Goal: Task Accomplishment & Management: Manage account settings

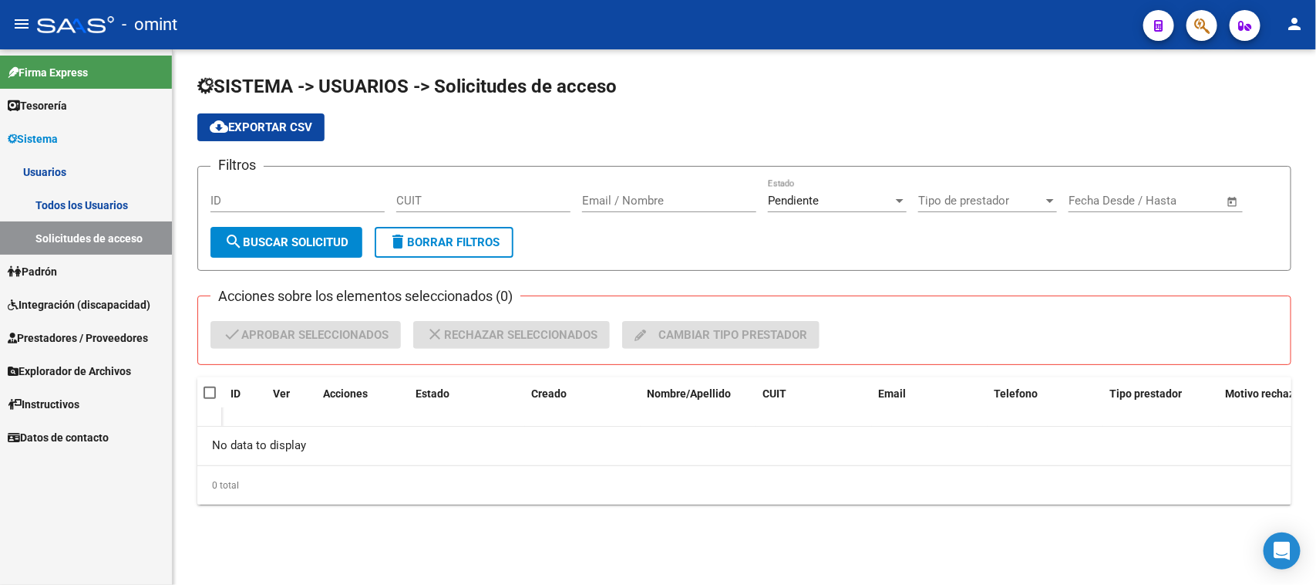
click at [71, 302] on span "Integración (discapacidad)" at bounding box center [79, 304] width 143 height 17
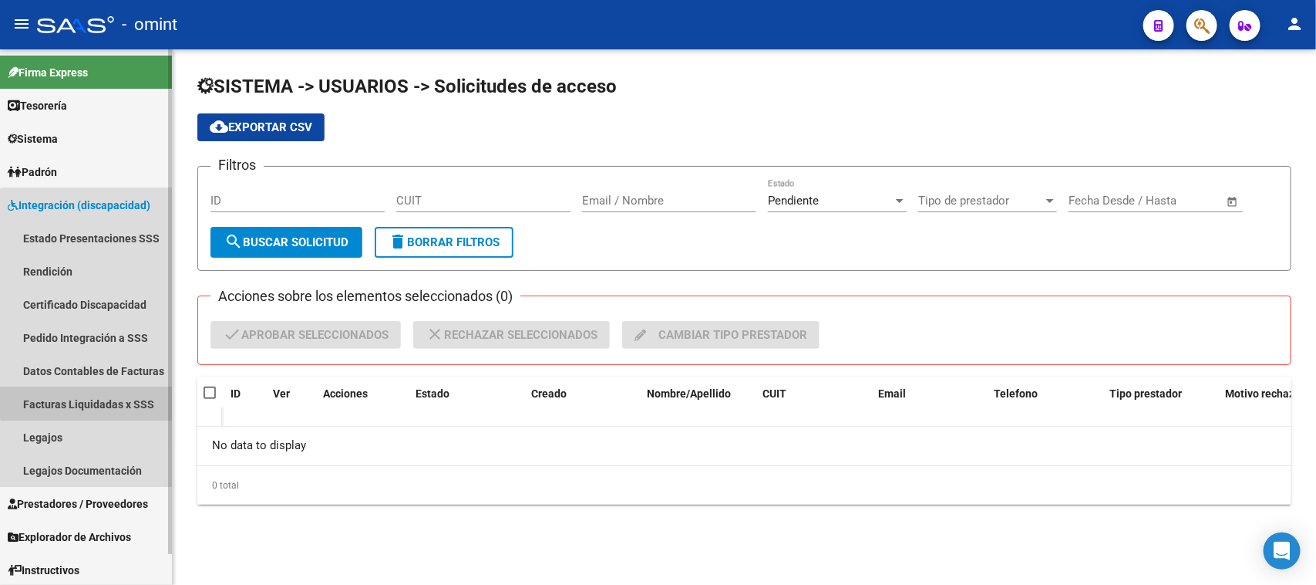
click at [95, 398] on link "Facturas Liquidadas x SSS" at bounding box center [86, 403] width 172 height 33
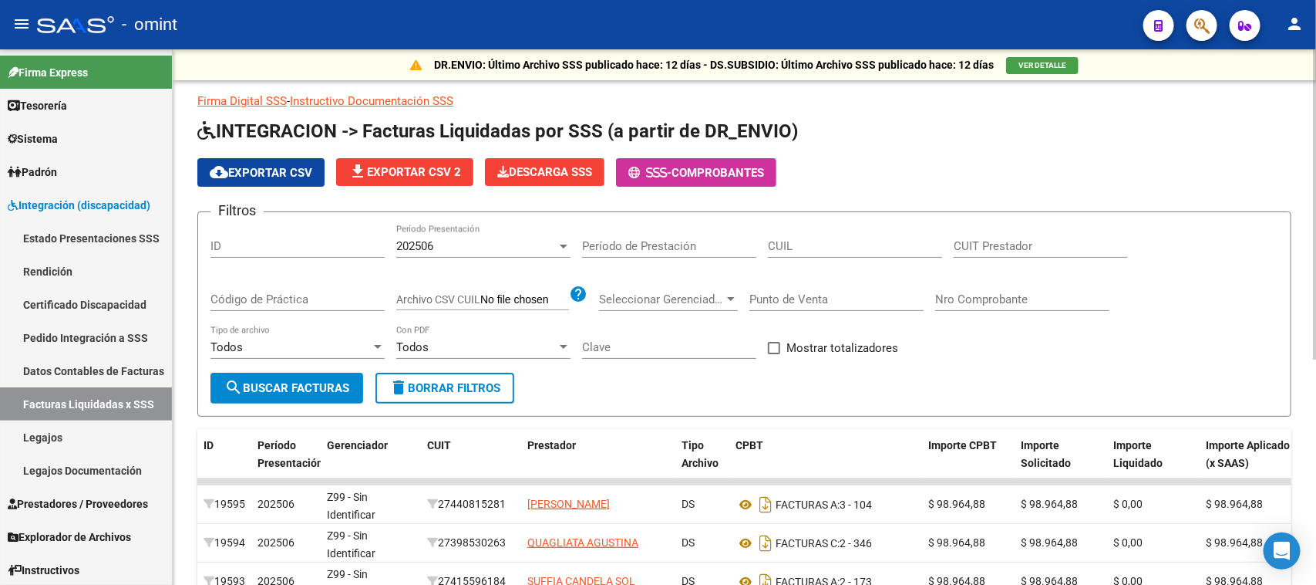
click at [498, 251] on div "202506 Período Presentación" at bounding box center [483, 240] width 174 height 33
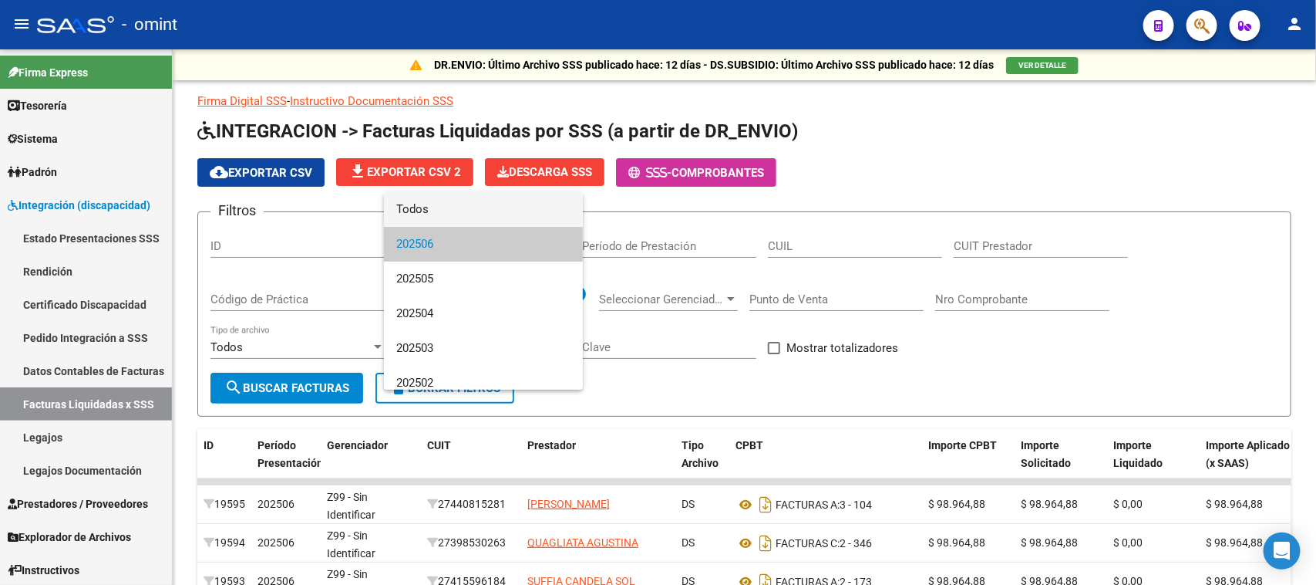
click at [491, 216] on span "Todos" at bounding box center [483, 209] width 174 height 35
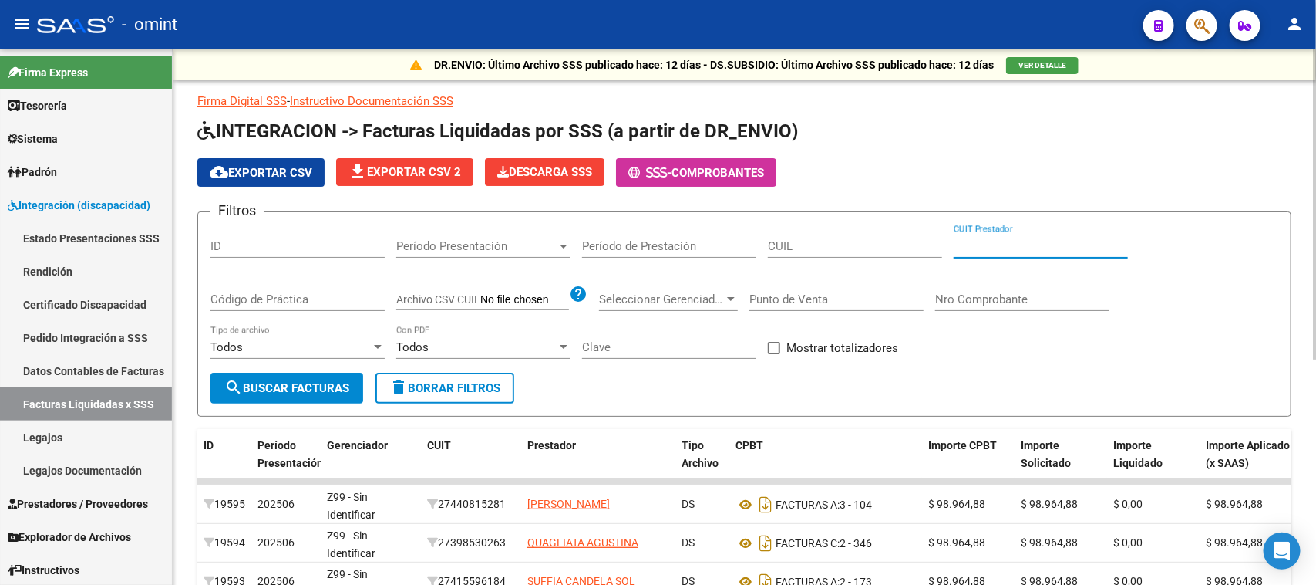
click at [1013, 240] on input "CUIT Prestador" at bounding box center [1041, 246] width 174 height 14
paste input "23-24156802-4"
click at [251, 390] on span "search Buscar Facturas" at bounding box center [286, 388] width 125 height 14
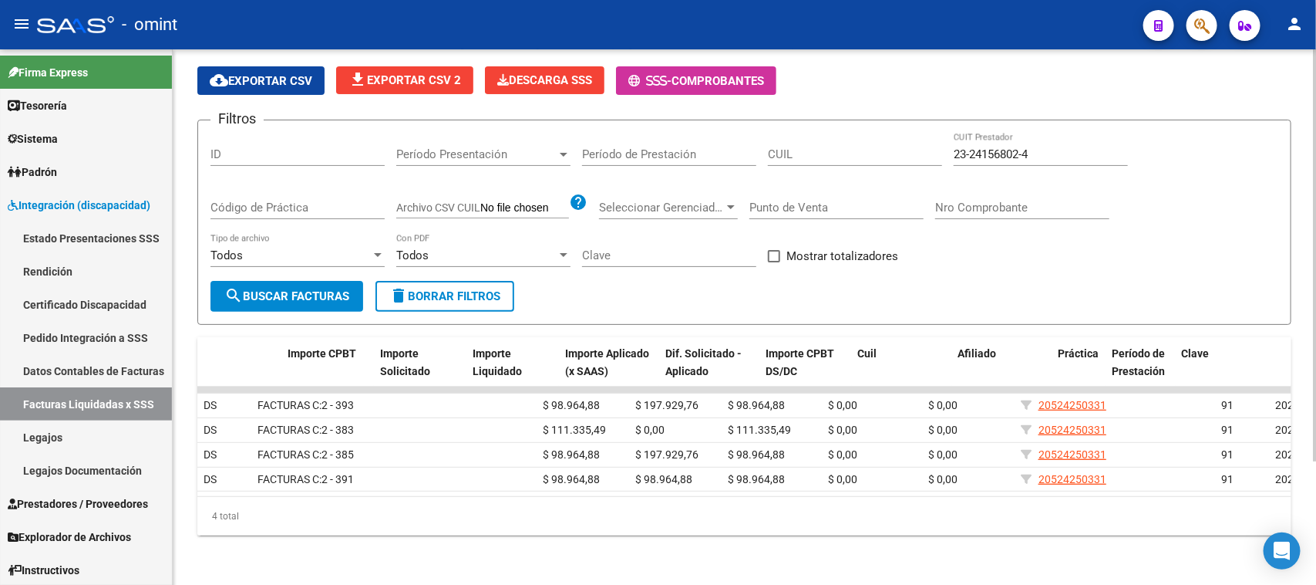
scroll to position [0, 641]
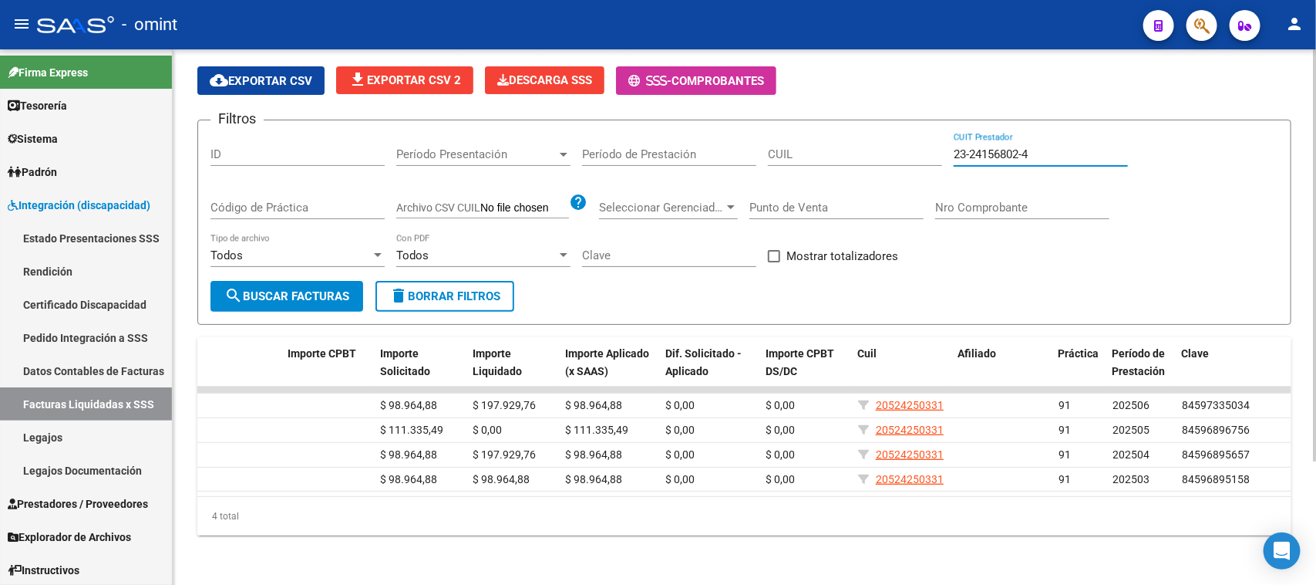
drag, startPoint x: 1005, startPoint y: 77, endPoint x: 1030, endPoint y: 78, distance: 24.7
click at [1005, 147] on input "23-24156802-4" at bounding box center [1041, 154] width 174 height 14
drag, startPoint x: 1041, startPoint y: 82, endPoint x: 916, endPoint y: 90, distance: 125.2
click at [916, 133] on div "Filtros ID Período Presentación Período Presentación Período de Prestación CUIL…" at bounding box center [745, 207] width 1068 height 148
drag, startPoint x: 1046, startPoint y: 74, endPoint x: 965, endPoint y: 74, distance: 81.0
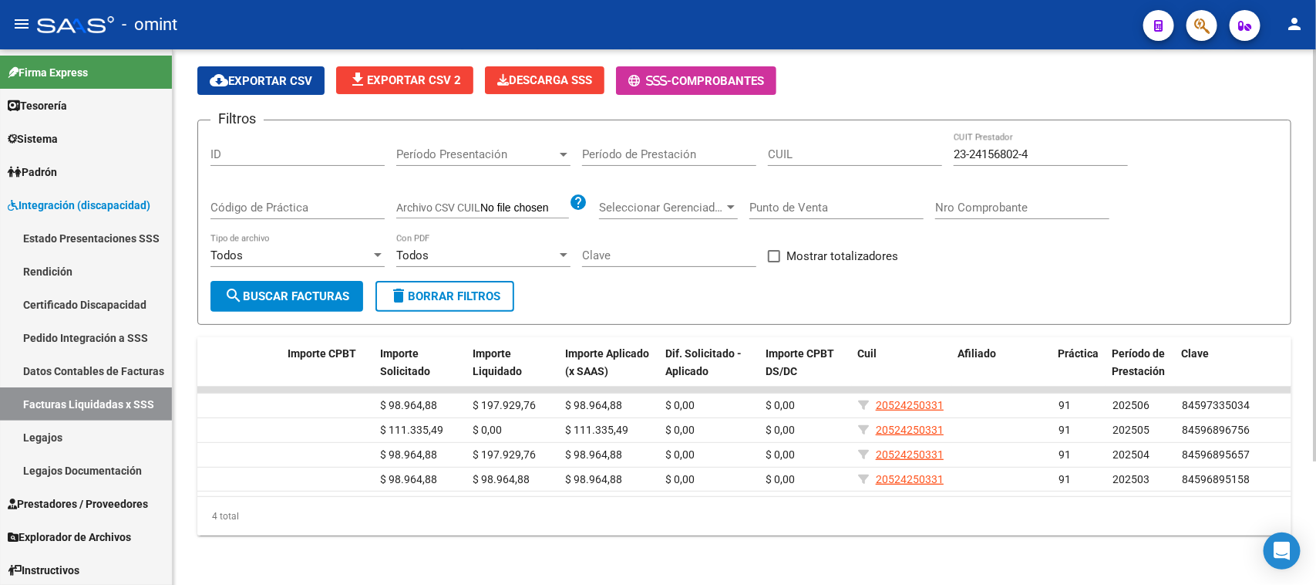
click at [965, 133] on div "23-24156802-4 CUIT Prestador" at bounding box center [1041, 149] width 174 height 33
drag, startPoint x: 1047, startPoint y: 83, endPoint x: 881, endPoint y: 89, distance: 165.2
click at [881, 133] on div "Filtros ID Período Presentación Período Presentación Período de Prestación CUIL…" at bounding box center [745, 207] width 1068 height 148
paste input "7-24650860-2"
type input "27-24650860-2"
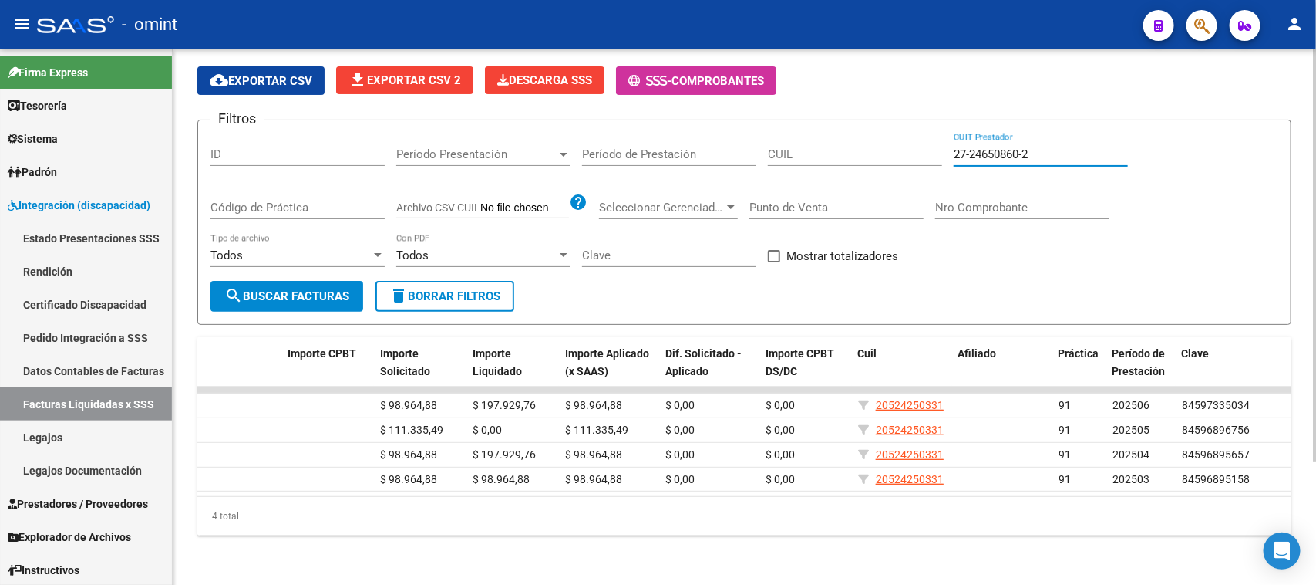
click at [335, 281] on button "search Buscar Facturas" at bounding box center [287, 296] width 153 height 31
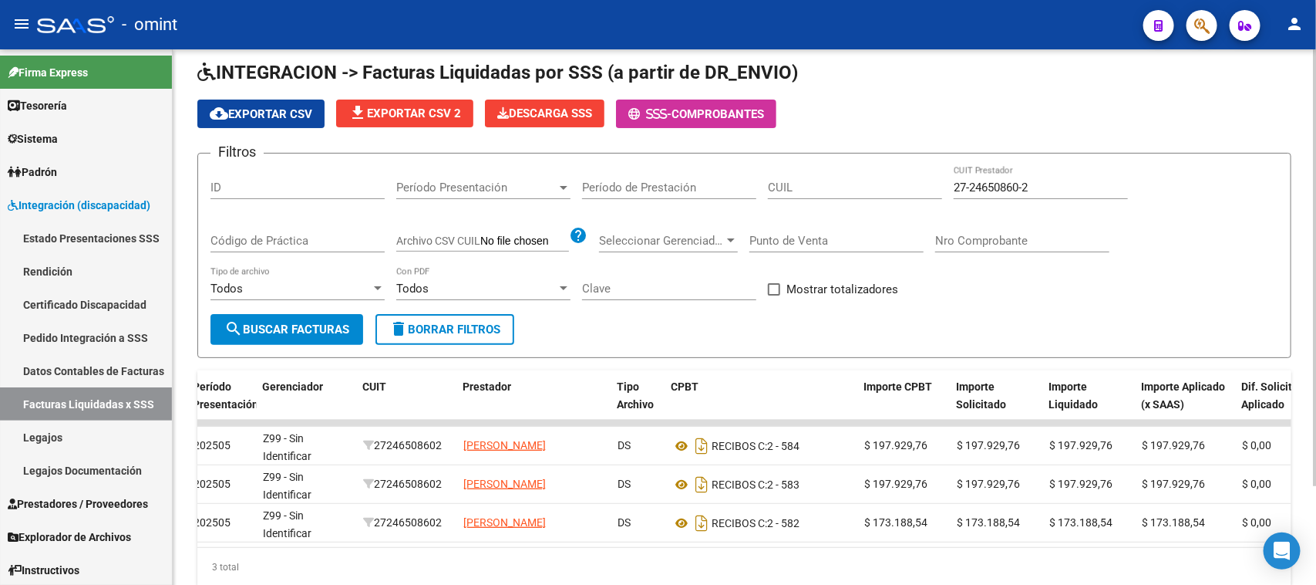
scroll to position [0, 0]
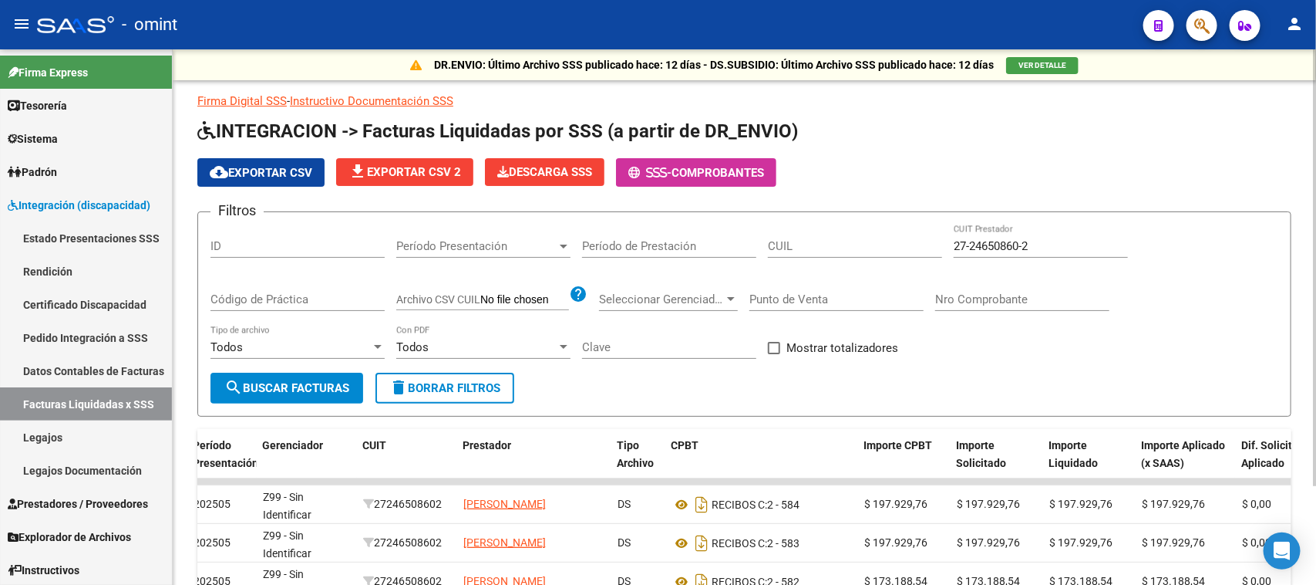
click at [831, 228] on div "CUIL" at bounding box center [855, 240] width 174 height 33
paste input "20-52425033-1"
type input "20-52425033-1"
click at [340, 381] on span "search Buscar Facturas" at bounding box center [286, 388] width 125 height 14
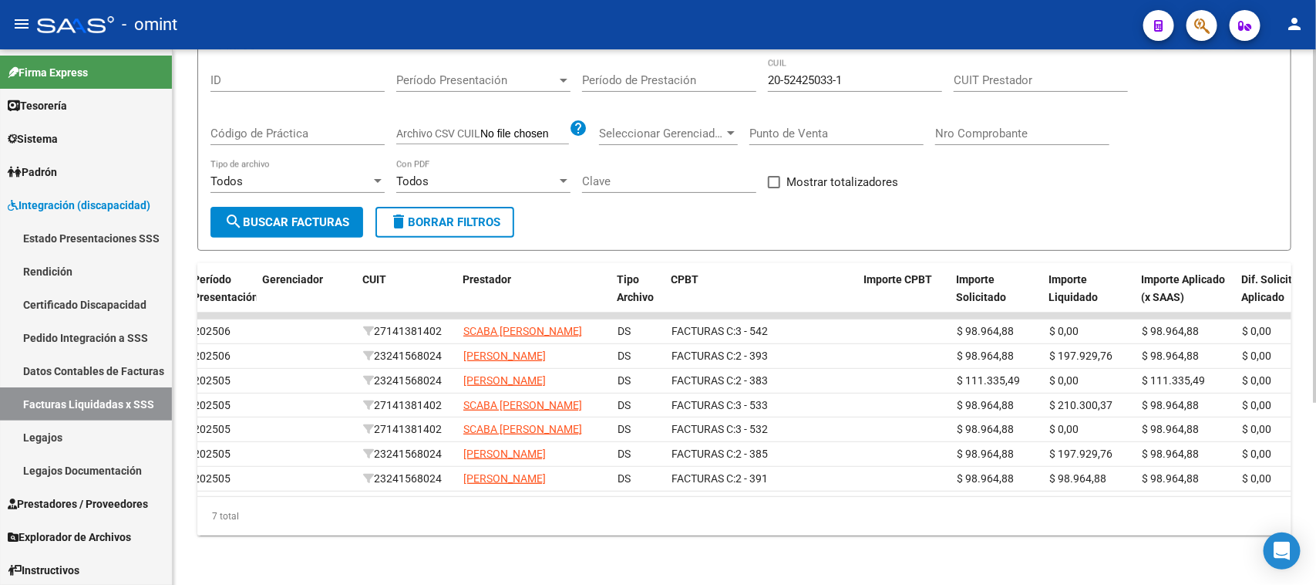
scroll to position [275, 0]
drag, startPoint x: 667, startPoint y: 503, endPoint x: 673, endPoint y: 494, distance: 10.5
click at [669, 500] on div "7 total" at bounding box center [744, 516] width 1094 height 39
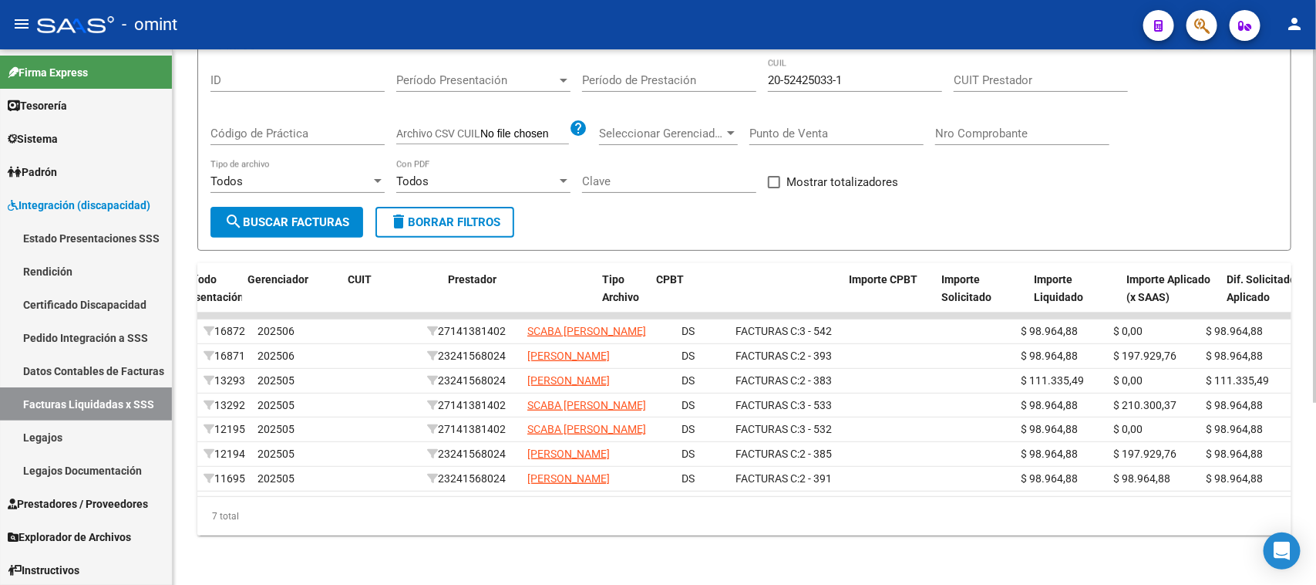
scroll to position [0, 641]
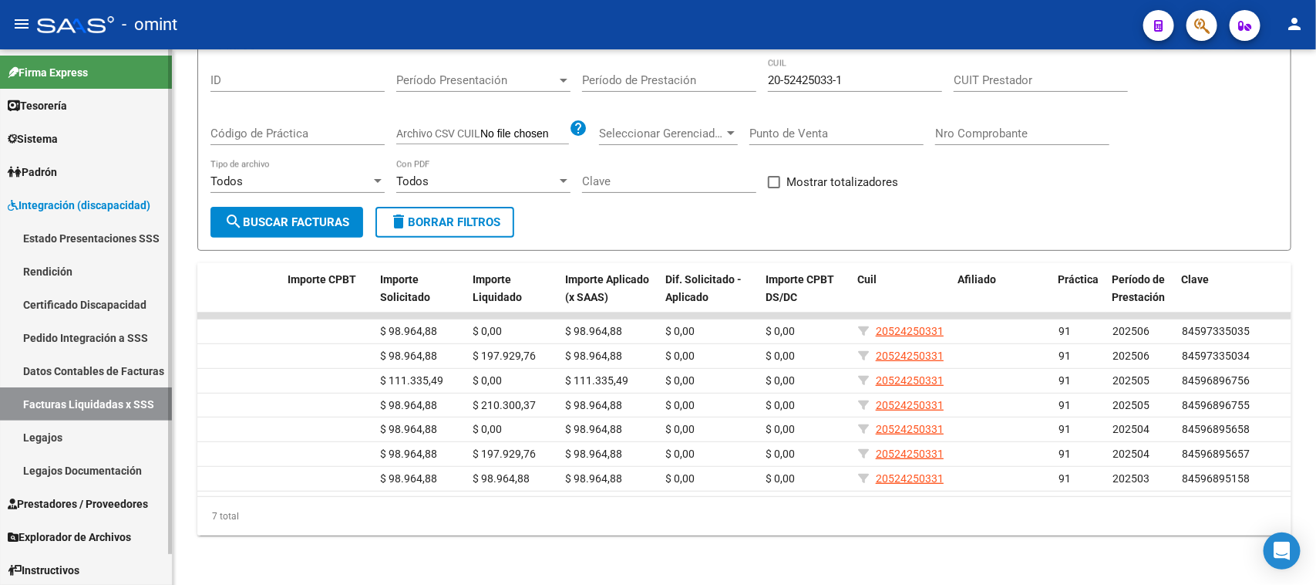
click at [49, 145] on span "Sistema" at bounding box center [33, 138] width 50 height 17
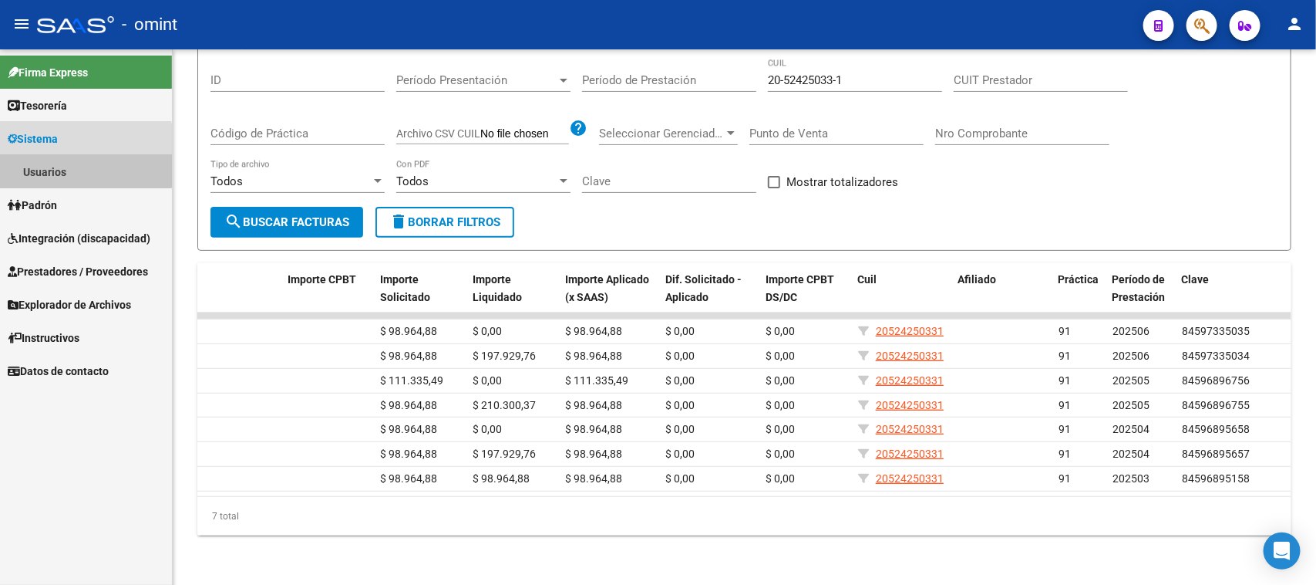
click at [49, 163] on link "Usuarios" at bounding box center [86, 171] width 172 height 33
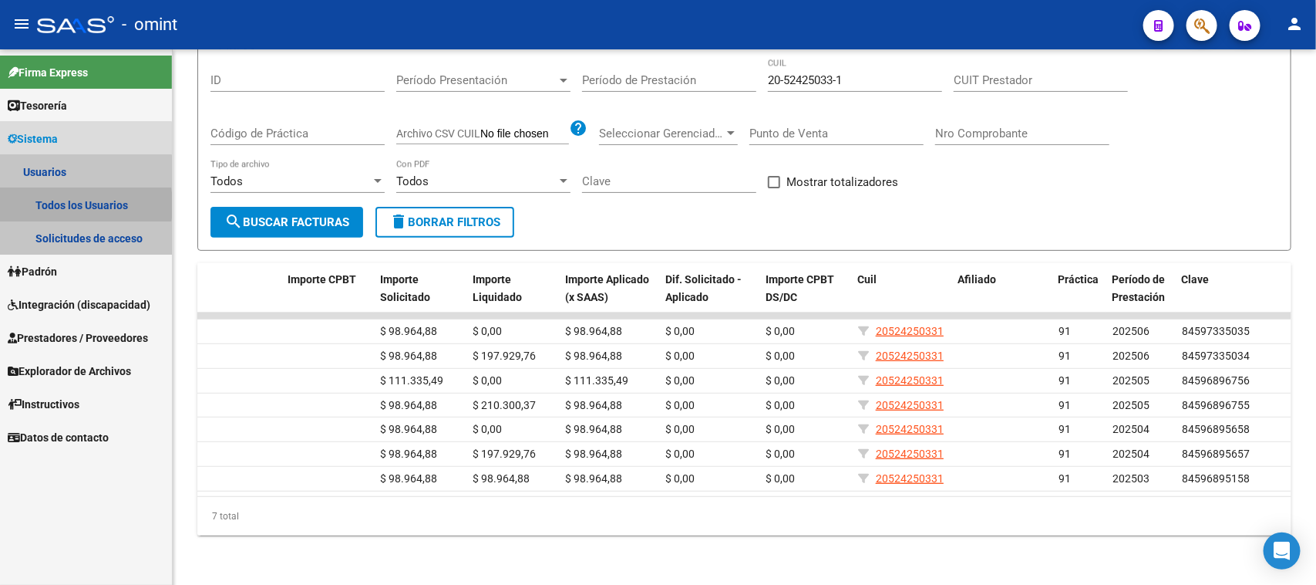
click at [52, 205] on link "Todos los Usuarios" at bounding box center [86, 204] width 172 height 33
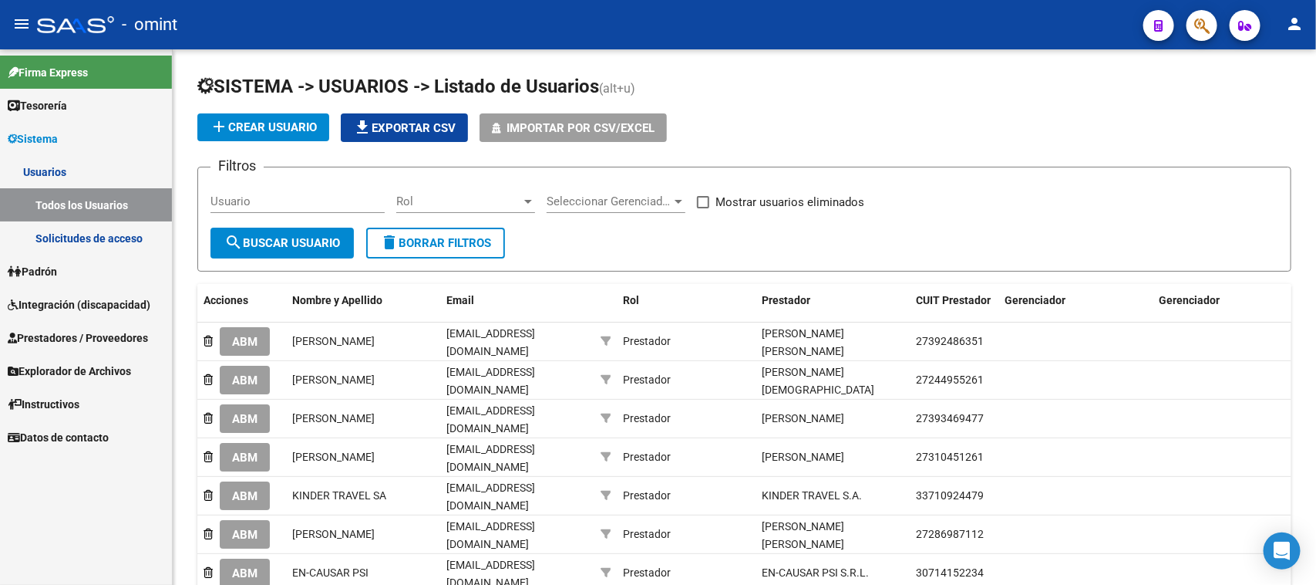
click at [77, 235] on link "Solicitudes de acceso" at bounding box center [86, 237] width 172 height 33
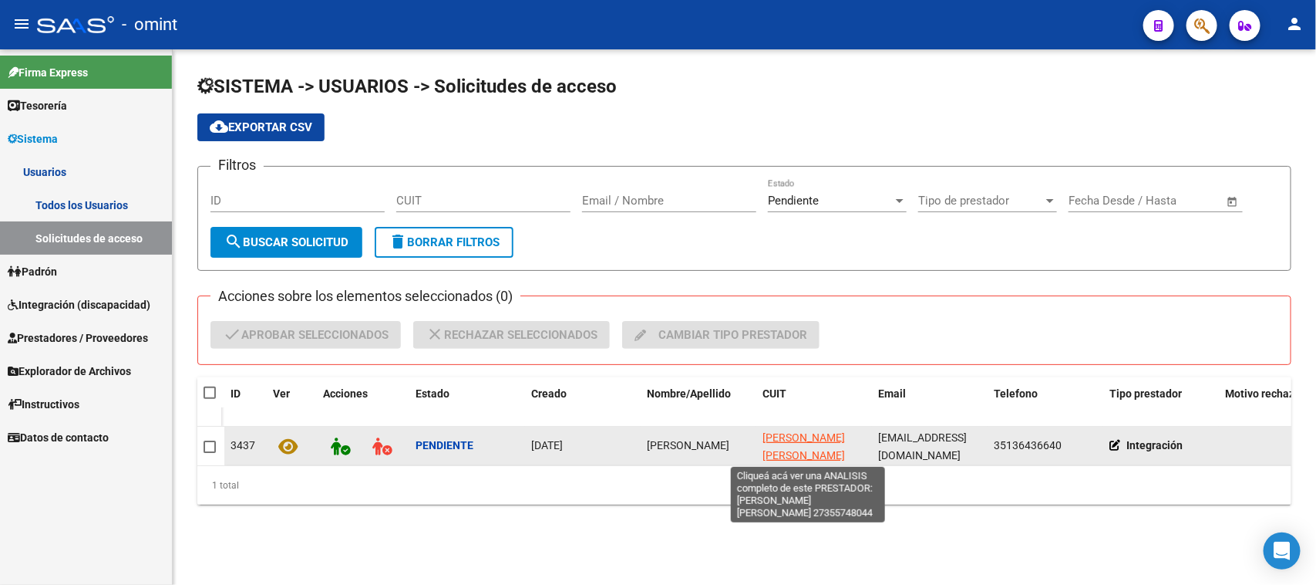
click at [784, 441] on span "[PERSON_NAME] [PERSON_NAME]" at bounding box center [804, 446] width 83 height 30
type textarea "27355748044"
click at [686, 440] on span "[PERSON_NAME]" at bounding box center [688, 445] width 83 height 12
click at [684, 439] on span "[PERSON_NAME]" at bounding box center [688, 445] width 83 height 12
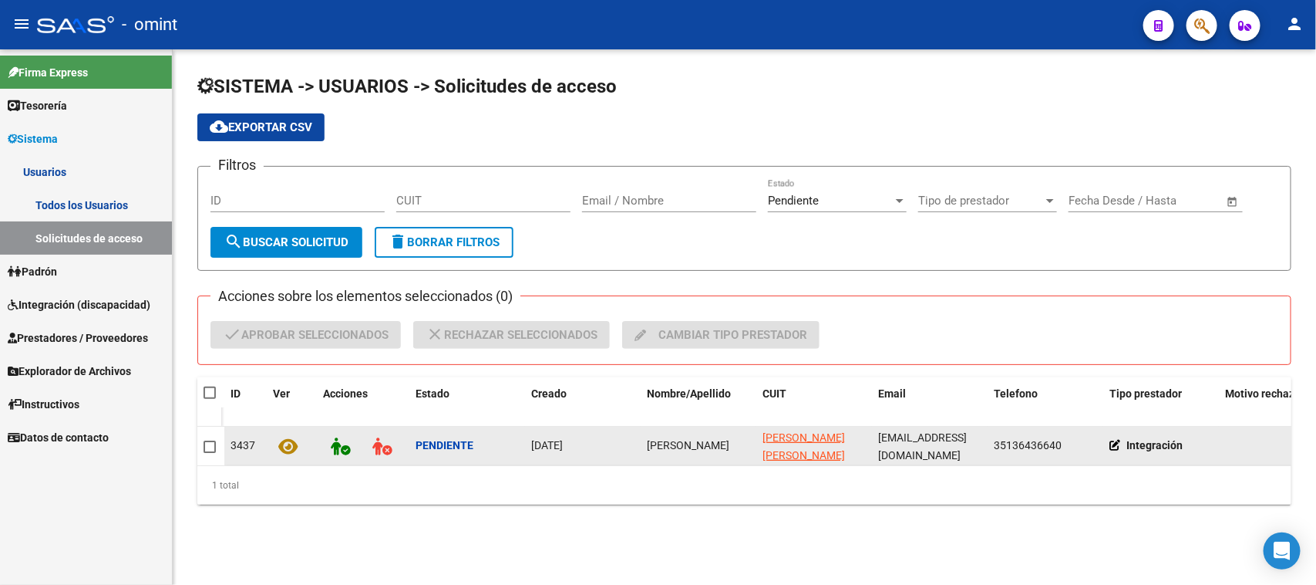
click at [685, 439] on span "[PERSON_NAME]" at bounding box center [688, 445] width 83 height 12
click at [686, 439] on span "[PERSON_NAME]" at bounding box center [688, 445] width 83 height 12
click at [804, 434] on span "[PERSON_NAME] [PERSON_NAME]" at bounding box center [804, 446] width 83 height 30
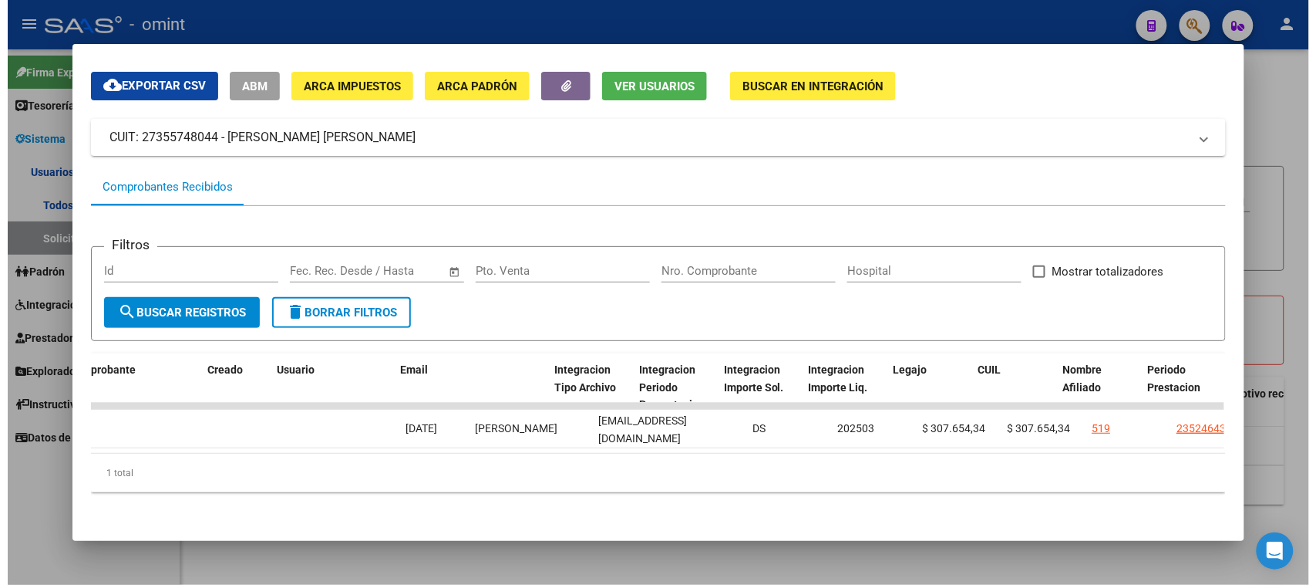
scroll to position [0, 1648]
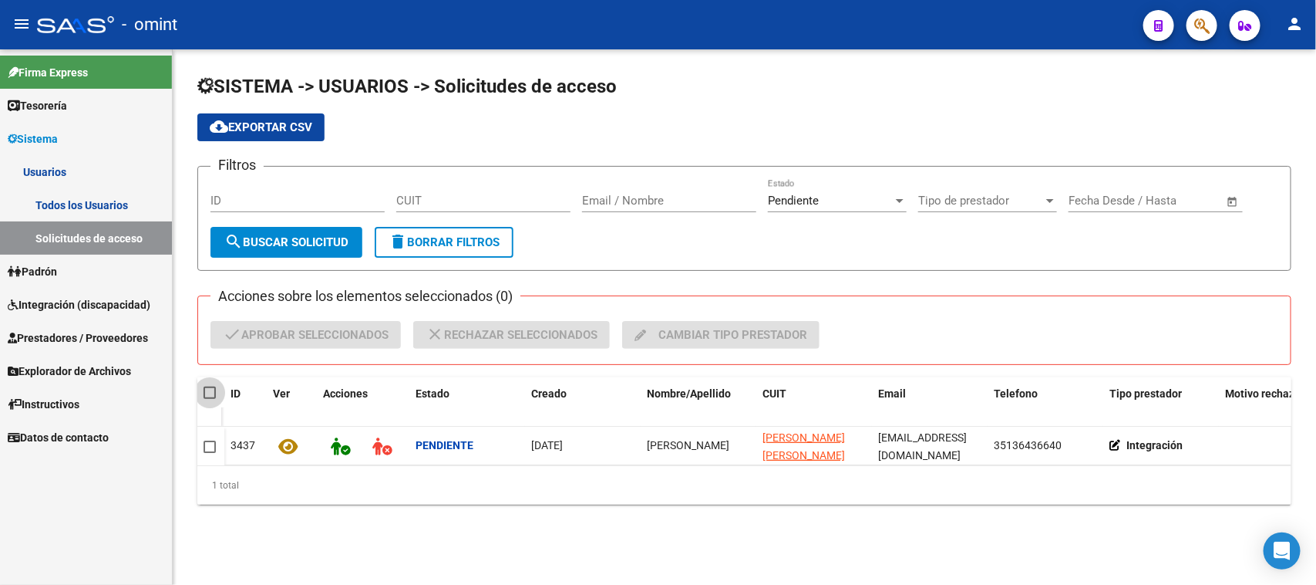
click at [208, 393] on span at bounding box center [210, 392] width 12 height 12
click at [209, 399] on input "checkbox" at bounding box center [209, 399] width 1 height 1
checkbox input "true"
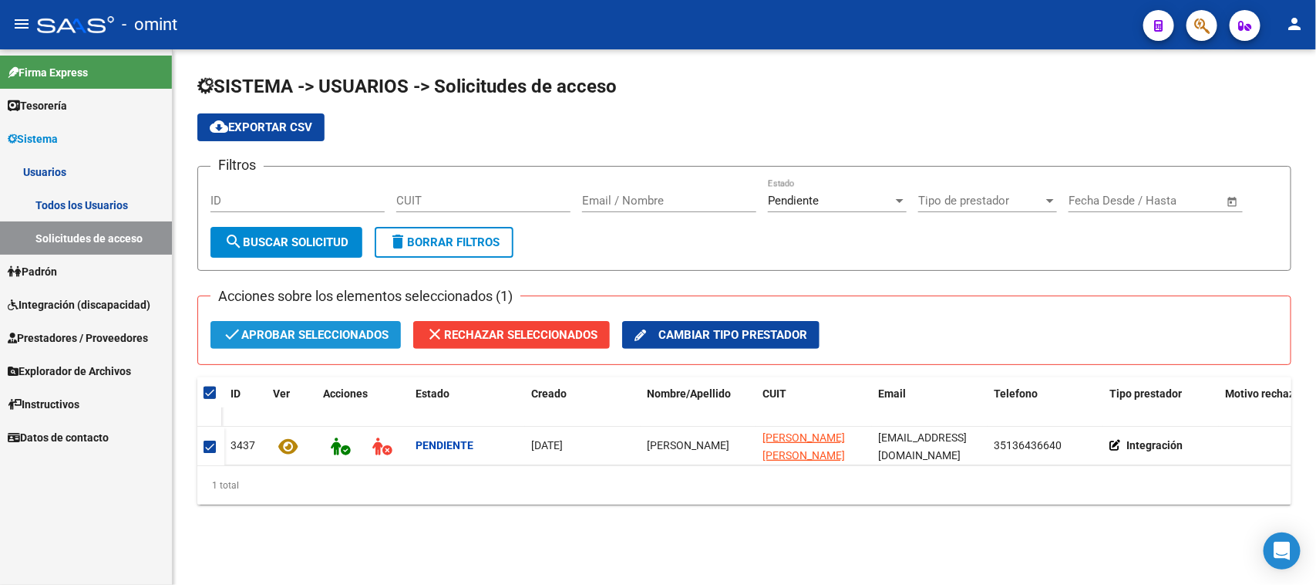
click at [266, 334] on span "check Aprobar seleccionados" at bounding box center [306, 335] width 166 height 28
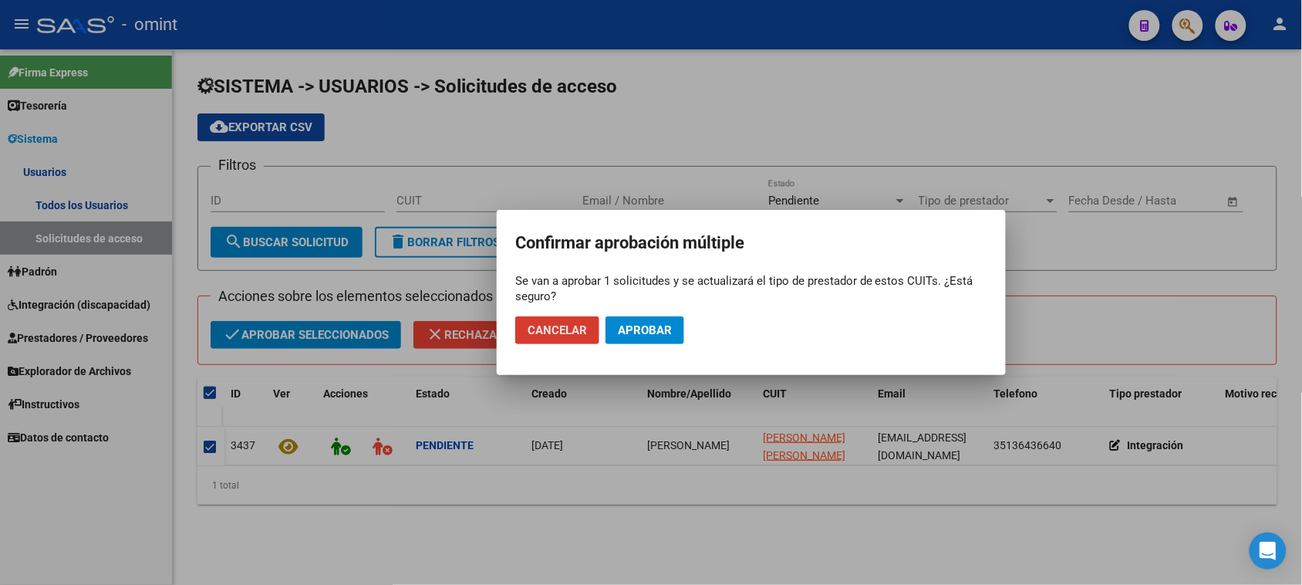
click at [654, 332] on span "Aprobar" at bounding box center [645, 330] width 54 height 14
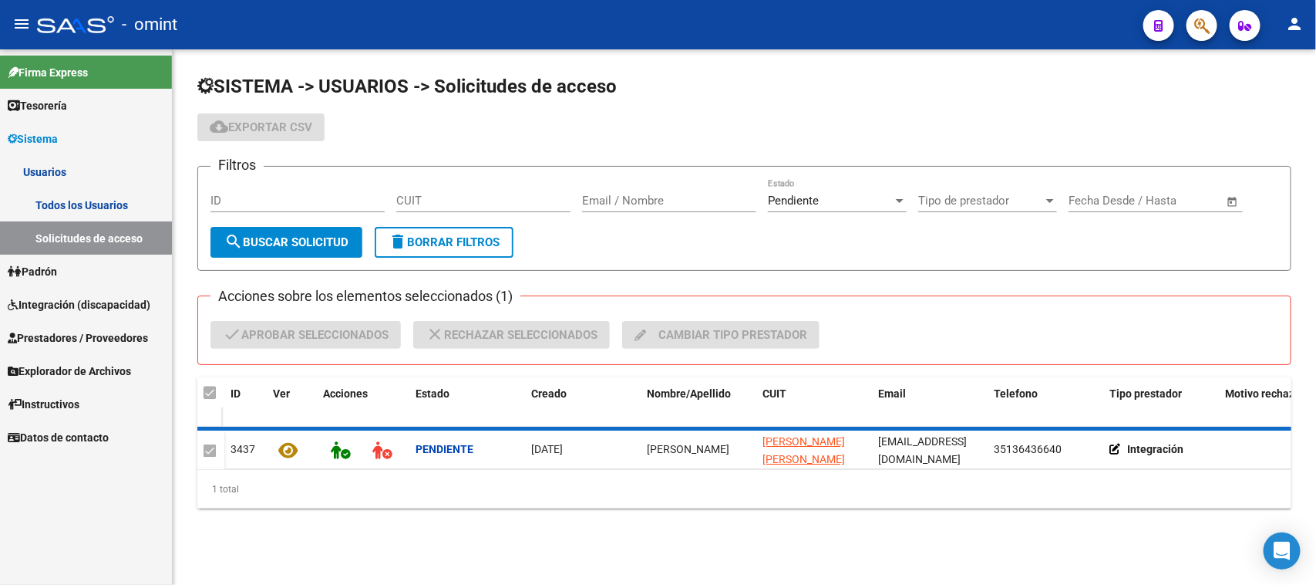
checkbox input "false"
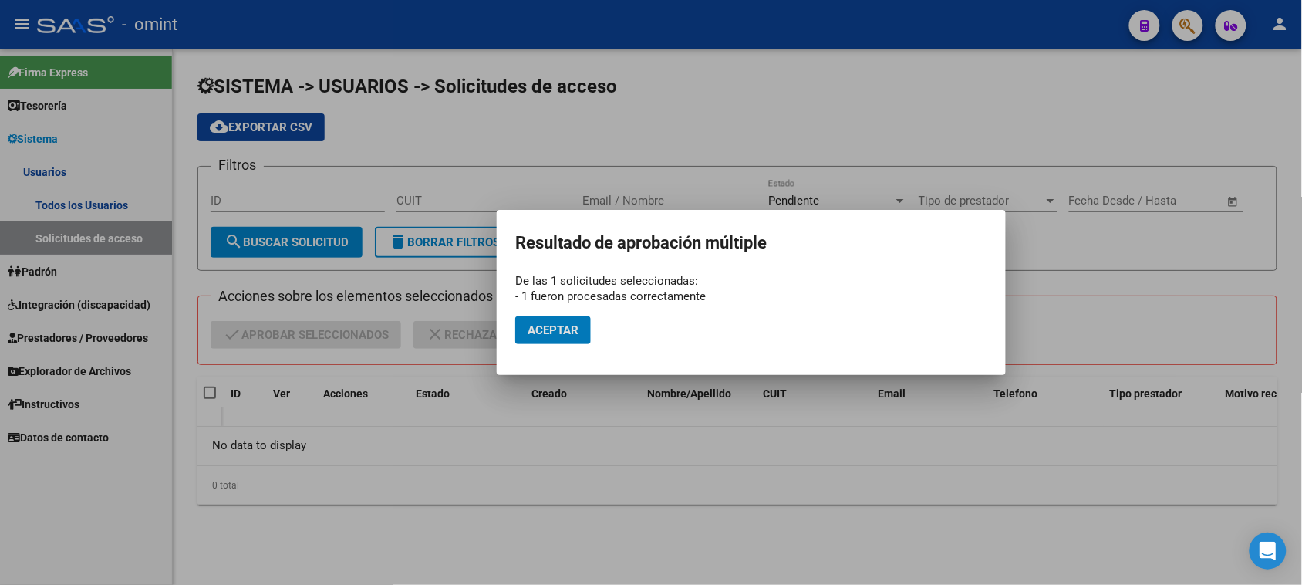
click at [575, 326] on span "Aceptar" at bounding box center [553, 330] width 51 height 14
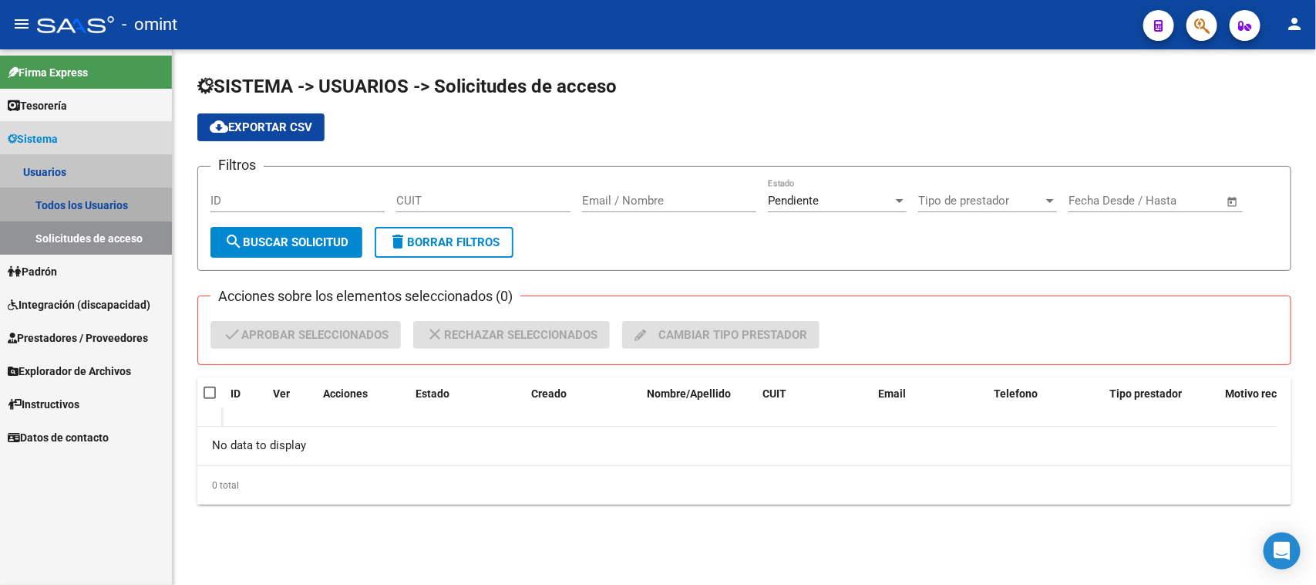
click at [109, 205] on link "Todos los Usuarios" at bounding box center [86, 204] width 172 height 33
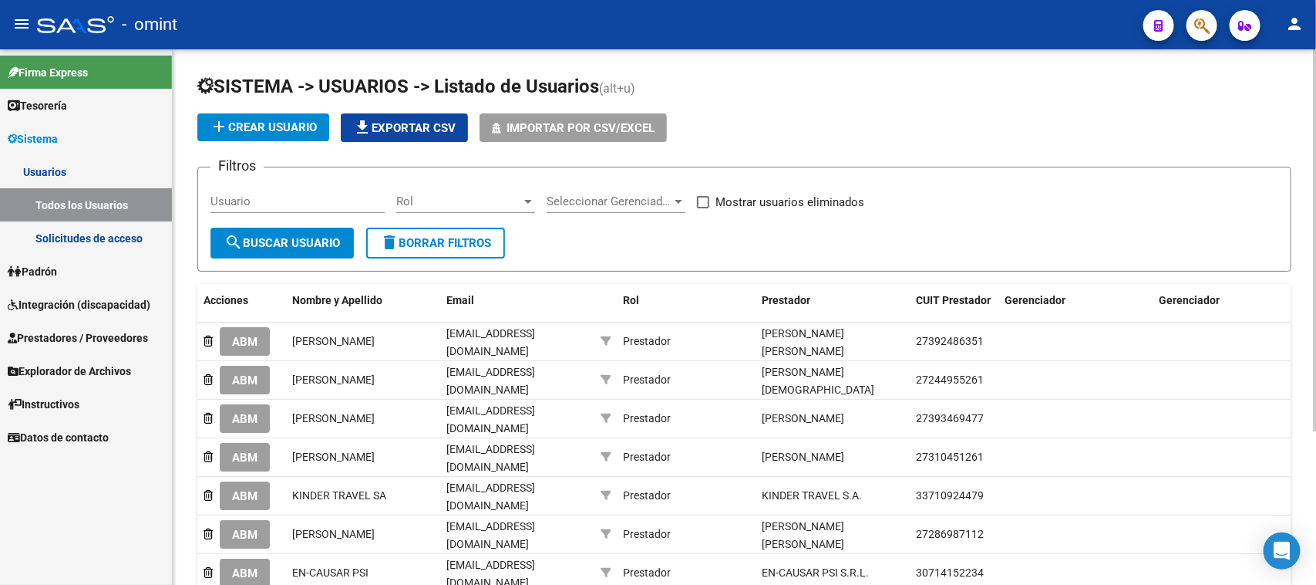
click at [245, 198] on input "Usuario" at bounding box center [298, 201] width 174 height 14
paste input "27355748044"
type input "27355748044"
click at [253, 236] on span "search Buscar Usuario" at bounding box center [282, 243] width 116 height 14
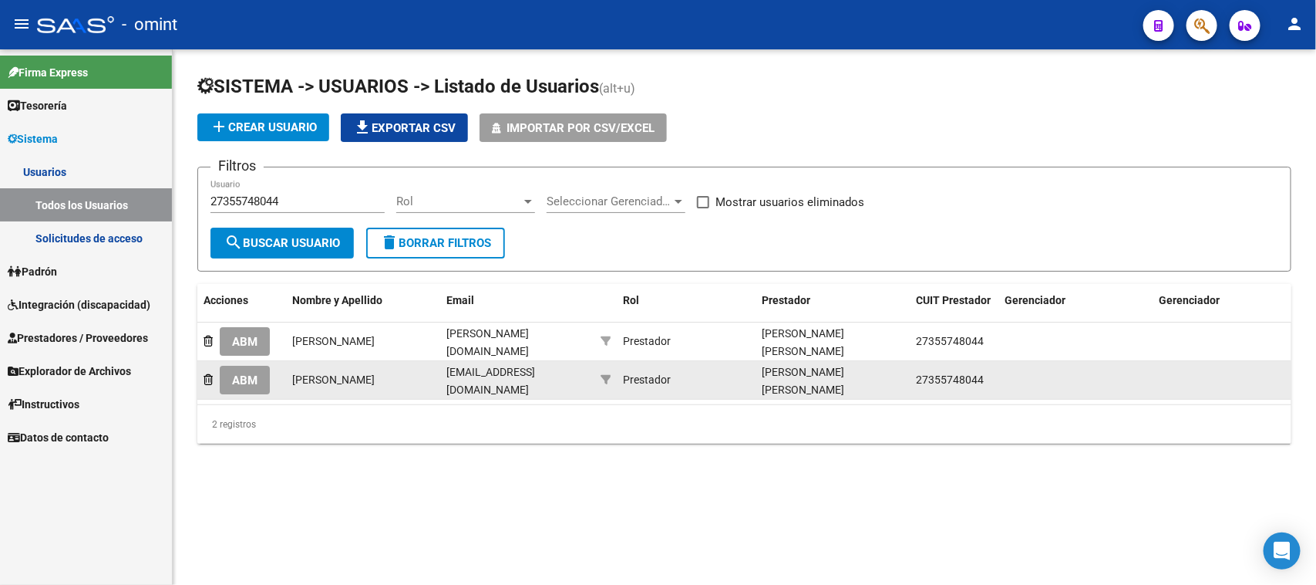
drag, startPoint x: 938, startPoint y: 401, endPoint x: 970, endPoint y: 396, distance: 32.8
click at [970, 396] on datatable-body "ABM [PERSON_NAME] Orellana [DOMAIN_NAME][EMAIL_ADDRESS][DOMAIN_NAME] Prestador …" at bounding box center [744, 363] width 1094 height 82
click at [257, 376] on span "ABM" at bounding box center [244, 380] width 25 height 14
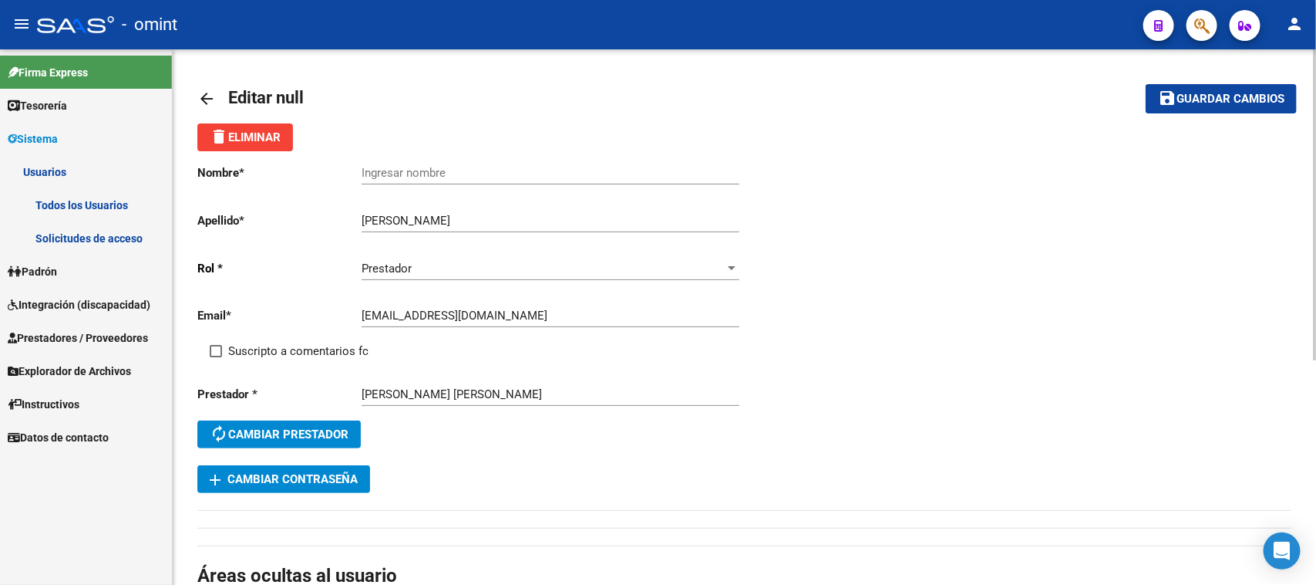
click at [423, 218] on input "[PERSON_NAME]" at bounding box center [551, 221] width 378 height 14
drag, startPoint x: 426, startPoint y: 218, endPoint x: 329, endPoint y: 217, distance: 96.4
click at [329, 217] on app-form-text-field "Apellido * [PERSON_NAME] apellido" at bounding box center [467, 221] width 541 height 14
type input "[PERSON_NAME]"
click at [524, 166] on input "Ingresar nombre" at bounding box center [551, 173] width 378 height 14
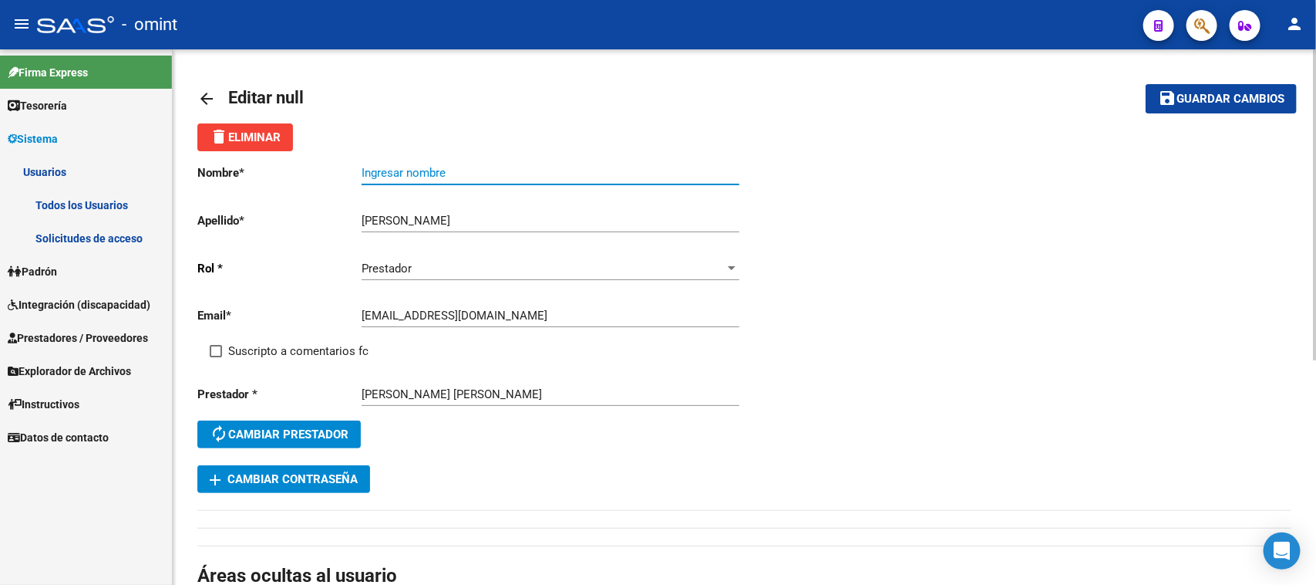
paste input "[PERSON_NAME]"
type input "[PERSON_NAME]"
click at [294, 349] on span "Suscripto a comentarios fc" at bounding box center [298, 351] width 140 height 19
click at [216, 357] on input "Suscripto a comentarios fc" at bounding box center [215, 357] width 1 height 1
checkbox input "true"
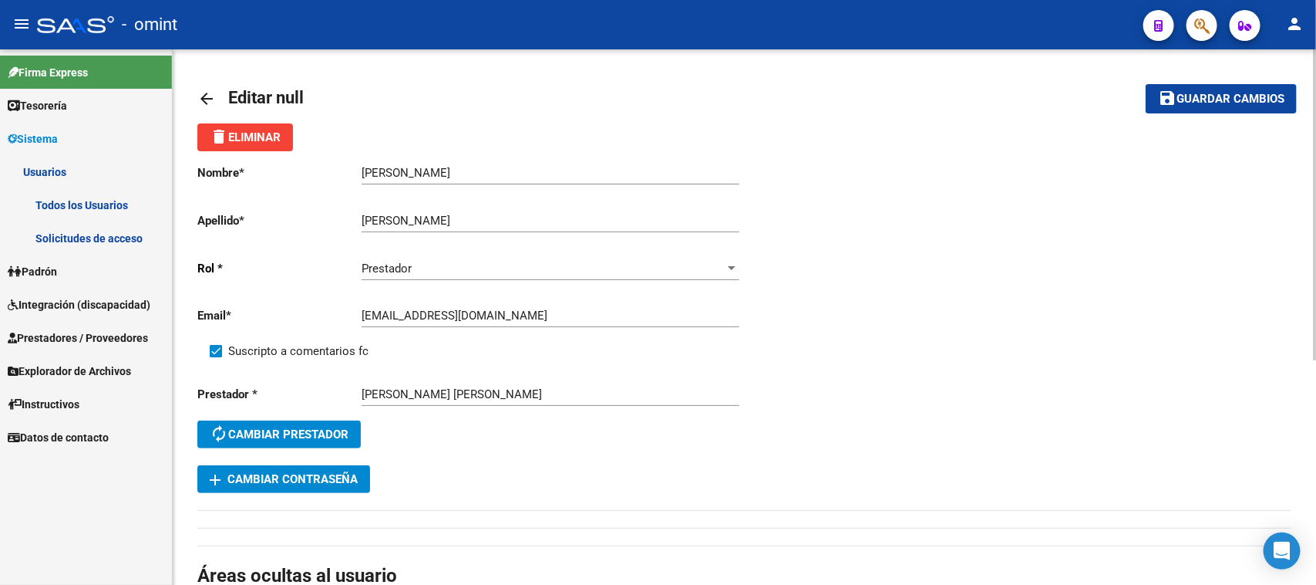
drag, startPoint x: 1208, startPoint y: 110, endPoint x: 1182, endPoint y: 113, distance: 26.3
click at [1209, 110] on button "save Guardar cambios" at bounding box center [1221, 98] width 151 height 29
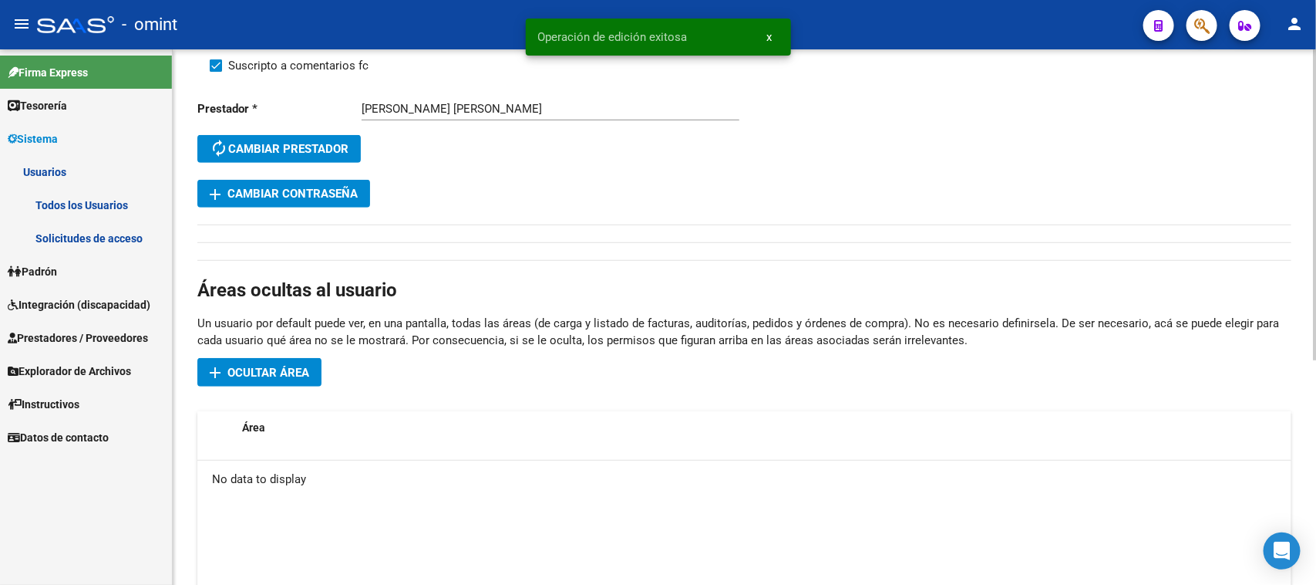
scroll to position [289, 0]
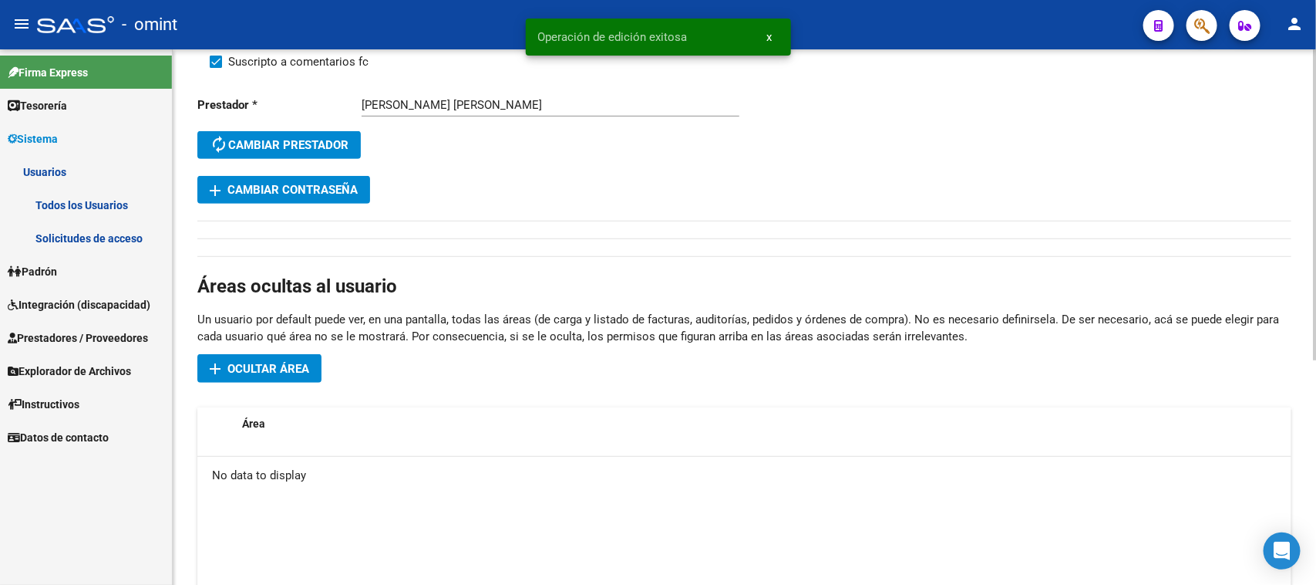
click at [285, 367] on span "Ocultar área" at bounding box center [269, 369] width 82 height 14
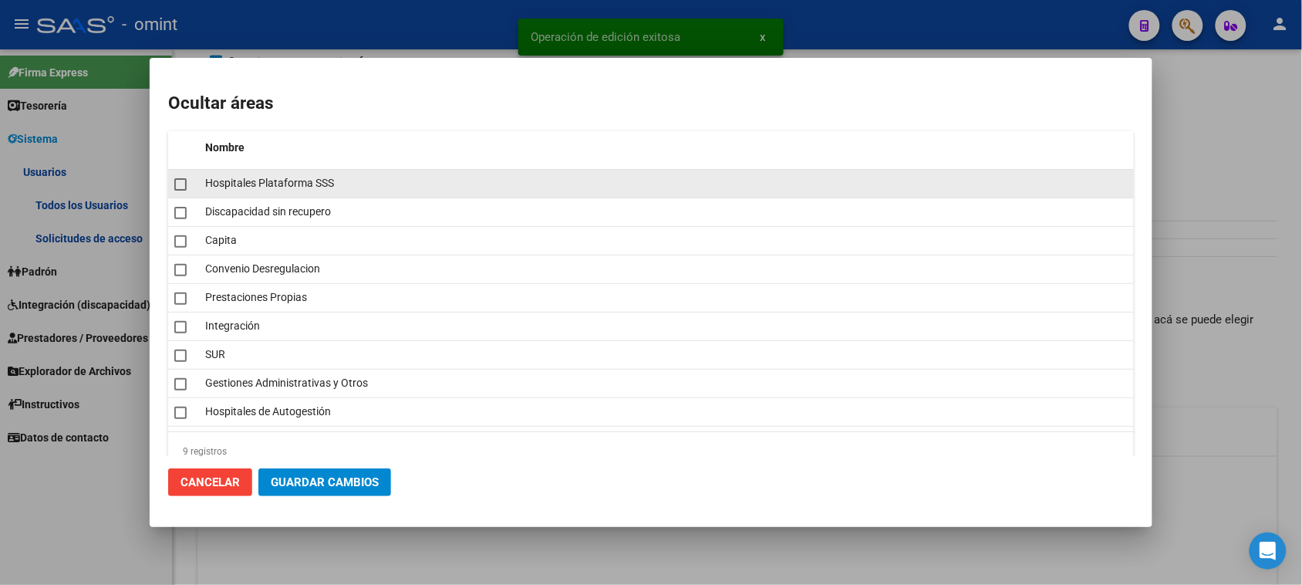
click at [302, 187] on span "Hospitales Plataforma SSS" at bounding box center [269, 183] width 129 height 12
checkbox input "true"
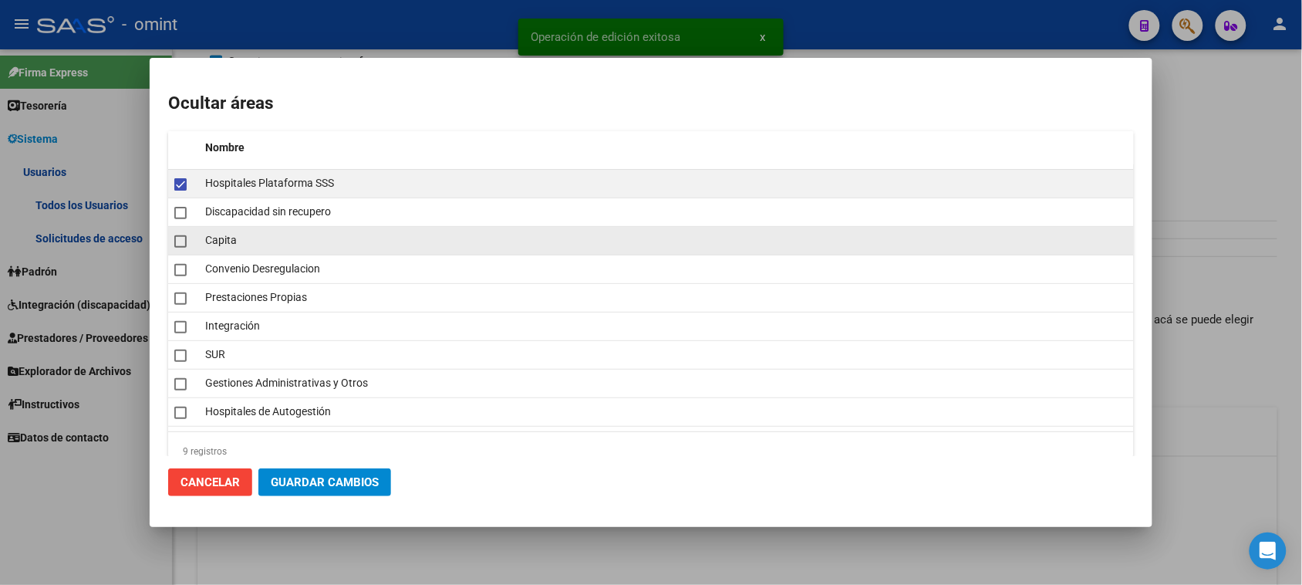
click at [254, 239] on div "Capita" at bounding box center [666, 240] width 922 height 18
checkbox input "true"
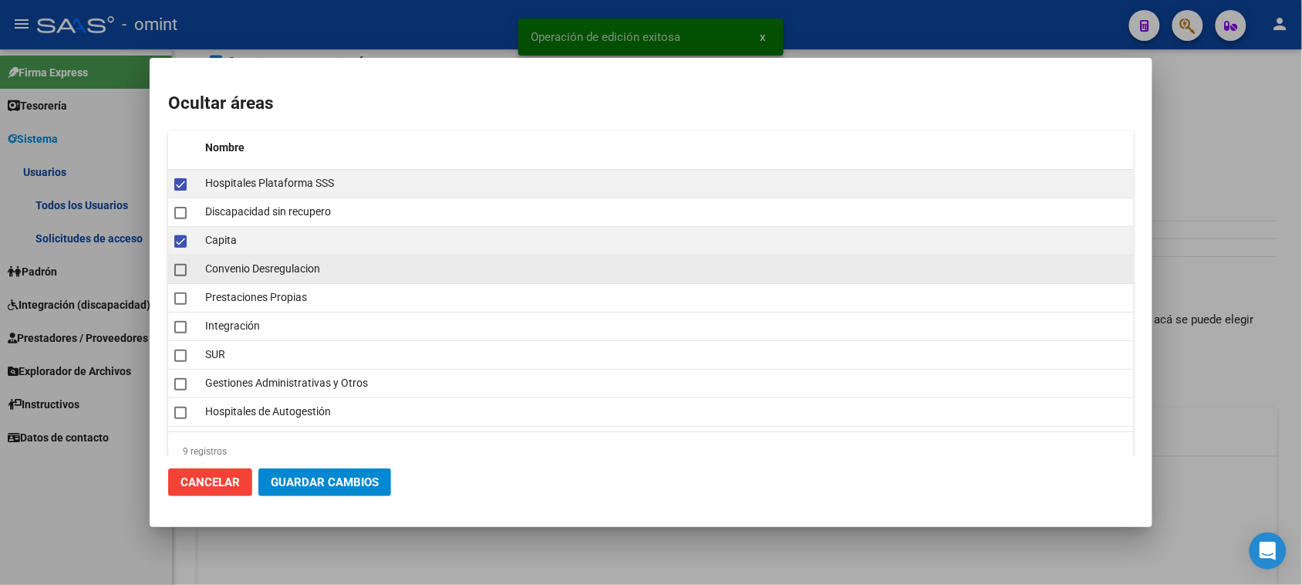
click at [252, 268] on span "Convenio Desregulacion" at bounding box center [262, 268] width 115 height 12
checkbox input "true"
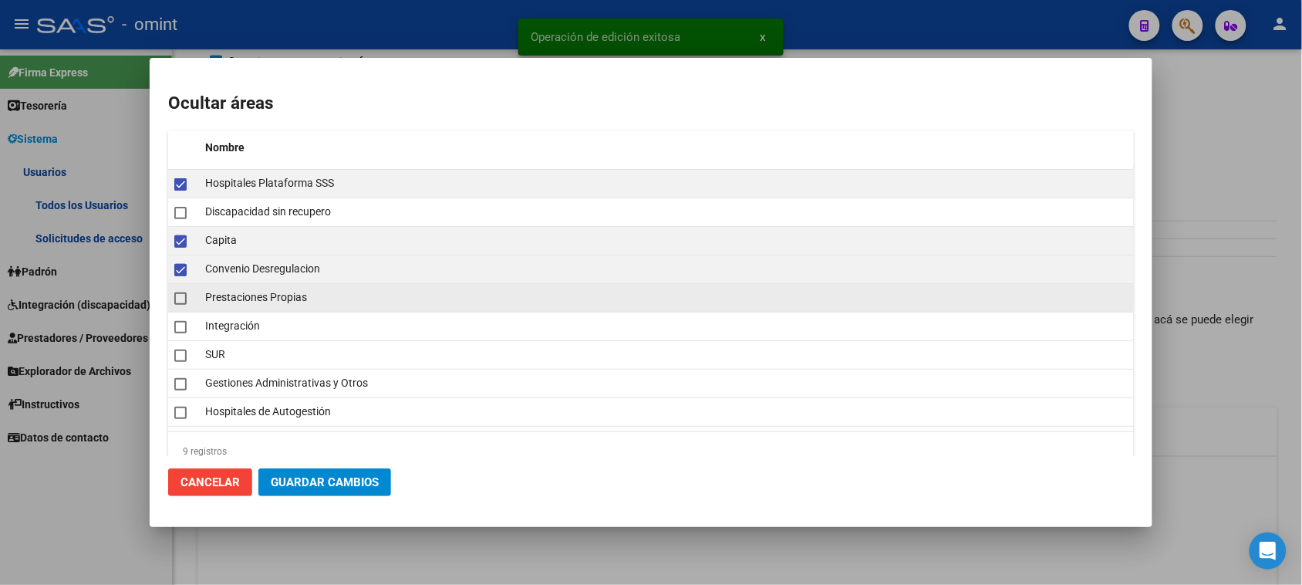
click at [251, 292] on span "Prestaciones Propias" at bounding box center [256, 297] width 102 height 12
checkbox input "true"
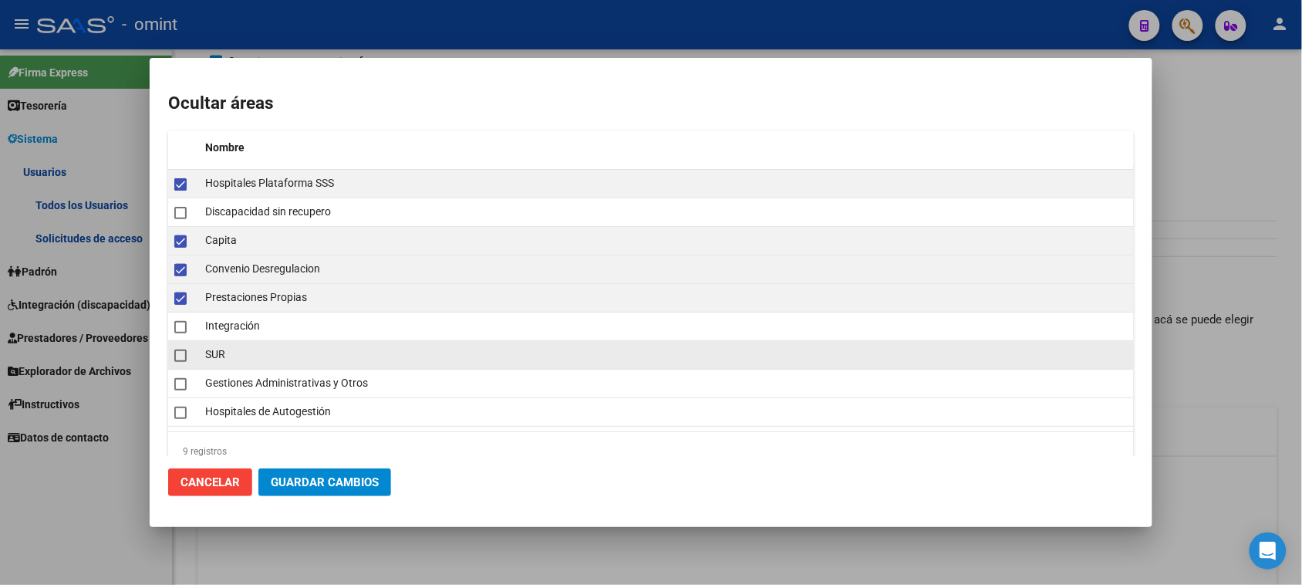
click at [230, 349] on div "SUR" at bounding box center [666, 354] width 922 height 18
checkbox input "true"
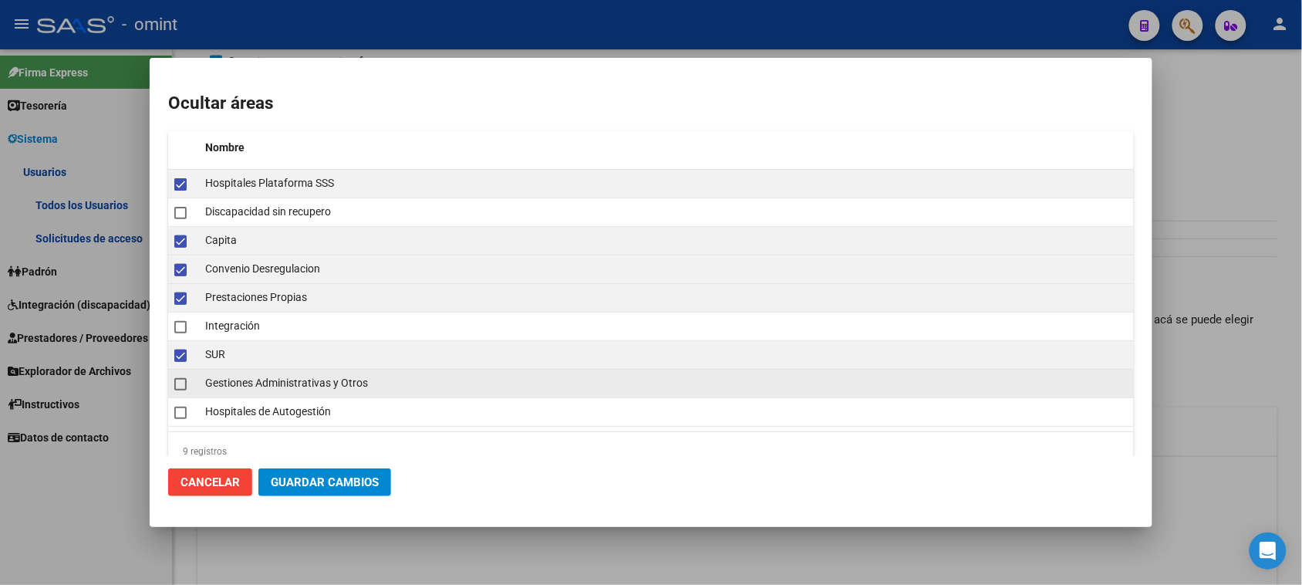
drag, startPoint x: 236, startPoint y: 376, endPoint x: 237, endPoint y: 387, distance: 11.6
click at [236, 378] on div "Gestiones Administrativas y Otros" at bounding box center [666, 383] width 922 height 18
checkbox input "true"
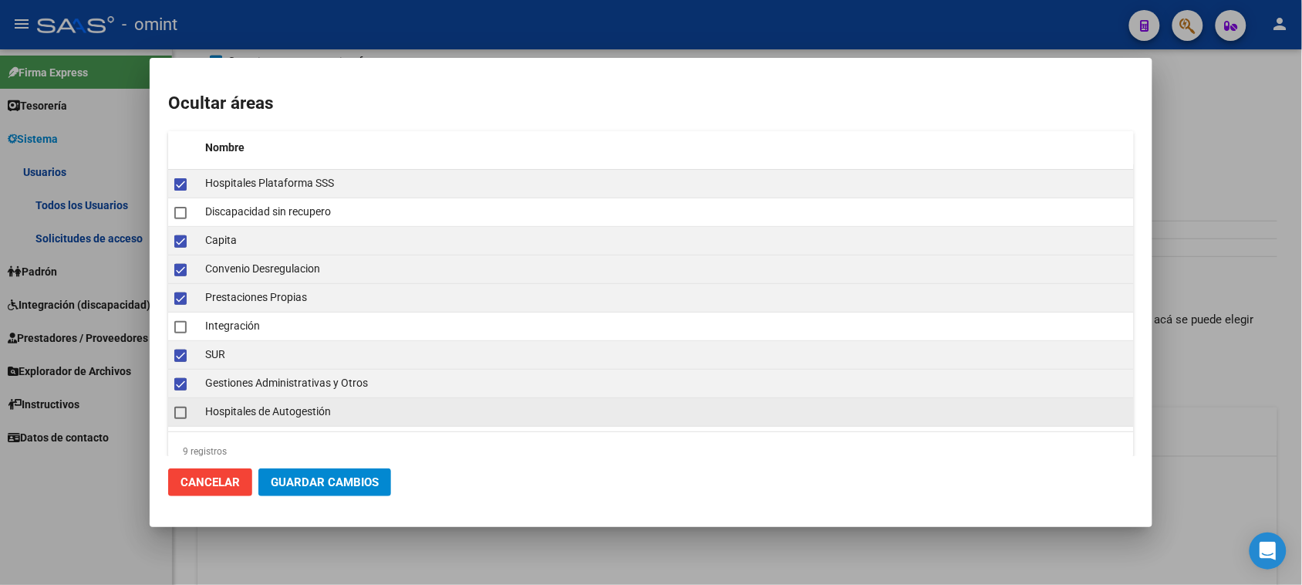
click at [237, 405] on datatable-body-cell "Hospitales de Autogestión" at bounding box center [666, 412] width 935 height 28
checkbox input "true"
drag, startPoint x: 348, startPoint y: 490, endPoint x: 357, endPoint y: 484, distance: 10.7
click at [355, 487] on button "Guardar Cambios" at bounding box center [324, 482] width 133 height 28
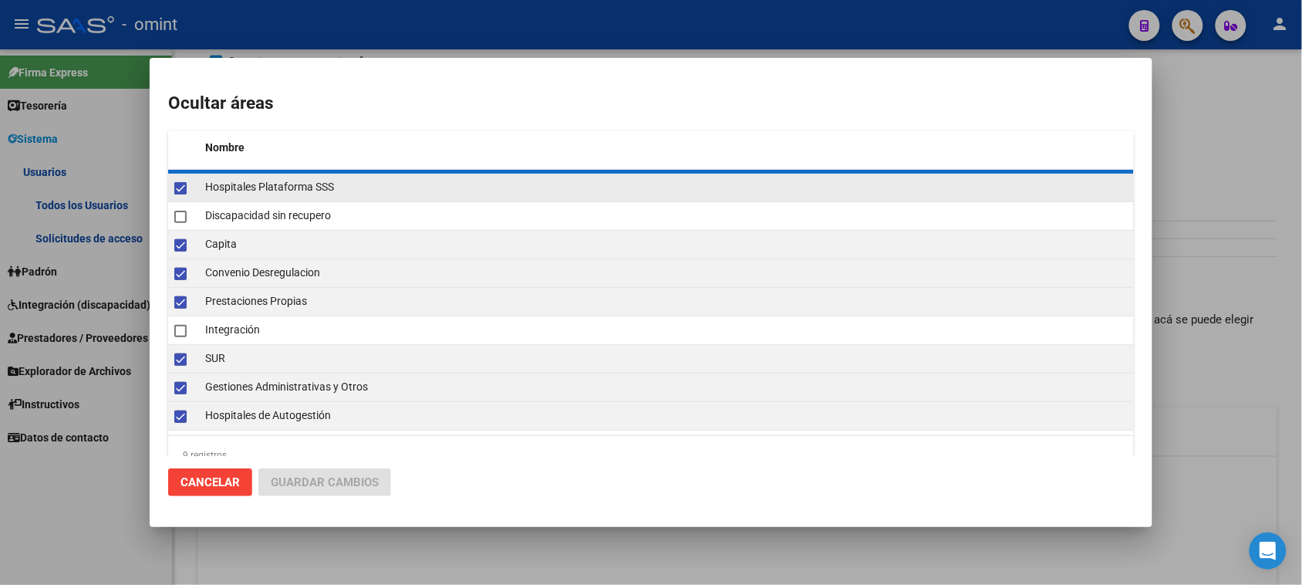
checkbox input "false"
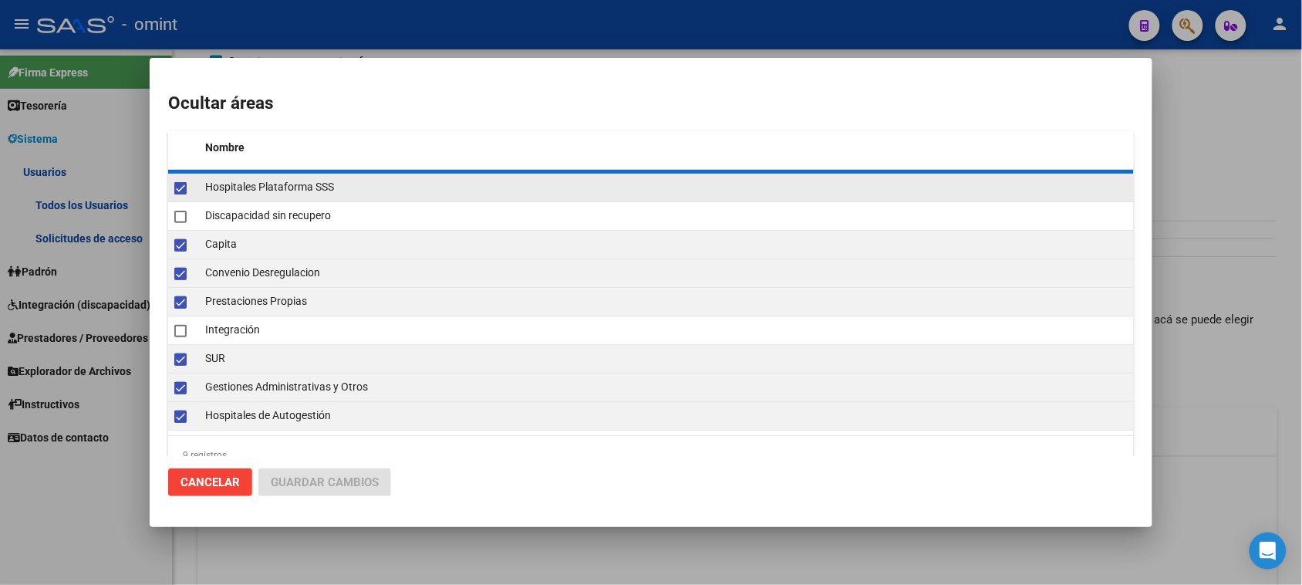
checkbox input "false"
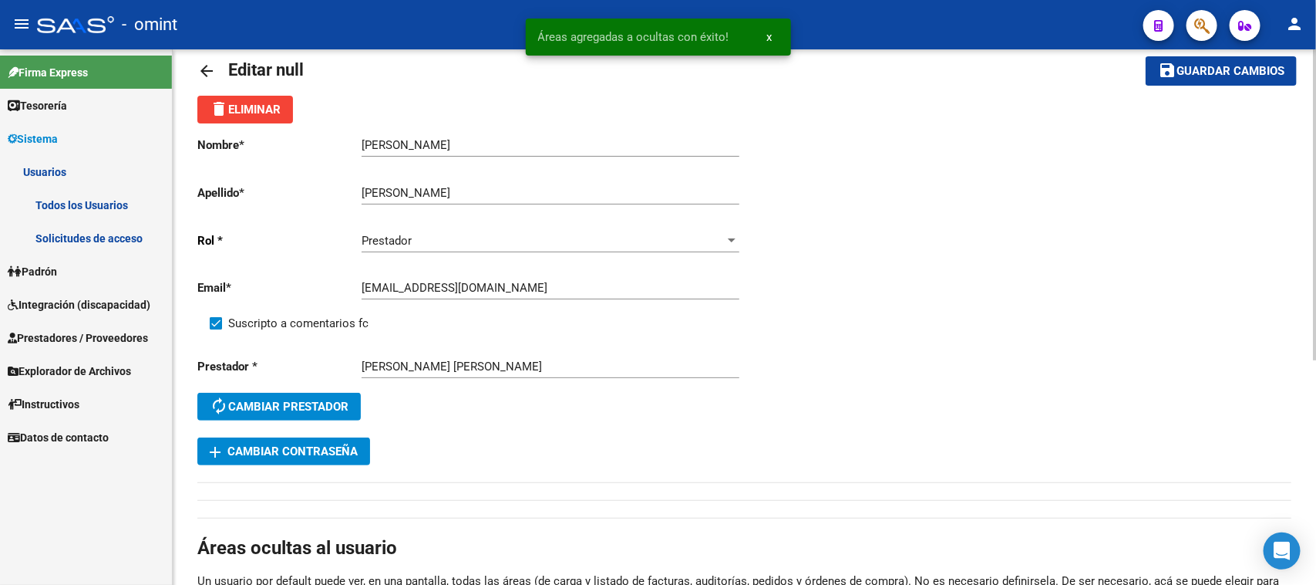
scroll to position [0, 0]
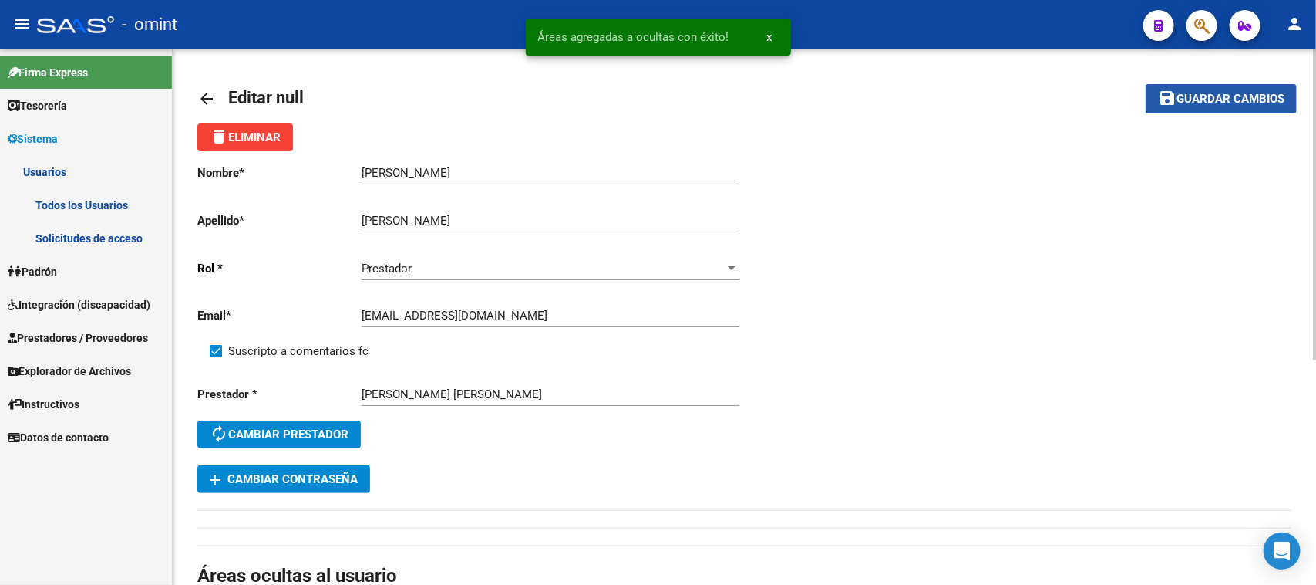
click at [1231, 110] on button "save Guardar cambios" at bounding box center [1221, 98] width 151 height 29
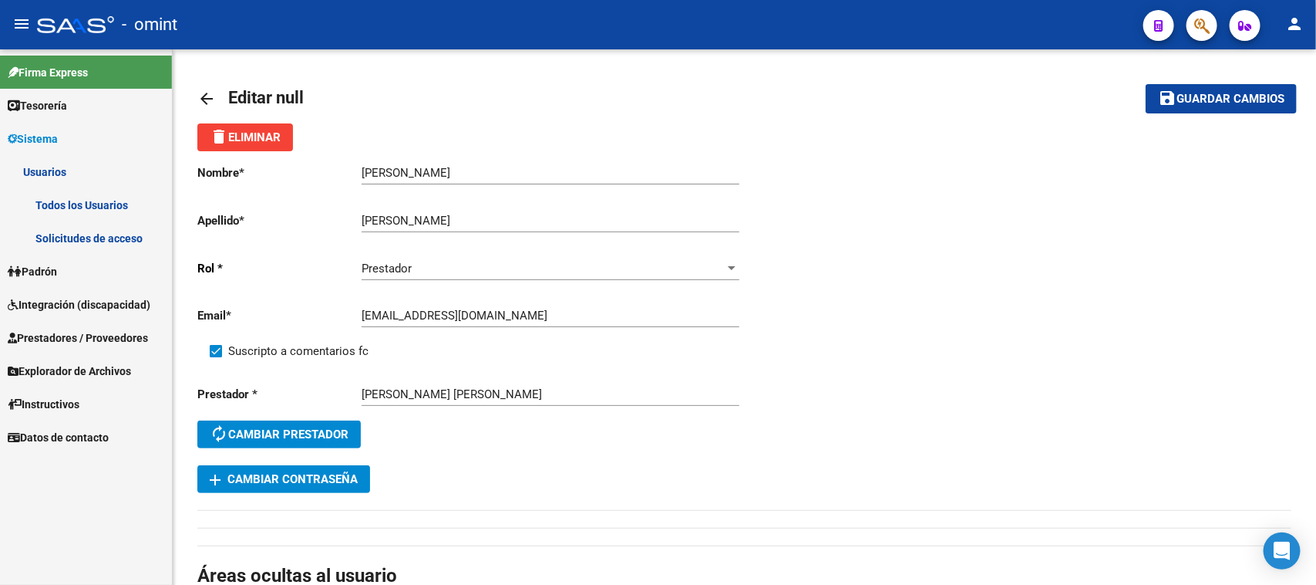
click at [93, 272] on link "Padrón" at bounding box center [86, 270] width 172 height 33
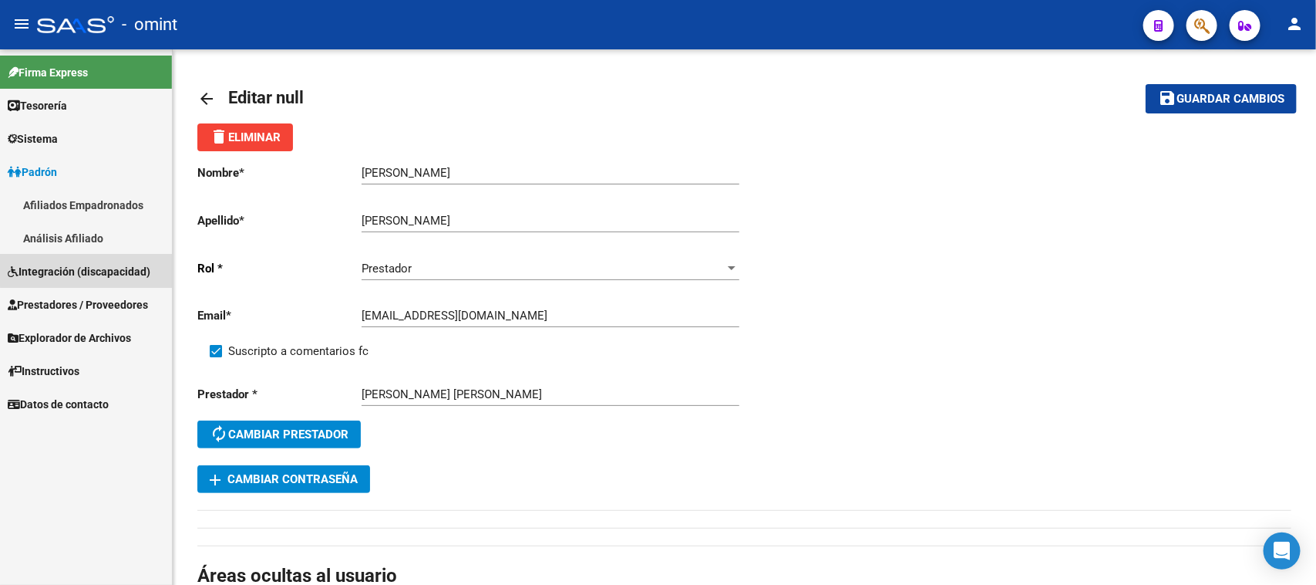
click at [102, 261] on link "Integración (discapacidad)" at bounding box center [86, 270] width 172 height 33
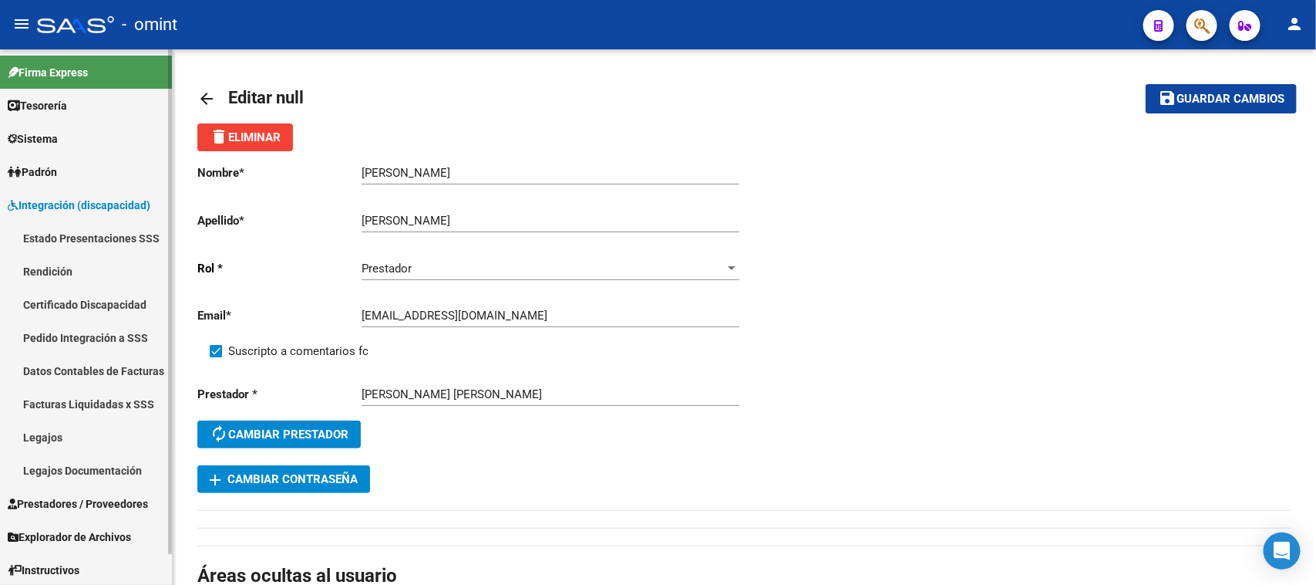
click at [95, 434] on link "Legajos" at bounding box center [86, 436] width 172 height 33
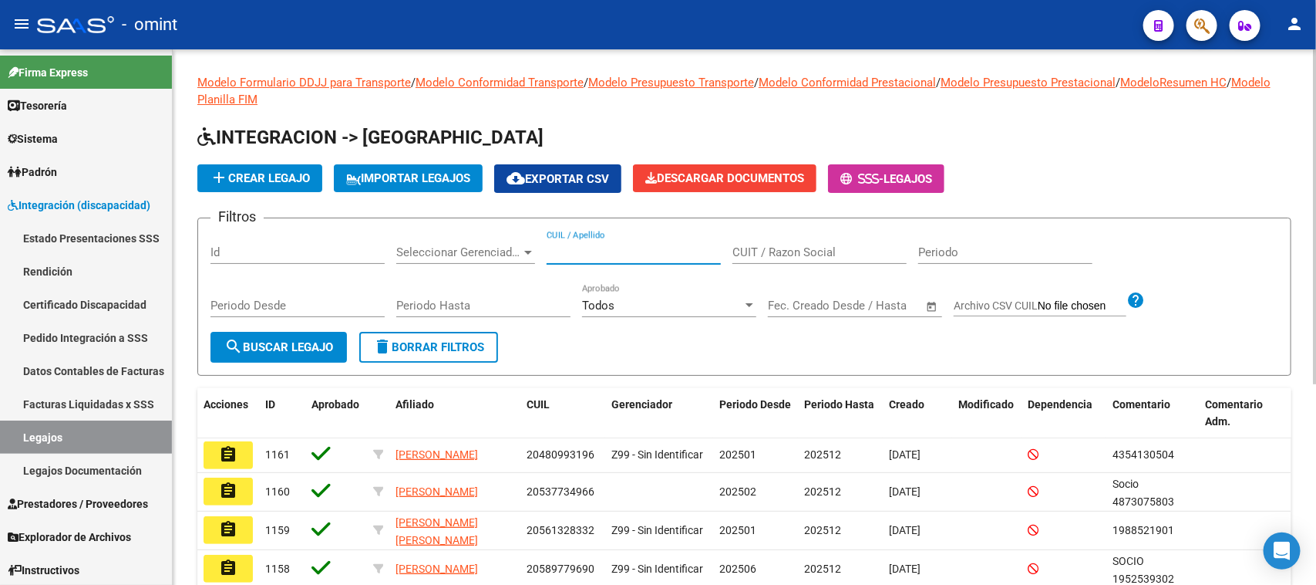
click at [689, 248] on input "CUIL / Apellido" at bounding box center [634, 252] width 174 height 14
paste input "20503274893"
type input "20503274893"
click at [278, 353] on button "search Buscar Legajo" at bounding box center [279, 347] width 137 height 31
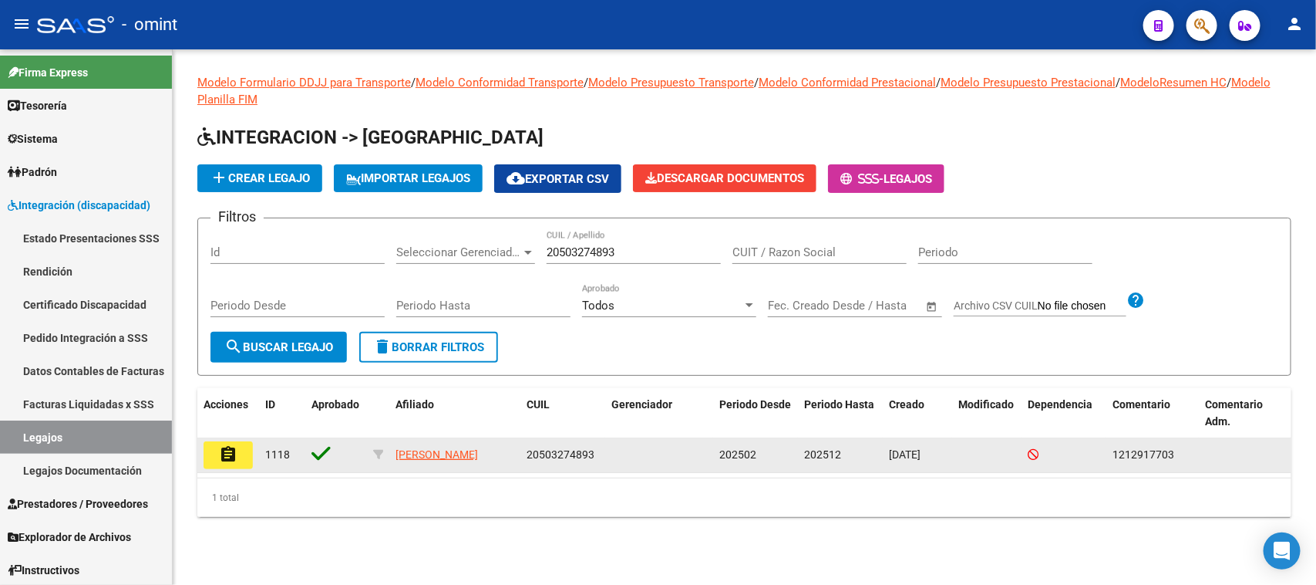
click at [234, 457] on mat-icon "assignment" at bounding box center [228, 454] width 19 height 19
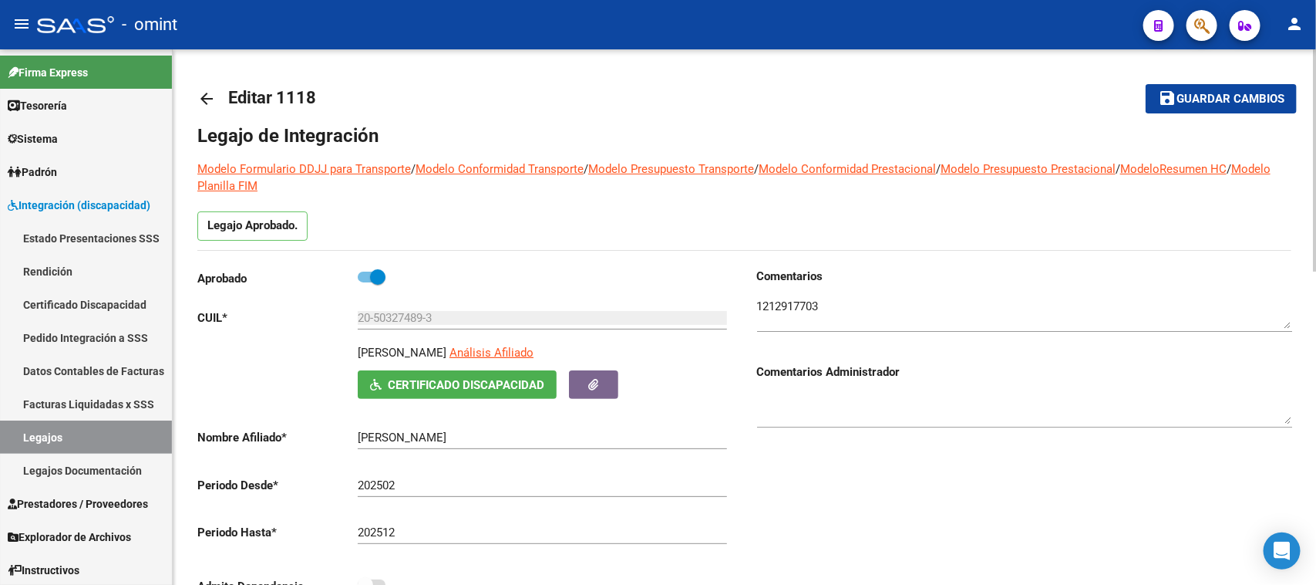
drag, startPoint x: 360, startPoint y: 351, endPoint x: 491, endPoint y: 351, distance: 131.1
click at [447, 351] on p "[PERSON_NAME]" at bounding box center [402, 352] width 89 height 17
copy p "[PERSON_NAME]"
click at [37, 423] on link "Legajos" at bounding box center [86, 436] width 172 height 33
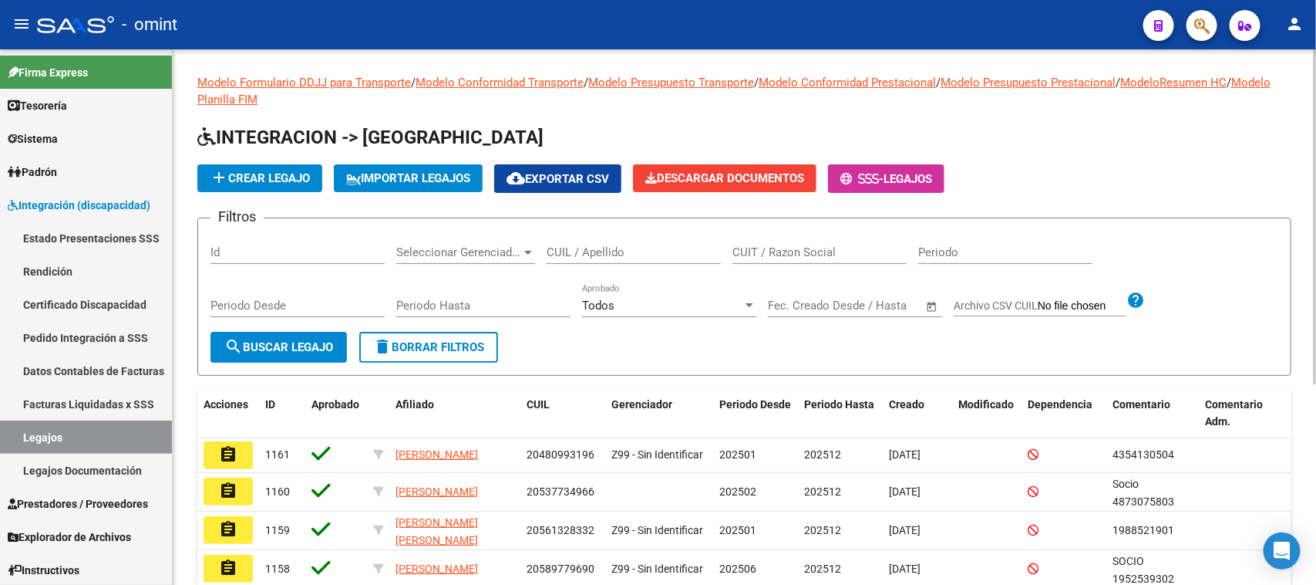
click at [609, 241] on div "CUIL / Apellido" at bounding box center [634, 247] width 174 height 33
paste input "20475691610"
type input "20475691610"
click at [220, 343] on button "search Buscar Legajo" at bounding box center [279, 347] width 137 height 31
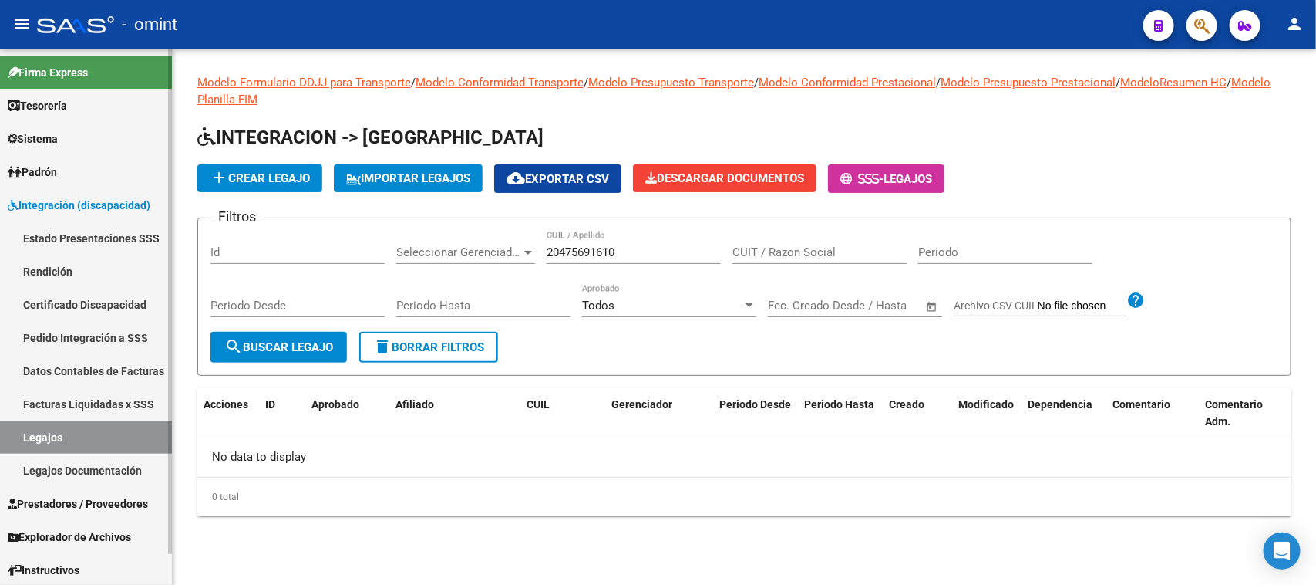
click at [106, 387] on link "Facturas Liquidadas x SSS" at bounding box center [86, 403] width 172 height 33
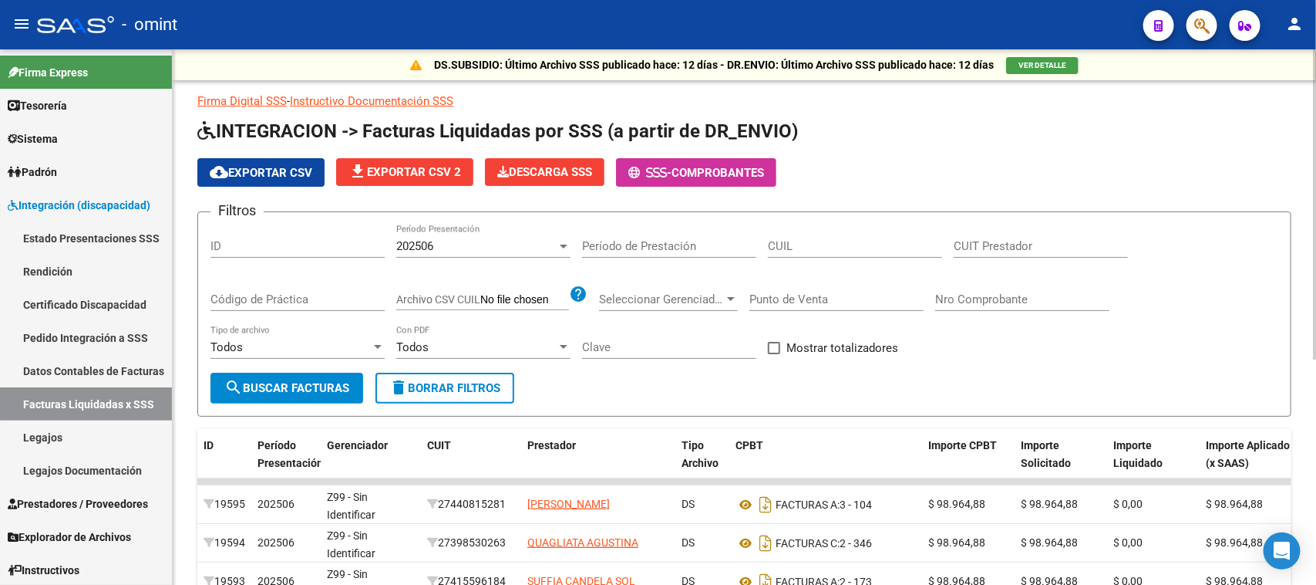
click at [799, 247] on input "CUIL" at bounding box center [855, 246] width 174 height 14
paste input "20-47569161-0"
click at [406, 251] on div "202506 Período Presentación" at bounding box center [483, 240] width 174 height 33
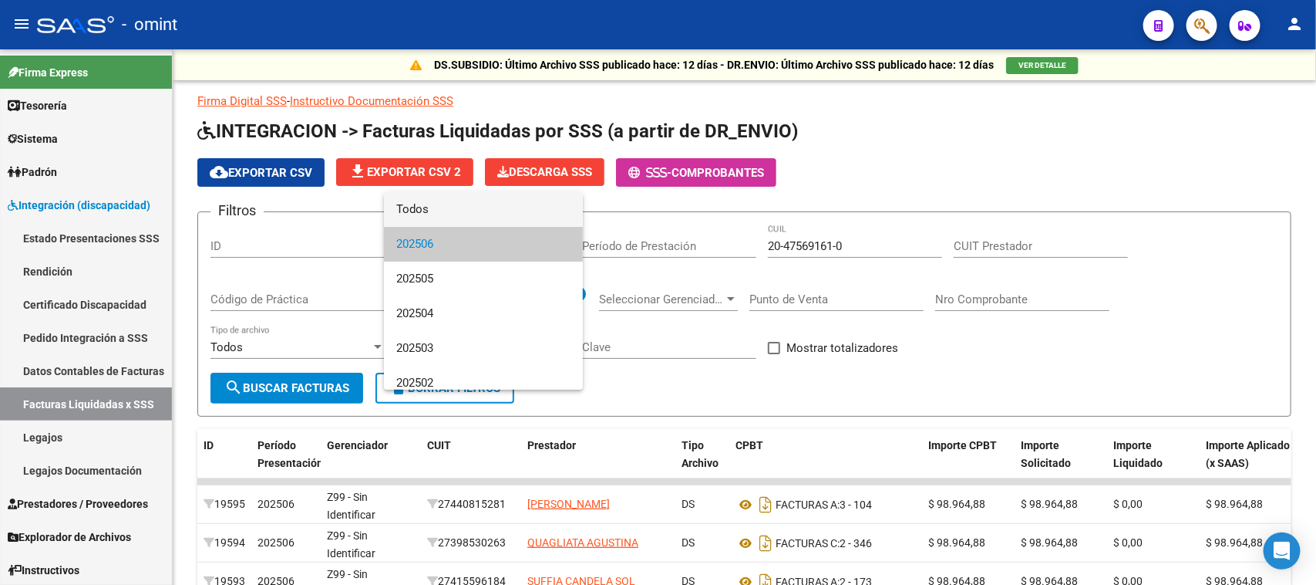
click at [448, 201] on span "Todos" at bounding box center [483, 209] width 174 height 35
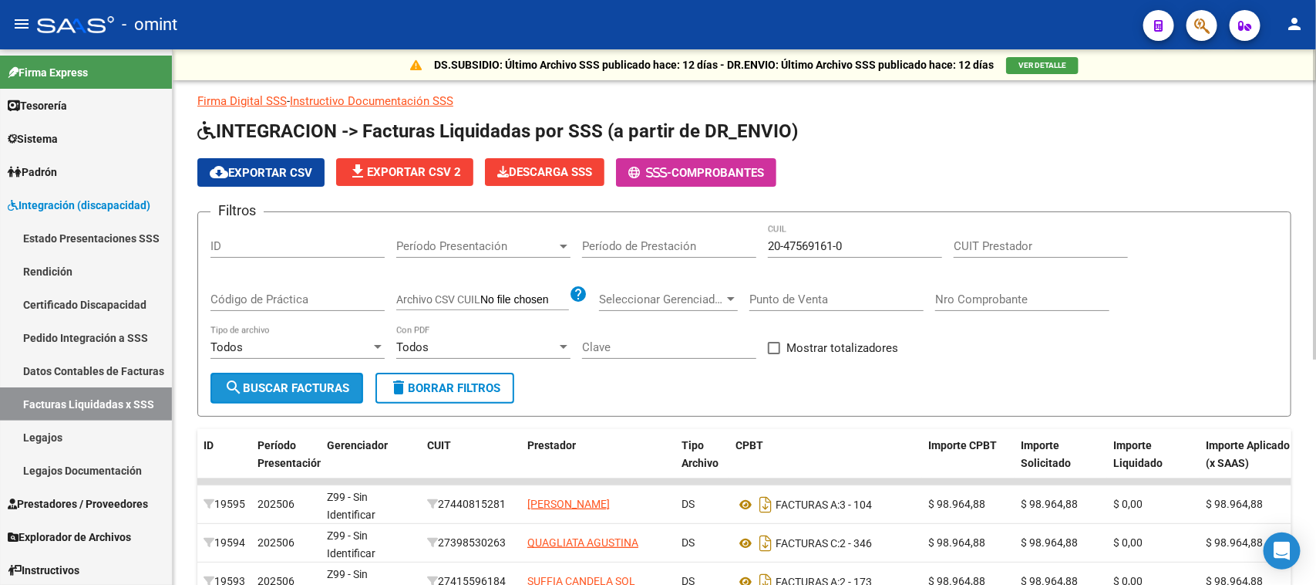
click at [314, 381] on span "search Buscar Facturas" at bounding box center [286, 388] width 125 height 14
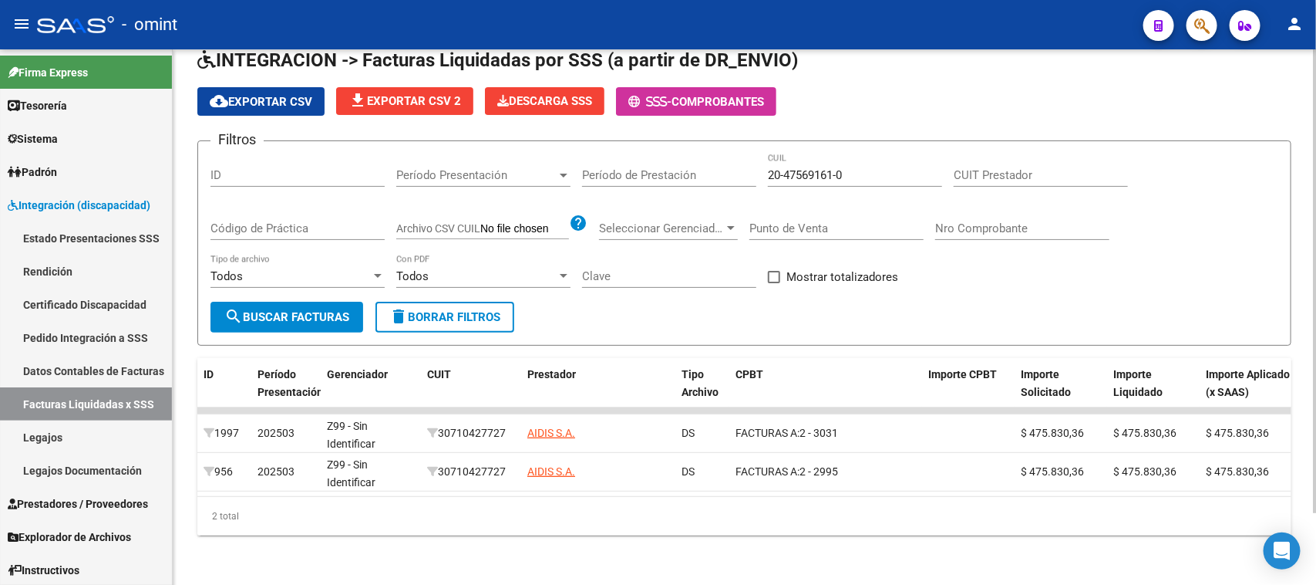
scroll to position [0, 641]
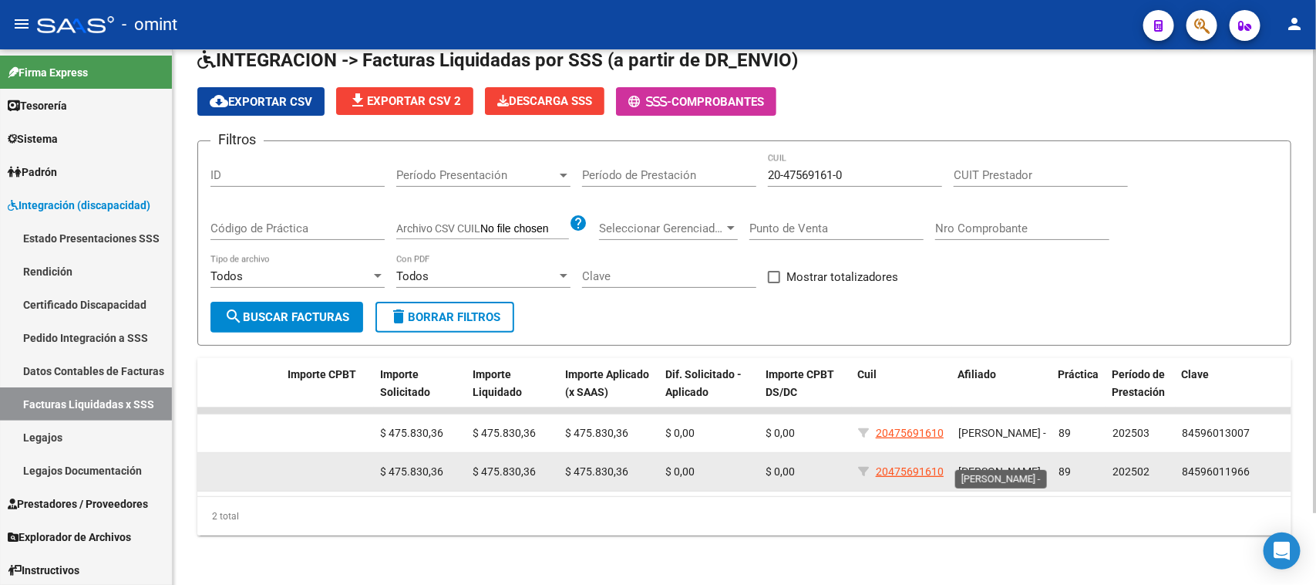
click at [1009, 465] on span "[PERSON_NAME] -" at bounding box center [1003, 471] width 88 height 12
copy span "[PERSON_NAME] -"
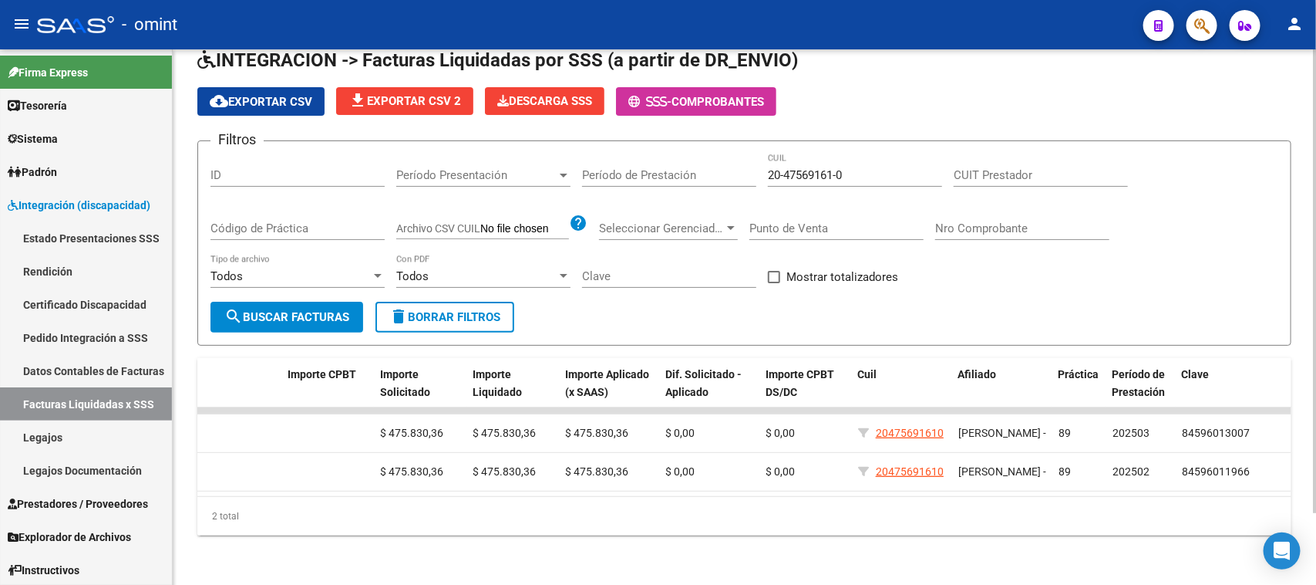
drag, startPoint x: 899, startPoint y: 153, endPoint x: 694, endPoint y: 167, distance: 205.6
click at [695, 166] on div "Filtros ID Período Presentación Período Presentación Período de Prestación 20-4…" at bounding box center [745, 227] width 1068 height 148
click at [865, 168] on div "20-47569161-0 CUIL" at bounding box center [855, 169] width 174 height 33
drag, startPoint x: 887, startPoint y: 163, endPoint x: 528, endPoint y: 190, distance: 359.7
click at [528, 190] on div "Filtros ID Período Presentación Período Presentación Período de Prestación 20-4…" at bounding box center [745, 227] width 1068 height 148
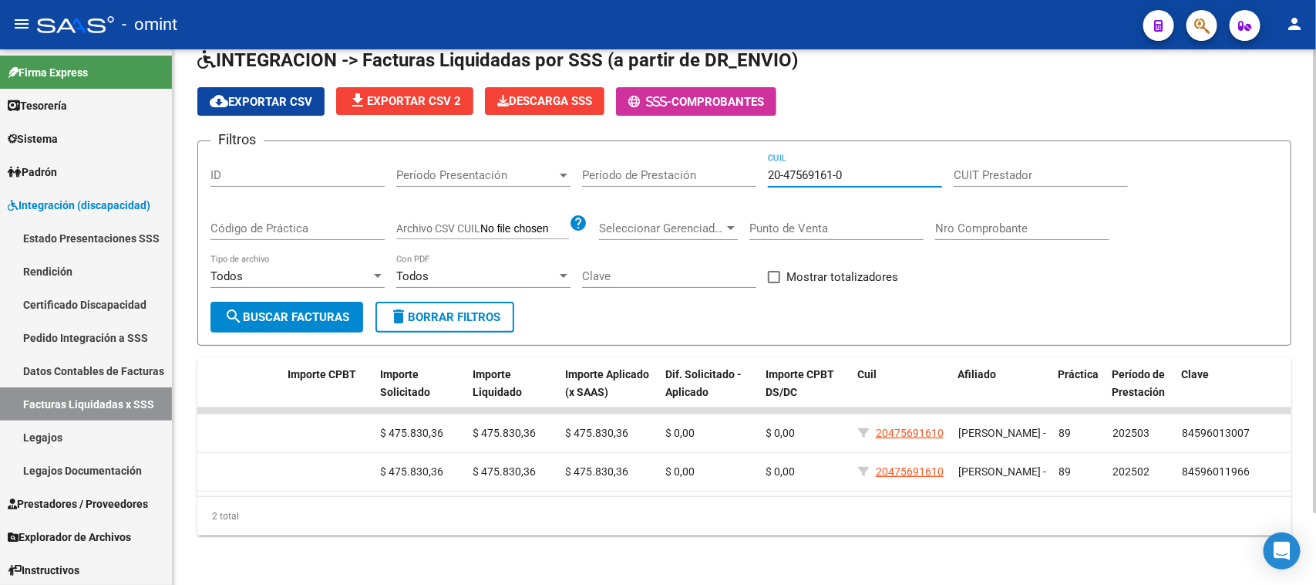
paste input "9311562-7"
click at [270, 313] on button "search Buscar Facturas" at bounding box center [287, 317] width 153 height 31
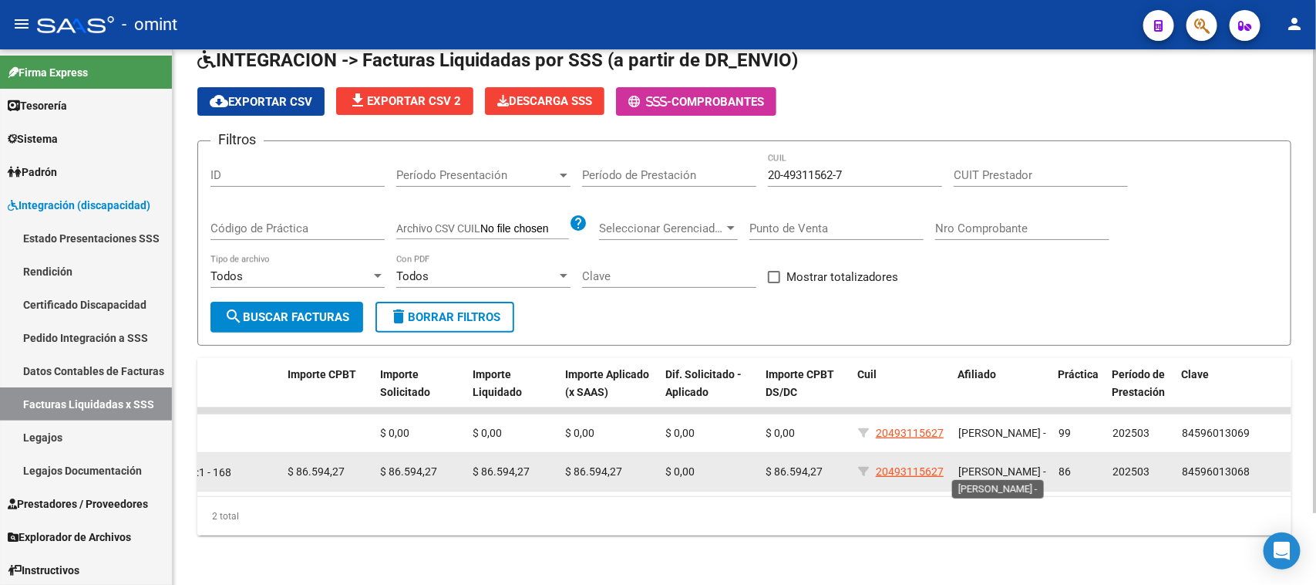
click at [989, 465] on span "[PERSON_NAME] -" at bounding box center [1003, 471] width 88 height 12
copy span "[PERSON_NAME] -"
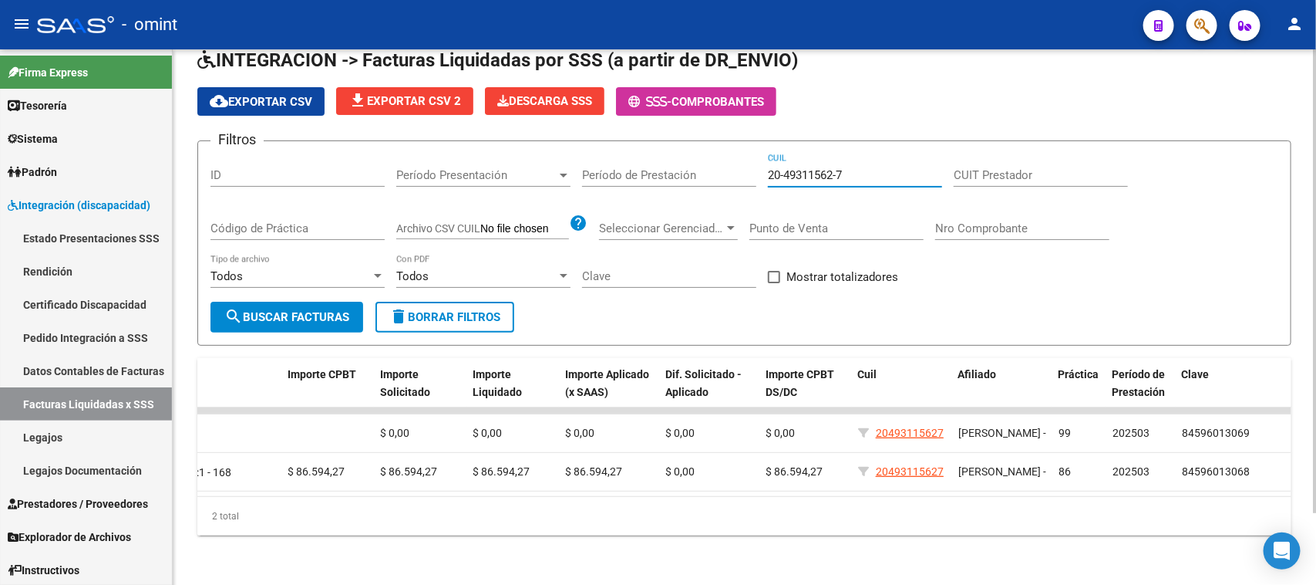
drag, startPoint x: 850, startPoint y: 162, endPoint x: 602, endPoint y: 158, distance: 247.6
click at [602, 158] on div "Filtros ID Período Presentación Período Presentación Período de Prestación 20-4…" at bounding box center [745, 227] width 1068 height 148
paste input "55397705-4"
click at [305, 302] on button "search Buscar Facturas" at bounding box center [287, 317] width 153 height 31
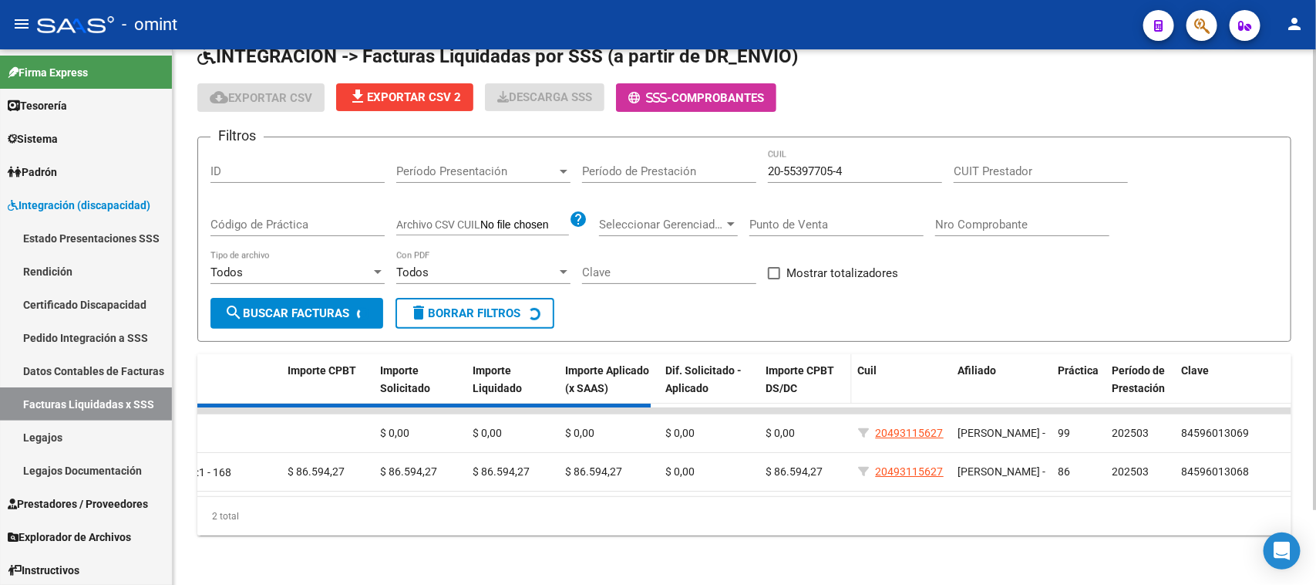
scroll to position [44, 0]
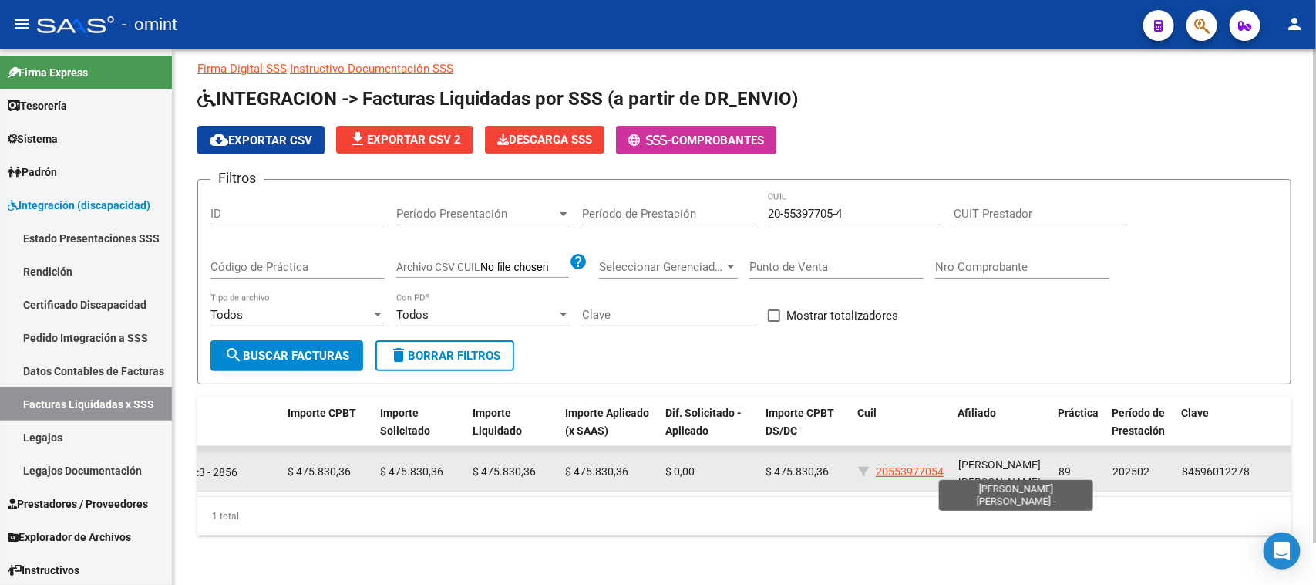
click at [982, 458] on span "[PERSON_NAME] [PERSON_NAME] -" at bounding box center [1003, 473] width 88 height 30
click at [983, 458] on span "[PERSON_NAME] [PERSON_NAME] -" at bounding box center [1003, 473] width 88 height 30
copy span "[PERSON_NAME] [PERSON_NAME] -"
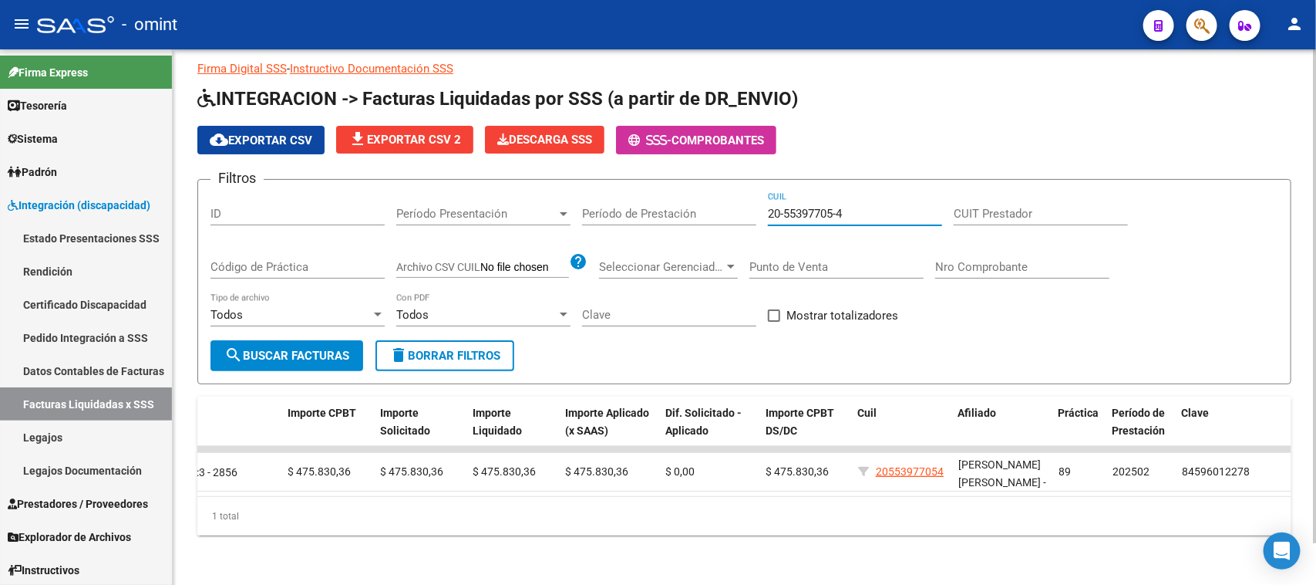
drag, startPoint x: 804, startPoint y: 204, endPoint x: 428, endPoint y: 211, distance: 376.4
click at [428, 211] on div "Filtros ID Período Presentación Período Presentación Período de Prestación 20-5…" at bounding box center [745, 266] width 1068 height 148
paste input "6264261-8"
click at [321, 352] on button "search Buscar Facturas" at bounding box center [287, 355] width 153 height 31
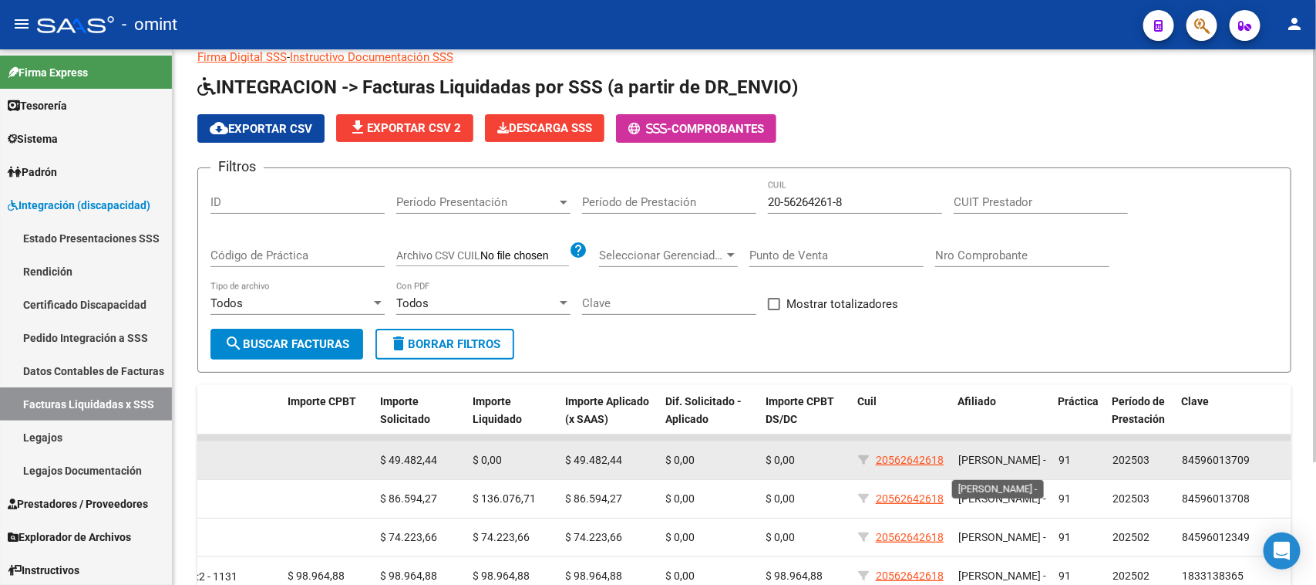
click at [984, 453] on span "[PERSON_NAME] -" at bounding box center [1003, 459] width 88 height 12
copy span "[PERSON_NAME] -"
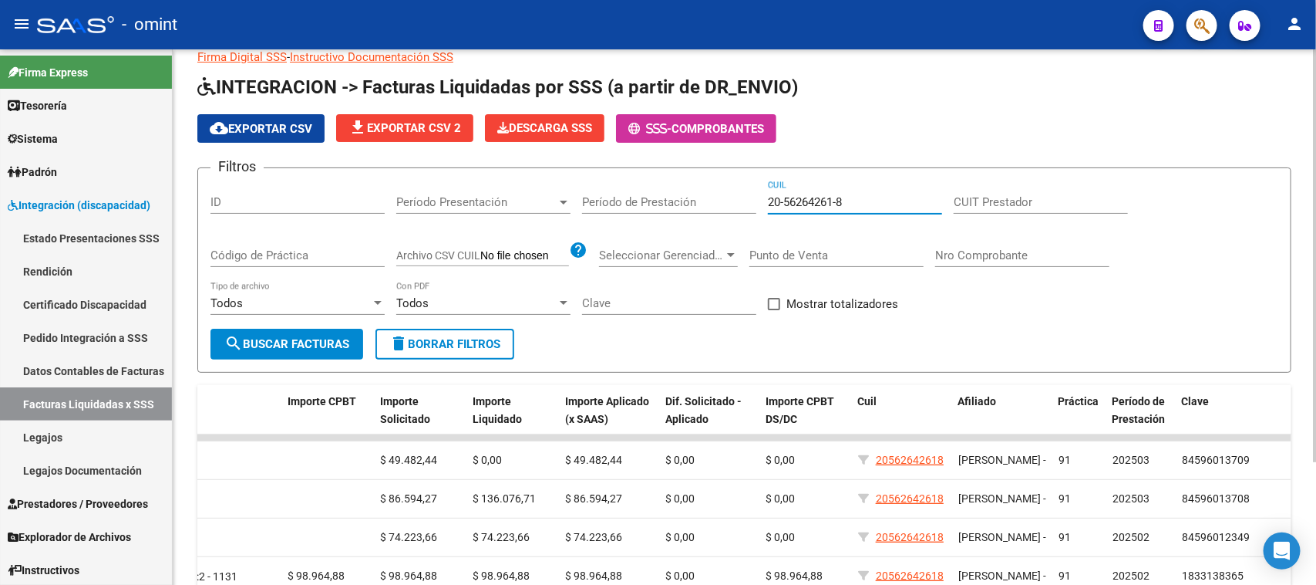
drag, startPoint x: 823, startPoint y: 204, endPoint x: 618, endPoint y: 235, distance: 207.4
click at [618, 235] on div "Filtros ID Período Presentación Período Presentación Período de Prestación 20-5…" at bounding box center [745, 254] width 1068 height 148
paste input "633685-6"
click at [275, 341] on span "search Buscar Facturas" at bounding box center [286, 344] width 125 height 14
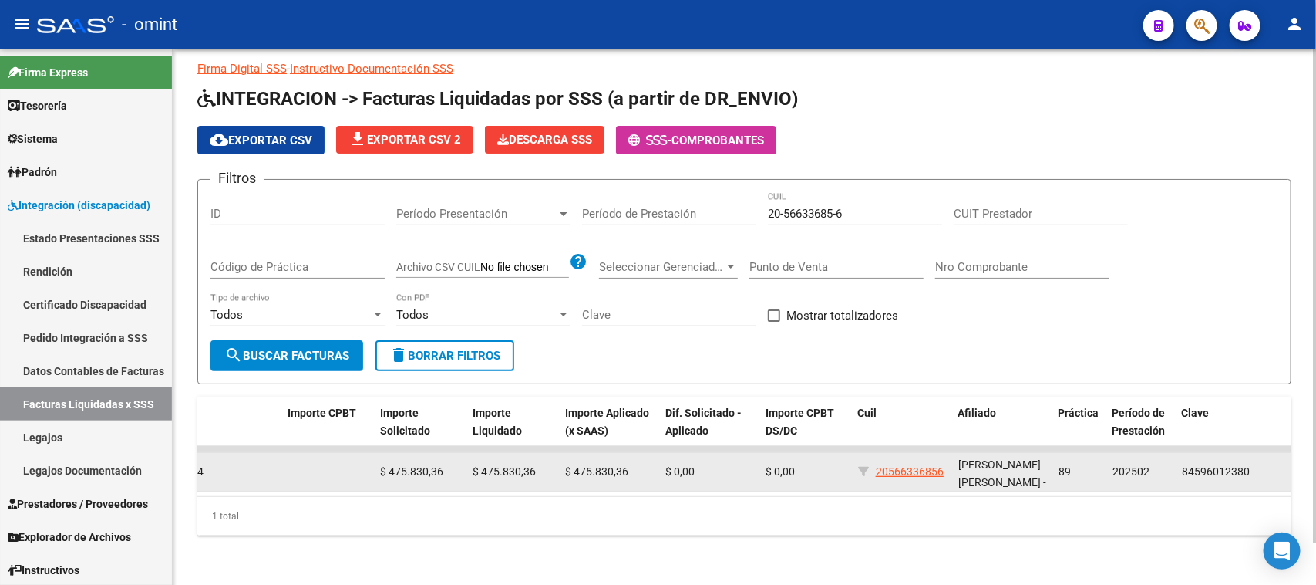
click at [960, 458] on span "[PERSON_NAME] [PERSON_NAME] -" at bounding box center [1003, 473] width 88 height 30
copy span "[PERSON_NAME] [PERSON_NAME] -"
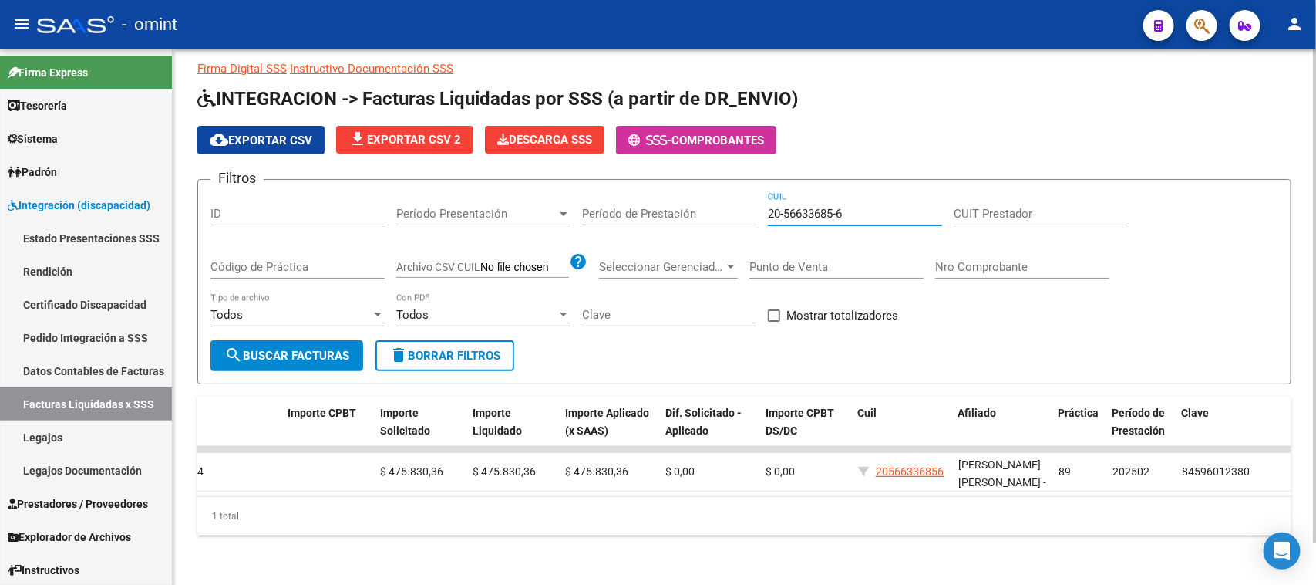
drag, startPoint x: 891, startPoint y: 203, endPoint x: 577, endPoint y: 224, distance: 314.6
click at [573, 217] on div "Filtros ID Período Presentación Período Presentación Período de Prestación 20-5…" at bounding box center [745, 266] width 1068 height 148
paste input "9262229-8"
click at [255, 366] on form "Filtros ID Período Presentación Período Presentación Período de Prestación 20-5…" at bounding box center [744, 281] width 1094 height 205
click at [278, 348] on button "search Buscar Facturas" at bounding box center [287, 355] width 153 height 31
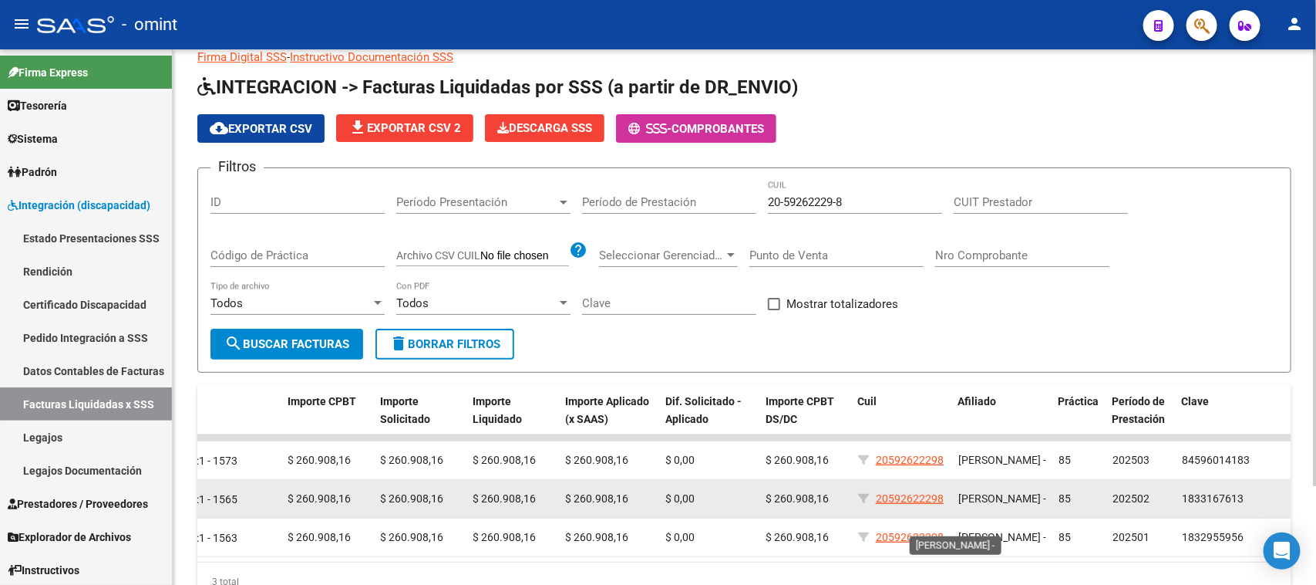
click at [982, 492] on span "[PERSON_NAME] -" at bounding box center [1003, 498] width 88 height 12
copy span "[PERSON_NAME] -"
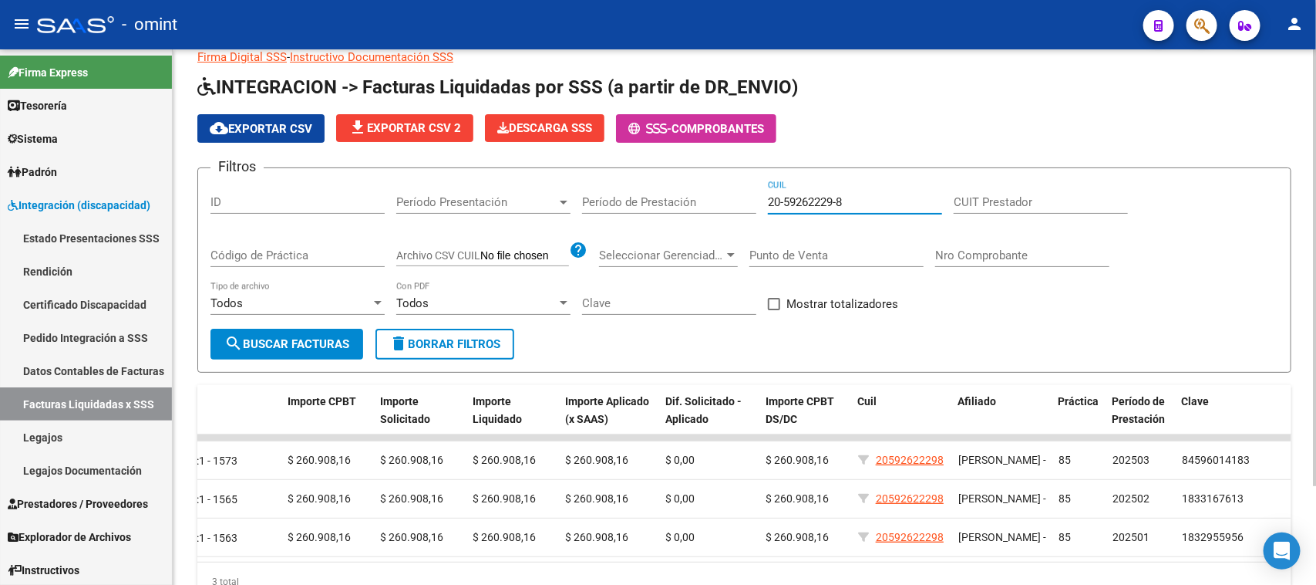
drag, startPoint x: 889, startPoint y: 201, endPoint x: 538, endPoint y: 210, distance: 351.0
click at [538, 210] on div "Filtros ID Período Presentación Período Presentación Período de Prestación 20-5…" at bounding box center [745, 254] width 1068 height 148
paste input "7-22520829-3"
drag, startPoint x: 248, startPoint y: 332, endPoint x: 364, endPoint y: 352, distance: 118.2
click at [249, 330] on button "search Buscar Facturas" at bounding box center [287, 344] width 153 height 31
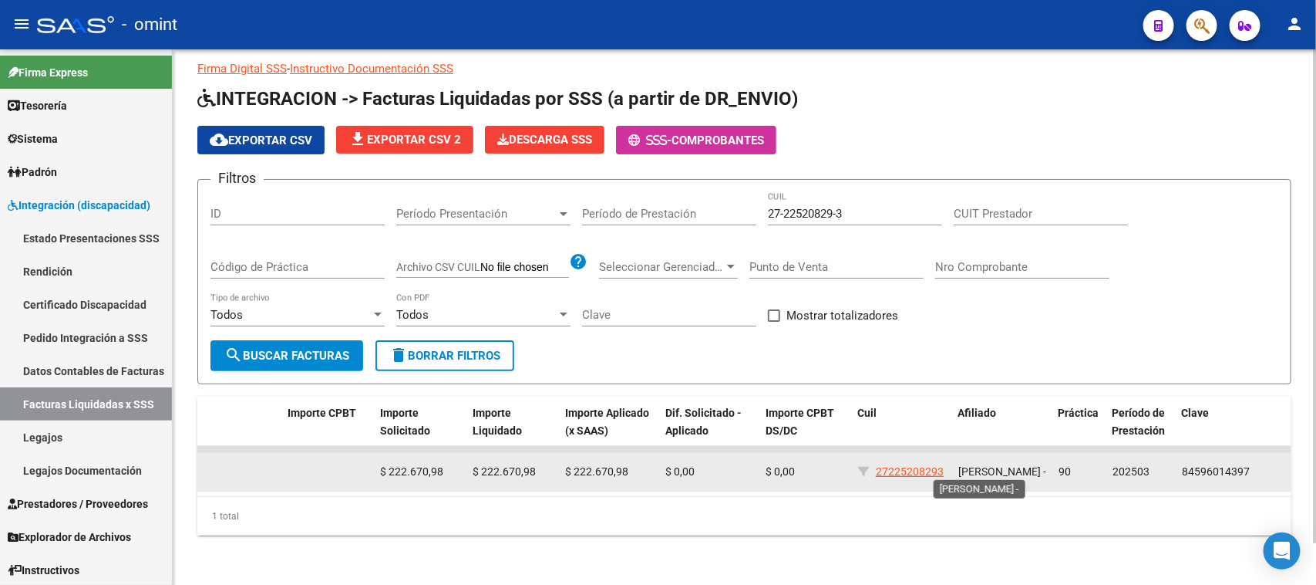
click at [981, 465] on span "[PERSON_NAME] -" at bounding box center [1003, 471] width 88 height 12
copy span "[PERSON_NAME] -"
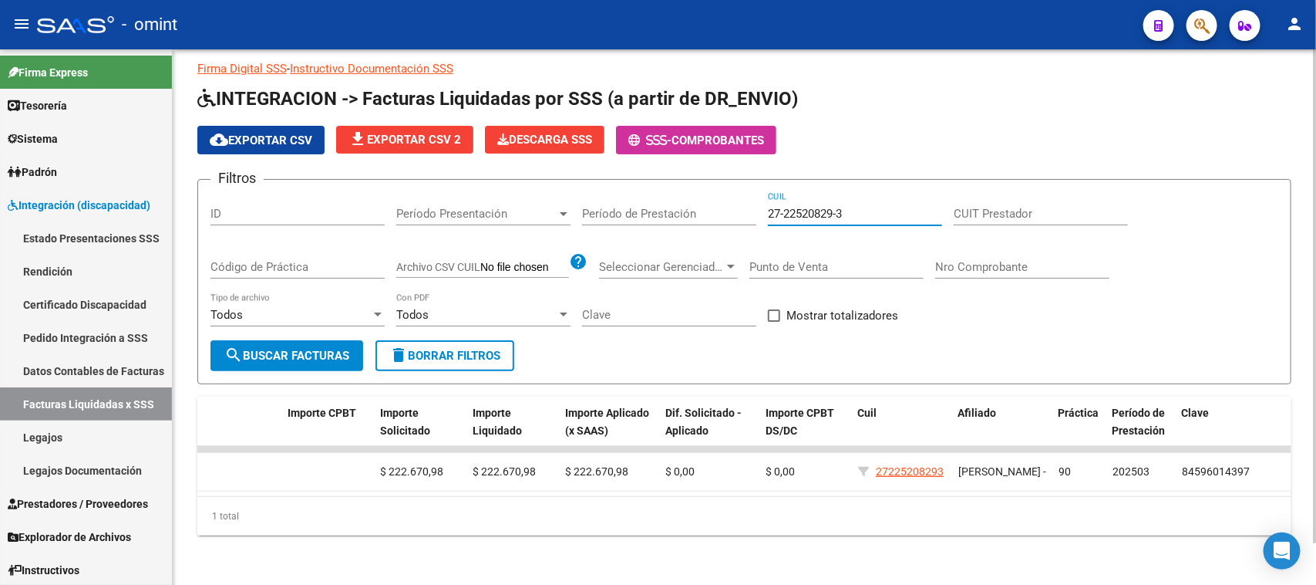
drag, startPoint x: 585, startPoint y: 238, endPoint x: 527, endPoint y: 229, distance: 58.5
click at [527, 229] on div "Filtros ID Período Presentación Período Presentación Período de Prestación 27-2…" at bounding box center [745, 266] width 1068 height 148
paste input "56072841-2"
click at [275, 349] on span "search Buscar Facturas" at bounding box center [286, 356] width 125 height 14
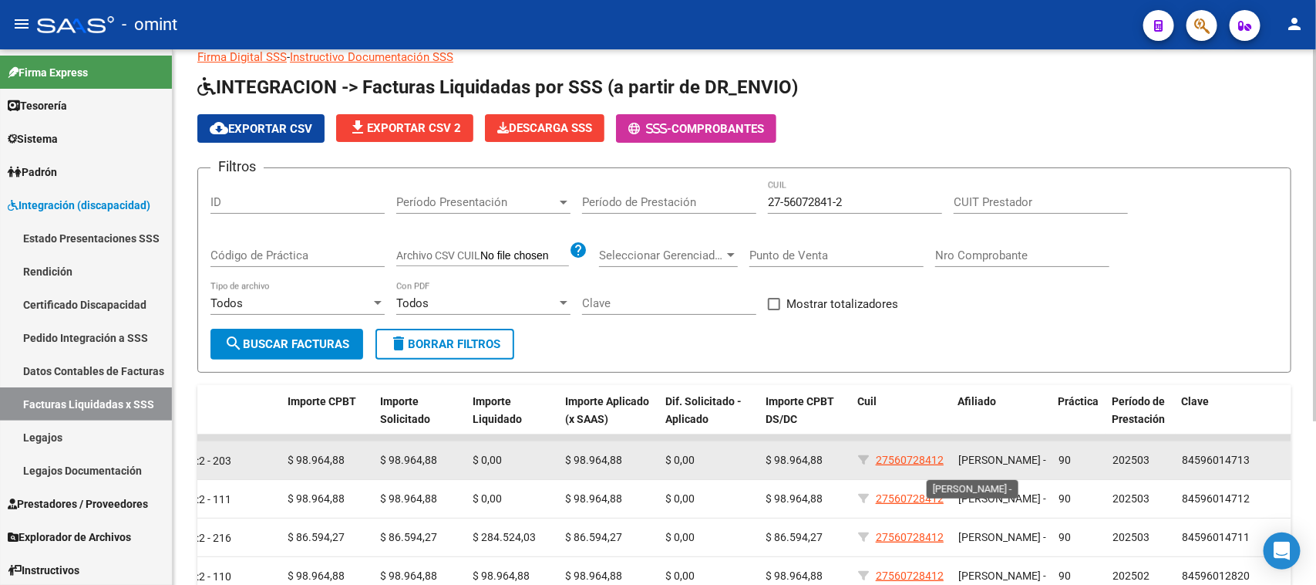
click at [989, 461] on span "[PERSON_NAME] -" at bounding box center [1003, 459] width 88 height 12
copy span "[PERSON_NAME] -"
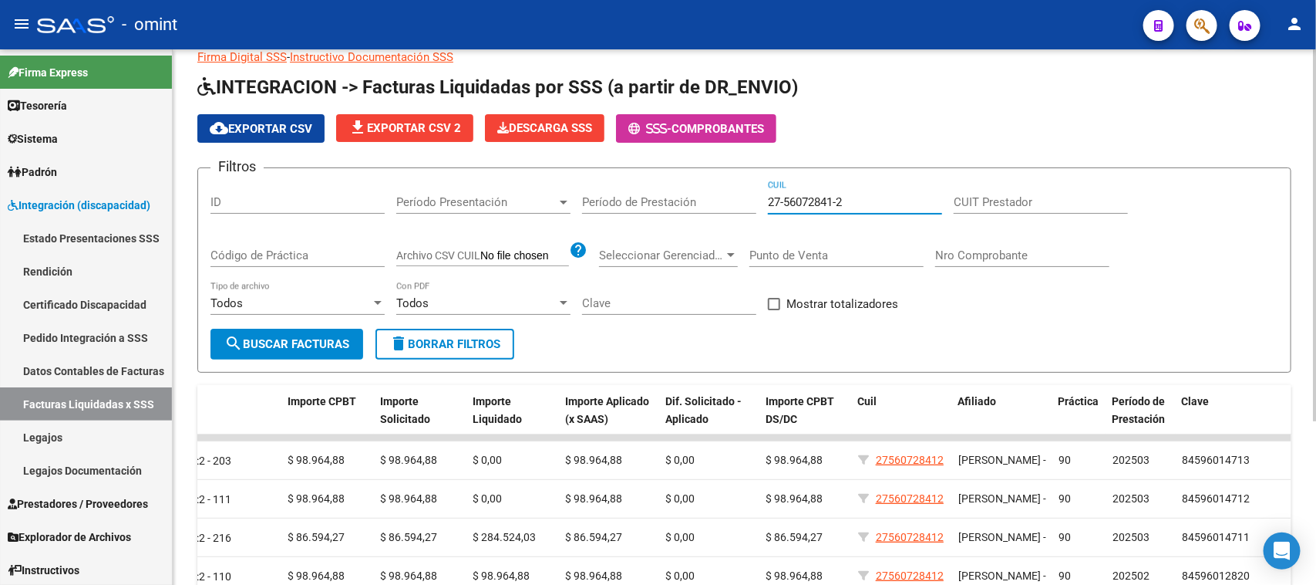
drag, startPoint x: 920, startPoint y: 198, endPoint x: 322, endPoint y: 218, distance: 598.8
click at [324, 218] on div "Filtros ID Período Presentación Período Presentación Período de Prestación 27-5…" at bounding box center [745, 254] width 1068 height 148
paste input "319171-1"
click at [262, 337] on span "search Buscar Facturas" at bounding box center [286, 344] width 125 height 14
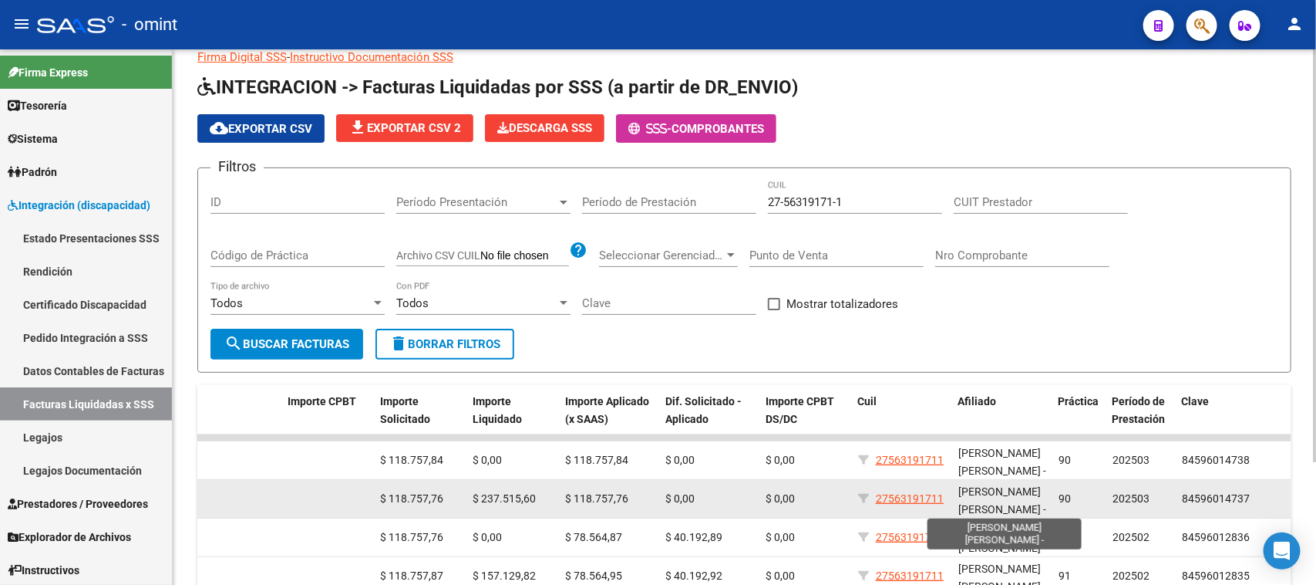
click at [993, 485] on span "[PERSON_NAME] [PERSON_NAME] -" at bounding box center [1003, 500] width 88 height 30
copy span "[PERSON_NAME] [PERSON_NAME] -"
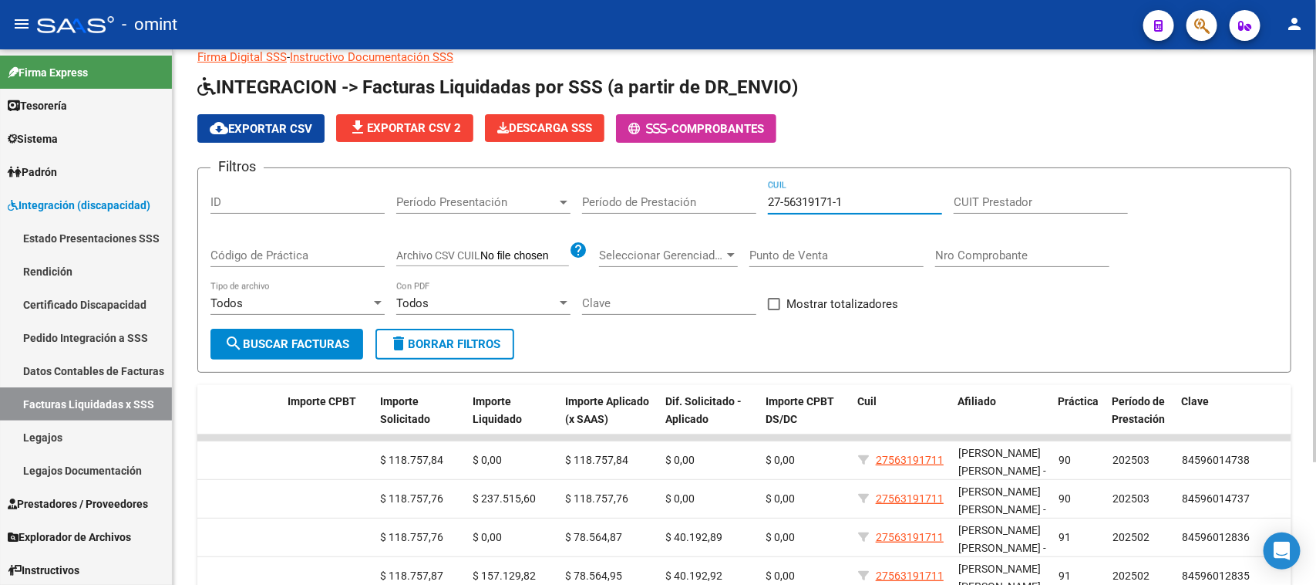
drag, startPoint x: 885, startPoint y: 193, endPoint x: 572, endPoint y: 231, distance: 314.7
click at [572, 231] on div "Filtros ID Período Presentación Período Presentación Período de Prestación 27-5…" at bounding box center [745, 254] width 1068 height 148
paste input "0-45476841-9"
type input "20-45476841-9"
click at [275, 325] on div "Todos Tipo de archivo" at bounding box center [298, 305] width 174 height 48
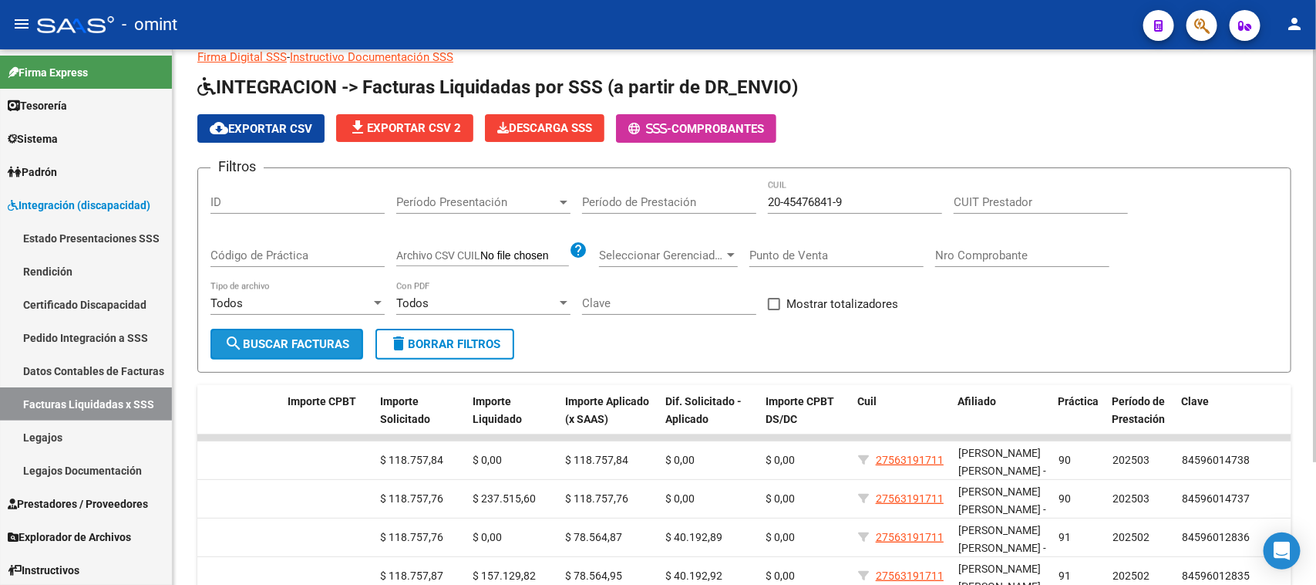
click at [275, 338] on span "search Buscar Facturas" at bounding box center [286, 344] width 125 height 14
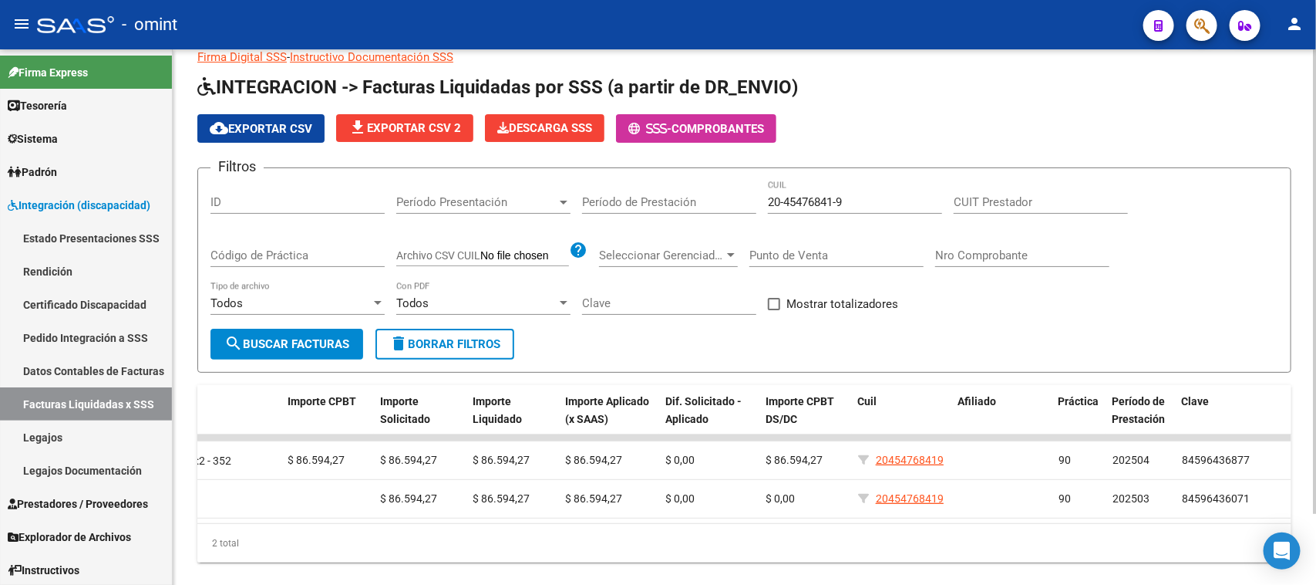
scroll to position [0, 0]
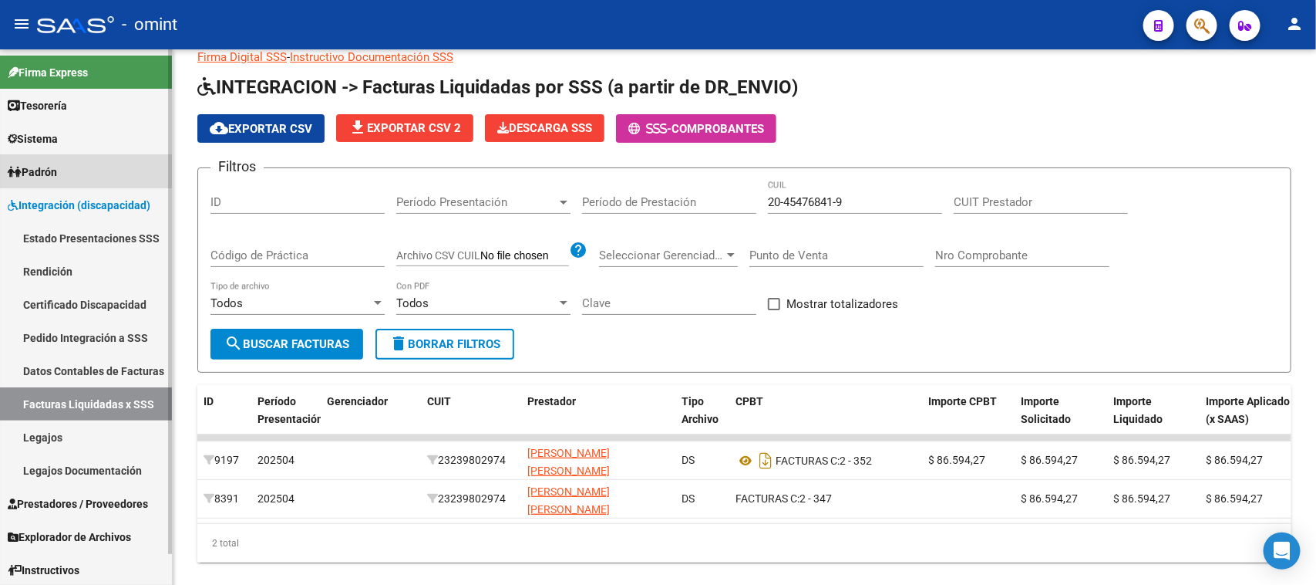
click at [73, 170] on link "Padrón" at bounding box center [86, 171] width 172 height 33
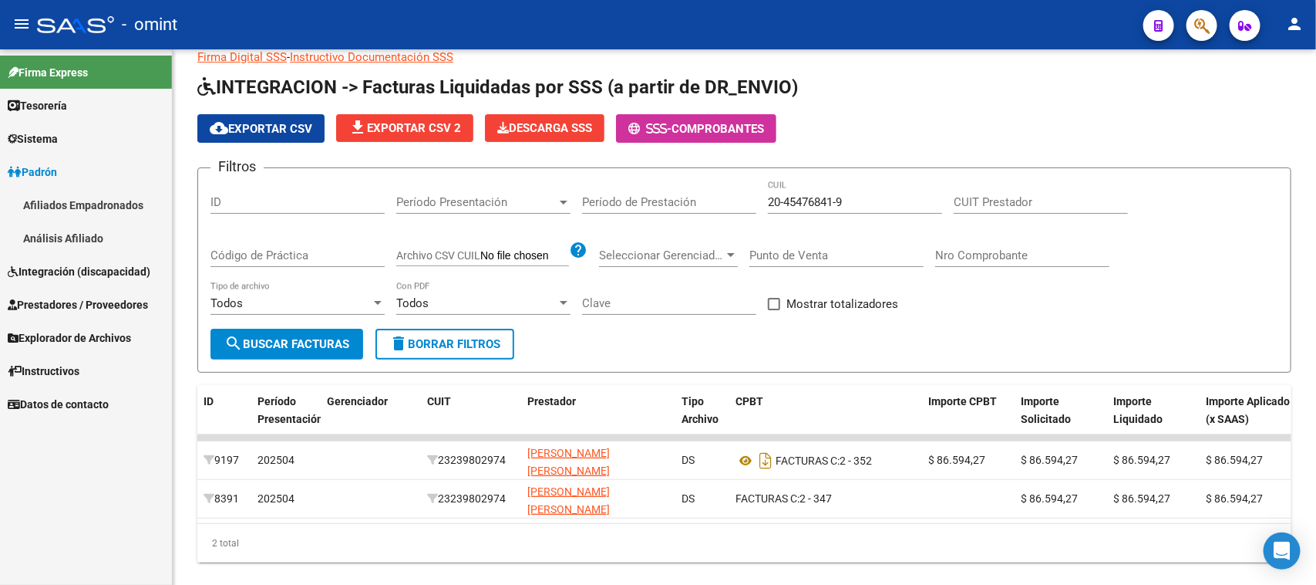
click at [69, 229] on link "Análisis Afiliado" at bounding box center [86, 237] width 172 height 33
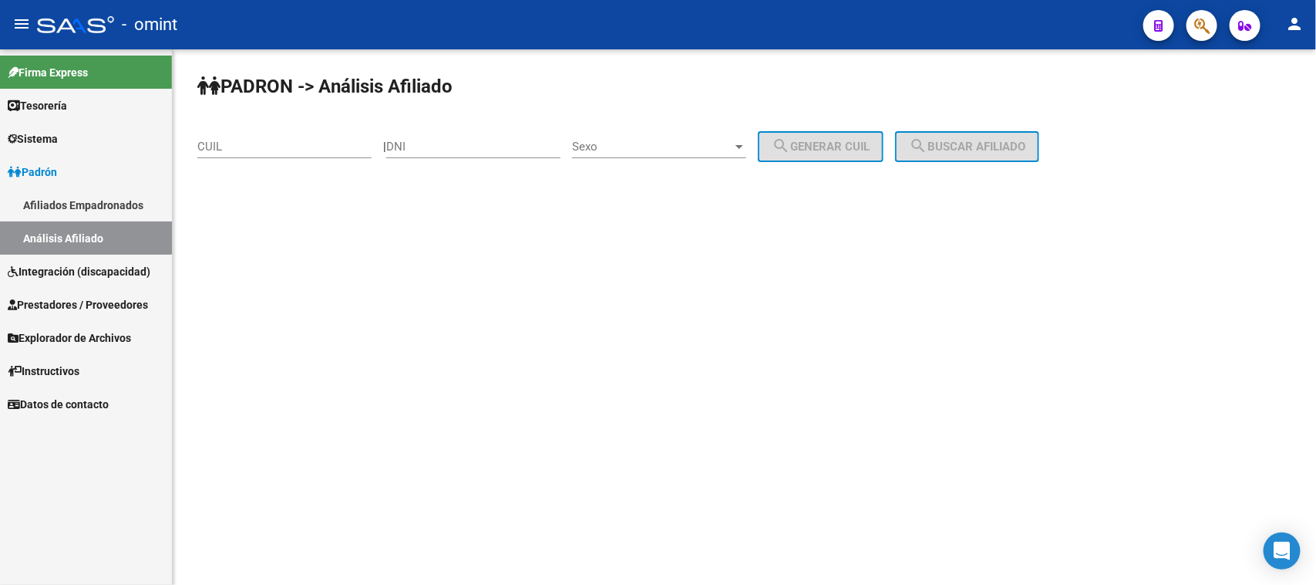
click at [93, 144] on link "Sistema" at bounding box center [86, 138] width 172 height 33
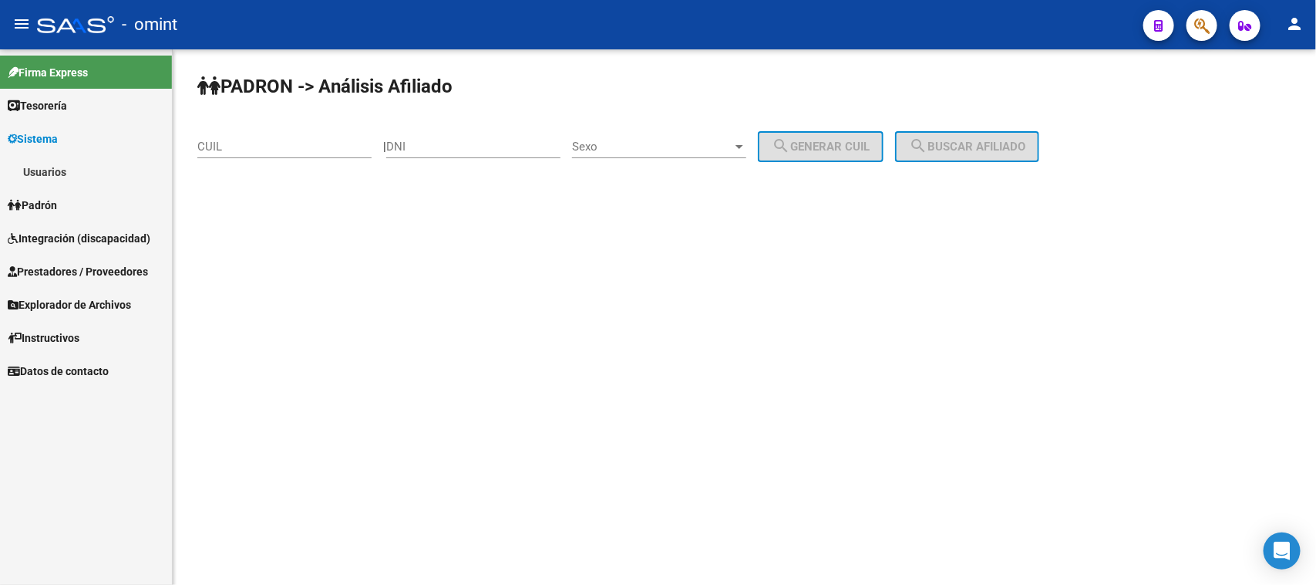
click at [90, 164] on link "Usuarios" at bounding box center [86, 171] width 172 height 33
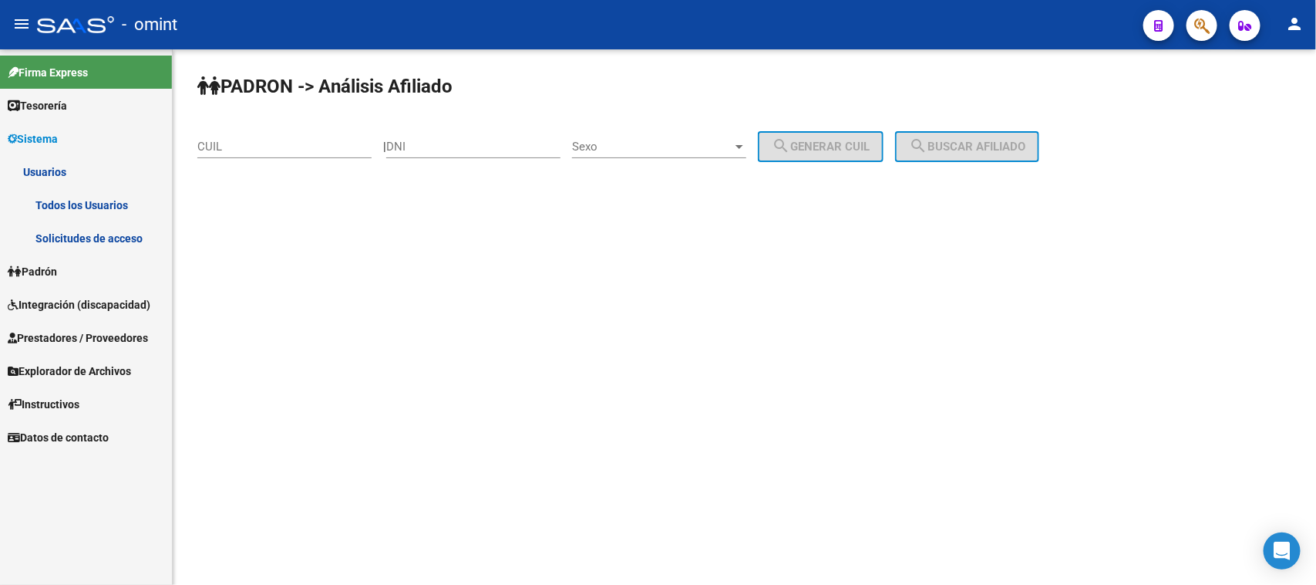
click at [83, 231] on link "Solicitudes de acceso" at bounding box center [86, 237] width 172 height 33
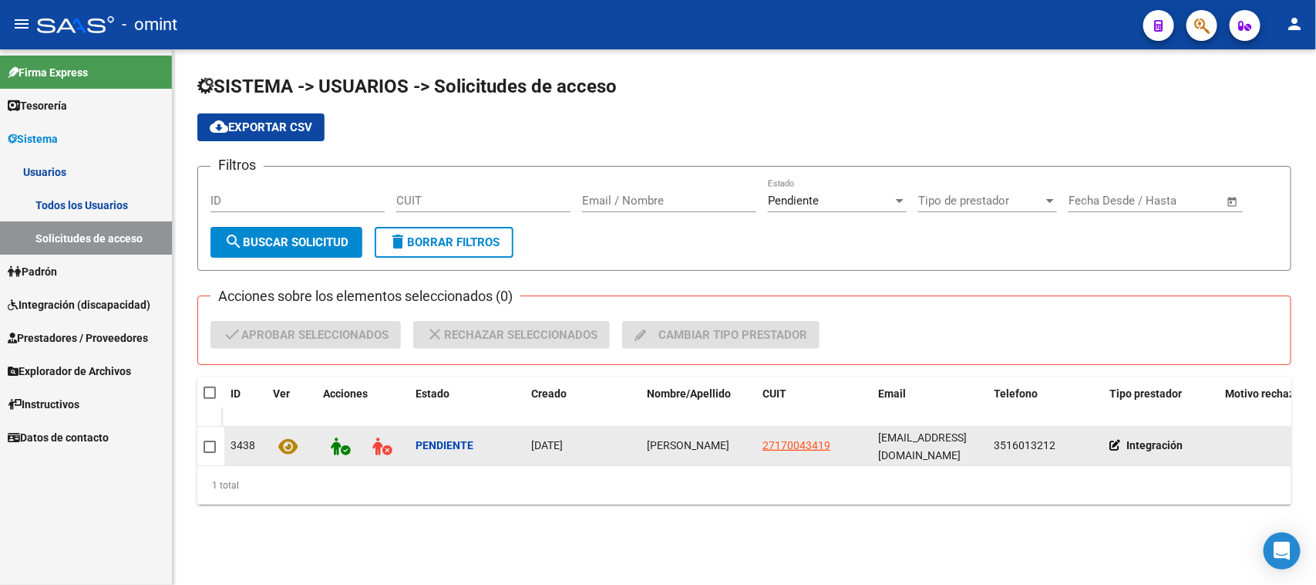
click at [656, 459] on datatable-body-cell "[PERSON_NAME]" at bounding box center [699, 445] width 116 height 38
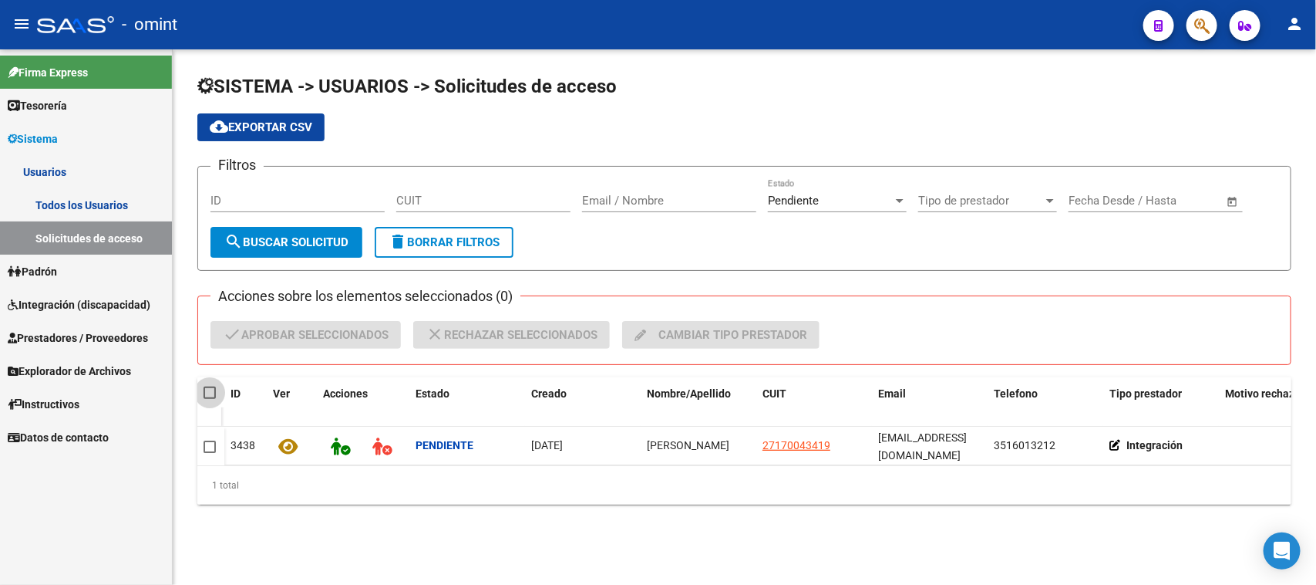
click at [214, 390] on span at bounding box center [210, 392] width 12 height 12
click at [210, 399] on input "checkbox" at bounding box center [209, 399] width 1 height 1
checkbox input "true"
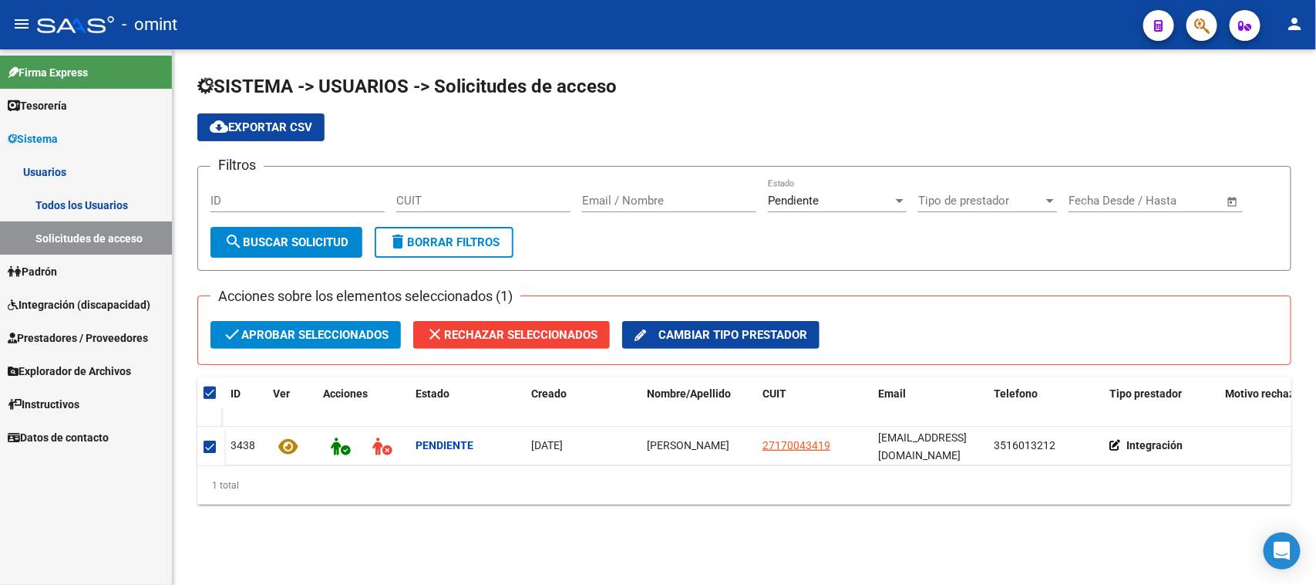
click at [287, 342] on span "check Aprobar seleccionados" at bounding box center [306, 335] width 166 height 28
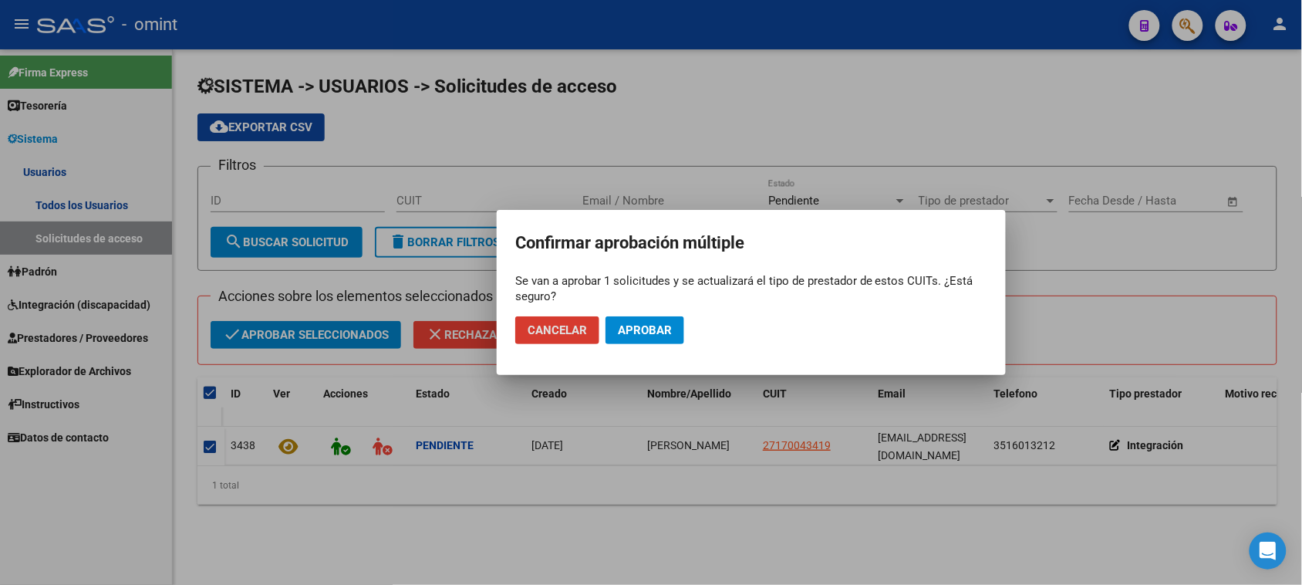
click at [693, 328] on mat-dialog-actions "Cancelar Aprobar" at bounding box center [751, 330] width 472 height 52
click at [656, 334] on span "Aprobar" at bounding box center [645, 330] width 54 height 14
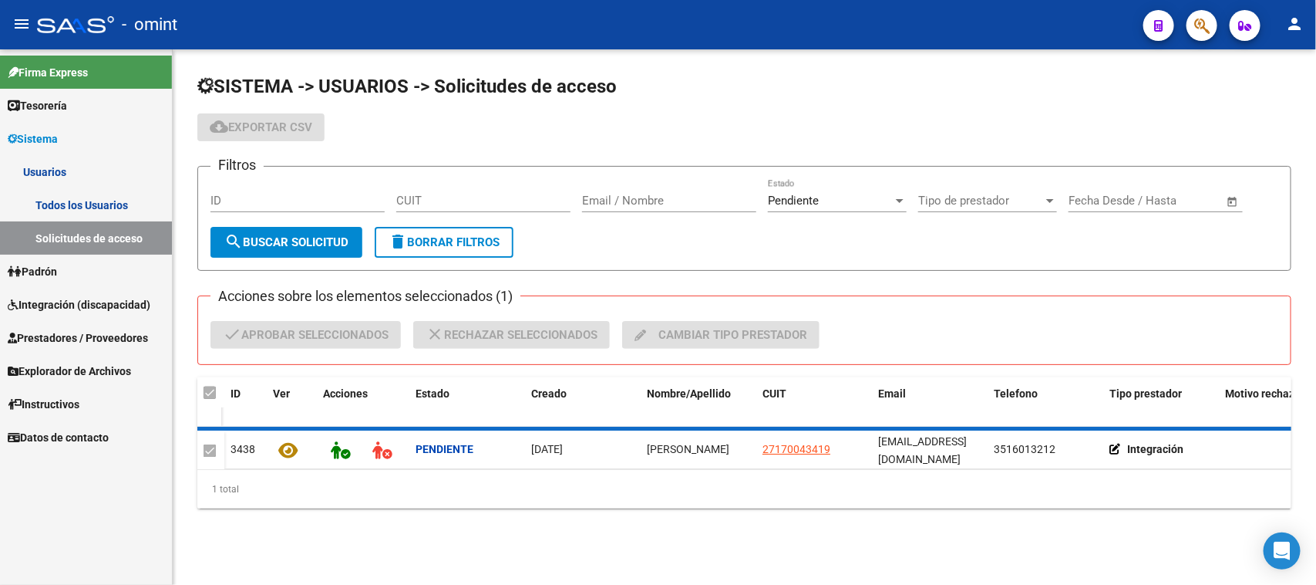
checkbox input "false"
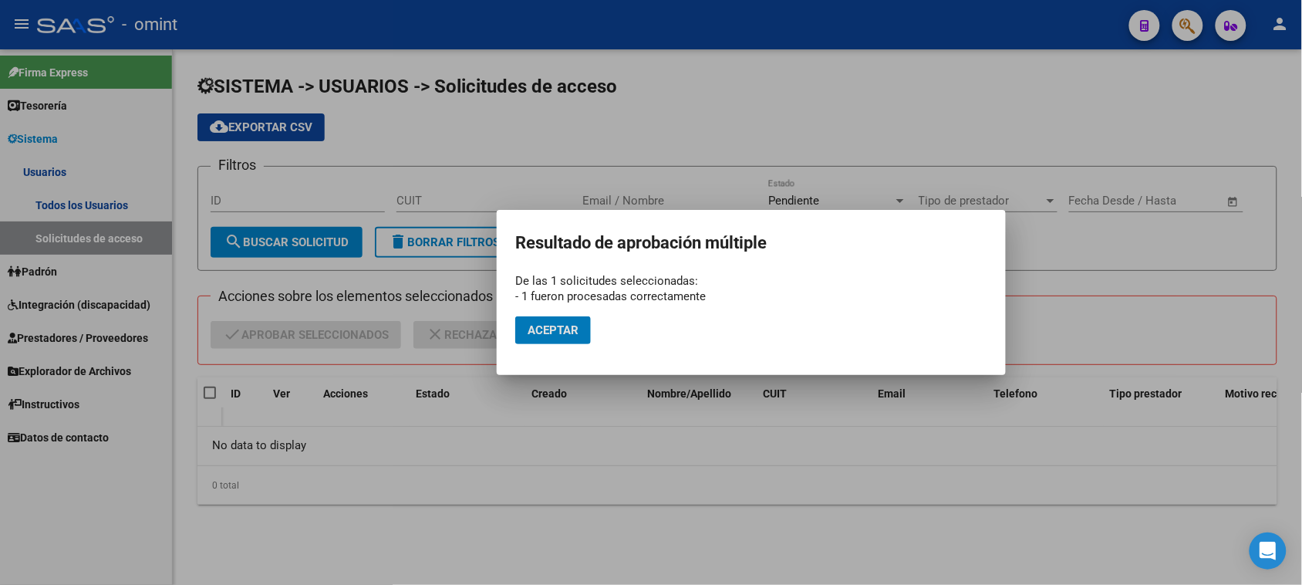
click at [536, 333] on span "Aceptar" at bounding box center [553, 330] width 51 height 14
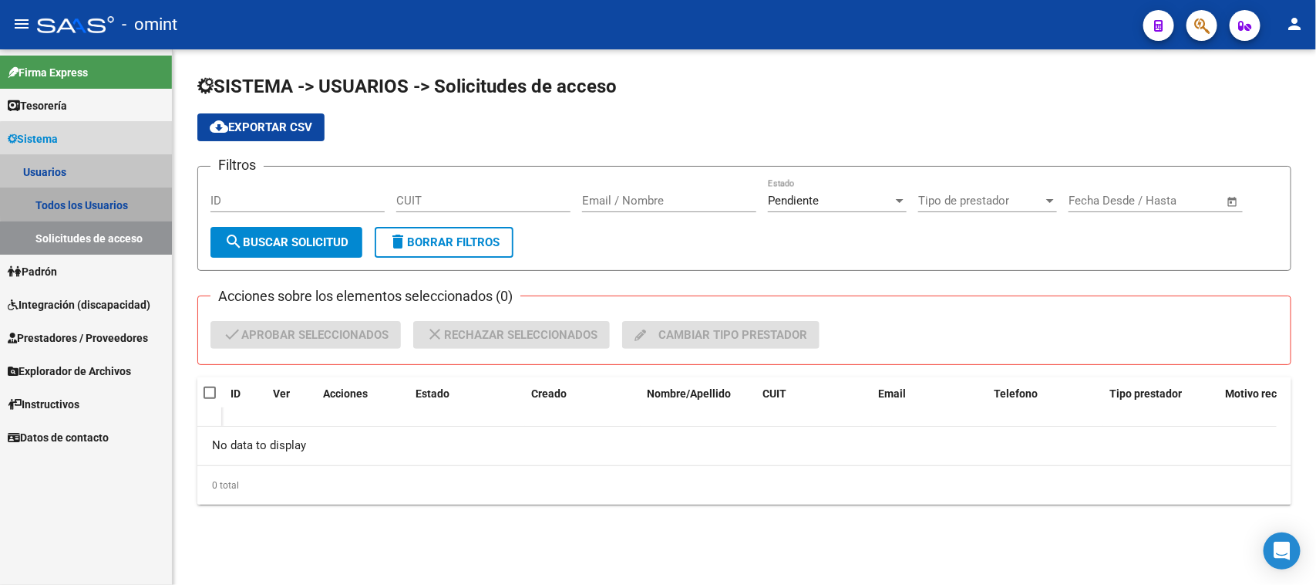
click at [97, 199] on link "Todos los Usuarios" at bounding box center [86, 204] width 172 height 33
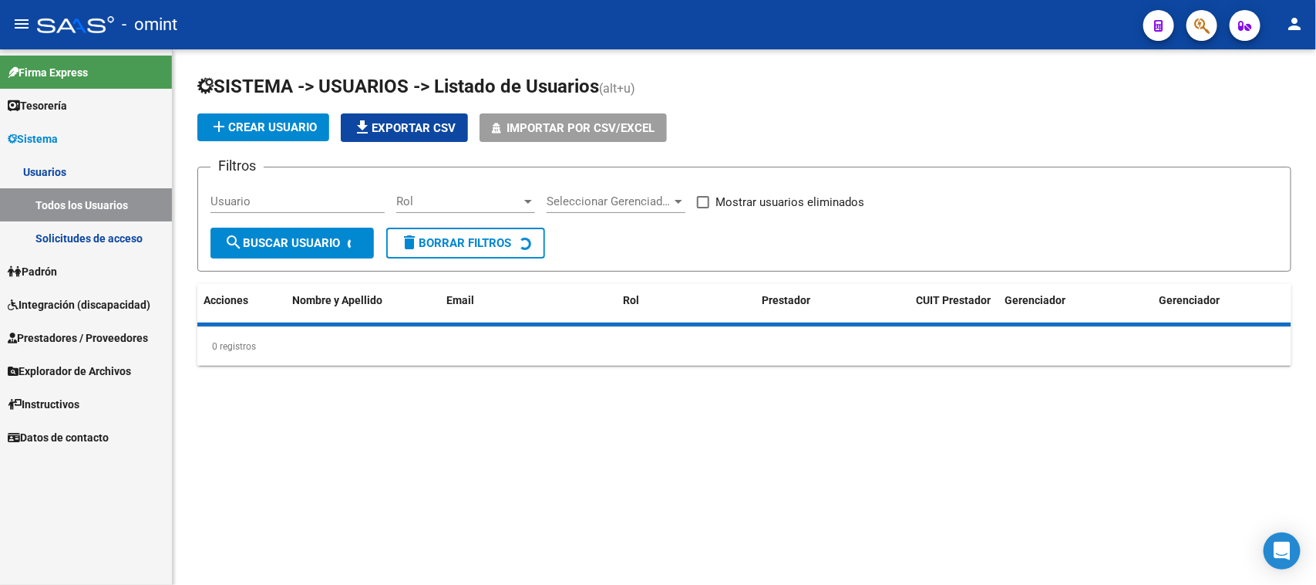
click at [264, 202] on input "Usuario" at bounding box center [298, 201] width 174 height 14
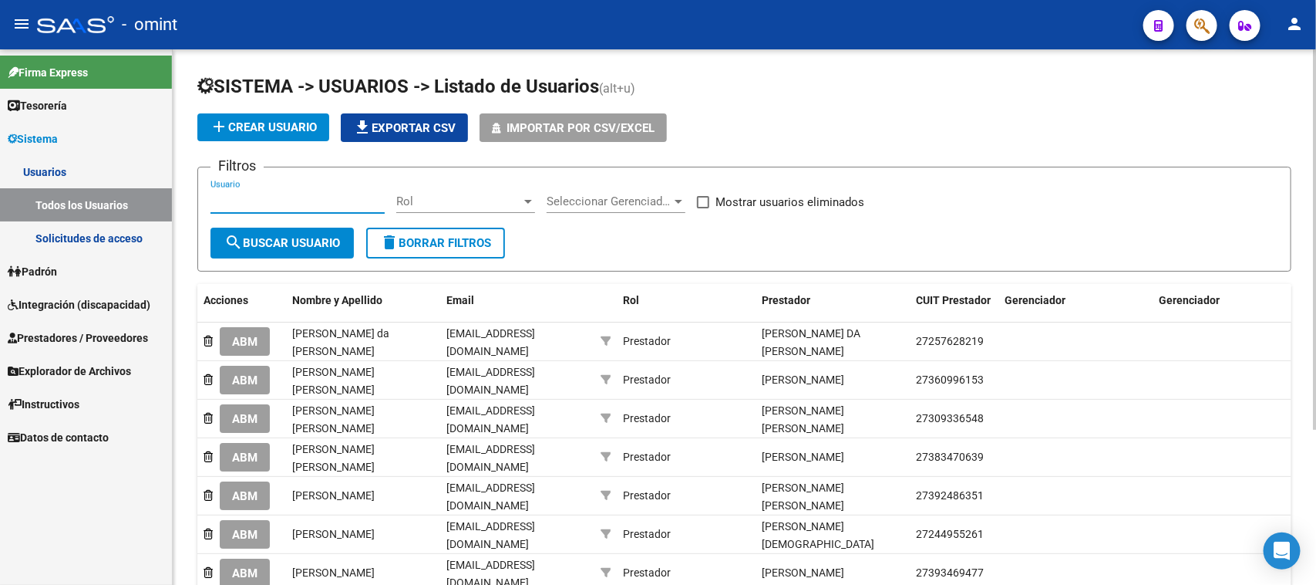
paste input "[PERSON_NAME]"
type input "[PERSON_NAME]"
click at [259, 241] on span "search Buscar Usuario" at bounding box center [282, 243] width 116 height 14
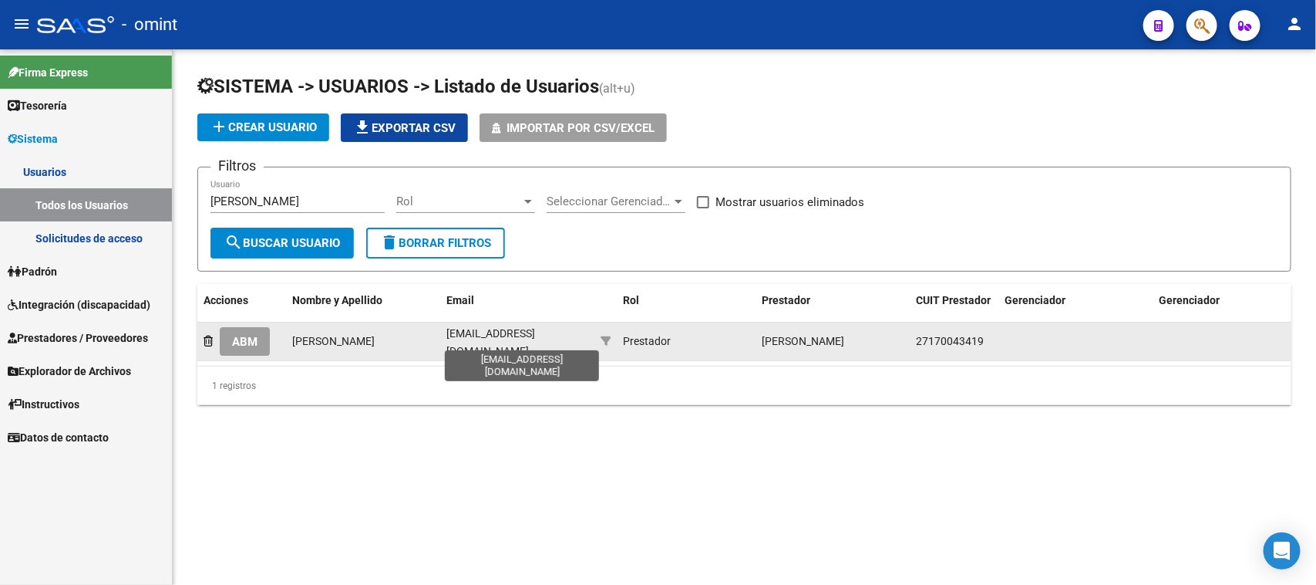
click at [490, 336] on span "[EMAIL_ADDRESS][DOMAIN_NAME]" at bounding box center [491, 342] width 89 height 30
click at [251, 341] on span "ABM" at bounding box center [244, 342] width 25 height 14
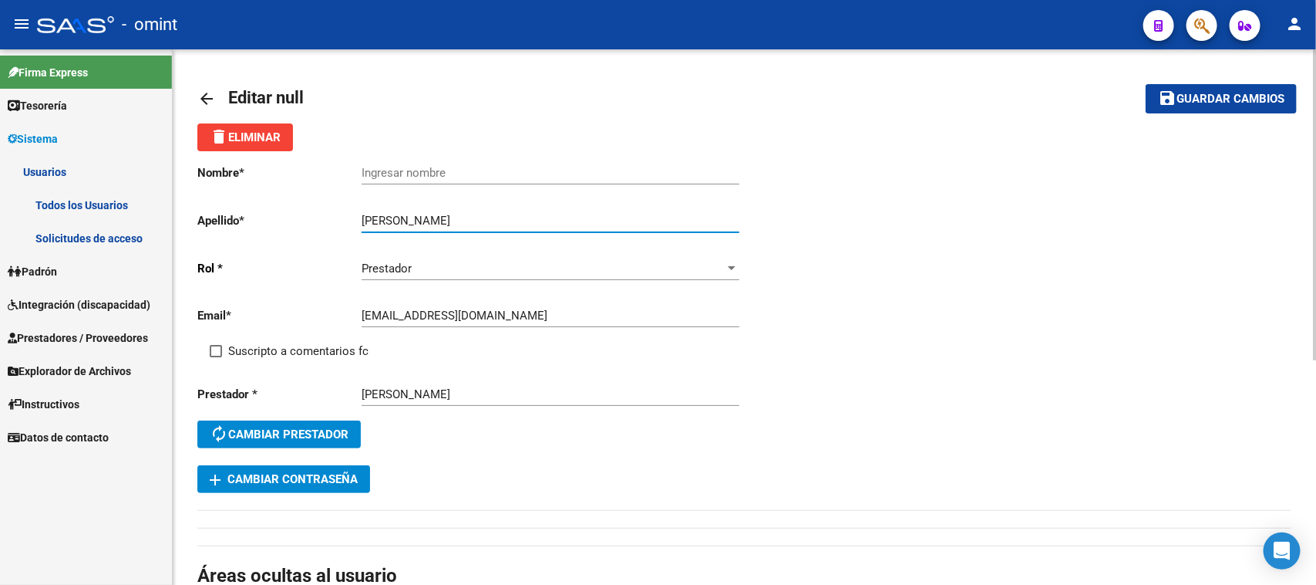
click at [413, 217] on input "[PERSON_NAME]" at bounding box center [551, 221] width 378 height 14
type input "DIAZ"
click at [424, 159] on div "Ingresar nombre" at bounding box center [551, 167] width 378 height 33
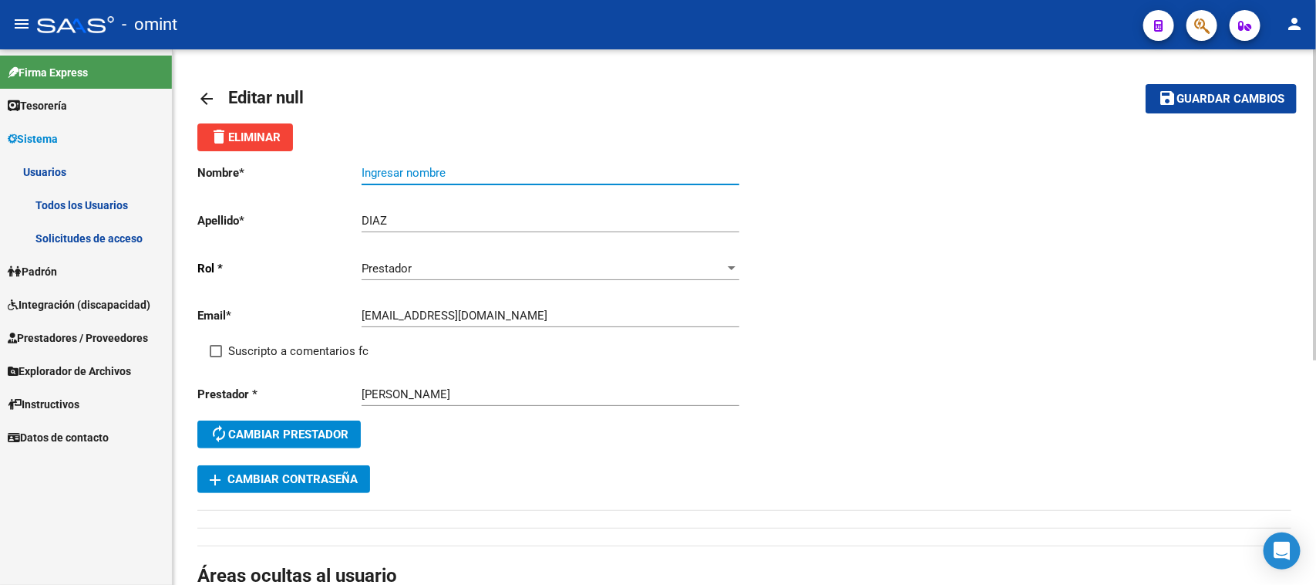
paste input "[PERSON_NAME]"
type input "[PERSON_NAME]"
click at [325, 347] on span "Suscripto a comentarios fc" at bounding box center [298, 351] width 140 height 19
click at [216, 357] on input "Suscripto a comentarios fc" at bounding box center [215, 357] width 1 height 1
checkbox input "true"
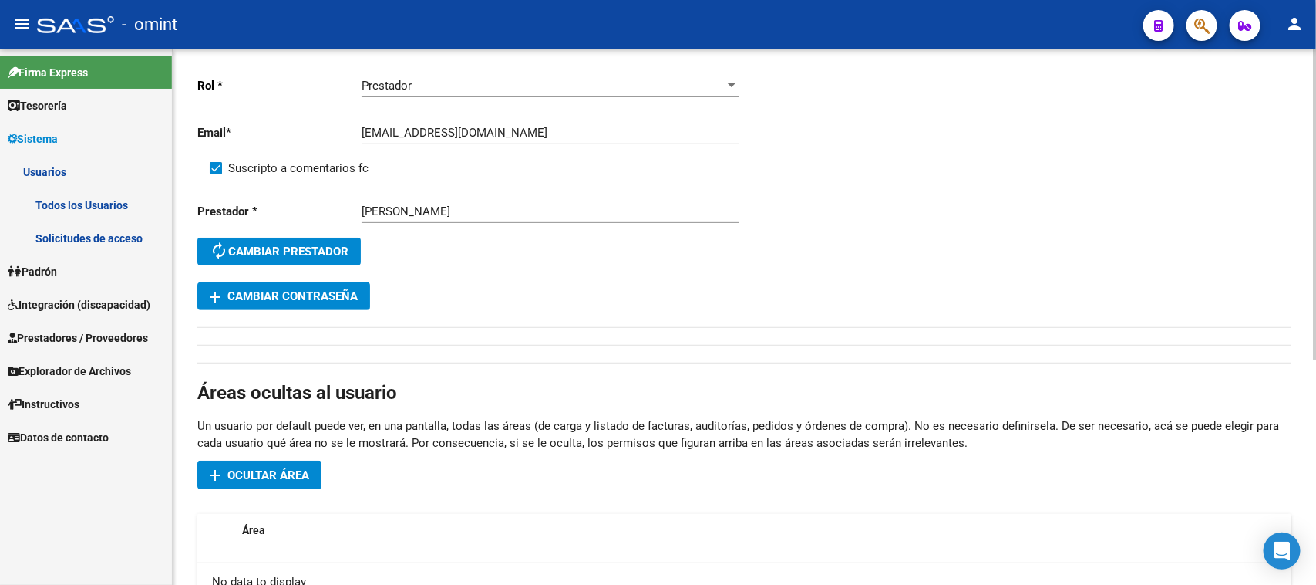
scroll to position [389, 0]
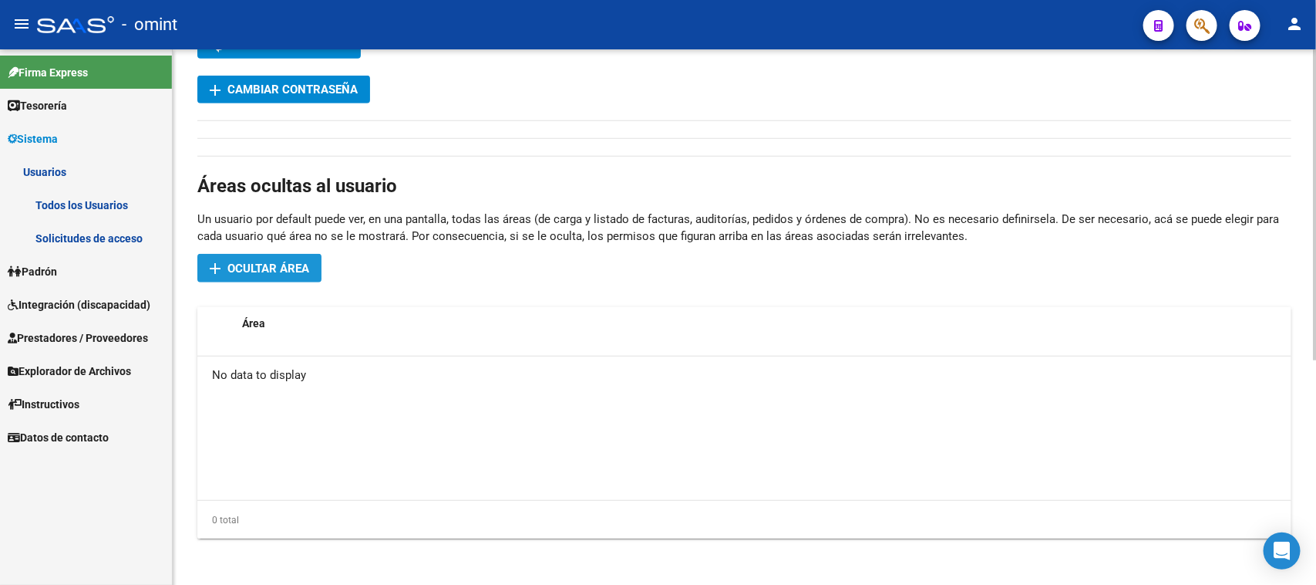
click at [275, 271] on span "Ocultar área" at bounding box center [269, 268] width 82 height 14
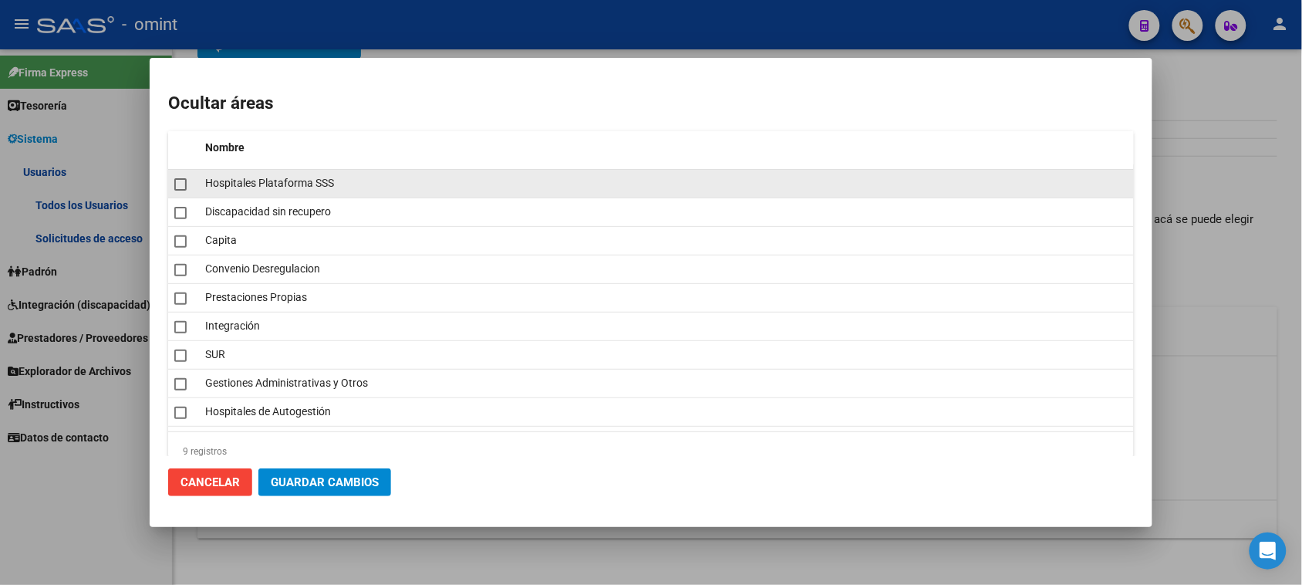
click at [288, 185] on span "Hospitales Plataforma SSS" at bounding box center [269, 183] width 129 height 12
checkbox input "true"
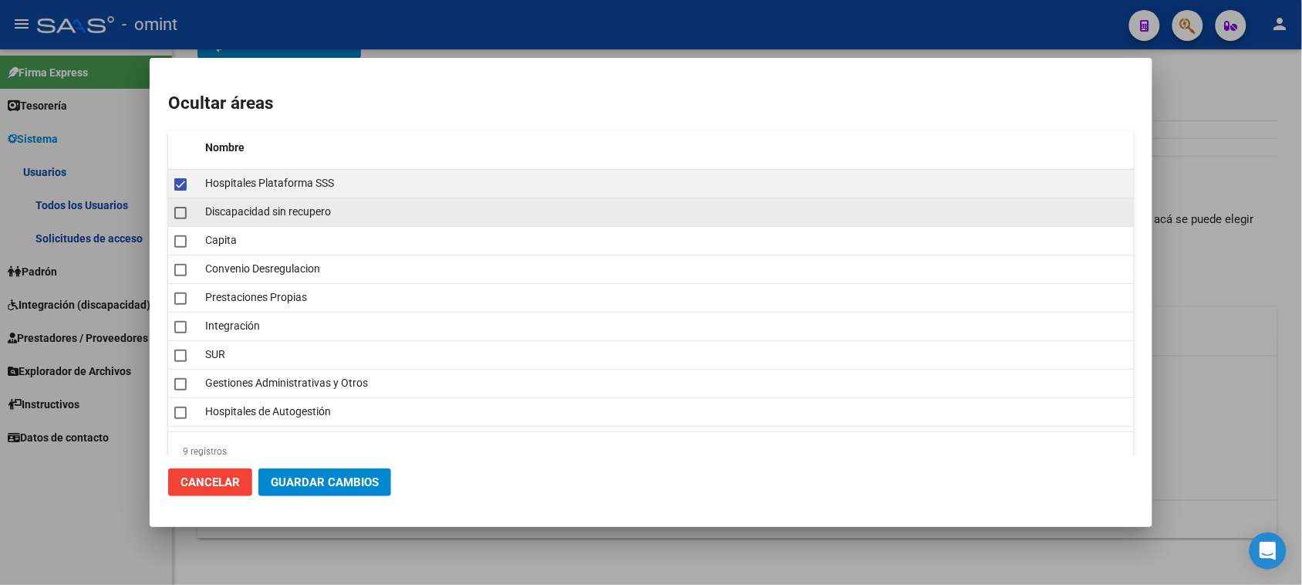
click at [282, 217] on span "Discapacidad sin recupero" at bounding box center [268, 211] width 126 height 12
checkbox input "false"
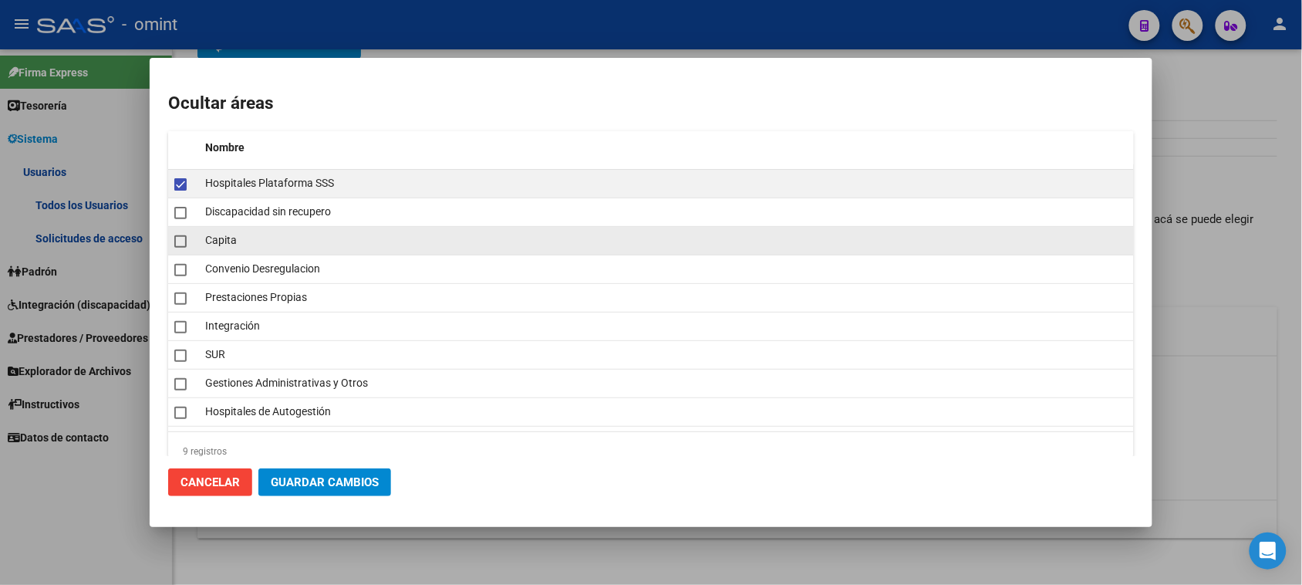
click at [230, 248] on div "Capita" at bounding box center [666, 240] width 922 height 18
checkbox input "true"
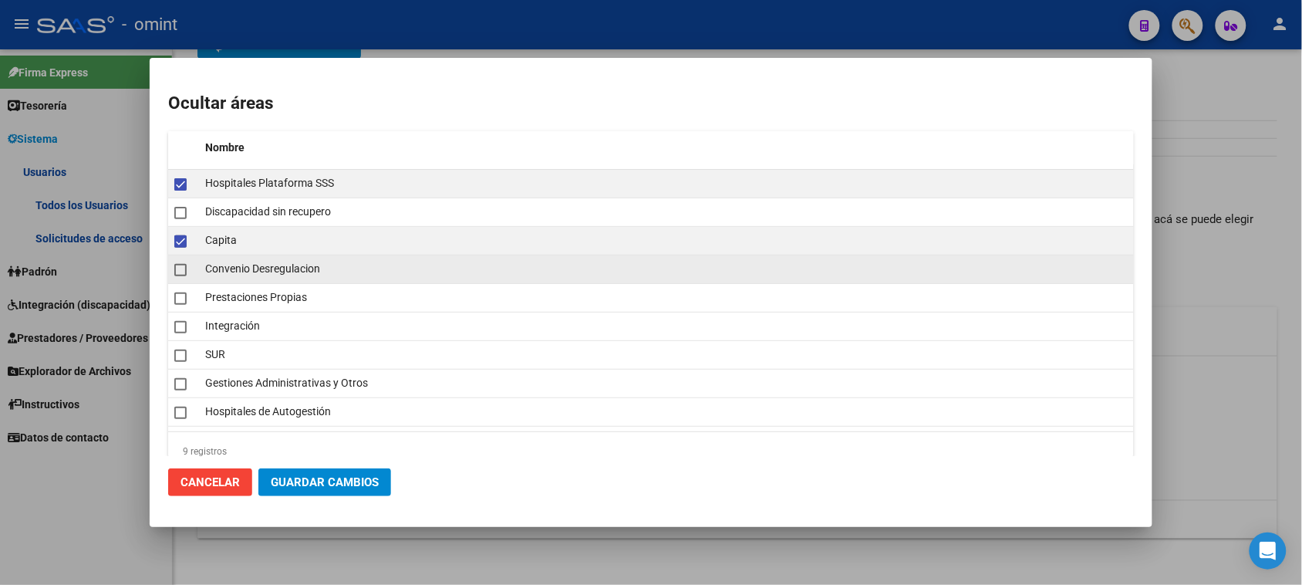
click at [234, 260] on datatable-body-cell "Convenio Desregulacion" at bounding box center [666, 269] width 935 height 28
checkbox input "true"
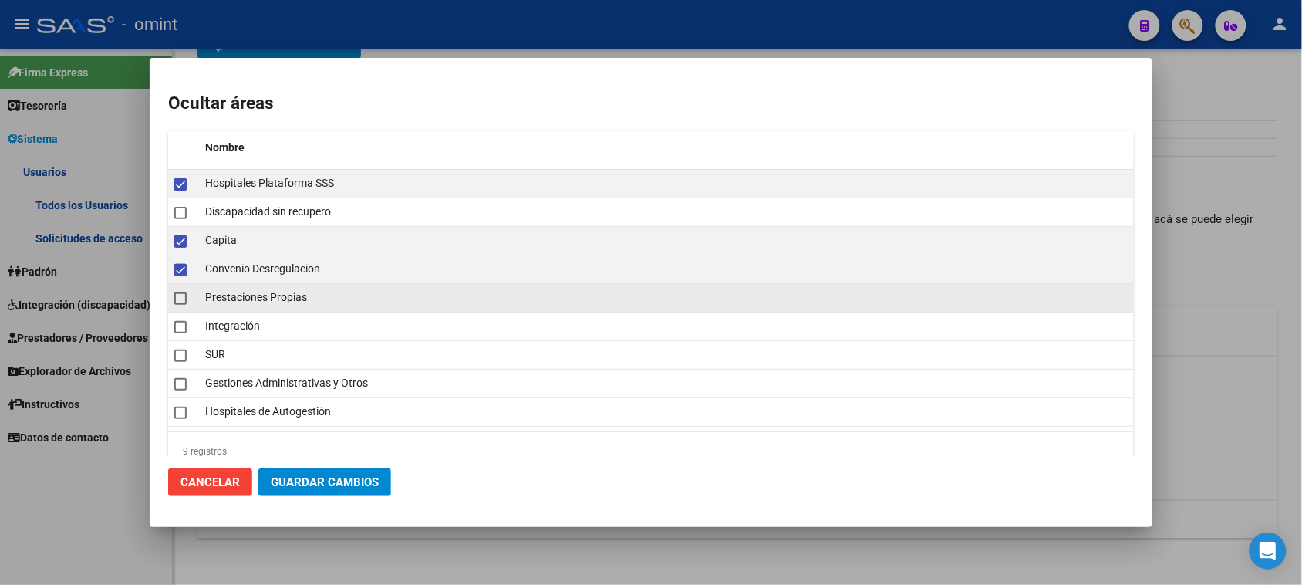
drag, startPoint x: 231, startPoint y: 298, endPoint x: 231, endPoint y: 310, distance: 11.6
click at [231, 299] on span "Prestaciones Propias" at bounding box center [256, 297] width 102 height 12
checkbox input "true"
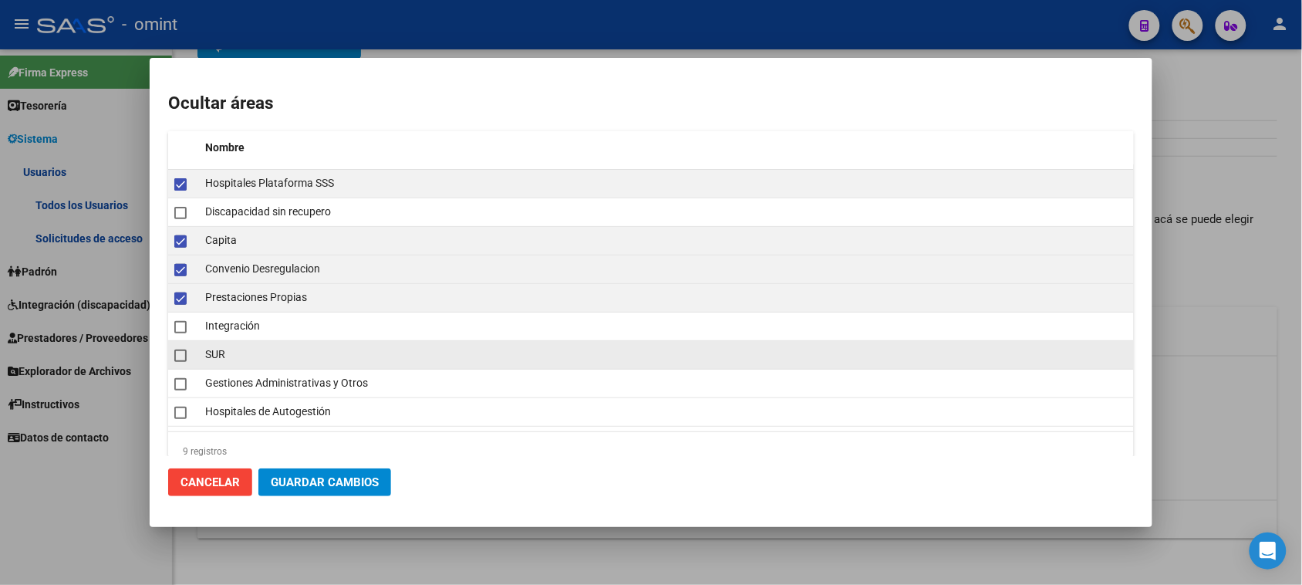
click at [228, 351] on div "SUR" at bounding box center [666, 354] width 922 height 18
checkbox input "true"
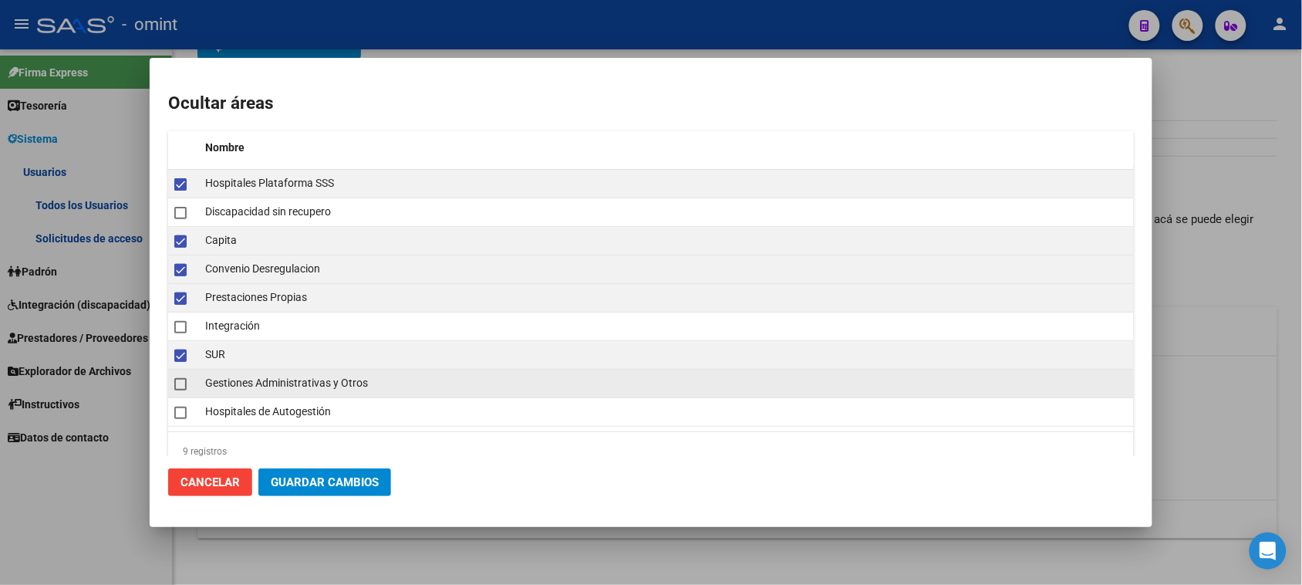
click at [231, 388] on span "Gestiones Administrativas y Otros" at bounding box center [286, 382] width 163 height 12
click at [233, 396] on datatable-body-cell "Gestiones Administrativas y Otros" at bounding box center [666, 383] width 935 height 28
checkbox input "false"
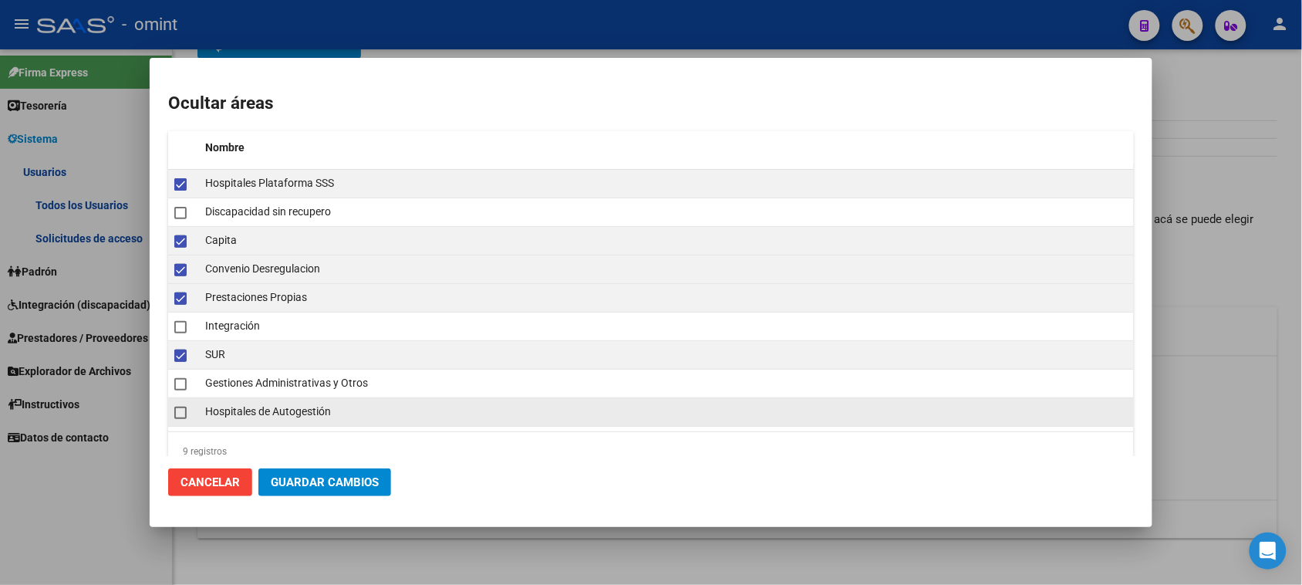
click at [238, 405] on div "Hospitales de Autogestión" at bounding box center [666, 412] width 922 height 18
checkbox input "true"
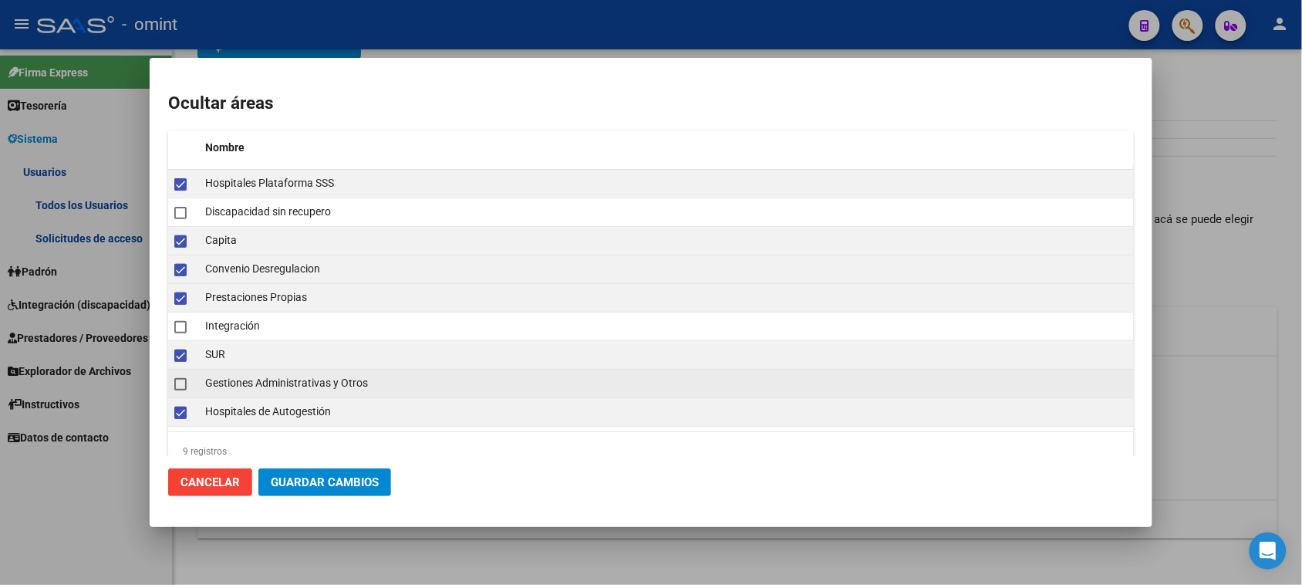
click at [240, 395] on datatable-body-cell "Gestiones Administrativas y Otros" at bounding box center [666, 383] width 935 height 28
checkbox input "true"
drag, startPoint x: 302, startPoint y: 484, endPoint x: 656, endPoint y: 448, distance: 356.6
click at [302, 484] on span "Guardar Cambios" at bounding box center [325, 482] width 108 height 14
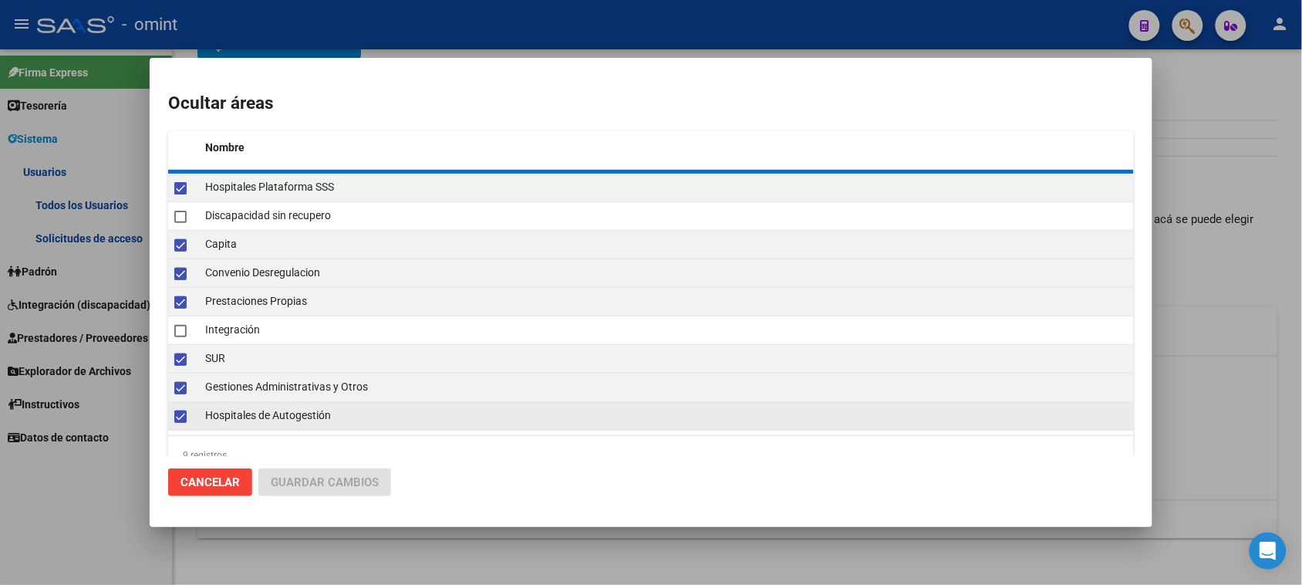
checkbox input "false"
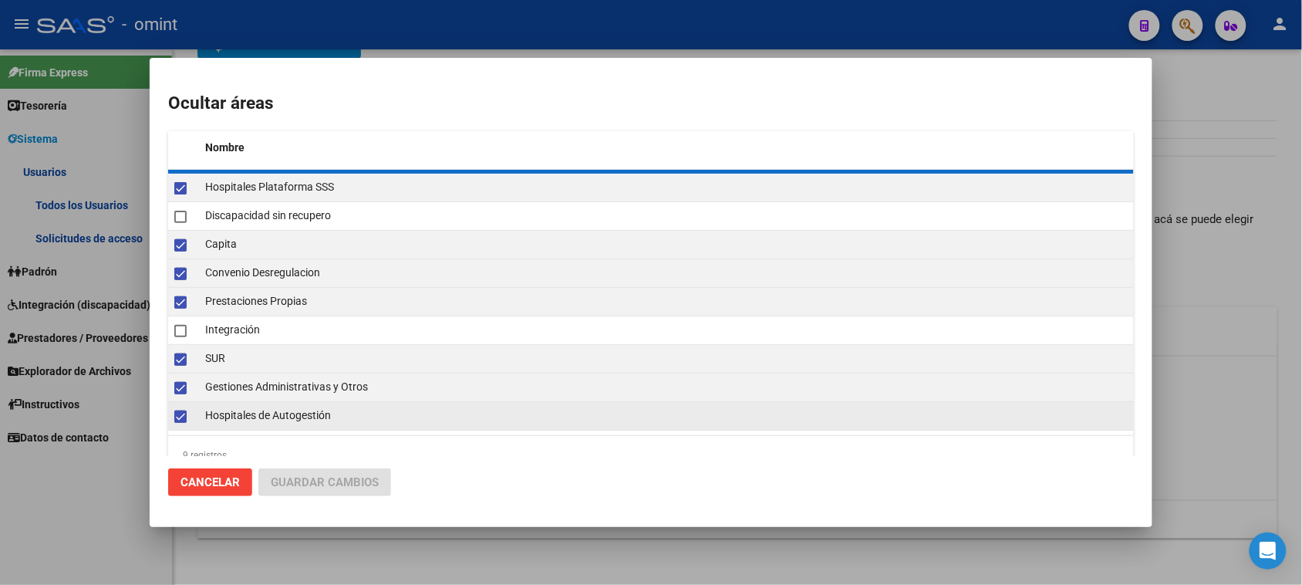
checkbox input "false"
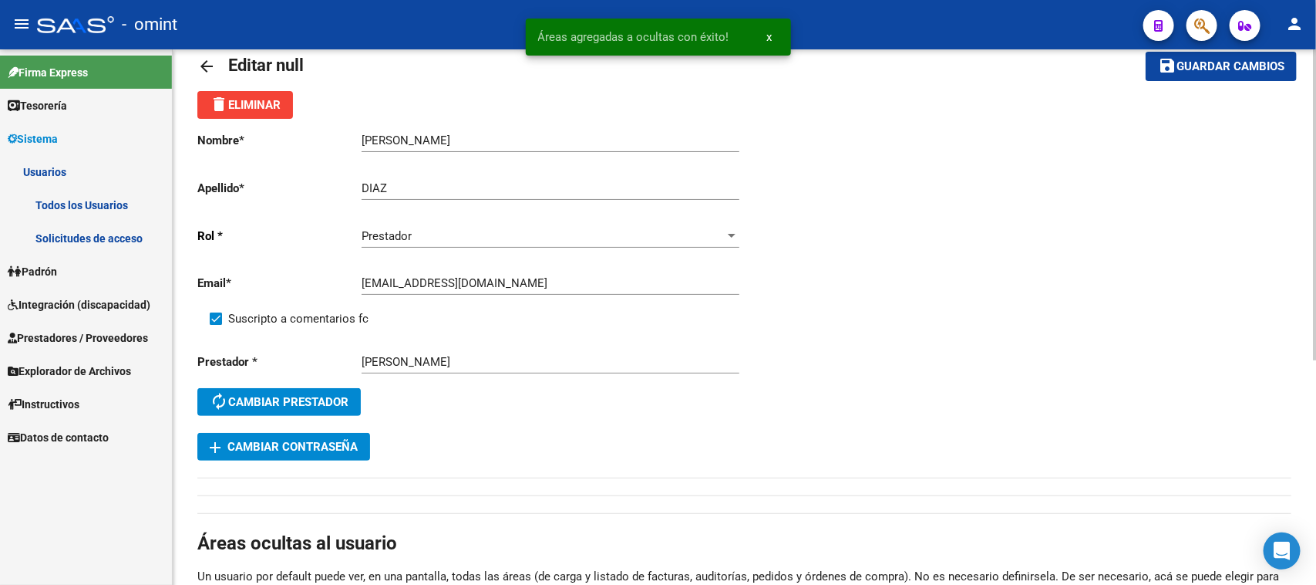
scroll to position [0, 0]
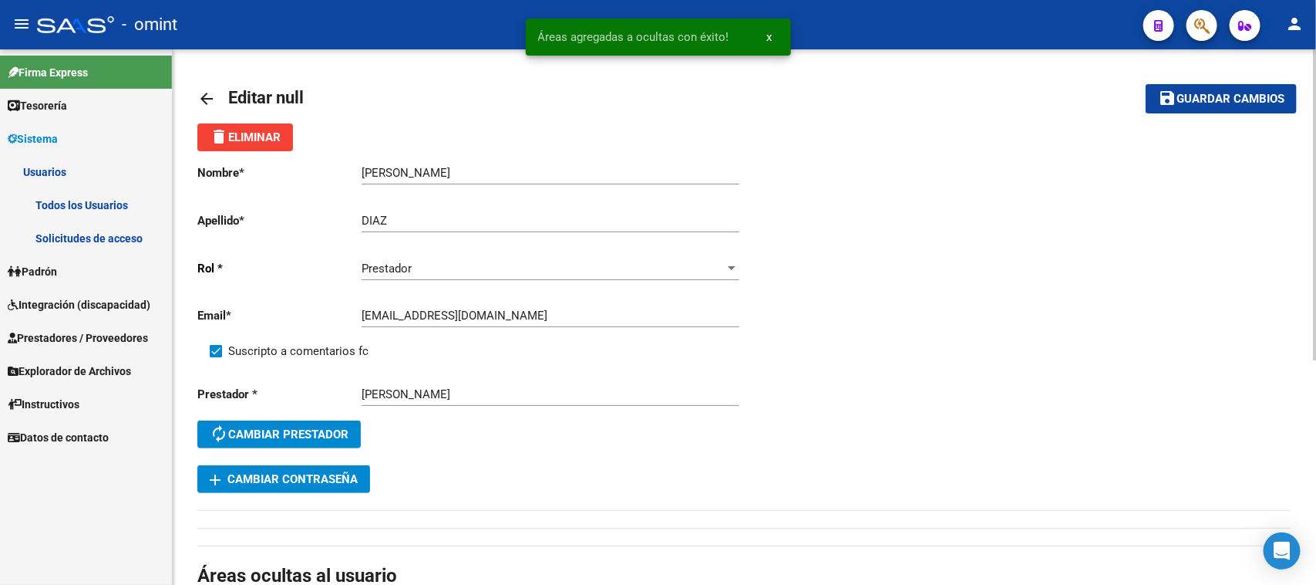
click at [1220, 110] on button "save Guardar cambios" at bounding box center [1221, 98] width 151 height 29
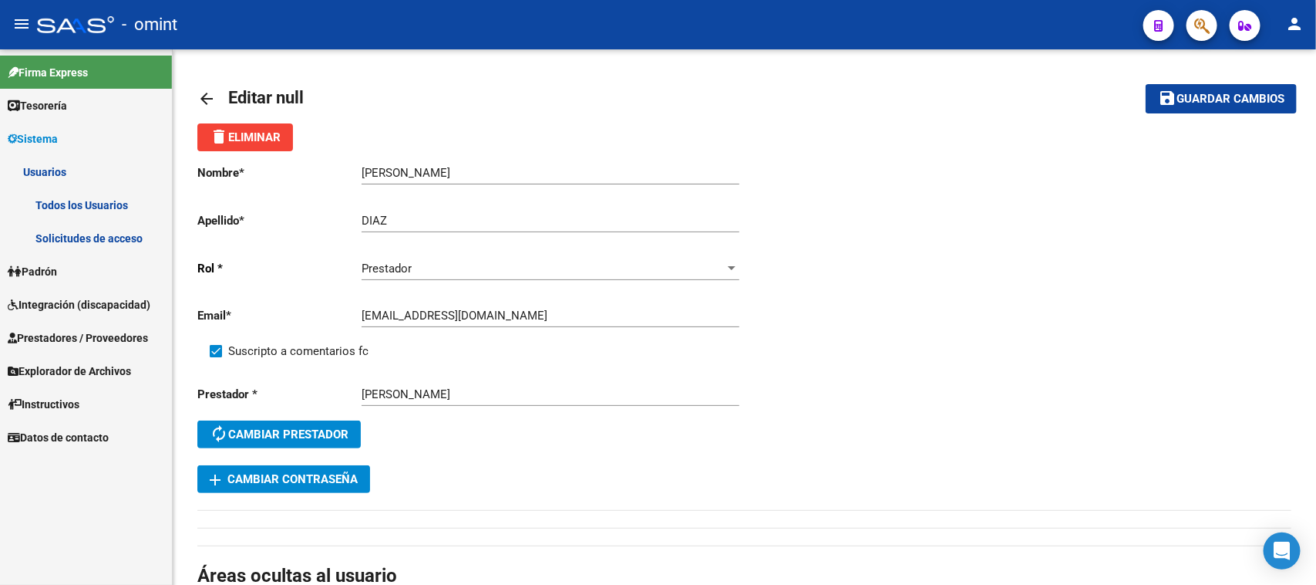
click at [78, 212] on link "Todos los Usuarios" at bounding box center [86, 204] width 172 height 33
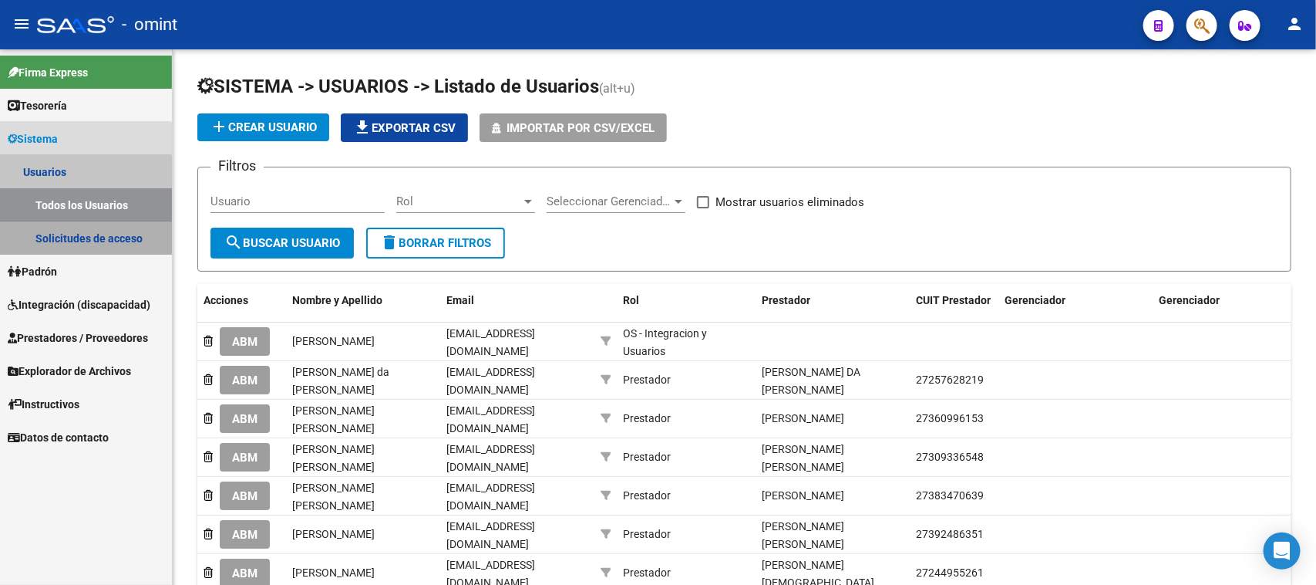
click at [82, 236] on link "Solicitudes de acceso" at bounding box center [86, 237] width 172 height 33
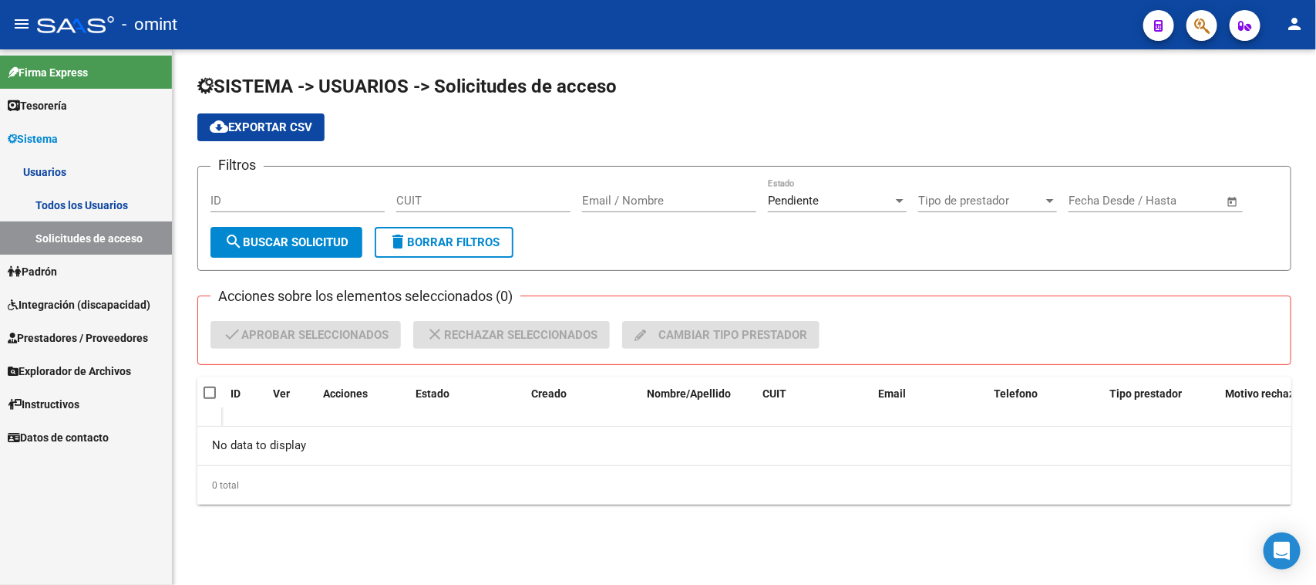
click at [73, 311] on span "Integración (discapacidad)" at bounding box center [79, 304] width 143 height 17
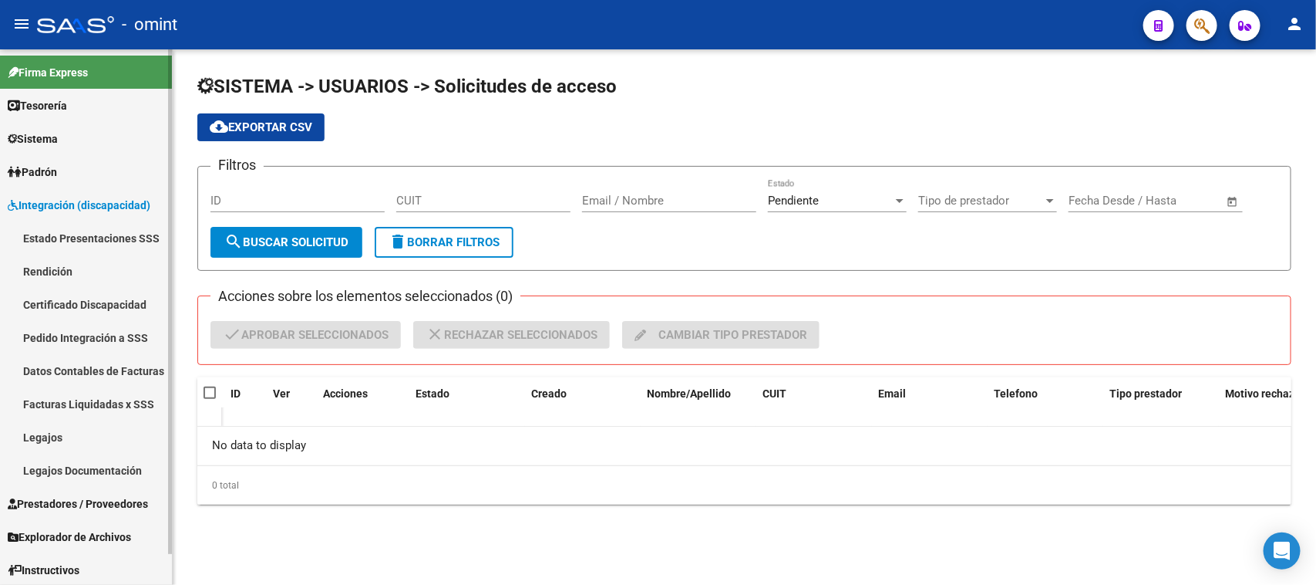
click at [90, 322] on link "Pedido Integración a SSS" at bounding box center [86, 337] width 172 height 33
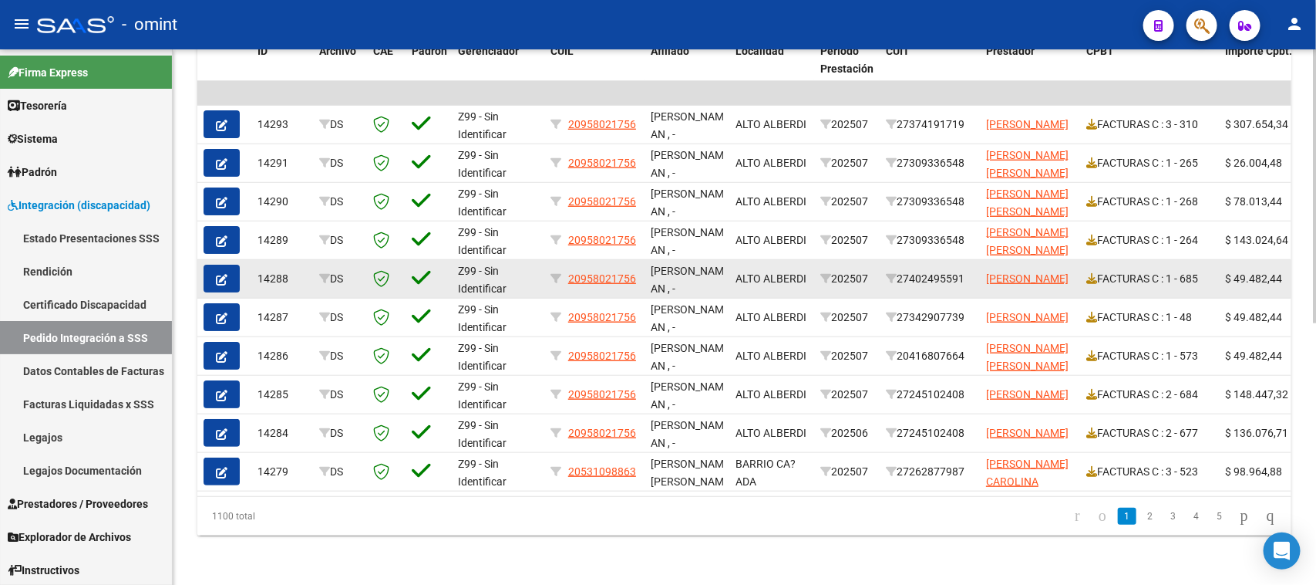
scroll to position [511, 0]
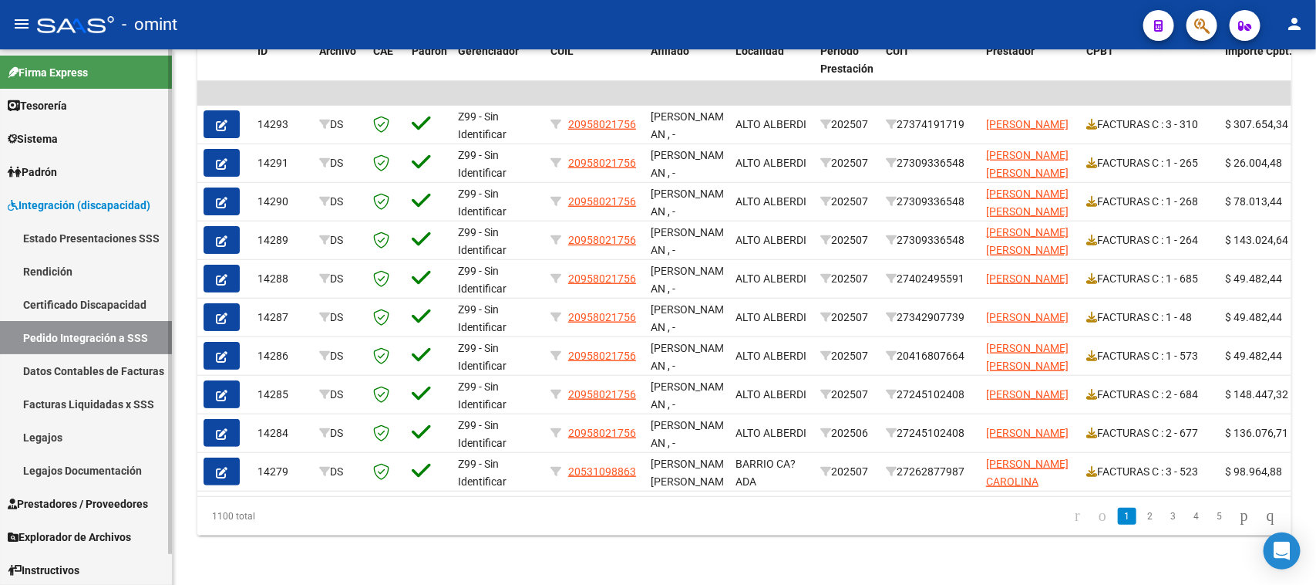
click at [94, 405] on link "Facturas Liquidadas x SSS" at bounding box center [86, 403] width 172 height 33
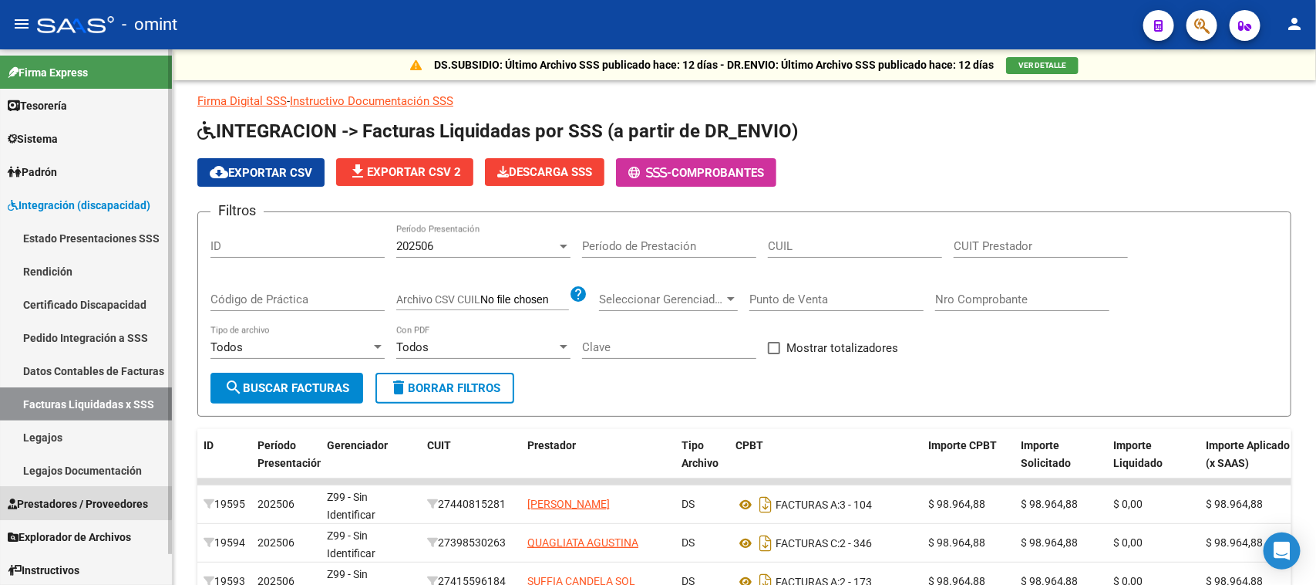
click at [74, 495] on span "Prestadores / Proveedores" at bounding box center [78, 503] width 140 height 17
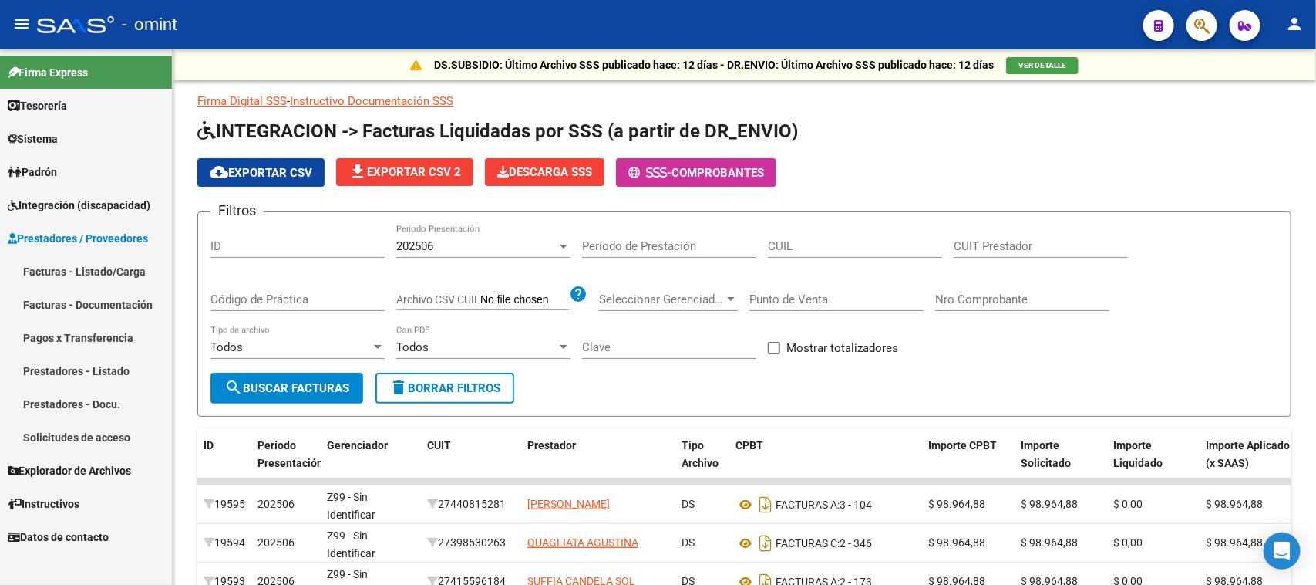
click at [120, 268] on link "Facturas - Listado/Carga" at bounding box center [86, 270] width 172 height 33
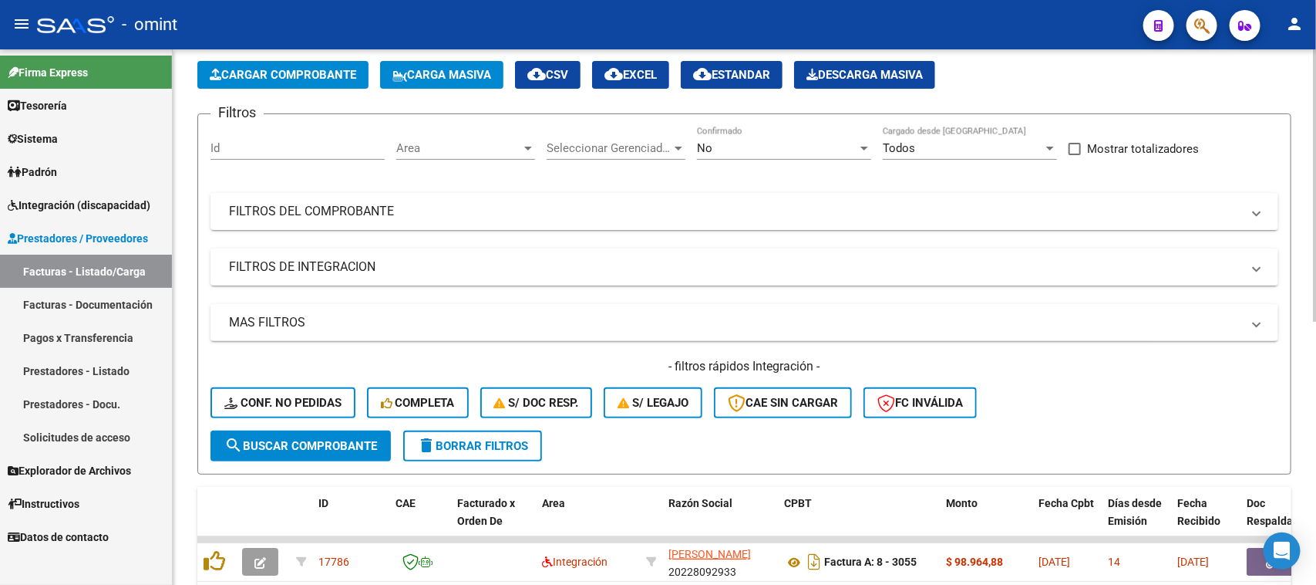
scroll to position [96, 0]
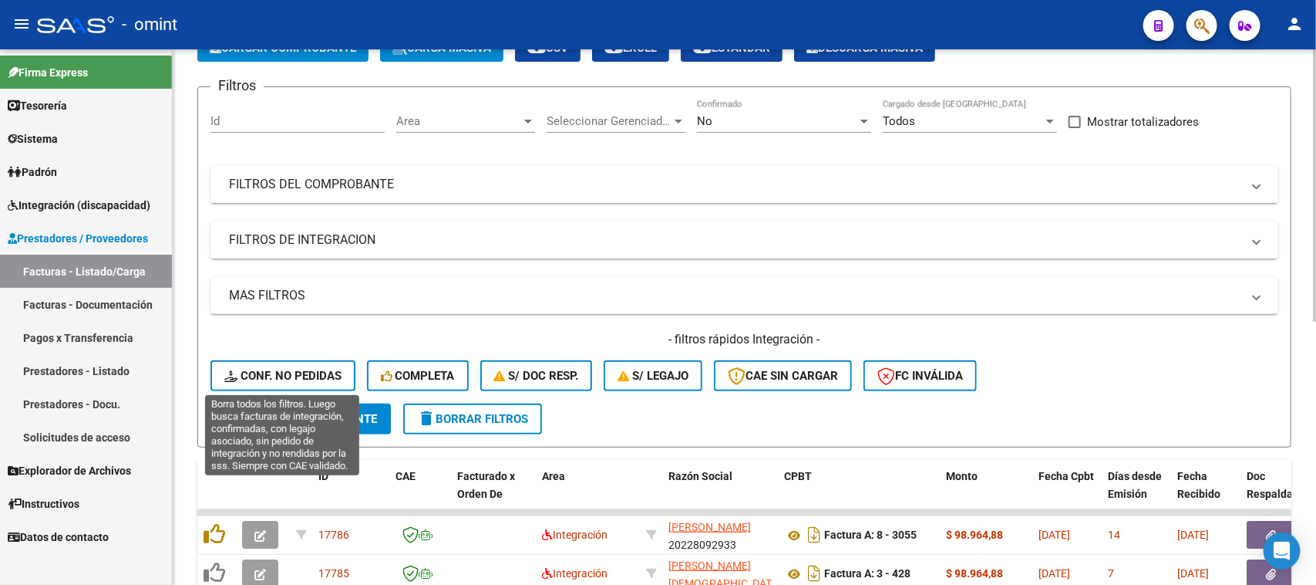
click at [298, 372] on span "Conf. no pedidas" at bounding box center [282, 376] width 117 height 14
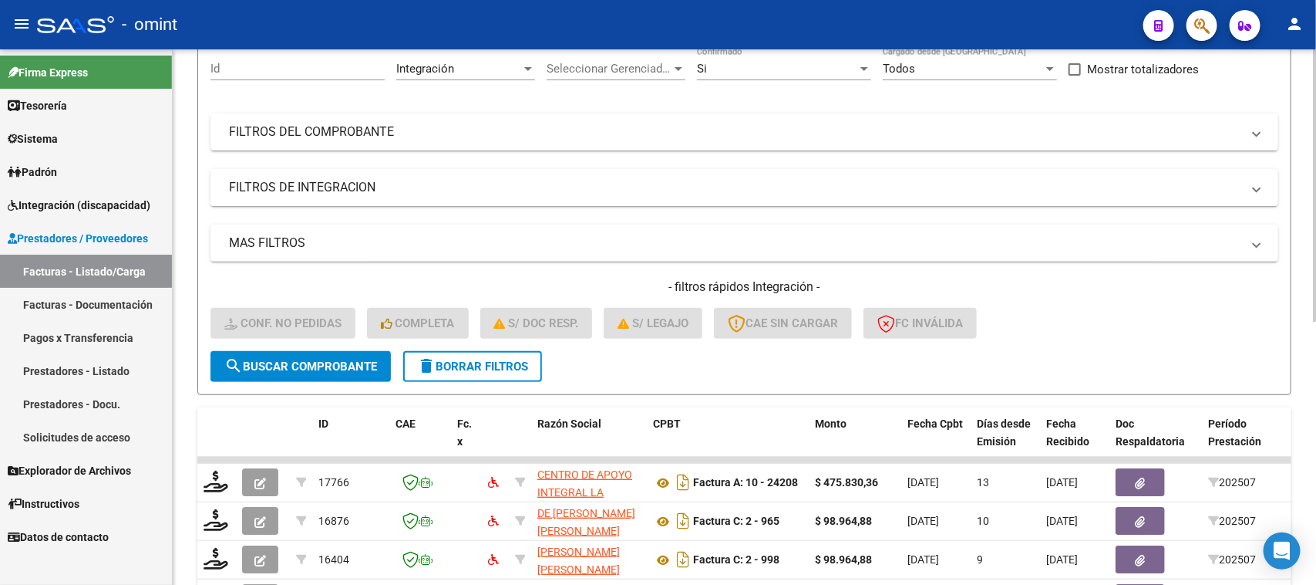
scroll to position [36, 0]
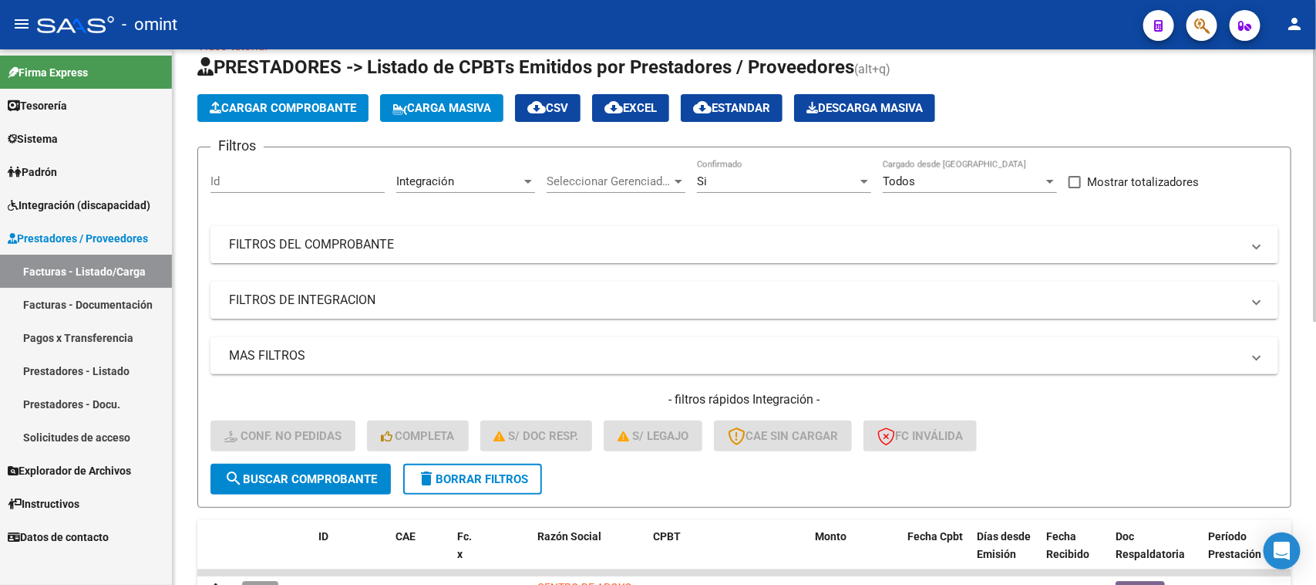
click at [459, 483] on button "delete Borrar Filtros" at bounding box center [472, 478] width 139 height 31
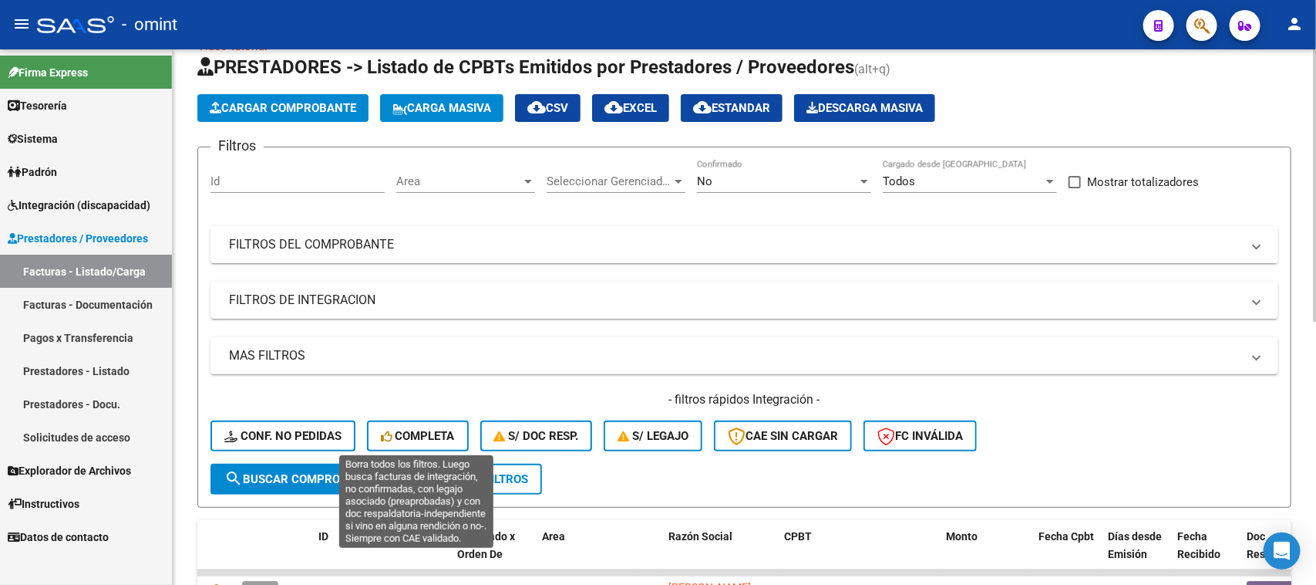
click at [421, 430] on span "Completa" at bounding box center [418, 436] width 74 height 14
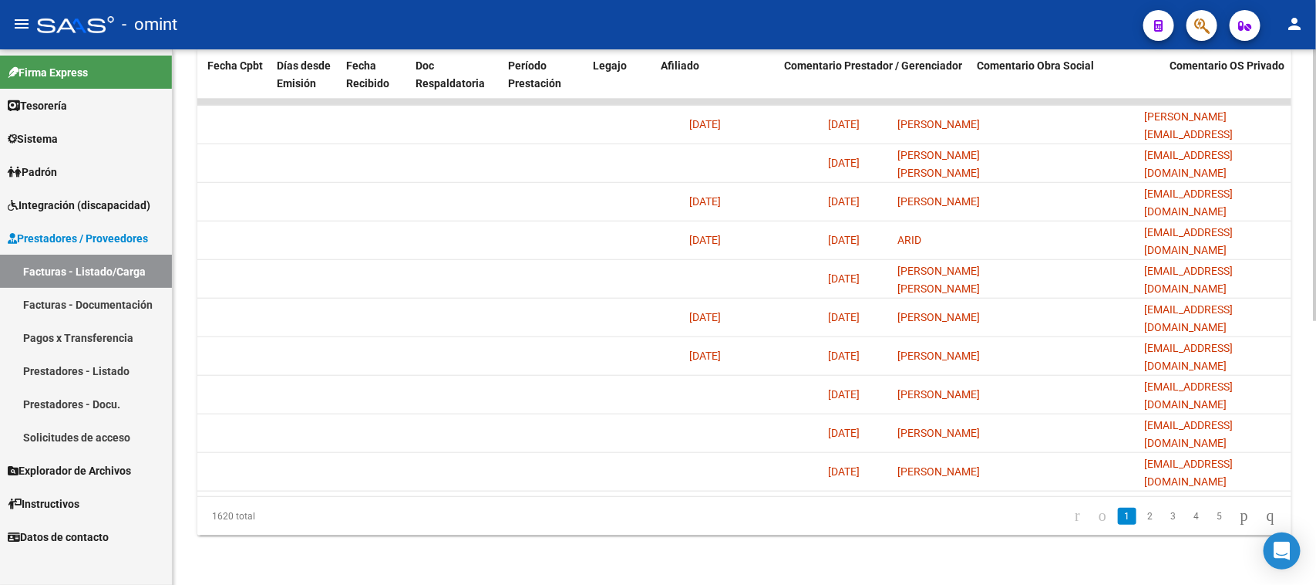
scroll to position [0, 596]
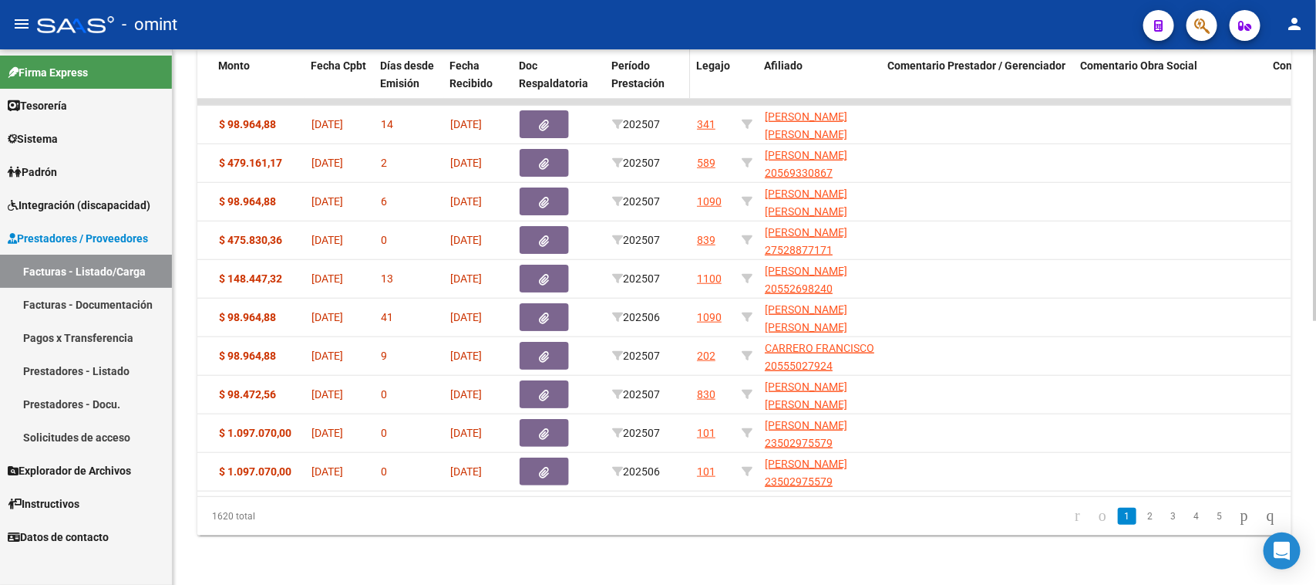
click at [623, 69] on span "Período Prestación" at bounding box center [638, 74] width 53 height 30
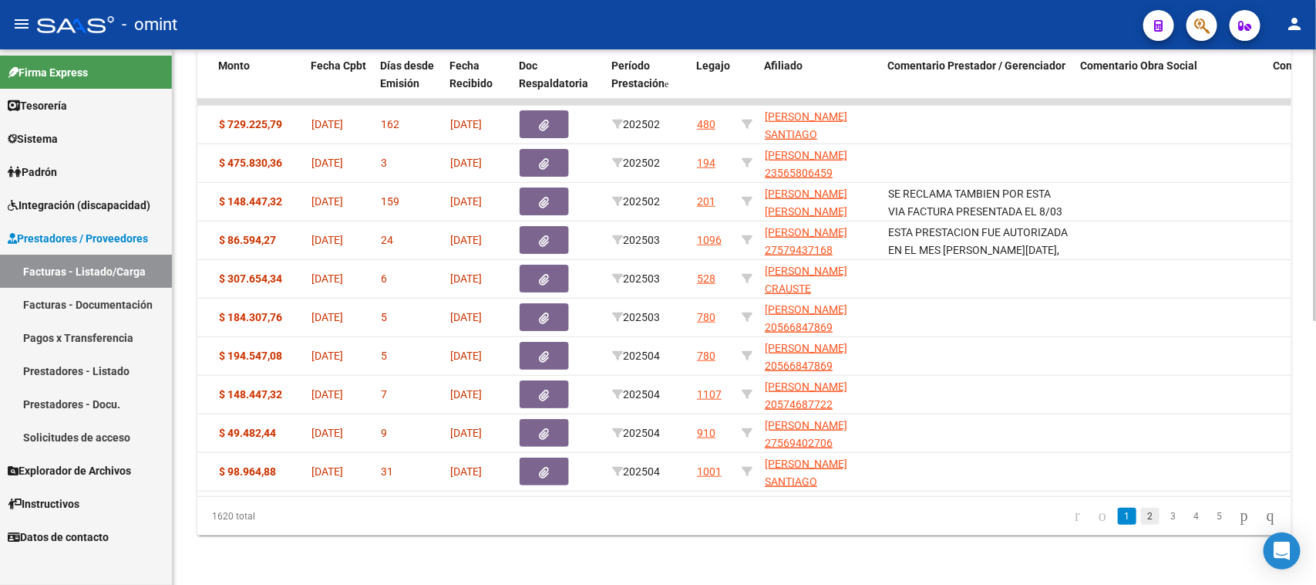
click at [1141, 521] on link "2" at bounding box center [1150, 515] width 19 height 17
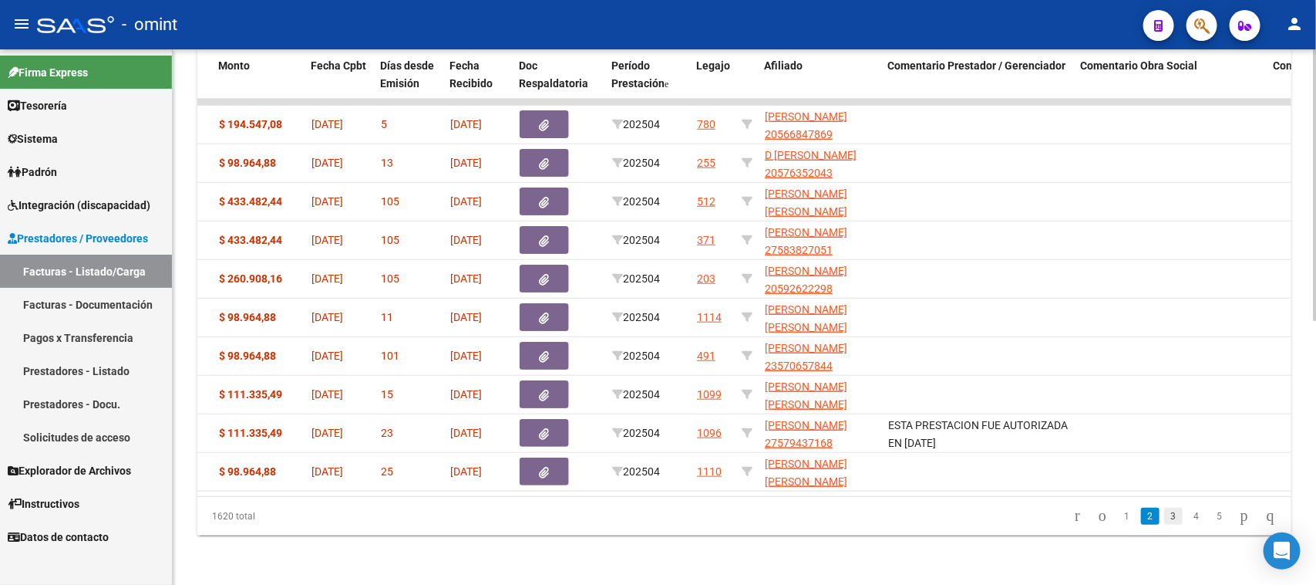
click at [1165, 522] on link "3" at bounding box center [1174, 515] width 19 height 17
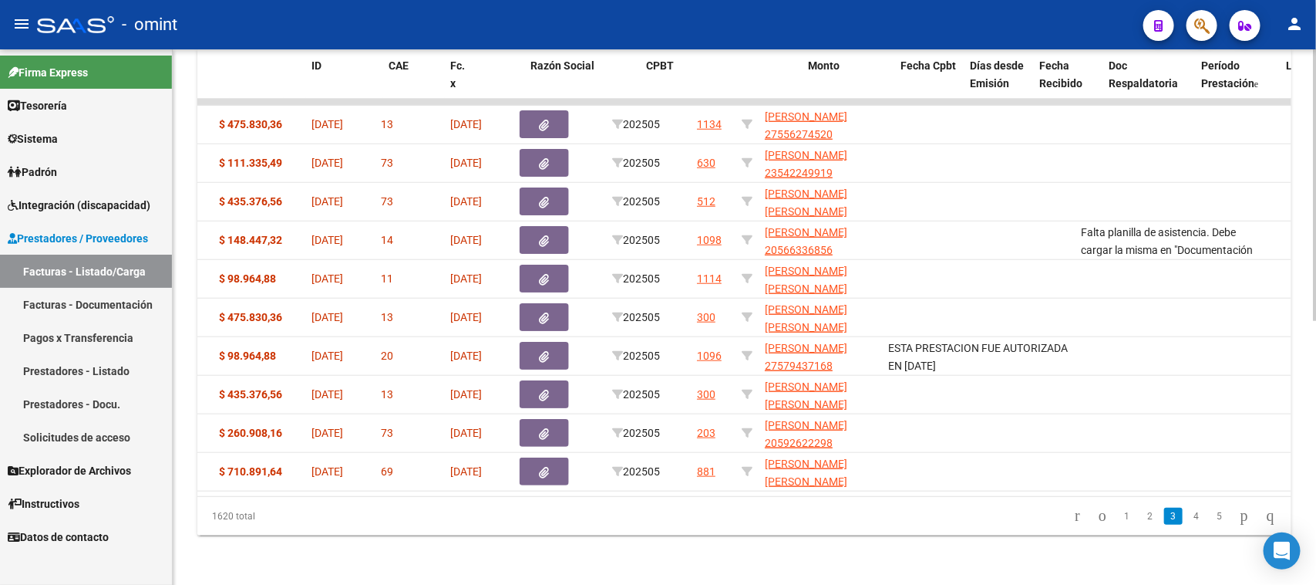
scroll to position [0, 0]
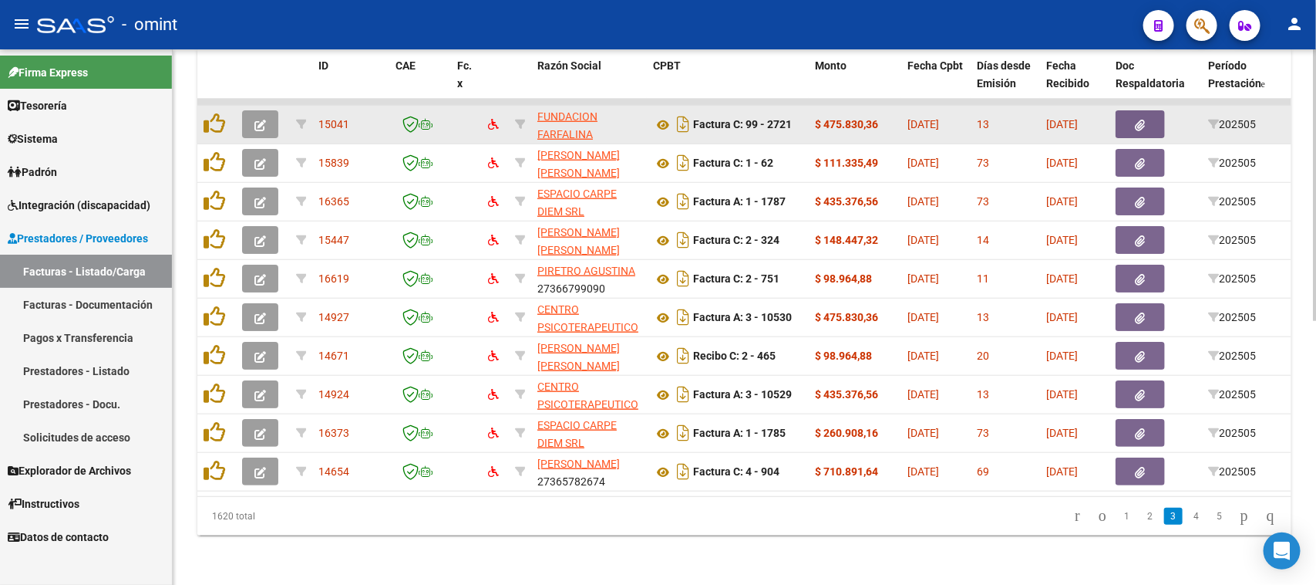
click at [265, 120] on icon "button" at bounding box center [260, 126] width 12 height 12
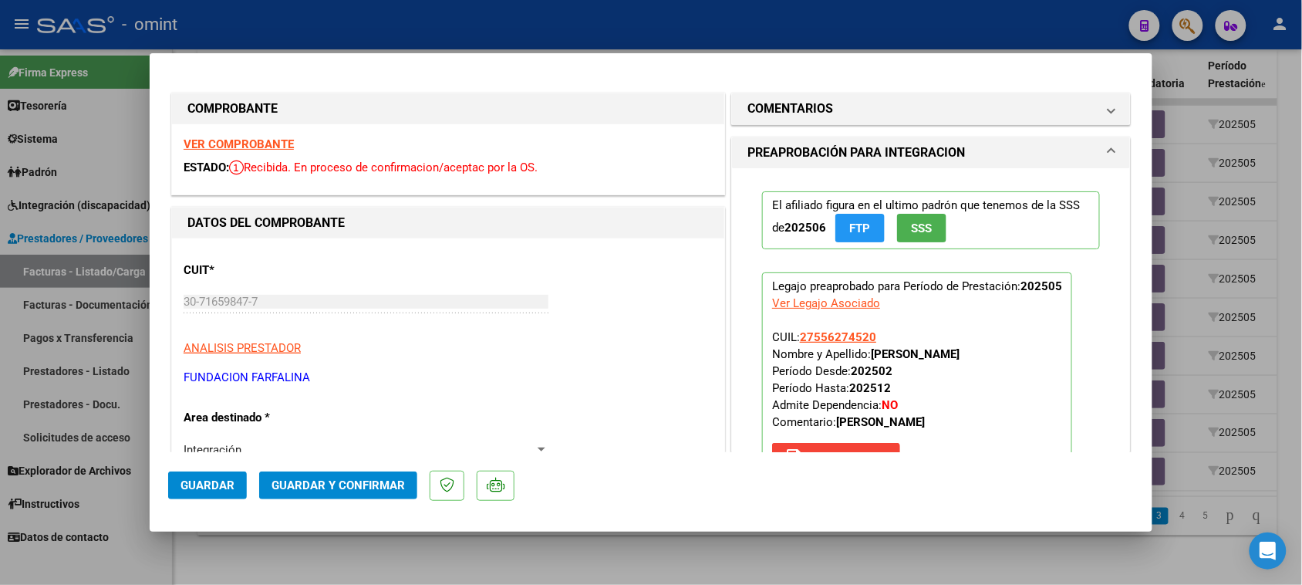
click at [270, 135] on div "VER COMPROBANTE ESTADO: Recibida. En proceso de confirmacion/aceptac por la OS." at bounding box center [448, 159] width 552 height 70
click at [270, 137] on strong "VER COMPROBANTE" at bounding box center [239, 144] width 110 height 14
type input "$ 0,00"
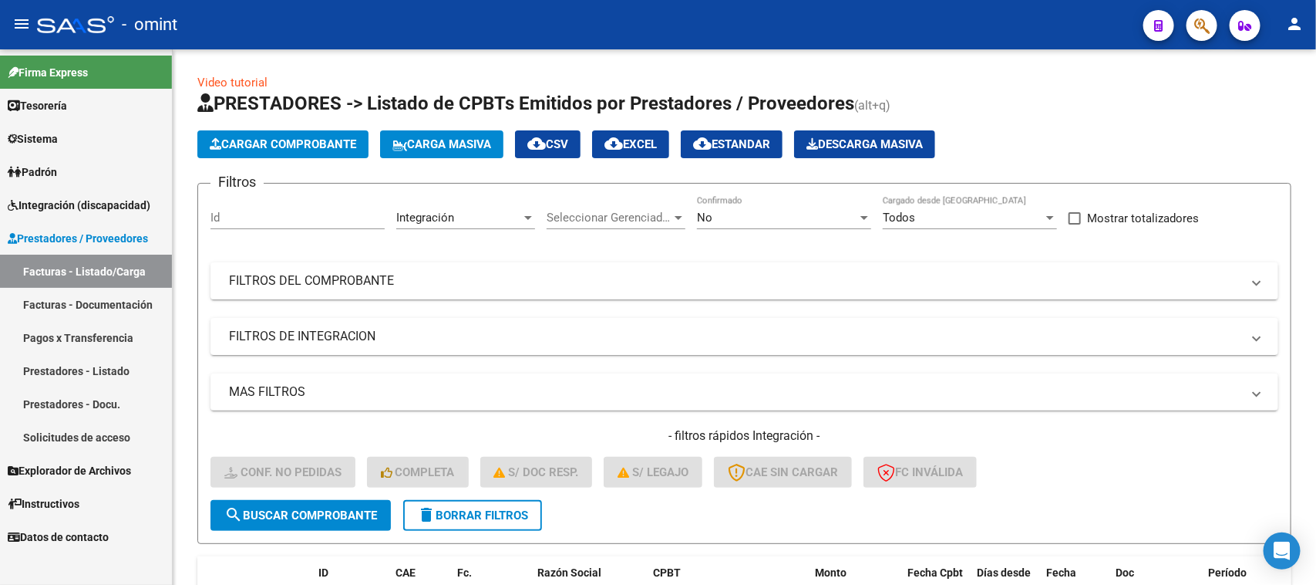
click at [100, 191] on link "Integración (discapacidad)" at bounding box center [86, 204] width 172 height 33
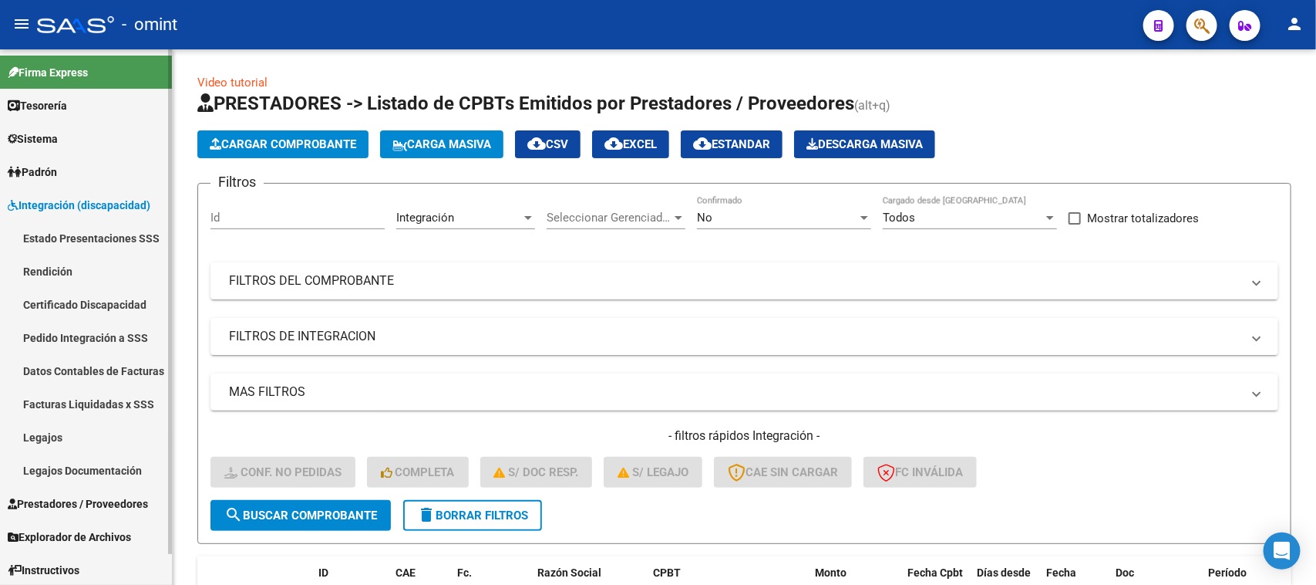
click at [93, 399] on link "Facturas Liquidadas x SSS" at bounding box center [86, 403] width 172 height 33
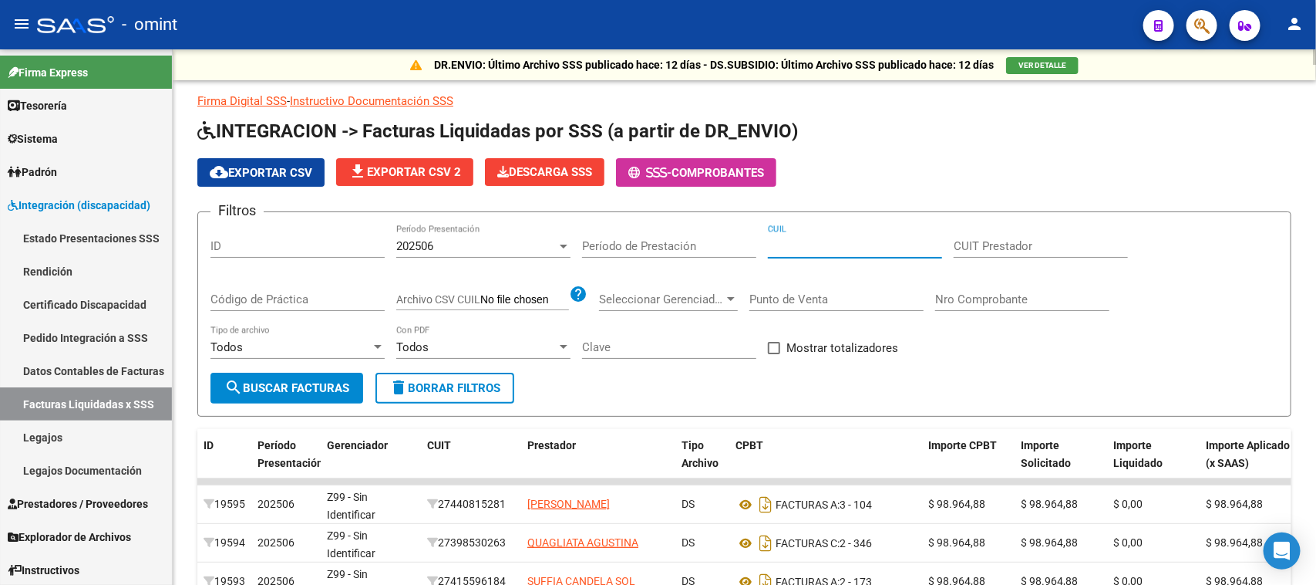
click at [801, 244] on input "CUIL" at bounding box center [855, 246] width 174 height 14
paste input "20-53955030-7"
click at [460, 251] on div "202506 Período Presentación" at bounding box center [483, 240] width 174 height 33
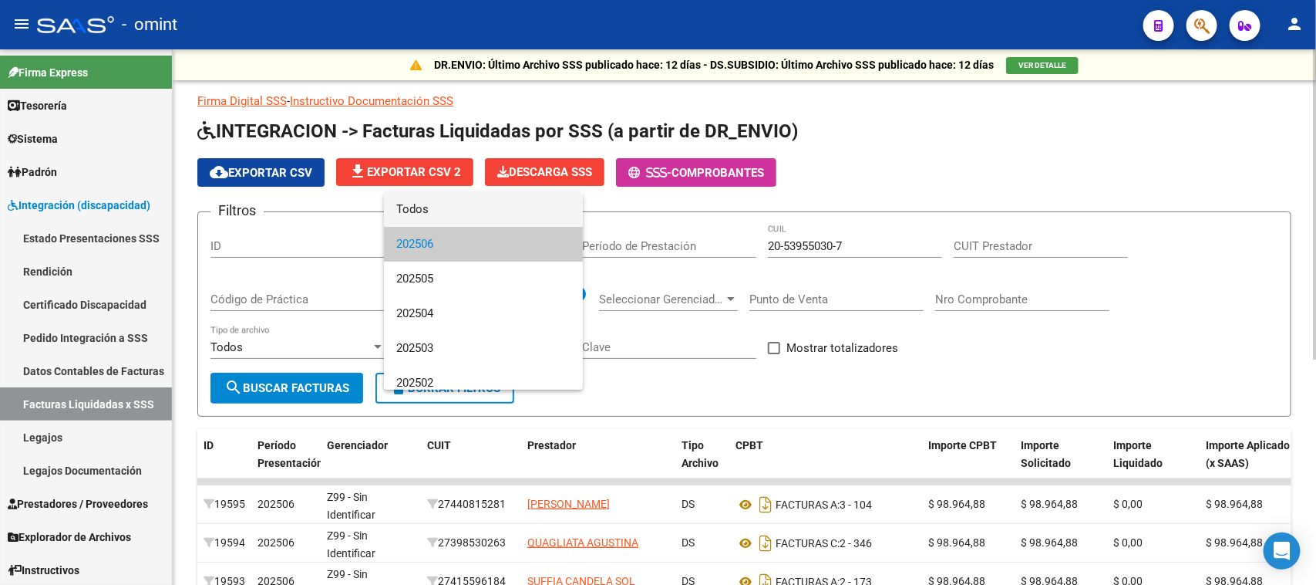
click at [464, 210] on span "Todos" at bounding box center [483, 209] width 174 height 35
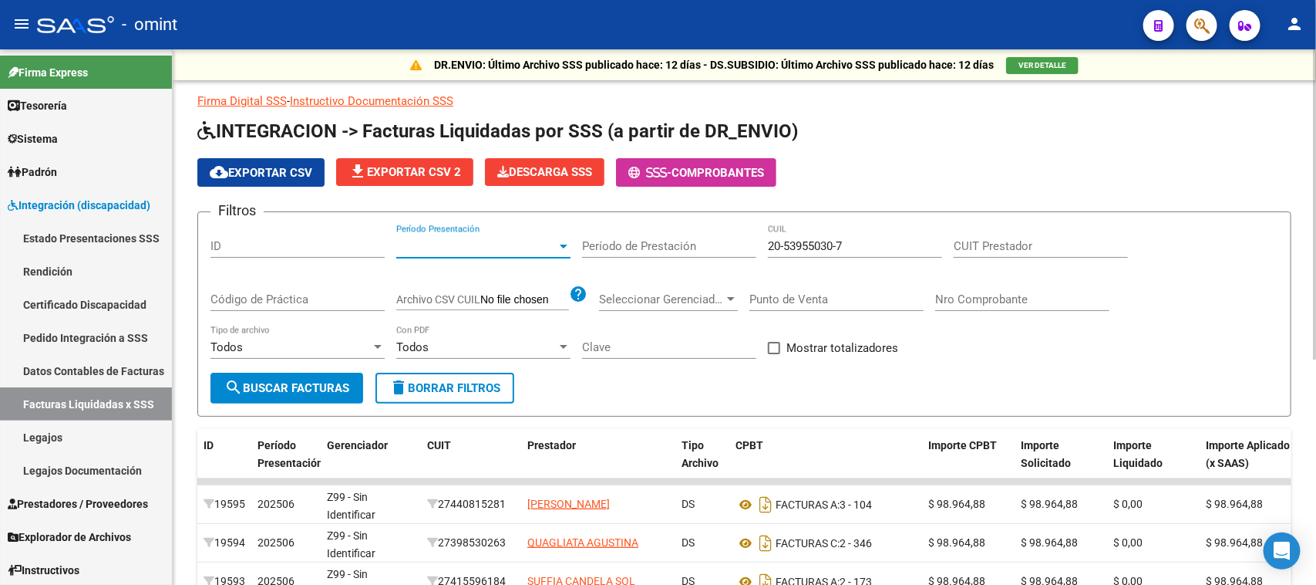
click at [325, 388] on span "search Buscar Facturas" at bounding box center [286, 388] width 125 height 14
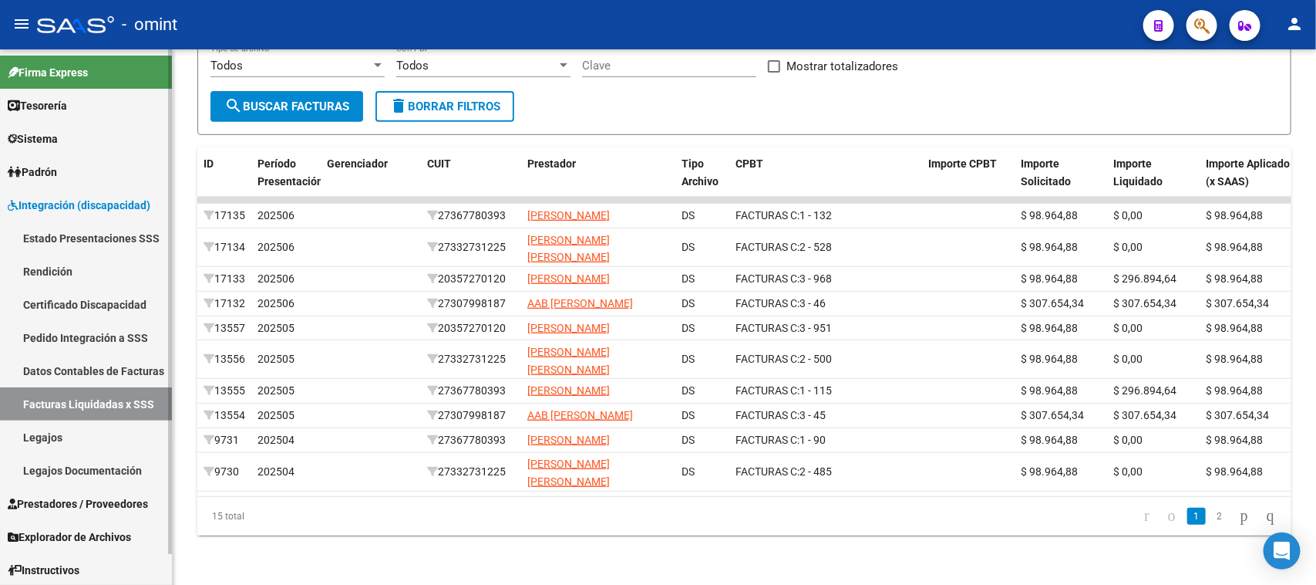
click at [140, 399] on link "Facturas Liquidadas x SSS" at bounding box center [86, 403] width 172 height 33
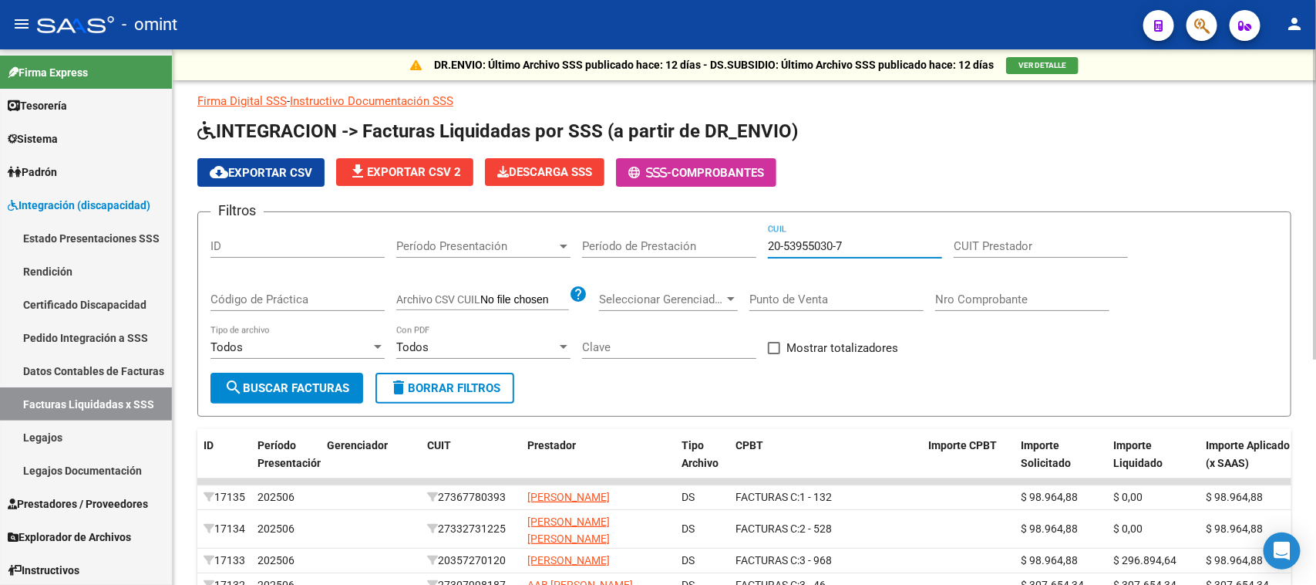
drag, startPoint x: 870, startPoint y: 239, endPoint x: 444, endPoint y: 229, distance: 425.8
click at [444, 229] on div "Filtros ID Período Presentación Período Presentación Período de Prestación 20-5…" at bounding box center [745, 298] width 1068 height 148
paste input "7001087-6"
type input "20-57001087-6"
click at [307, 382] on span "search Buscar Facturas" at bounding box center [286, 388] width 125 height 14
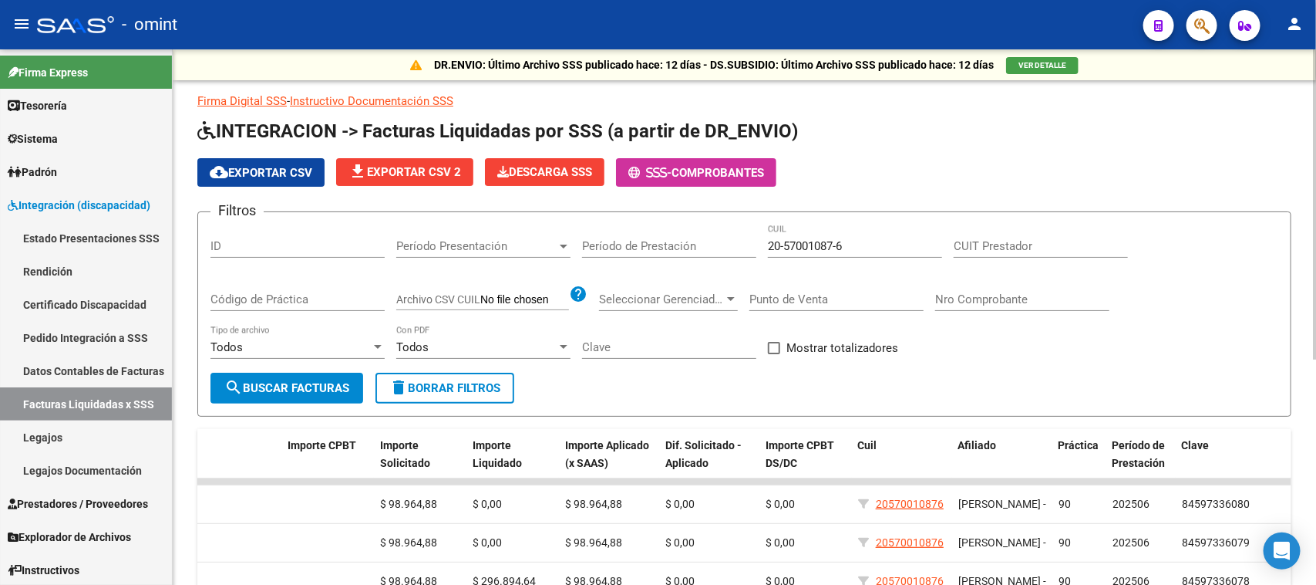
drag, startPoint x: 271, startPoint y: 166, endPoint x: 287, endPoint y: 176, distance: 19.0
click at [271, 166] on span "cloud_download Exportar CSV" at bounding box center [261, 173] width 103 height 14
click at [110, 429] on link "Legajos" at bounding box center [86, 436] width 172 height 33
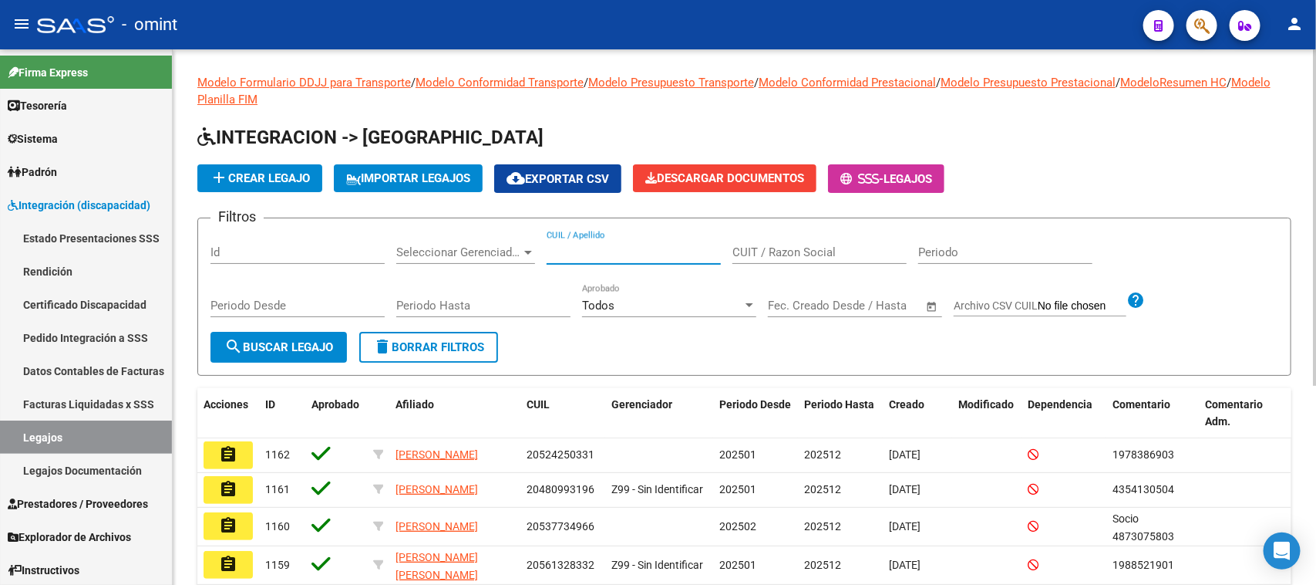
click at [590, 252] on input "CUIL / Apellido" at bounding box center [634, 252] width 174 height 14
paste input "20561171107"
type input "20561171107"
click at [311, 357] on button "search Buscar Legajo" at bounding box center [279, 347] width 137 height 31
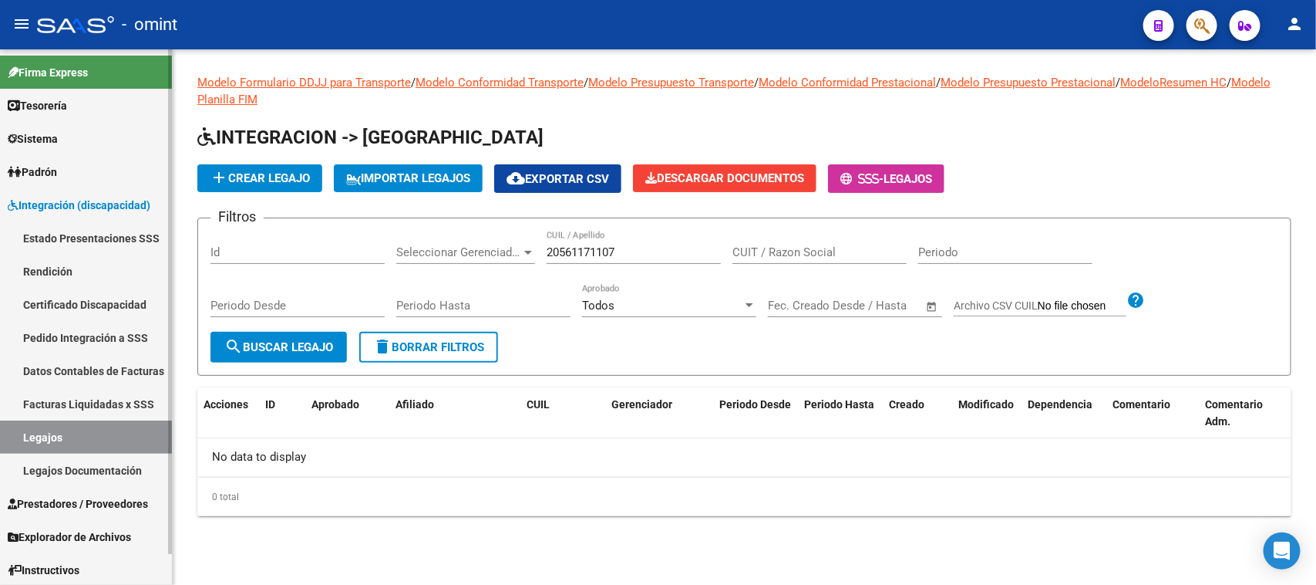
click at [116, 405] on link "Facturas Liquidadas x SSS" at bounding box center [86, 403] width 172 height 33
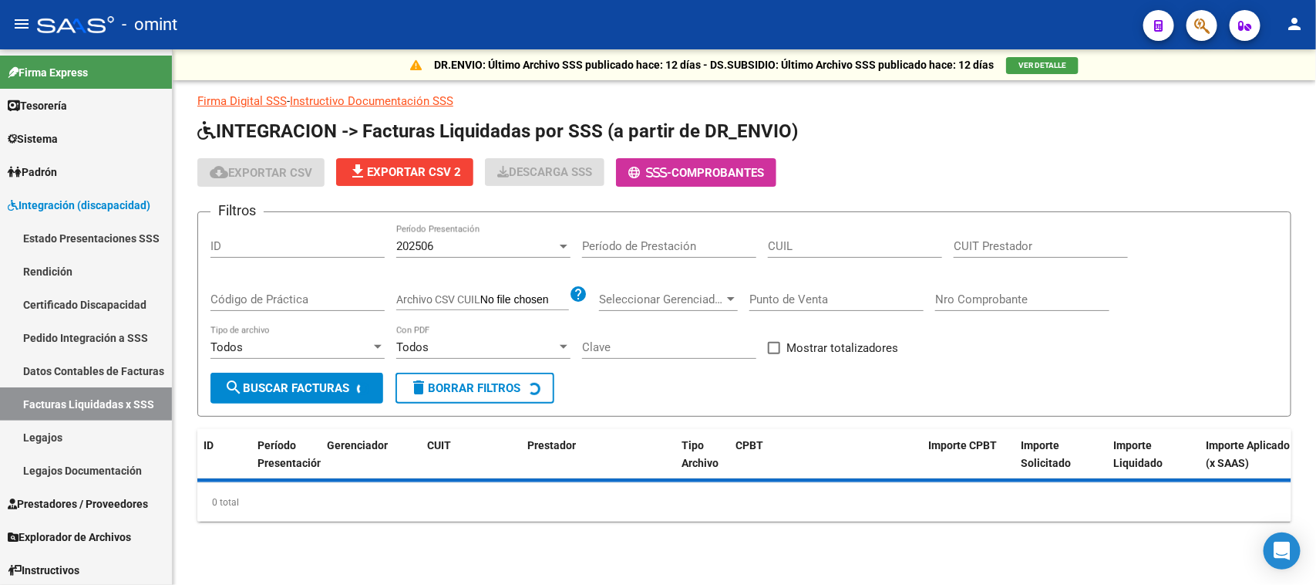
click at [829, 258] on div "CUIL" at bounding box center [855, 248] width 174 height 48
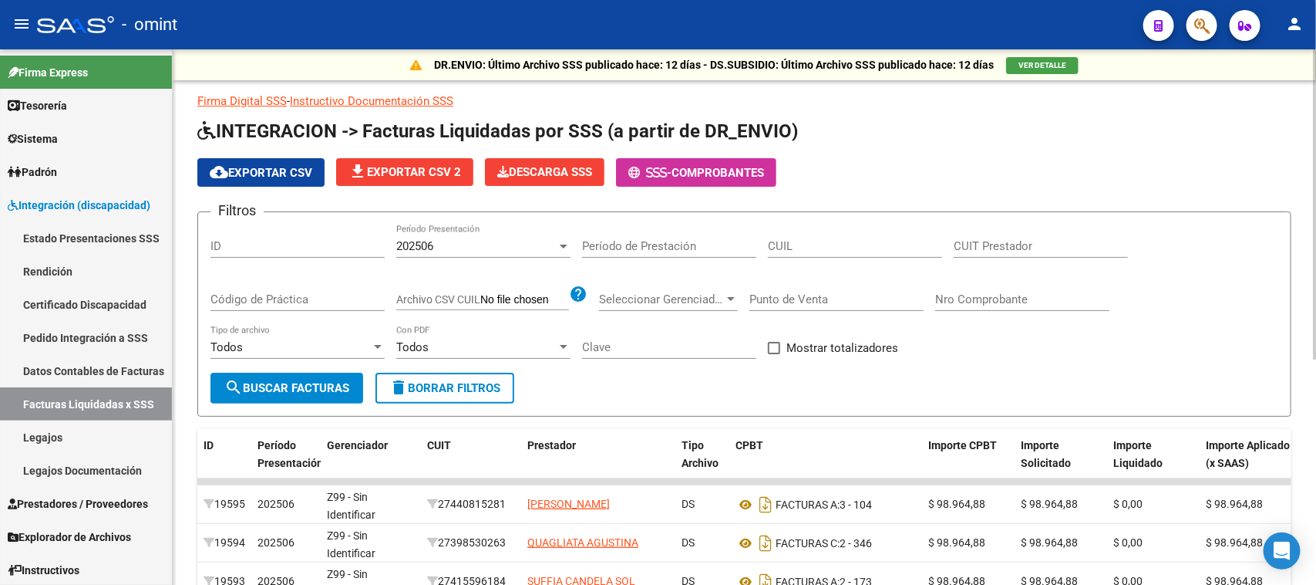
click at [824, 248] on input "CUIL" at bounding box center [855, 246] width 174 height 14
paste input "20-56117110-7"
type input "20-56117110-7"
click at [464, 251] on div "202506 Período Presentación" at bounding box center [483, 240] width 174 height 33
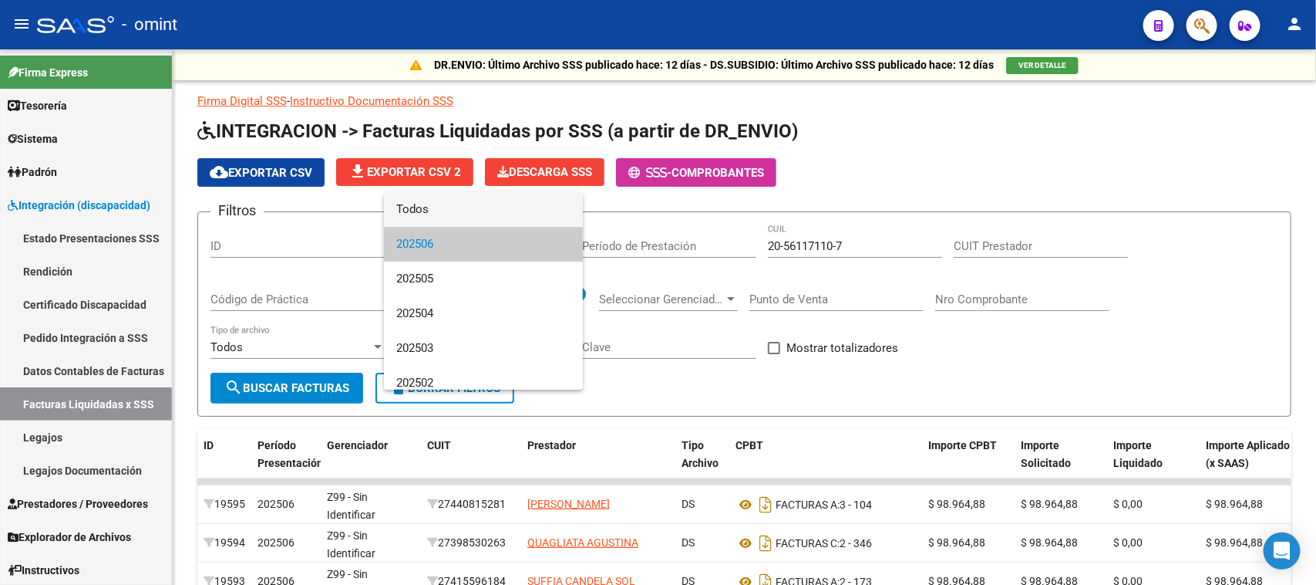
click at [460, 209] on span "Todos" at bounding box center [483, 209] width 174 height 35
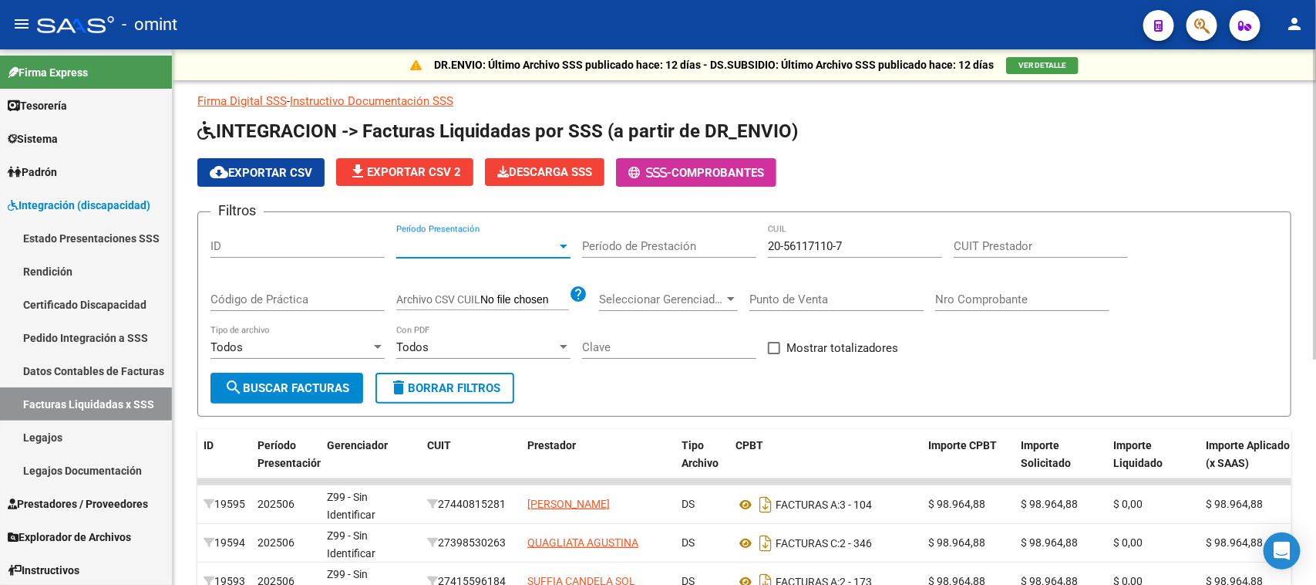
drag, startPoint x: 328, startPoint y: 369, endPoint x: 328, endPoint y: 383, distance: 14.7
click at [326, 372] on form "Filtros ID Período Presentación Período Presentación Período de Prestación 20-5…" at bounding box center [744, 313] width 1094 height 205
click at [328, 386] on span "search Buscar Facturas" at bounding box center [286, 388] width 125 height 14
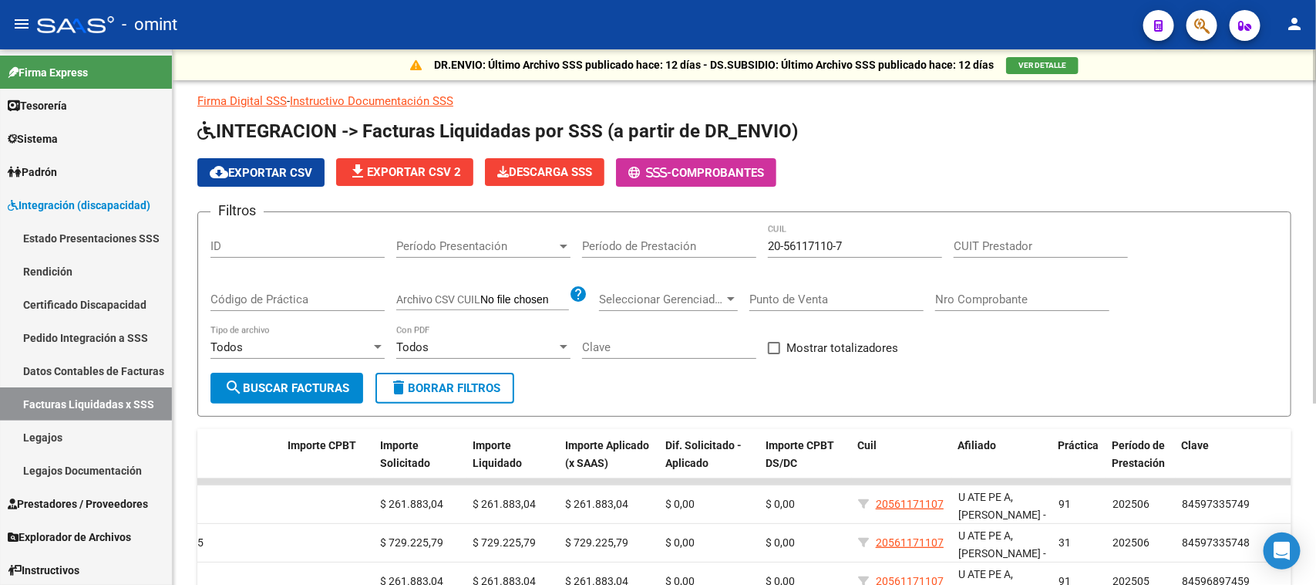
click at [826, 248] on input "20-56117110-7" at bounding box center [855, 246] width 174 height 14
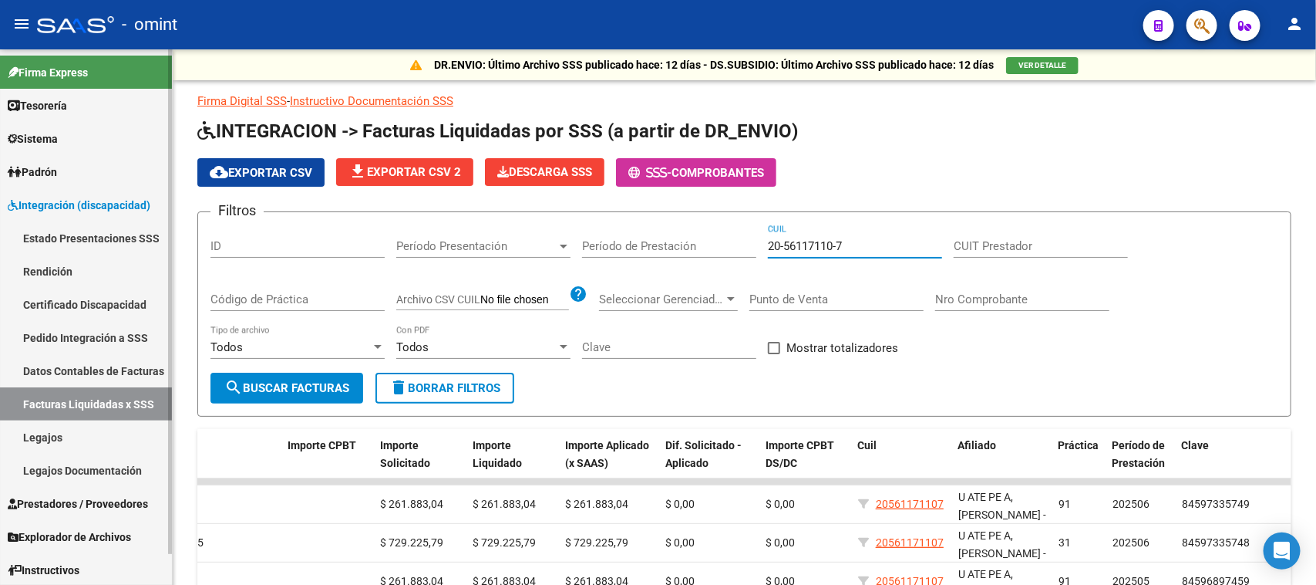
click at [66, 443] on link "Legajos" at bounding box center [86, 436] width 172 height 33
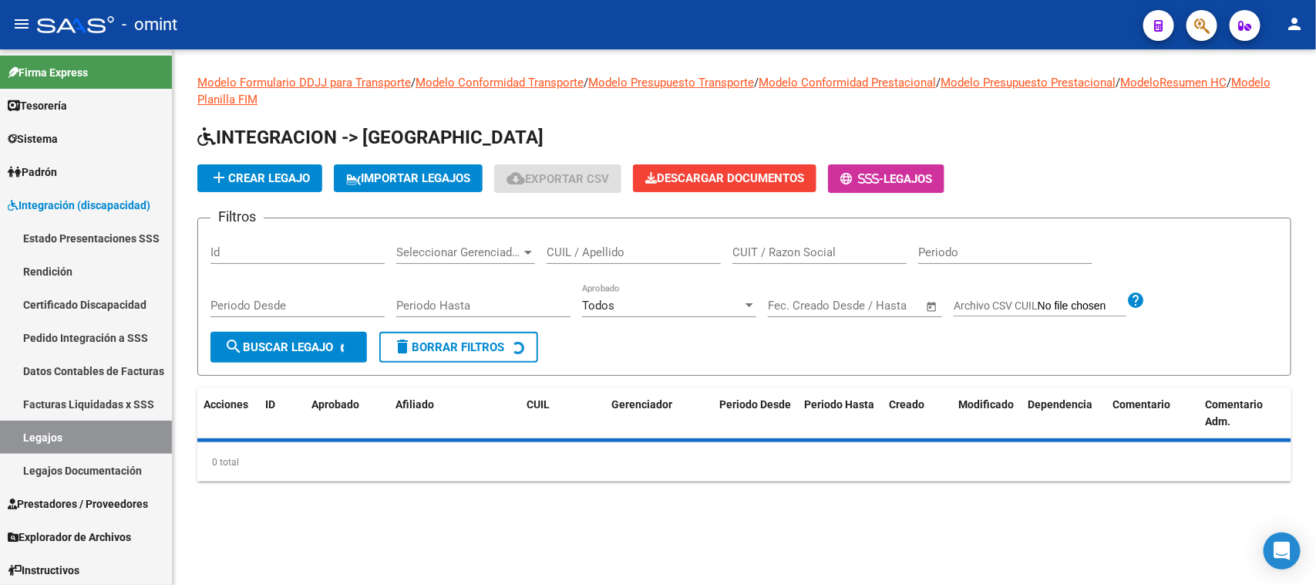
click at [637, 249] on input "CUIL / Apellido" at bounding box center [634, 252] width 174 height 14
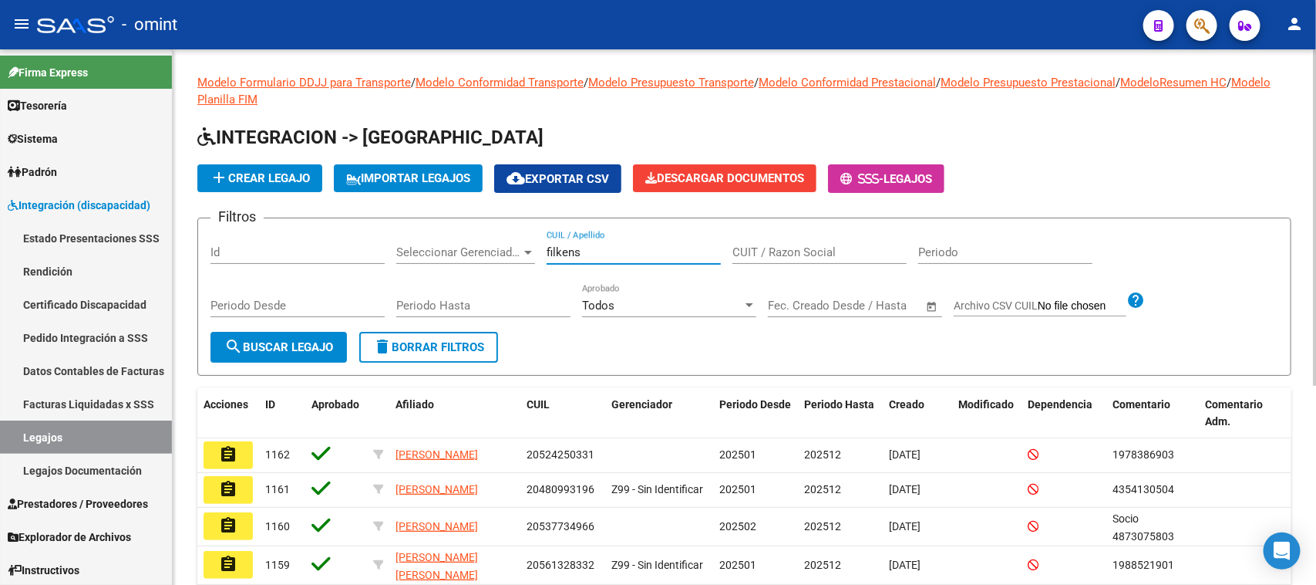
click at [293, 353] on button "search Buscar Legajo" at bounding box center [279, 347] width 137 height 31
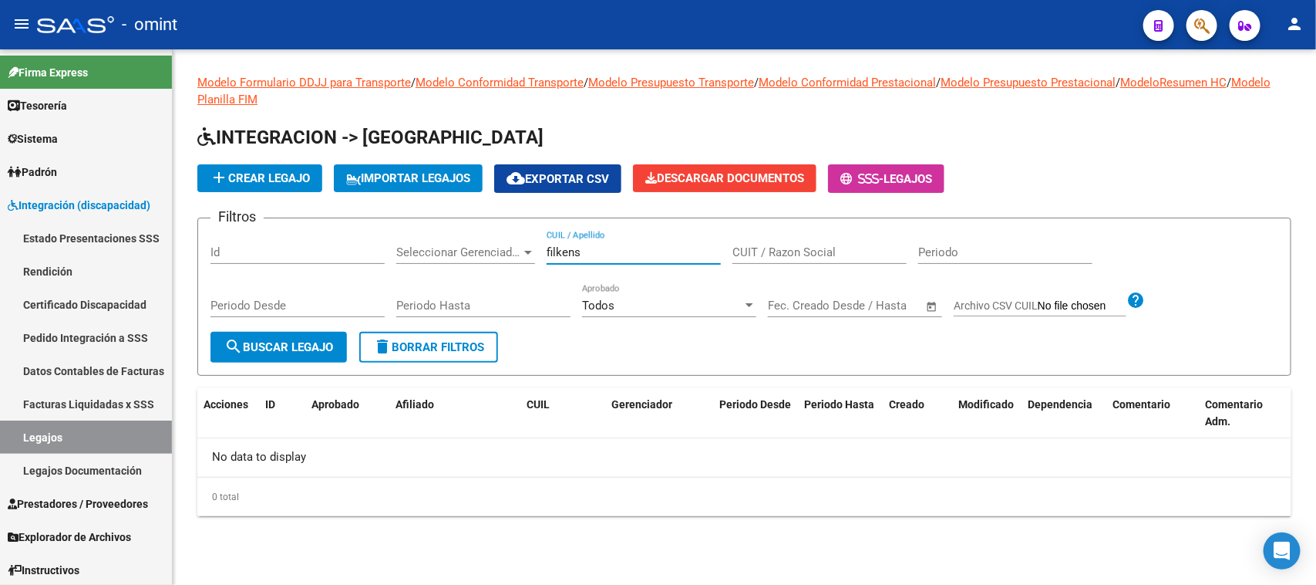
click at [613, 249] on input "filkens" at bounding box center [634, 252] width 174 height 14
type input "[PERSON_NAME]"
click at [305, 332] on button "search Buscar Legajo" at bounding box center [279, 347] width 137 height 31
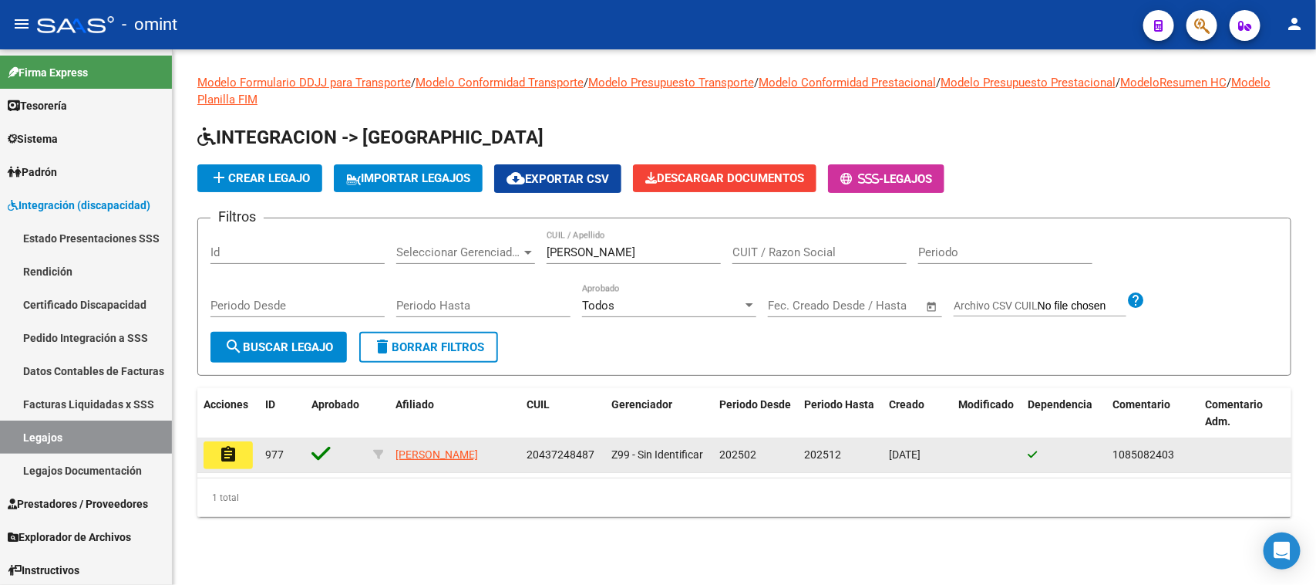
click at [216, 460] on button "assignment" at bounding box center [228, 455] width 49 height 28
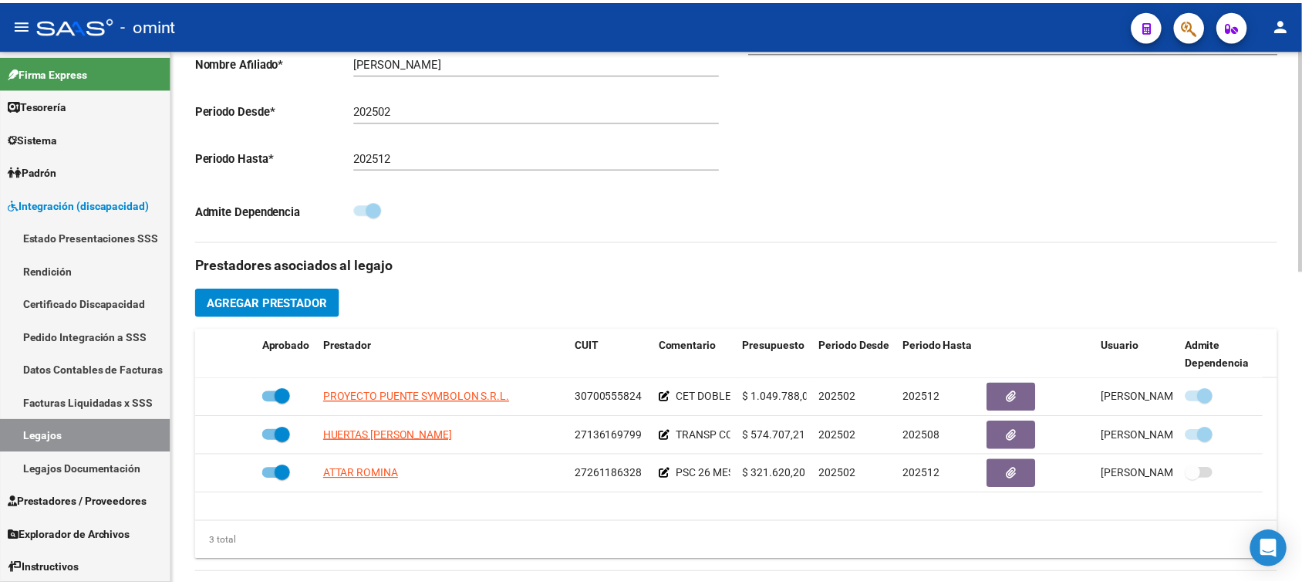
scroll to position [386, 0]
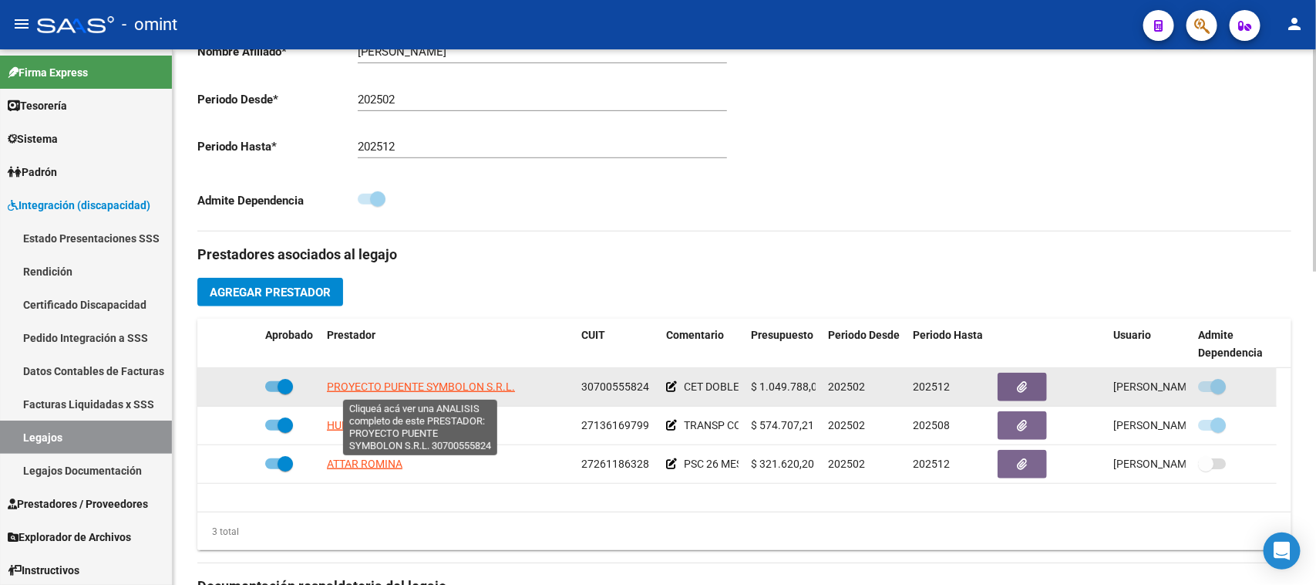
click at [492, 383] on span "PROYECTO PUENTE SYMBOLON S.R.L." at bounding box center [421, 386] width 188 height 12
type textarea "30700555824"
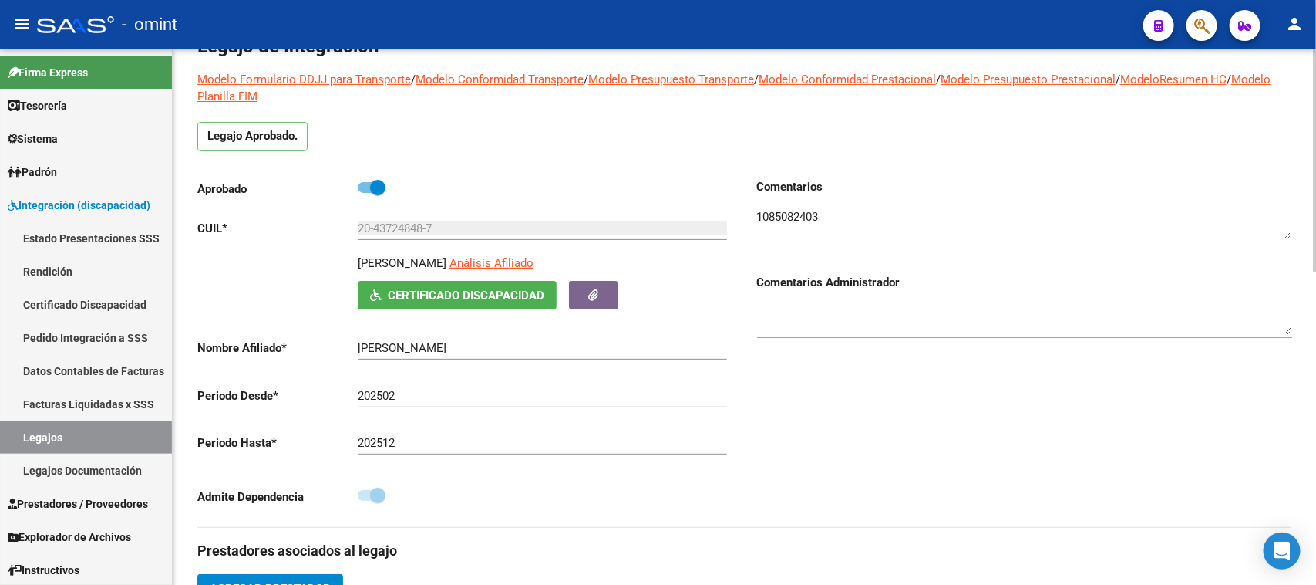
scroll to position [0, 0]
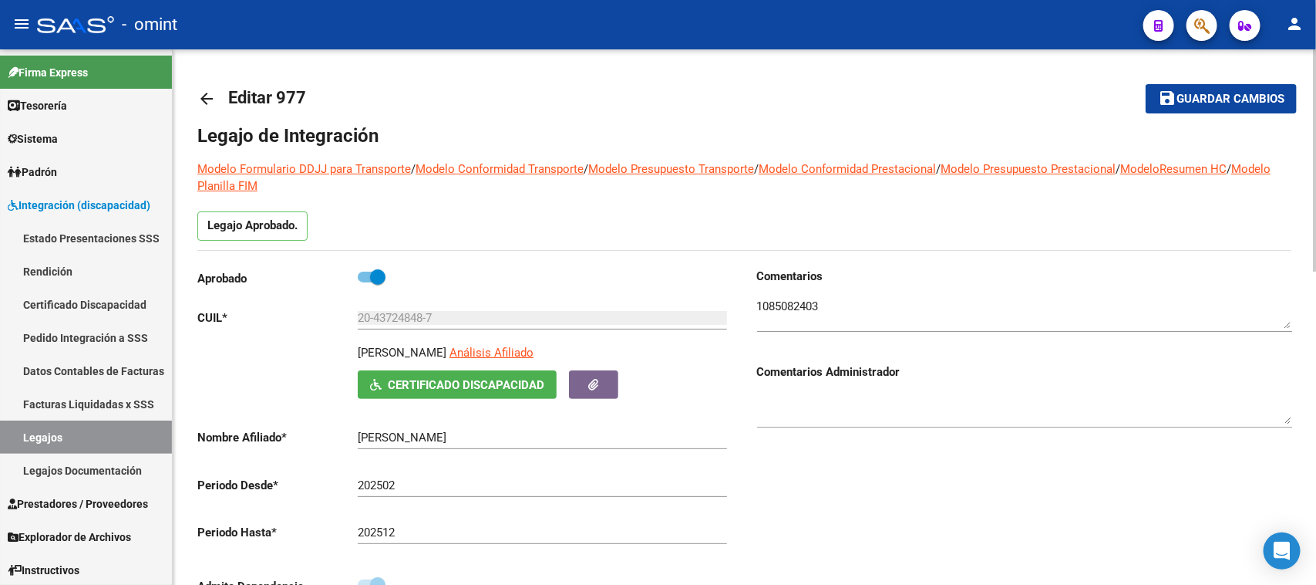
click at [775, 298] on textarea at bounding box center [1024, 313] width 535 height 31
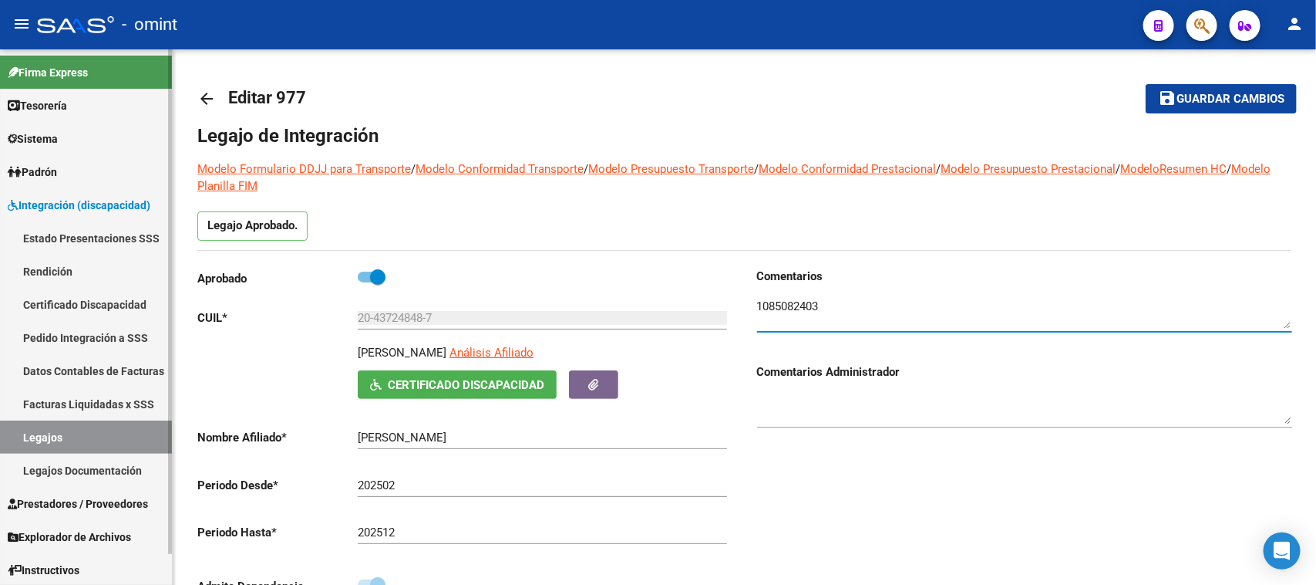
click at [86, 326] on link "Pedido Integración a SSS" at bounding box center [86, 337] width 172 height 33
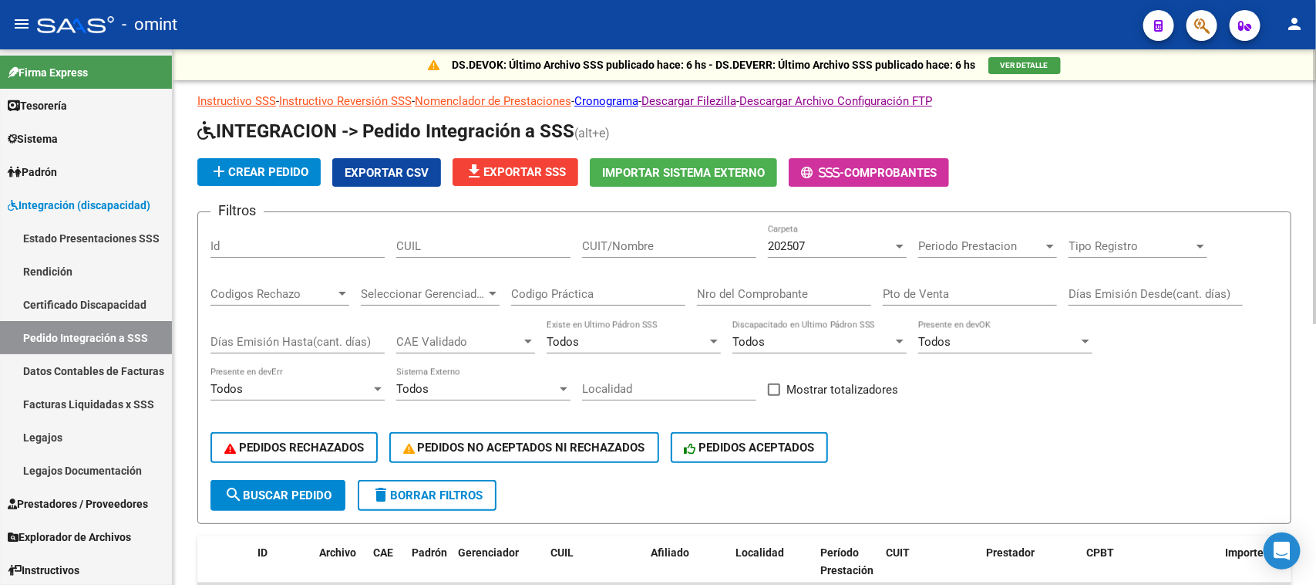
click at [268, 172] on span "add Crear Pedido" at bounding box center [259, 172] width 99 height 14
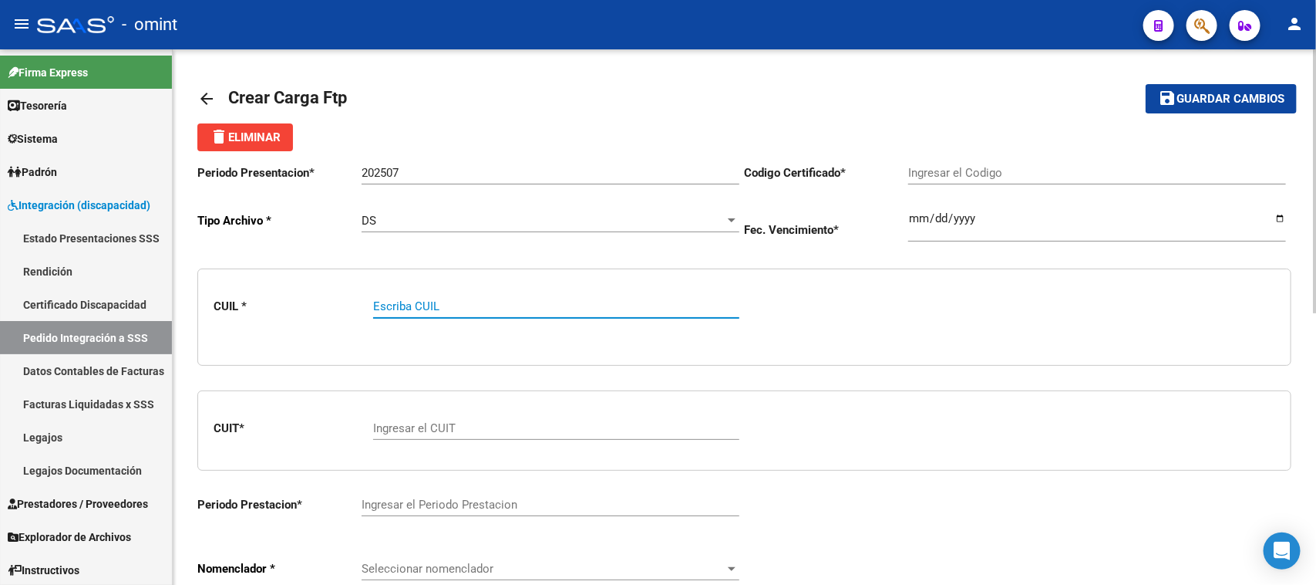
click at [257, 145] on button "delete Eliminar" at bounding box center [245, 137] width 96 height 28
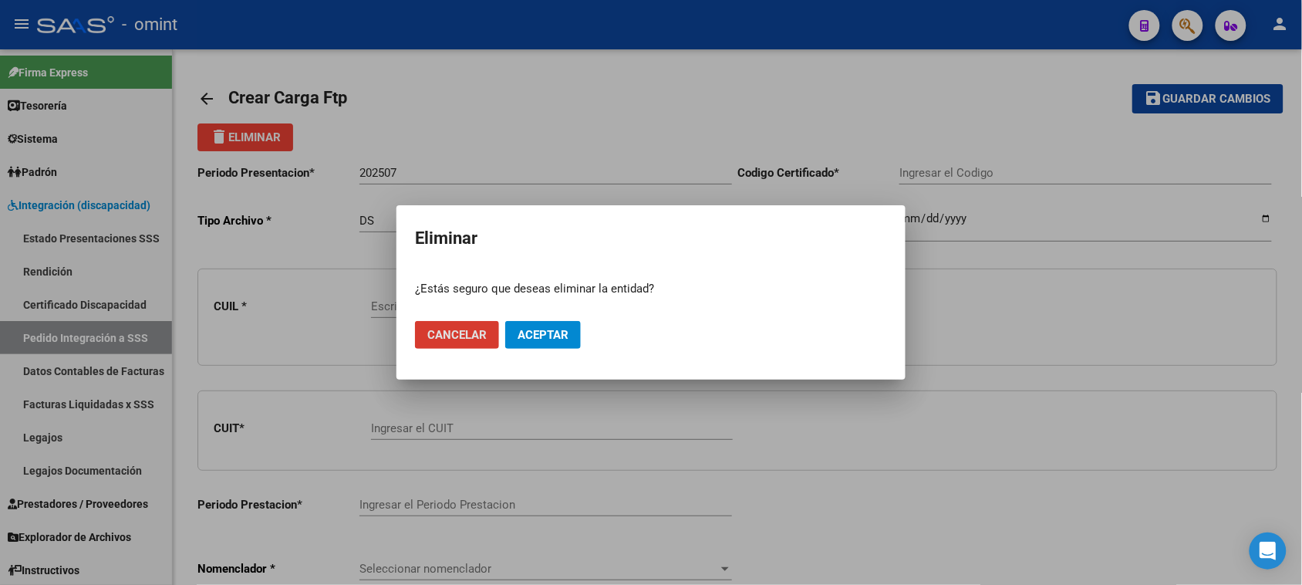
click at [575, 335] on button "Aceptar" at bounding box center [543, 335] width 76 height 28
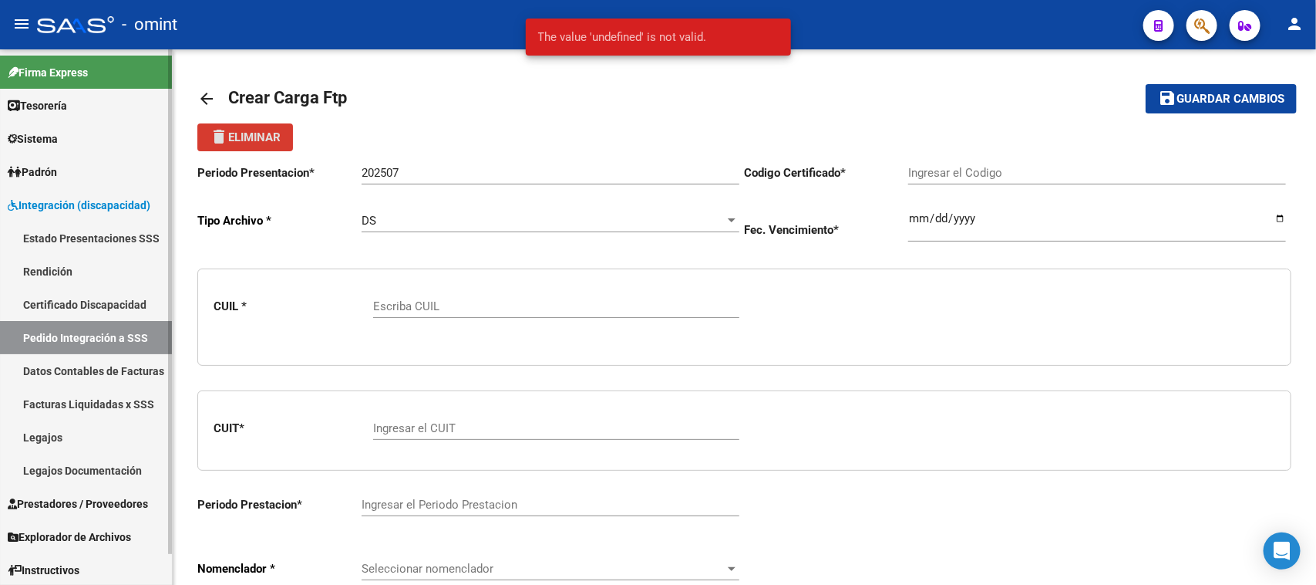
click at [106, 325] on link "Pedido Integración a SSS" at bounding box center [86, 337] width 172 height 33
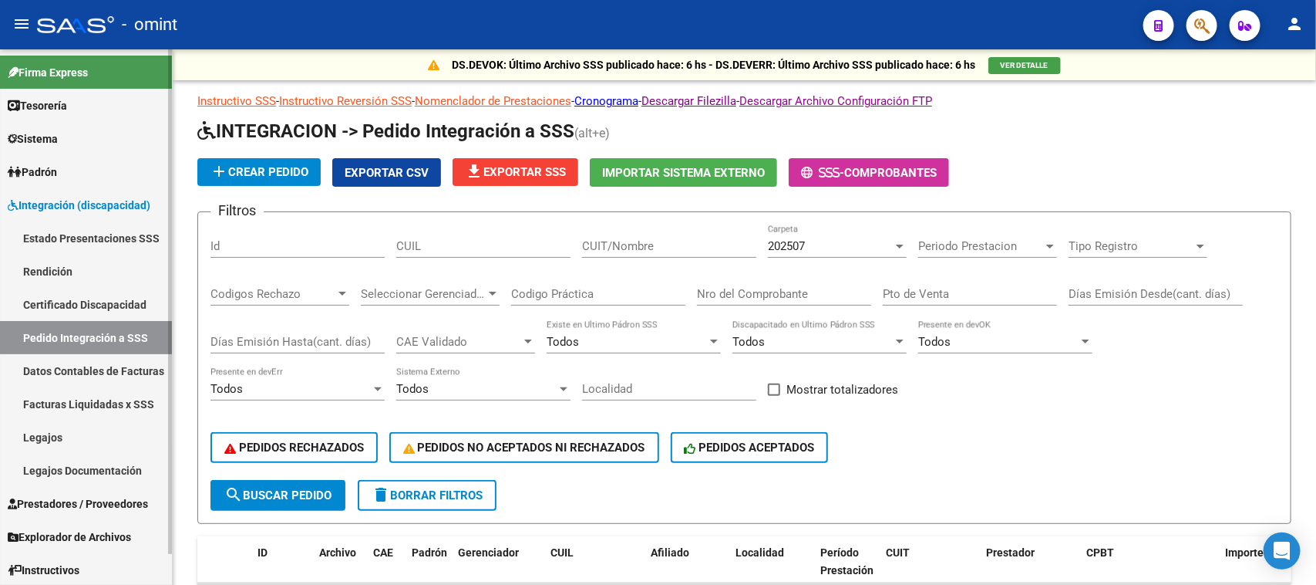
click at [56, 397] on link "Facturas Liquidadas x SSS" at bounding box center [86, 403] width 172 height 33
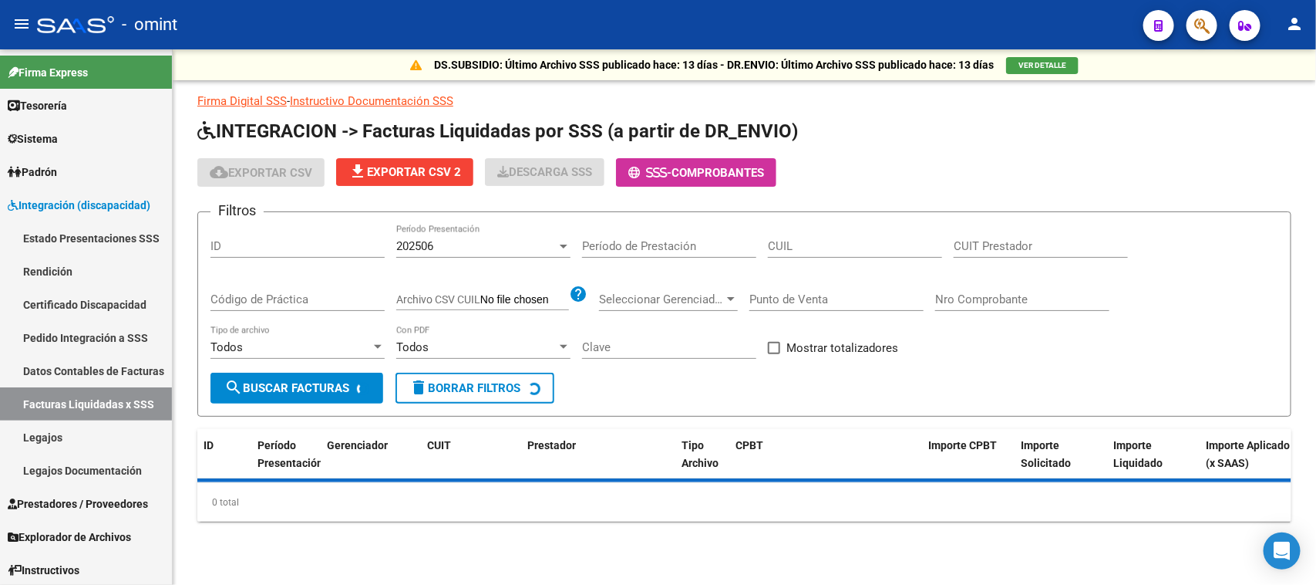
click at [984, 234] on div "CUIT Prestador" at bounding box center [1041, 240] width 174 height 33
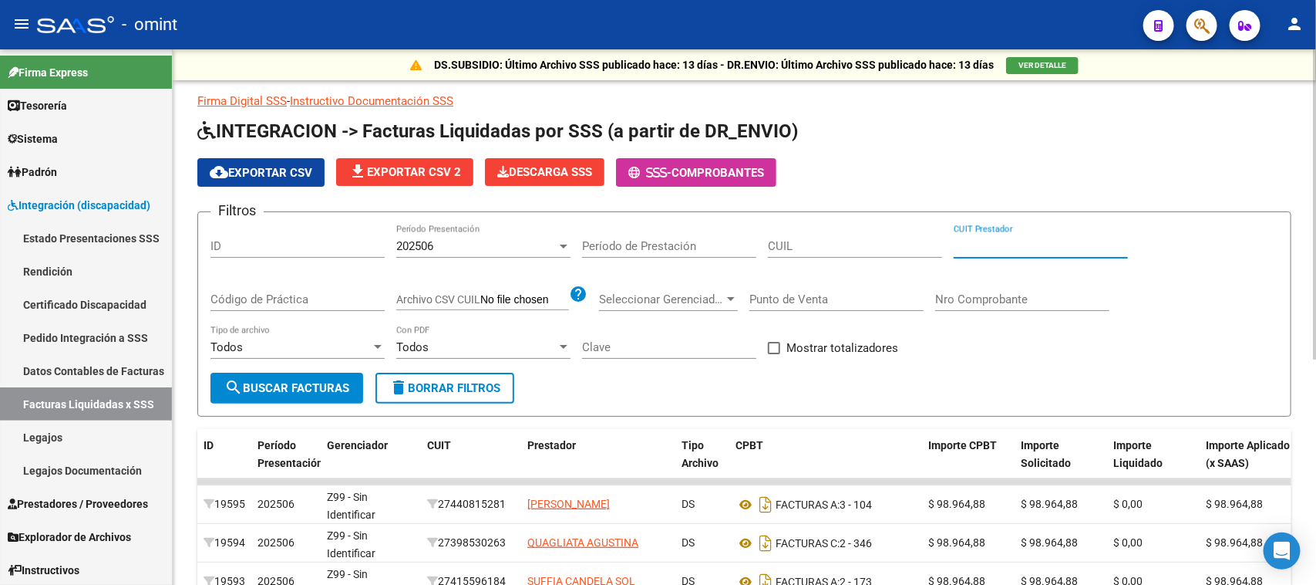
paste input "30-70987349-7"
type input "30-70987349-7"
click at [468, 239] on div "202506" at bounding box center [476, 246] width 160 height 14
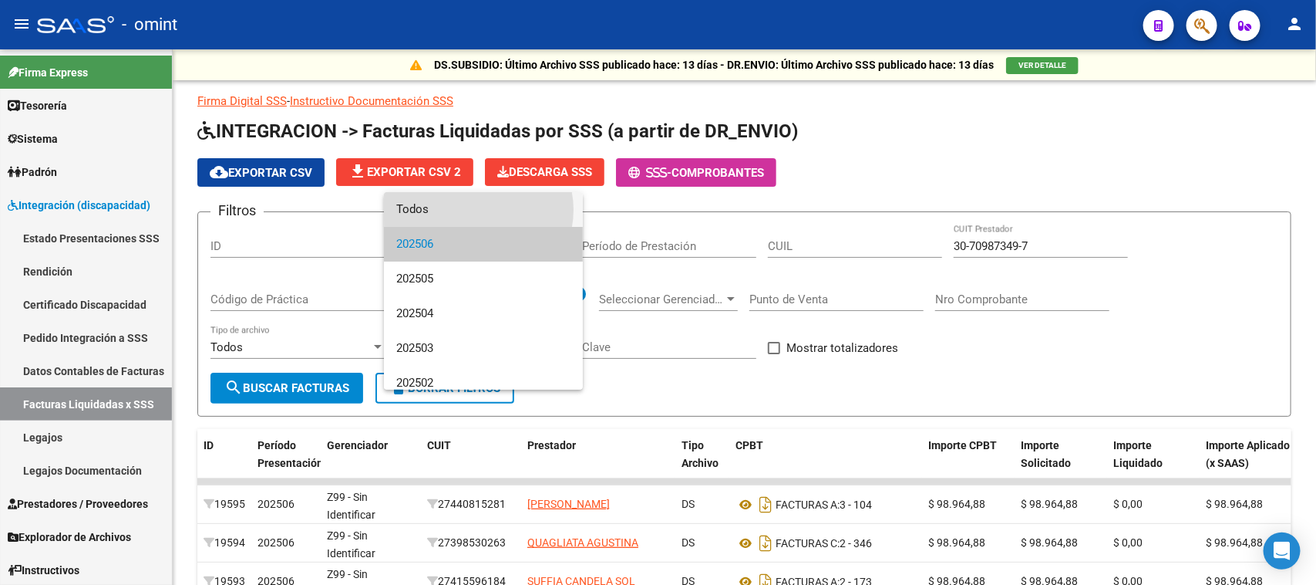
click at [478, 210] on span "Todos" at bounding box center [483, 209] width 174 height 35
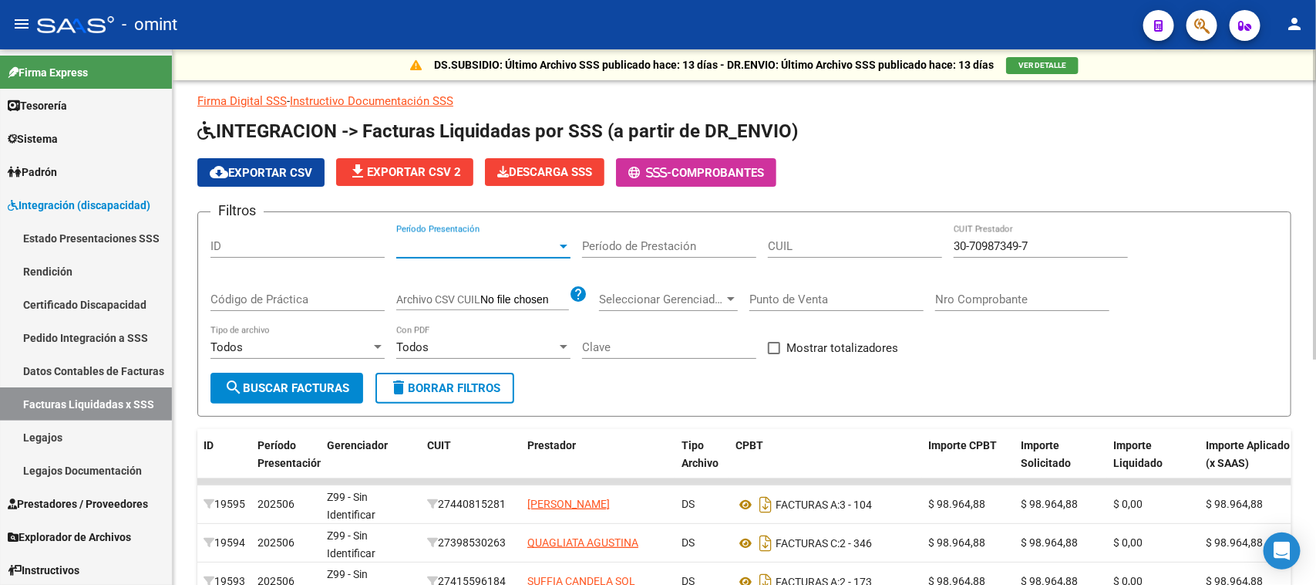
click at [328, 383] on span "search Buscar Facturas" at bounding box center [286, 388] width 125 height 14
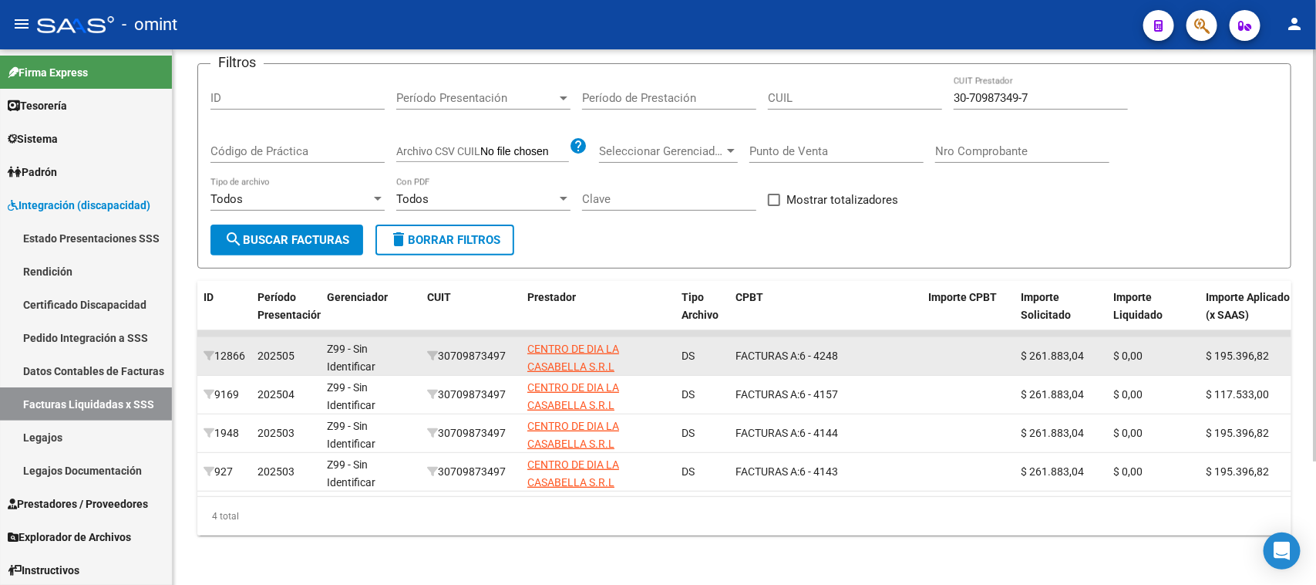
drag, startPoint x: 1265, startPoint y: 341, endPoint x: 201, endPoint y: 347, distance: 1064.3
click at [201, 347] on div "12866 202505 Z99 - Sin Identificar 30709873497 CENTRO DE DIA LA CASABELLA S.R.L…" at bounding box center [1064, 356] width 1735 height 39
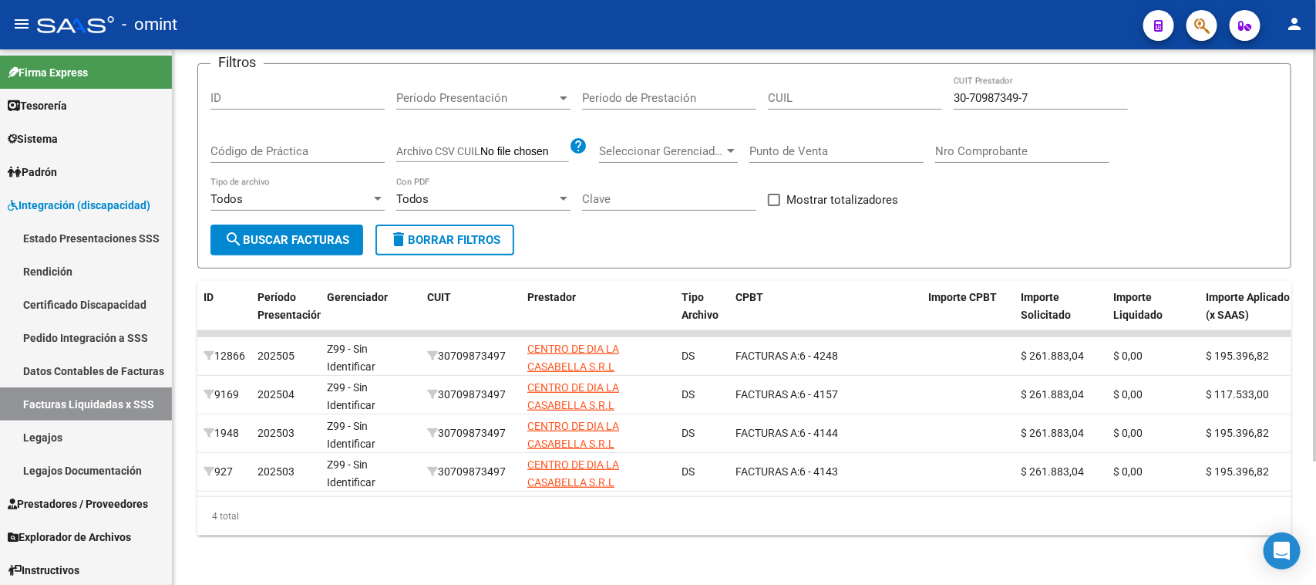
drag, startPoint x: 602, startPoint y: 495, endPoint x: 420, endPoint y: 510, distance: 181.8
click at [420, 510] on div "4 total" at bounding box center [744, 516] width 1094 height 39
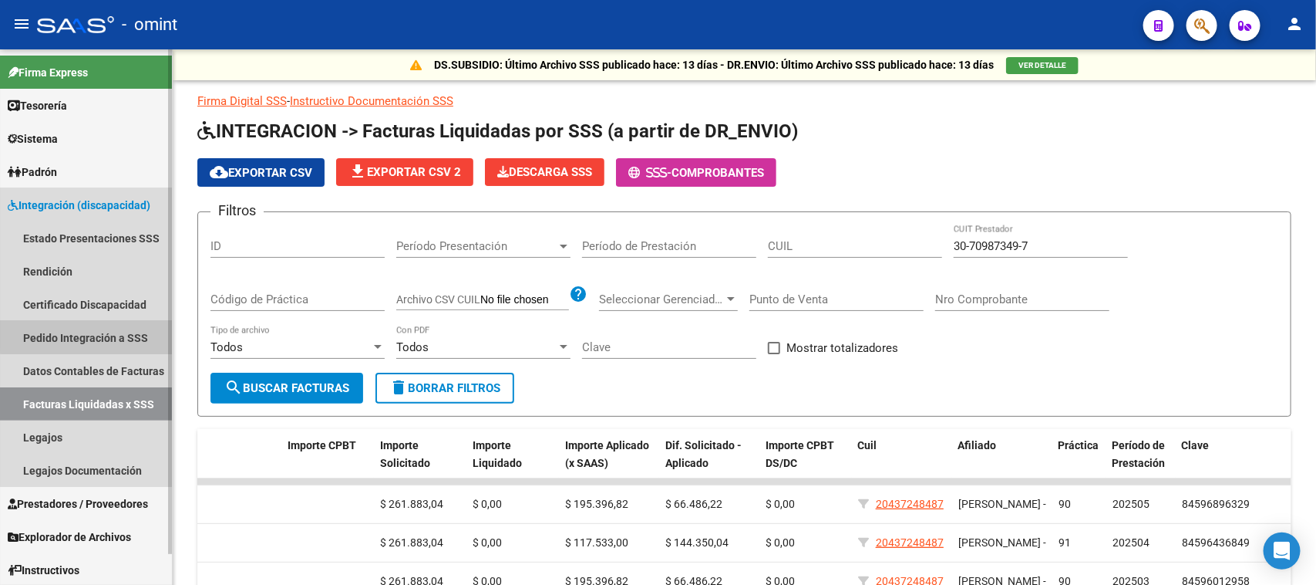
click at [122, 329] on link "Pedido Integración a SSS" at bounding box center [86, 337] width 172 height 33
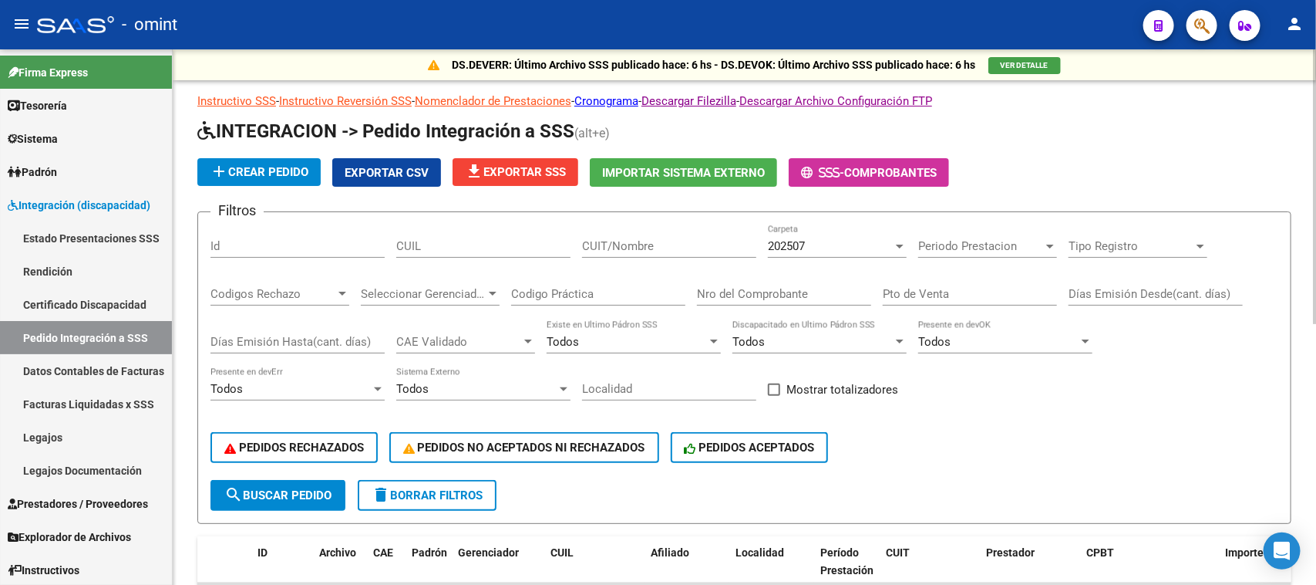
click at [256, 176] on span "add Crear Pedido" at bounding box center [259, 172] width 99 height 14
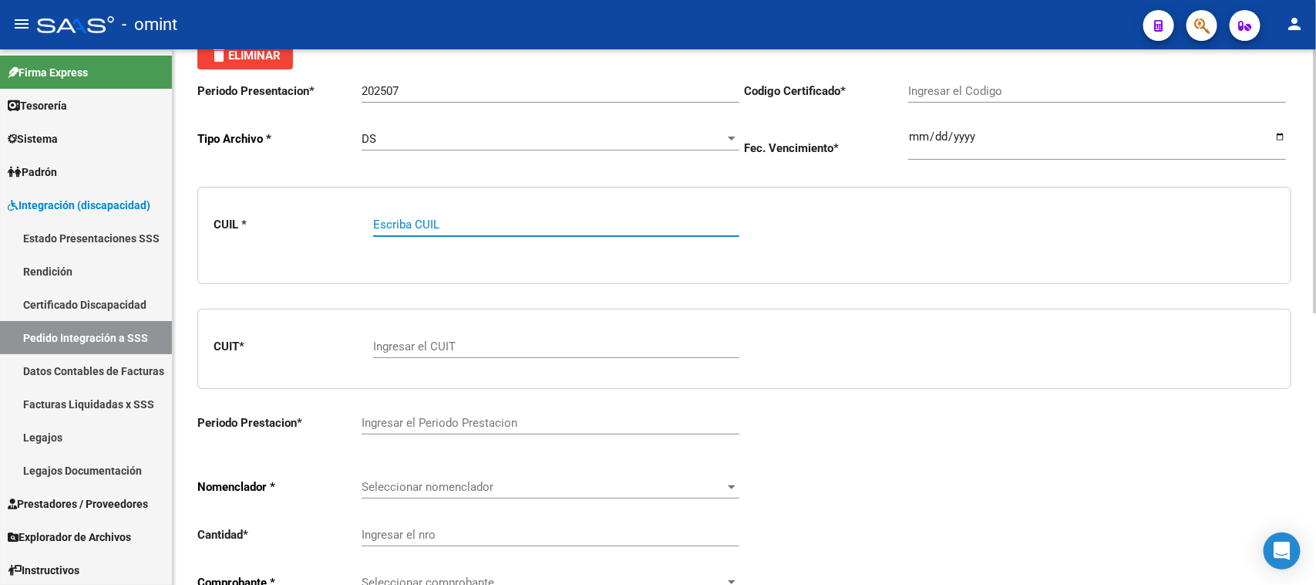
scroll to position [72, 0]
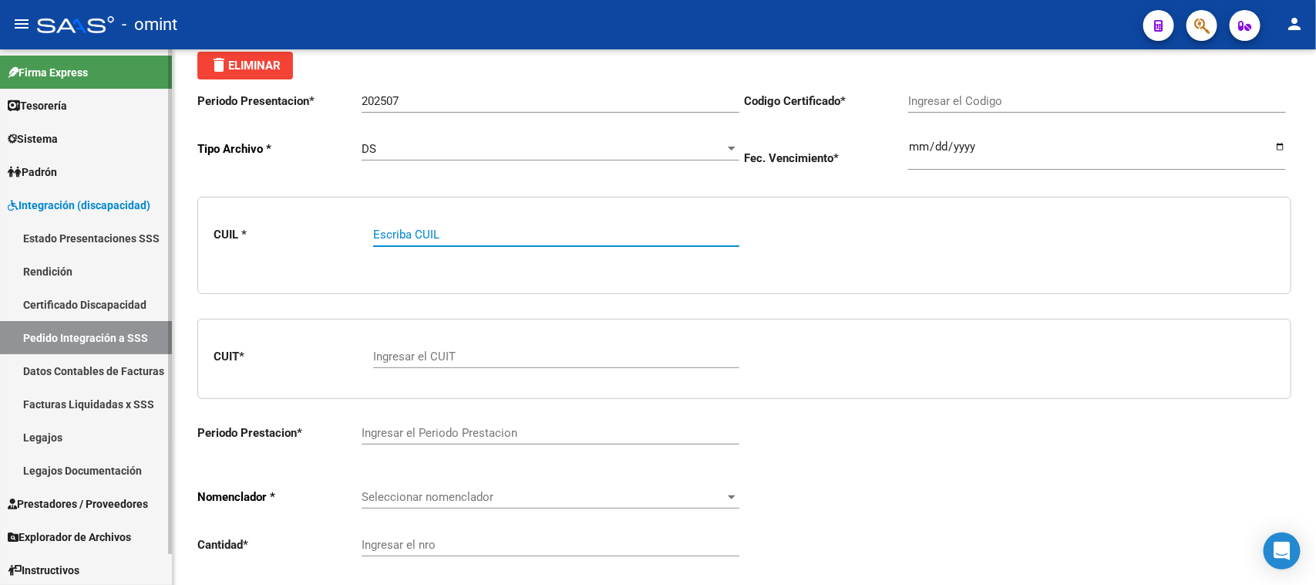
click at [71, 345] on link "Pedido Integración a SSS" at bounding box center [86, 337] width 172 height 33
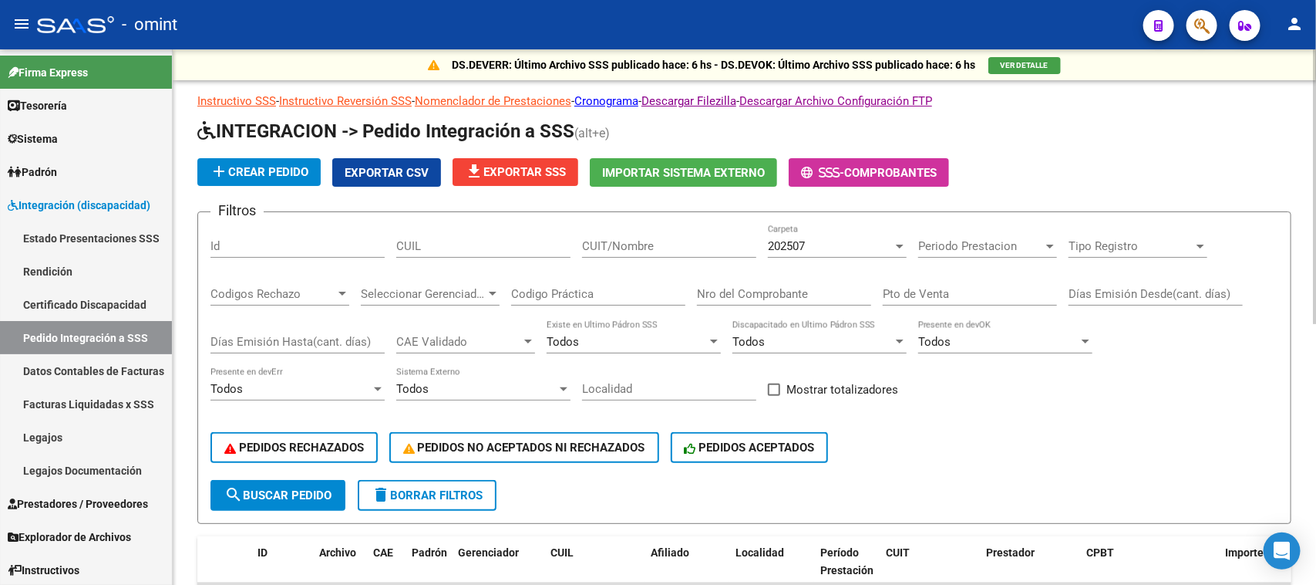
click at [692, 177] on span "Importar Sistema Externo" at bounding box center [683, 173] width 163 height 14
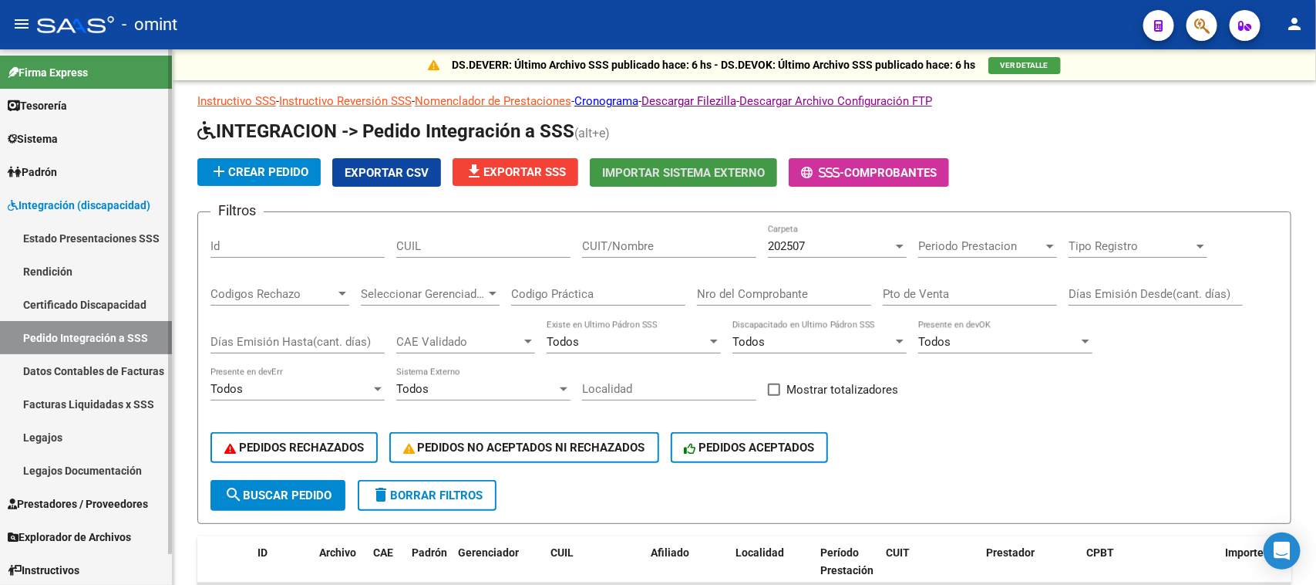
click at [108, 425] on link "Legajos" at bounding box center [86, 436] width 172 height 33
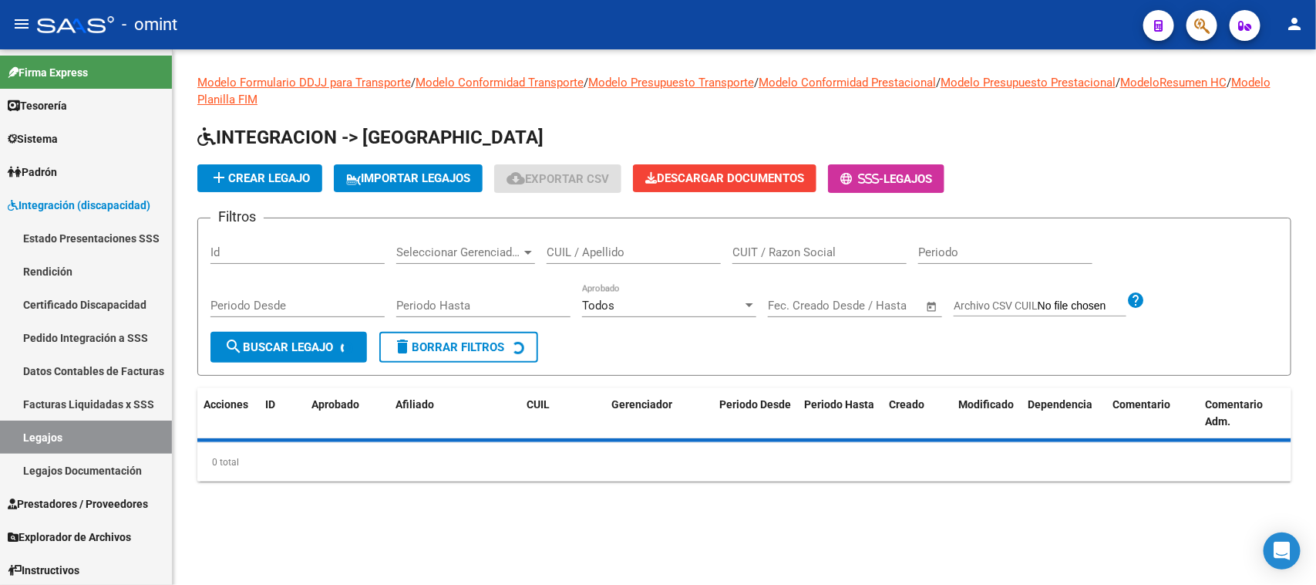
click at [588, 255] on input "CUIL / Apellido" at bounding box center [634, 252] width 174 height 14
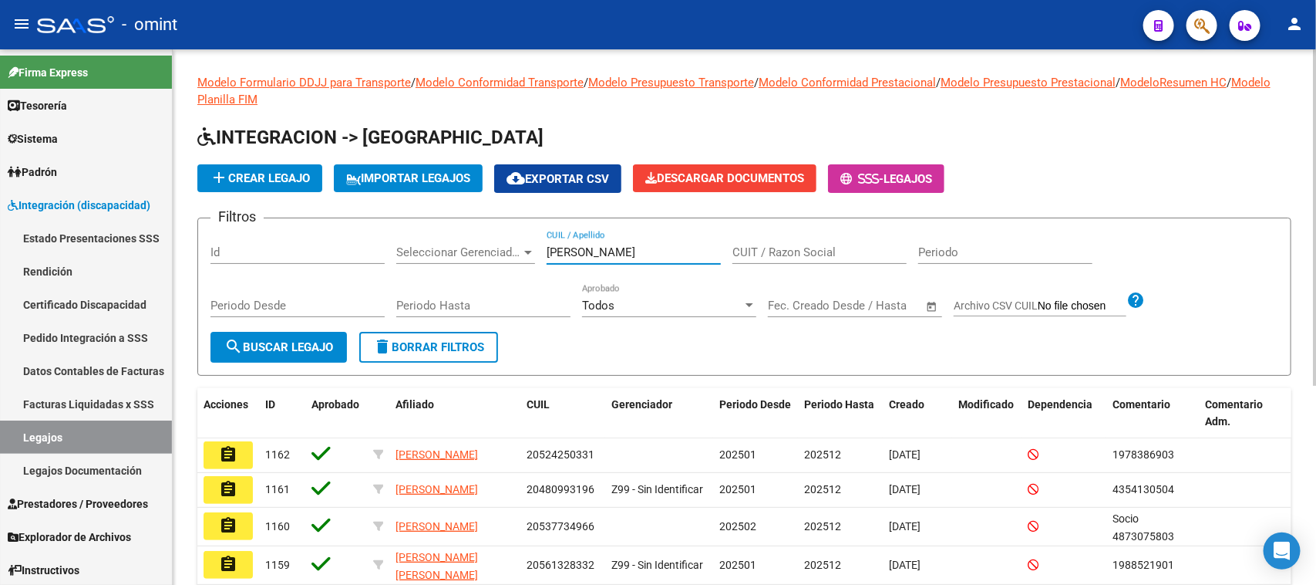
type input "[PERSON_NAME]"
click at [294, 349] on span "search Buscar Legajo" at bounding box center [278, 347] width 109 height 14
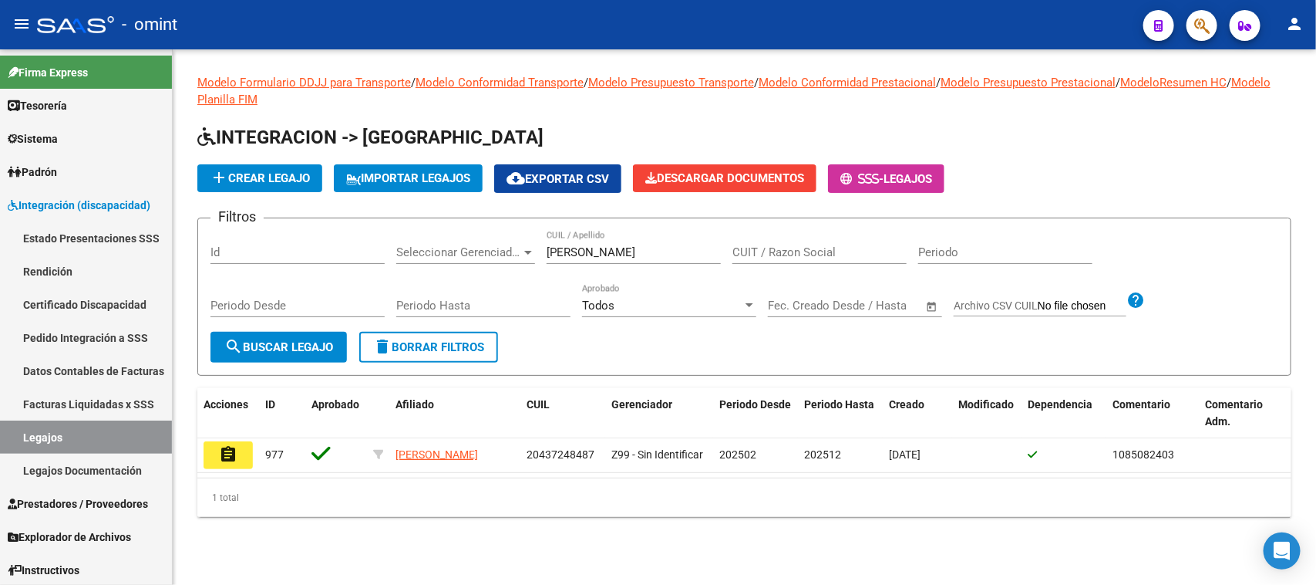
click at [230, 459] on mat-icon "assignment" at bounding box center [228, 454] width 19 height 19
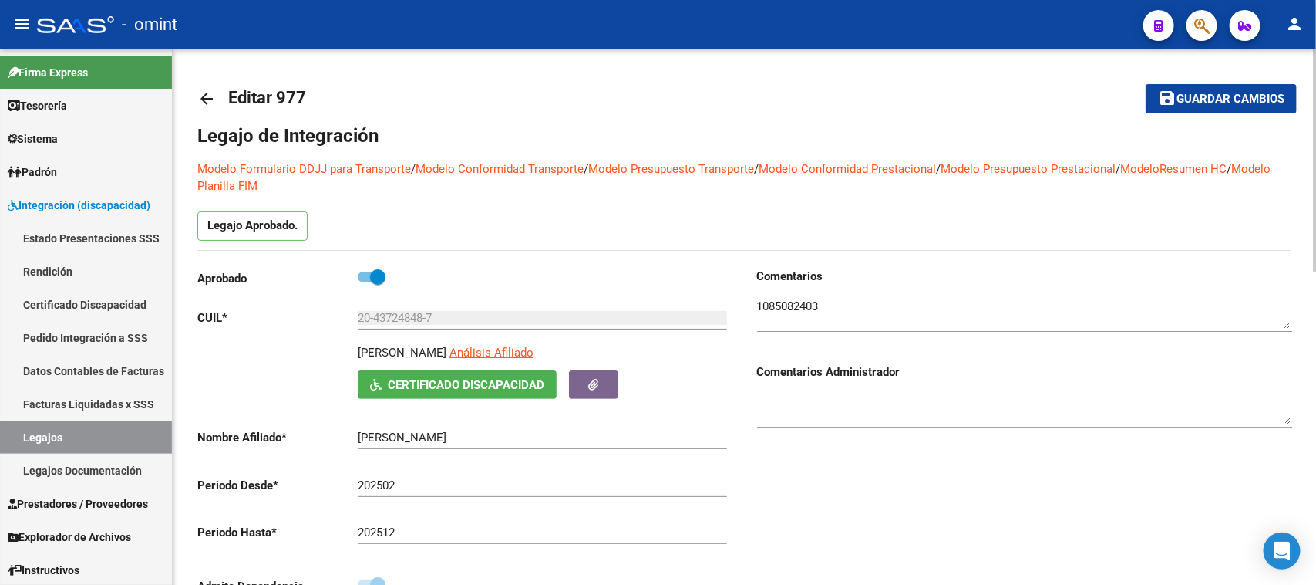
click at [444, 313] on input "20-43724848-7" at bounding box center [542, 318] width 369 height 14
click at [780, 312] on textarea at bounding box center [1024, 313] width 535 height 31
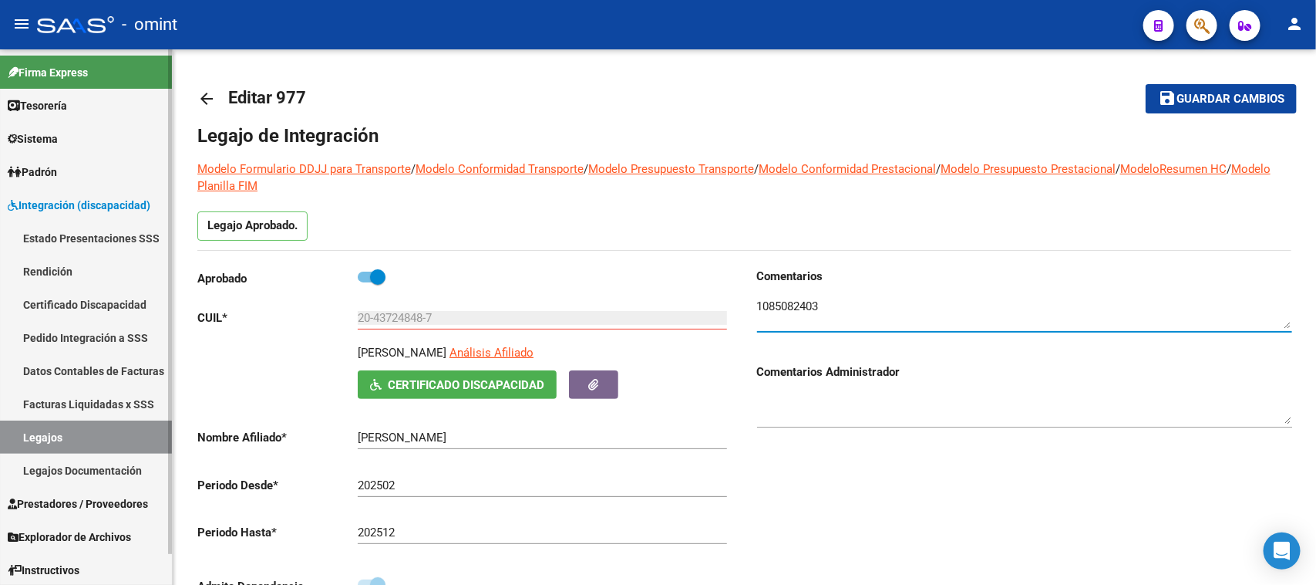
click at [81, 425] on link "Legajos" at bounding box center [86, 436] width 172 height 33
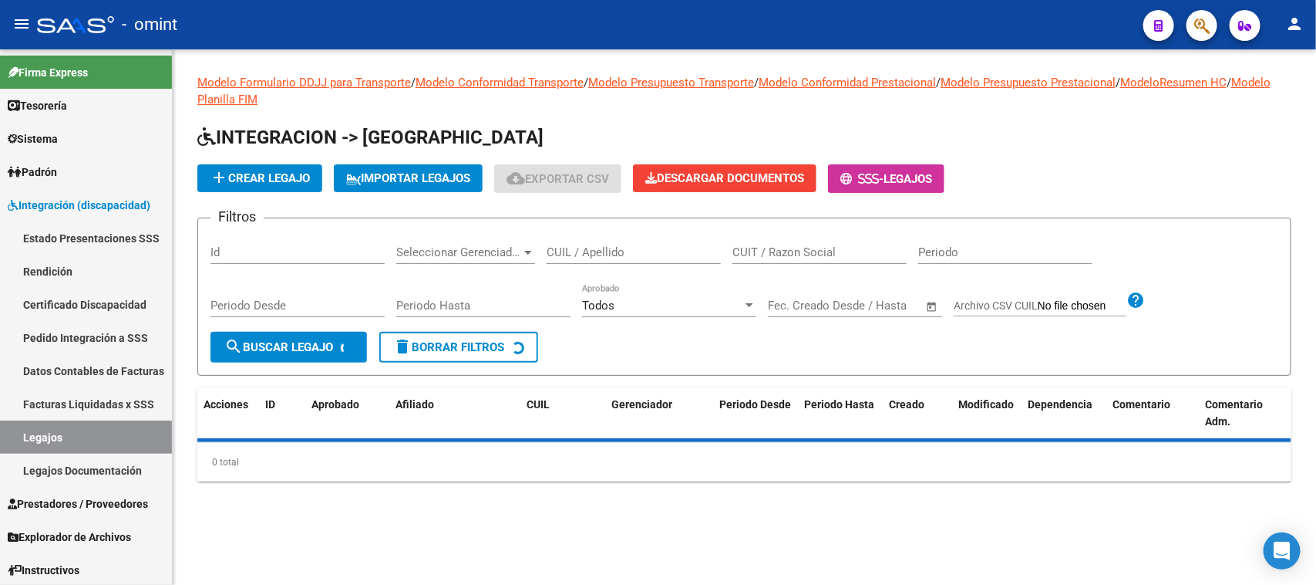
click at [584, 254] on input "CUIL / Apellido" at bounding box center [634, 252] width 174 height 14
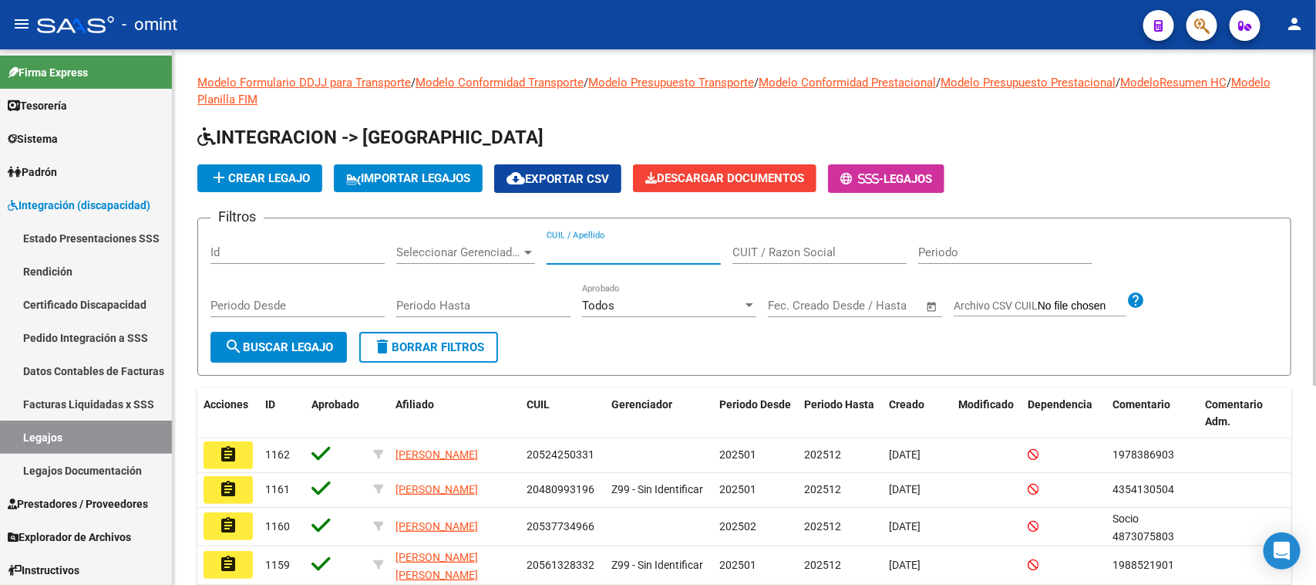
paste input "58.750.163"
click at [564, 248] on input "58.750.163" at bounding box center [634, 252] width 174 height 14
click at [582, 251] on input "58750.163" at bounding box center [634, 252] width 174 height 14
type input "58750163"
click at [328, 351] on span "search Buscar Legajo" at bounding box center [278, 347] width 109 height 14
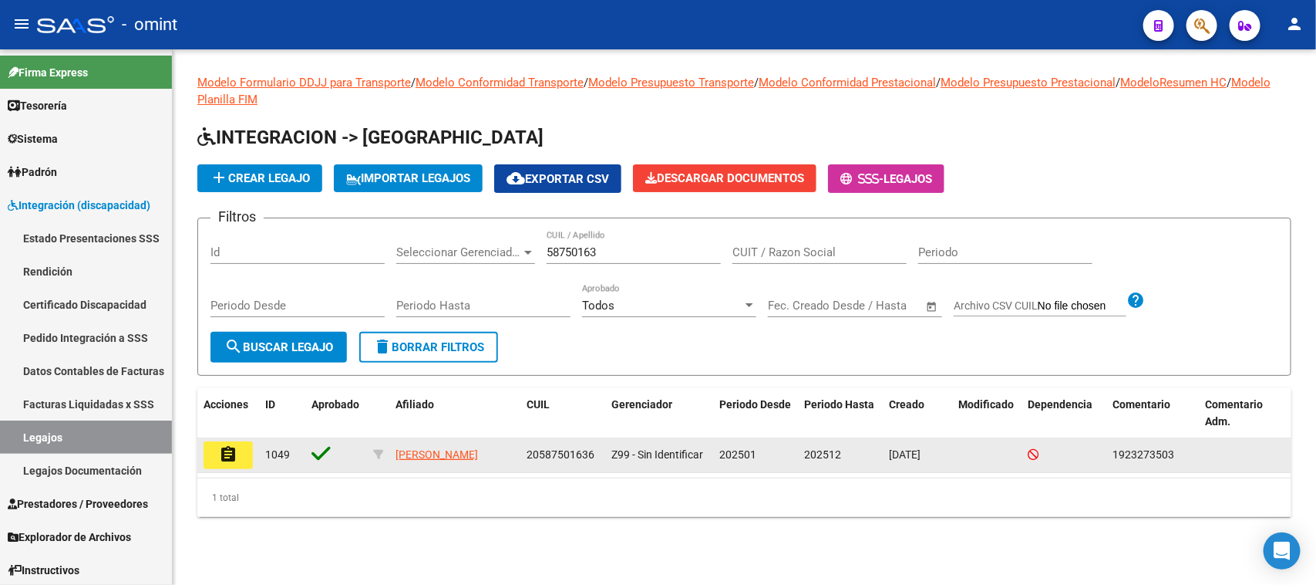
click at [230, 448] on mat-icon "assignment" at bounding box center [228, 454] width 19 height 19
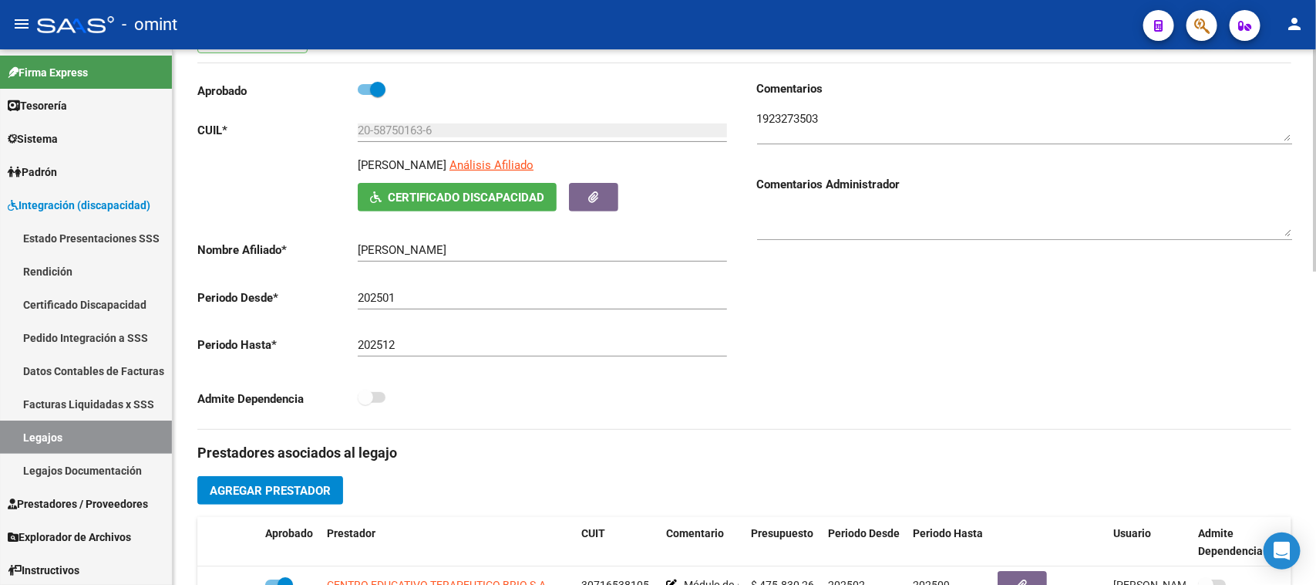
scroll to position [193, 0]
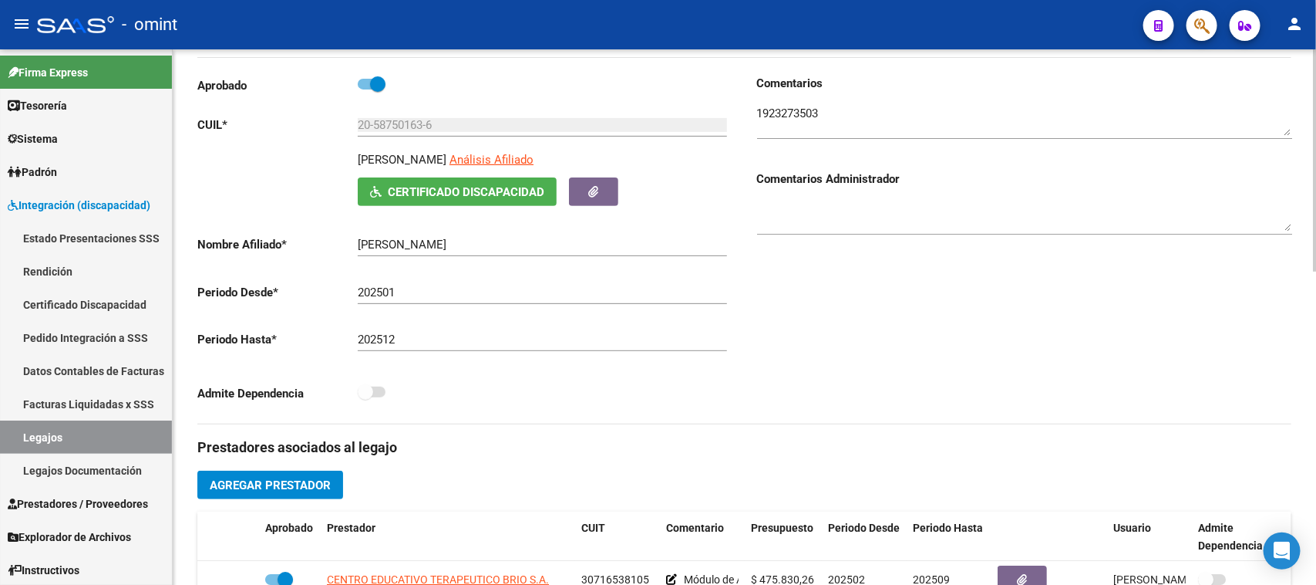
click at [807, 106] on textarea at bounding box center [1024, 120] width 535 height 31
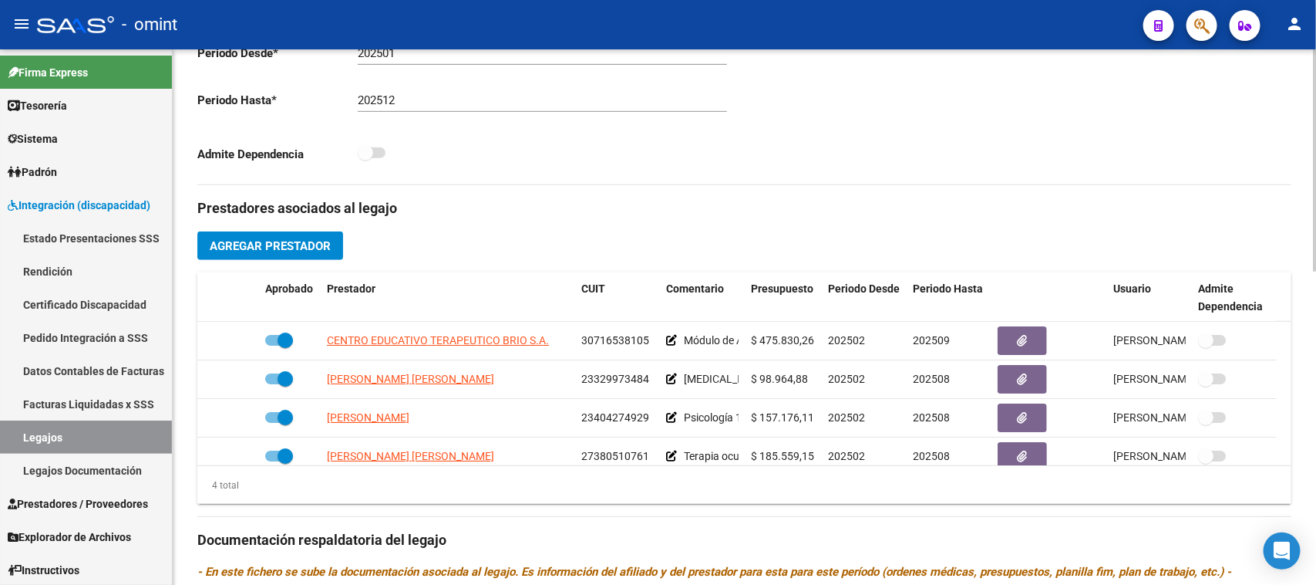
scroll to position [482, 0]
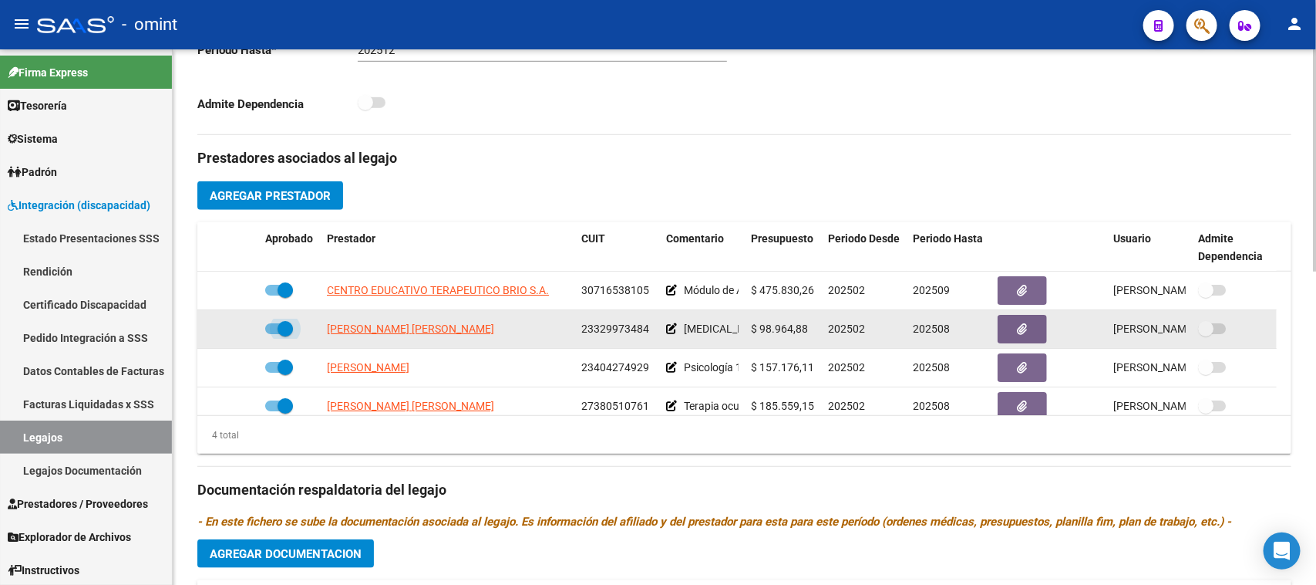
click at [274, 330] on span at bounding box center [279, 328] width 28 height 11
click at [273, 334] on input "checkbox" at bounding box center [272, 334] width 1 height 1
checkbox input "false"
click at [237, 330] on icon at bounding box center [236, 328] width 11 height 11
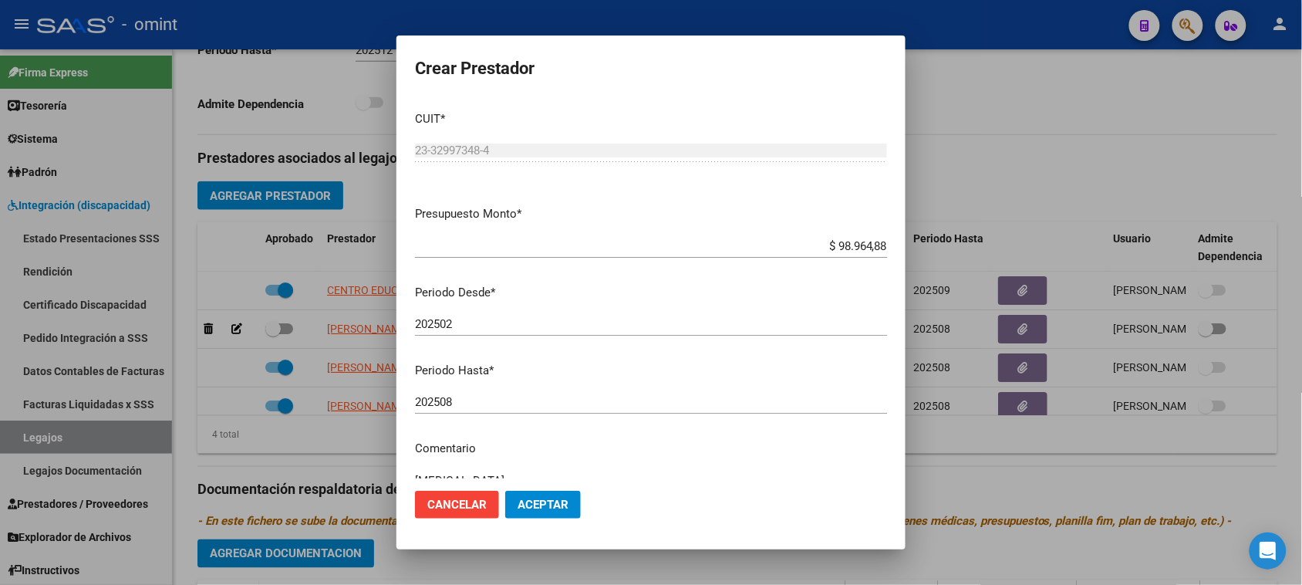
click at [609, 391] on div "202508 Ingresar el periodo" at bounding box center [651, 401] width 472 height 23
click at [606, 403] on input "202508" at bounding box center [651, 402] width 472 height 14
type input "202512"
click at [550, 496] on button "Aceptar" at bounding box center [543, 504] width 76 height 28
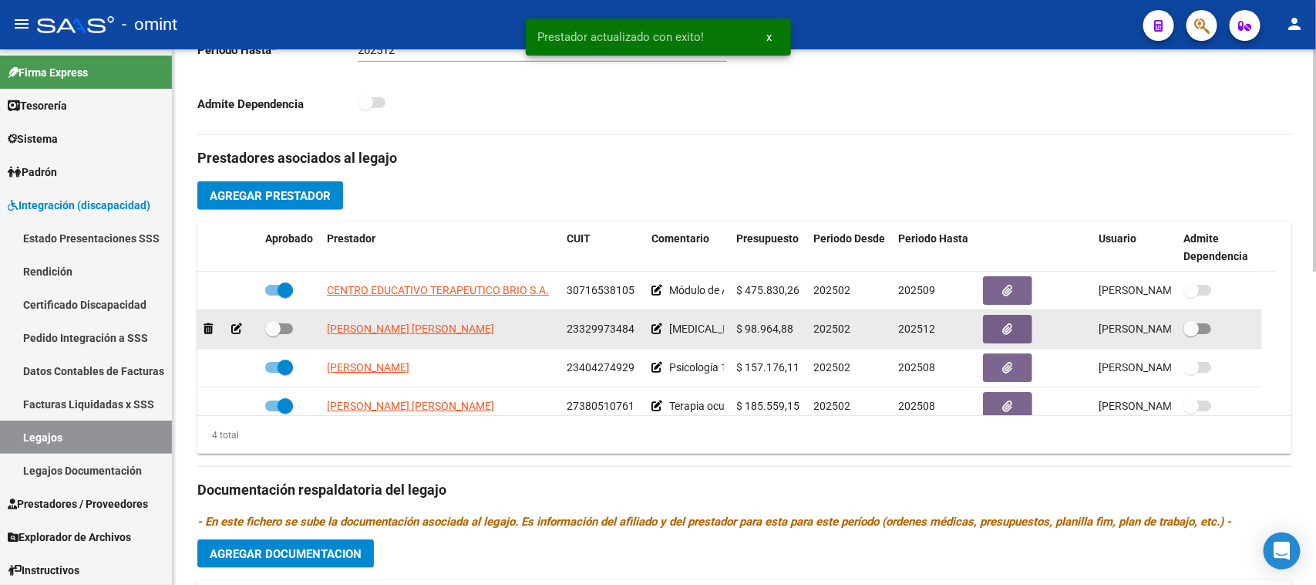
click at [275, 328] on span at bounding box center [272, 328] width 15 height 15
click at [273, 334] on input "checkbox" at bounding box center [272, 334] width 1 height 1
checkbox input "true"
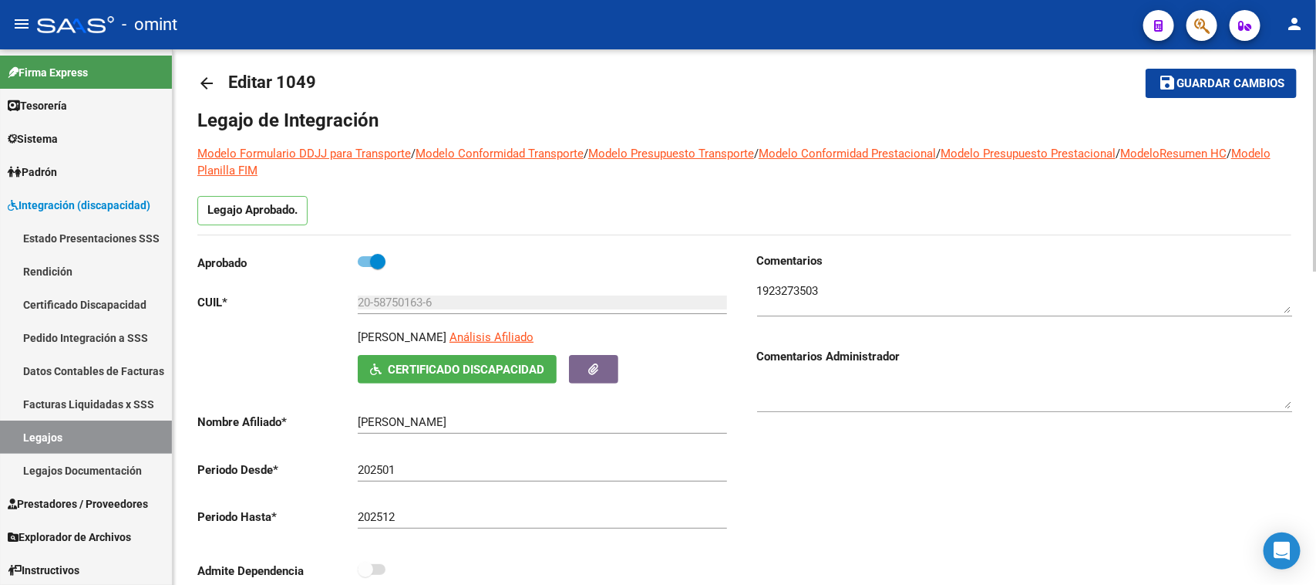
scroll to position [0, 0]
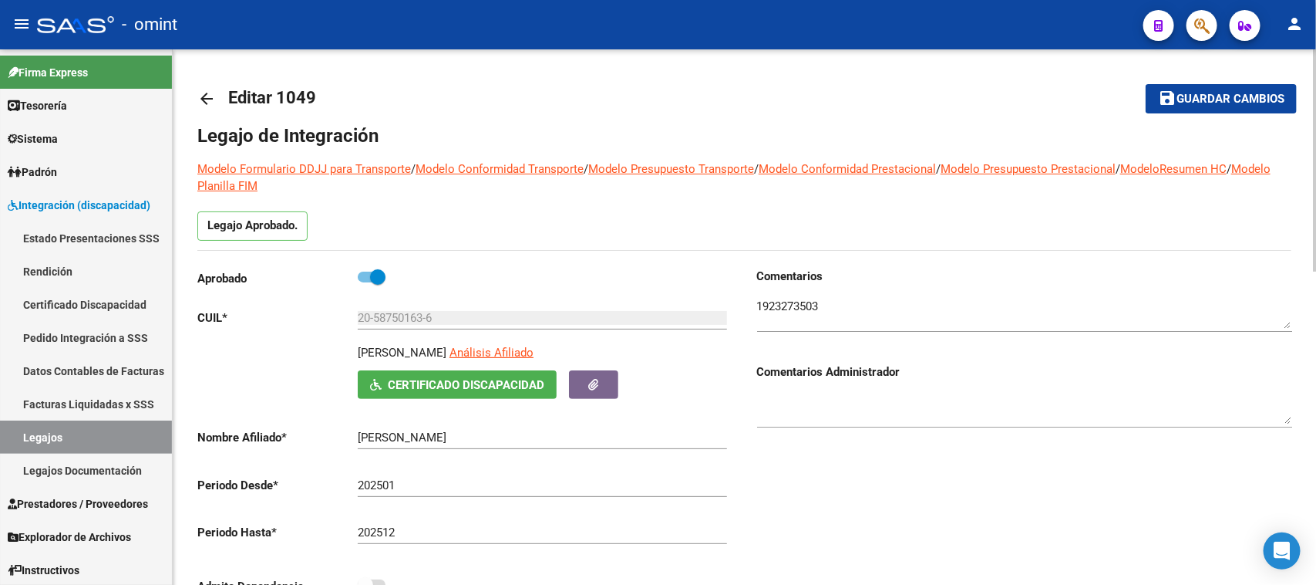
click at [1205, 104] on span "Guardar cambios" at bounding box center [1231, 100] width 108 height 14
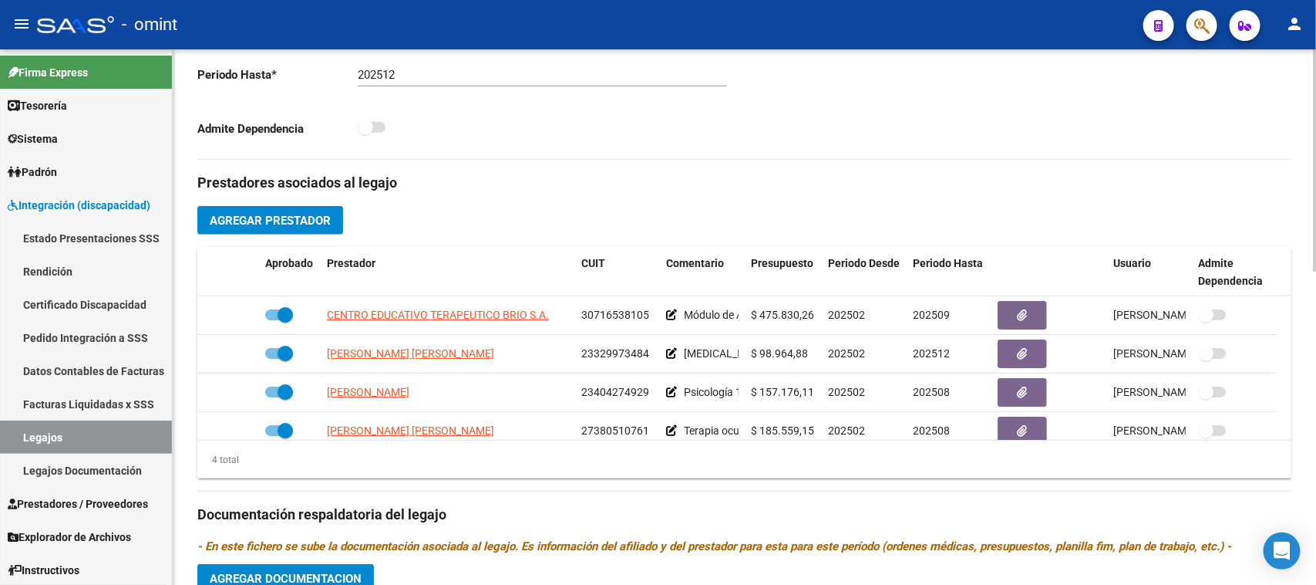
scroll to position [482, 0]
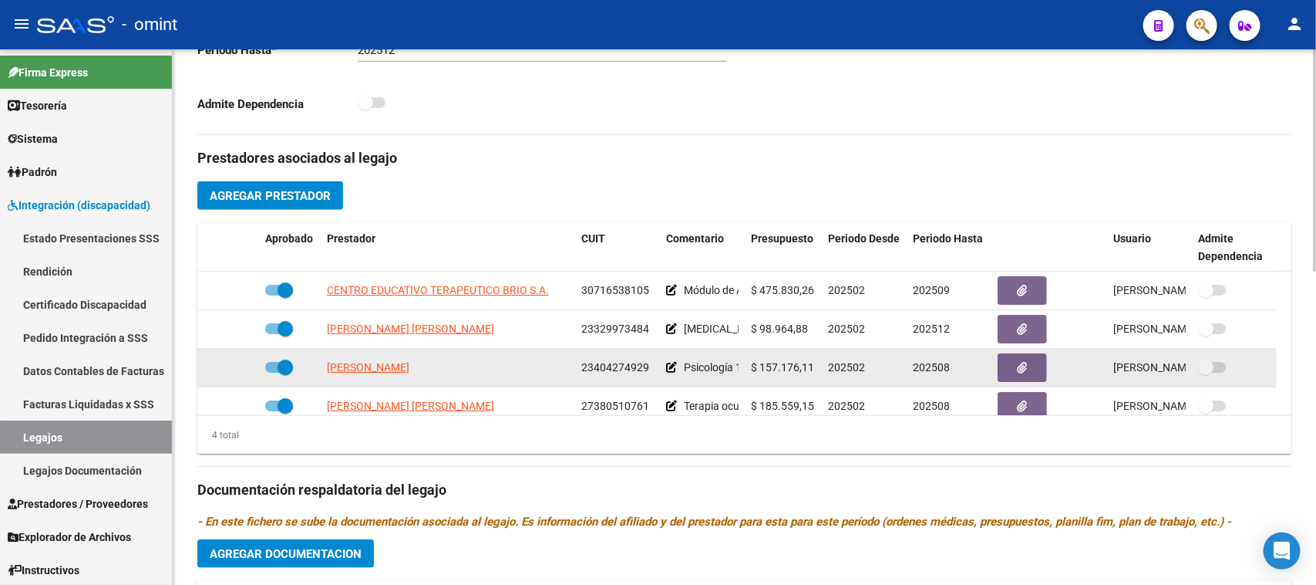
click at [270, 372] on label at bounding box center [279, 367] width 28 height 19
click at [272, 372] on input "checkbox" at bounding box center [272, 372] width 1 height 1
checkbox input "false"
click at [241, 370] on icon at bounding box center [236, 367] width 11 height 11
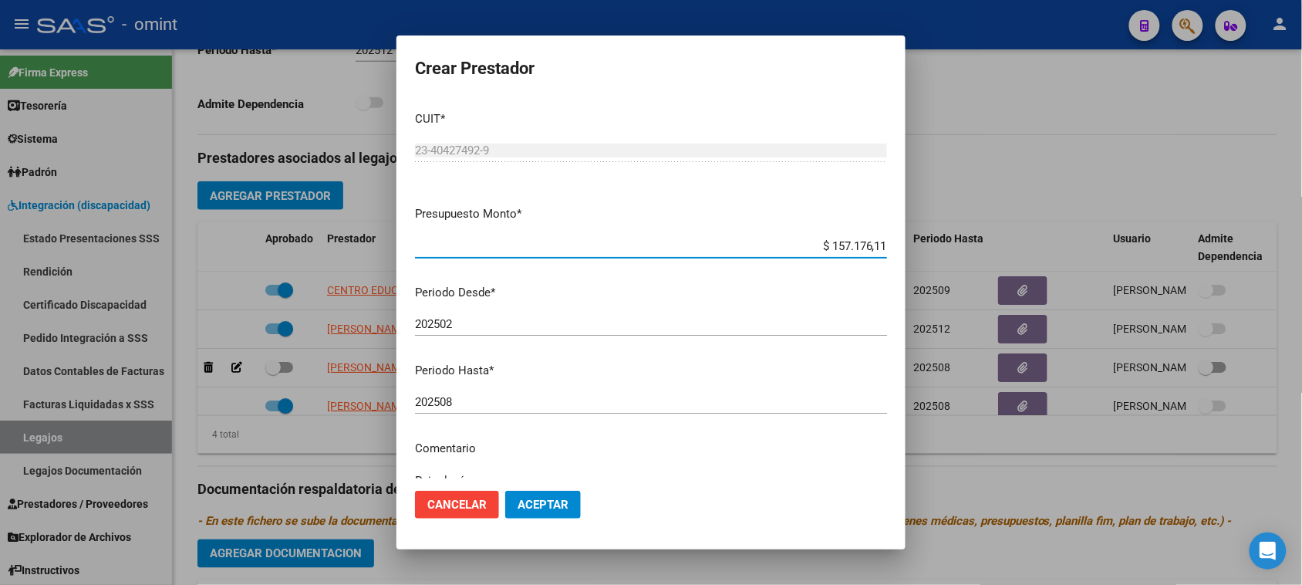
click at [479, 401] on input "202508" at bounding box center [651, 402] width 472 height 14
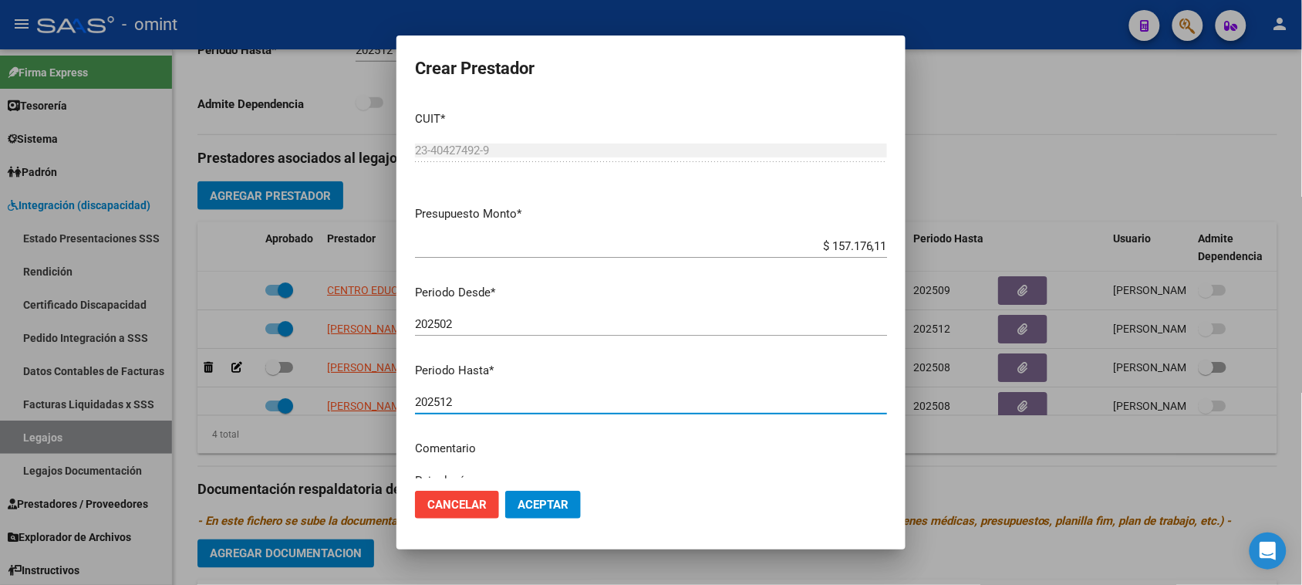
type input "202512"
click at [549, 510] on span "Aceptar" at bounding box center [542, 504] width 51 height 14
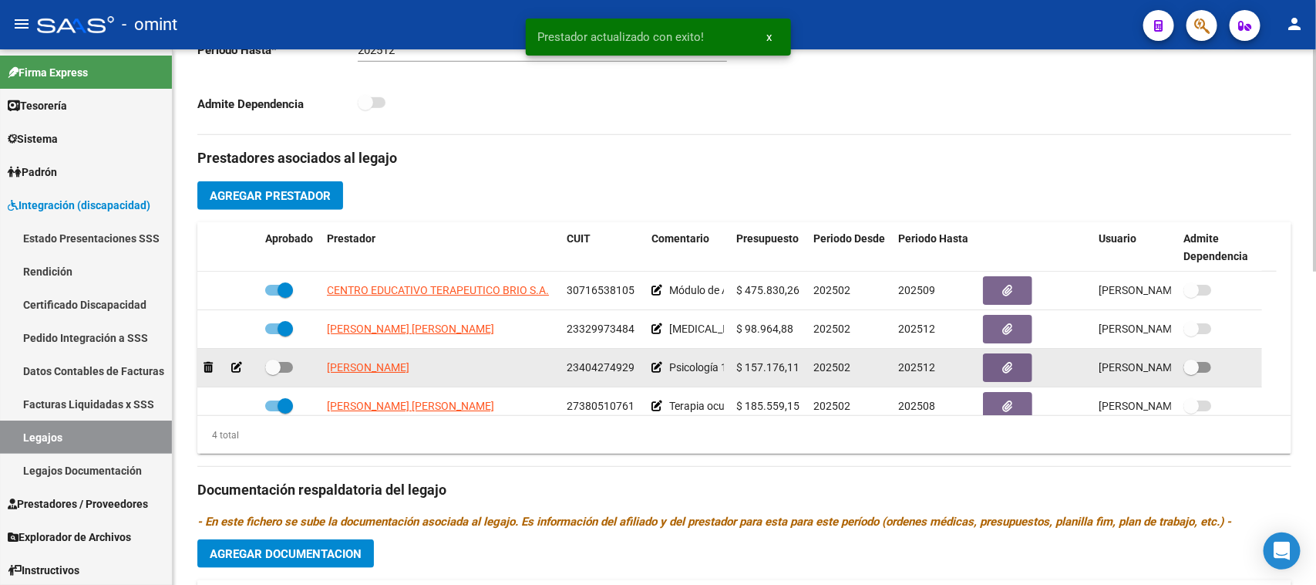
click at [286, 362] on span at bounding box center [279, 367] width 28 height 11
click at [273, 372] on input "checkbox" at bounding box center [272, 372] width 1 height 1
checkbox input "true"
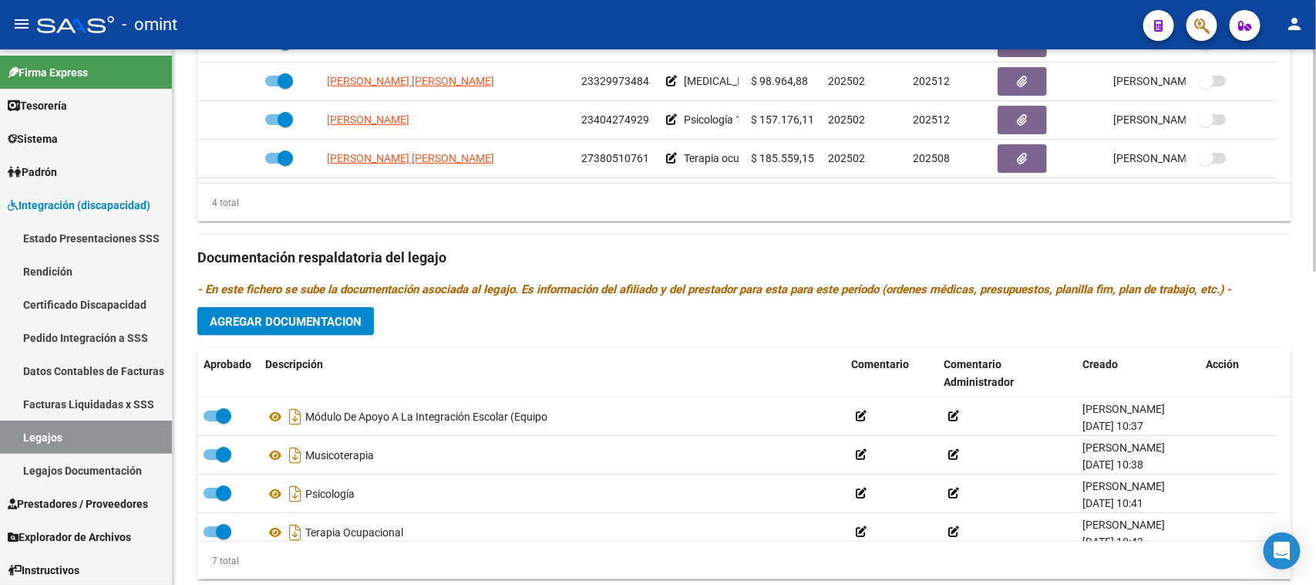
scroll to position [757, 0]
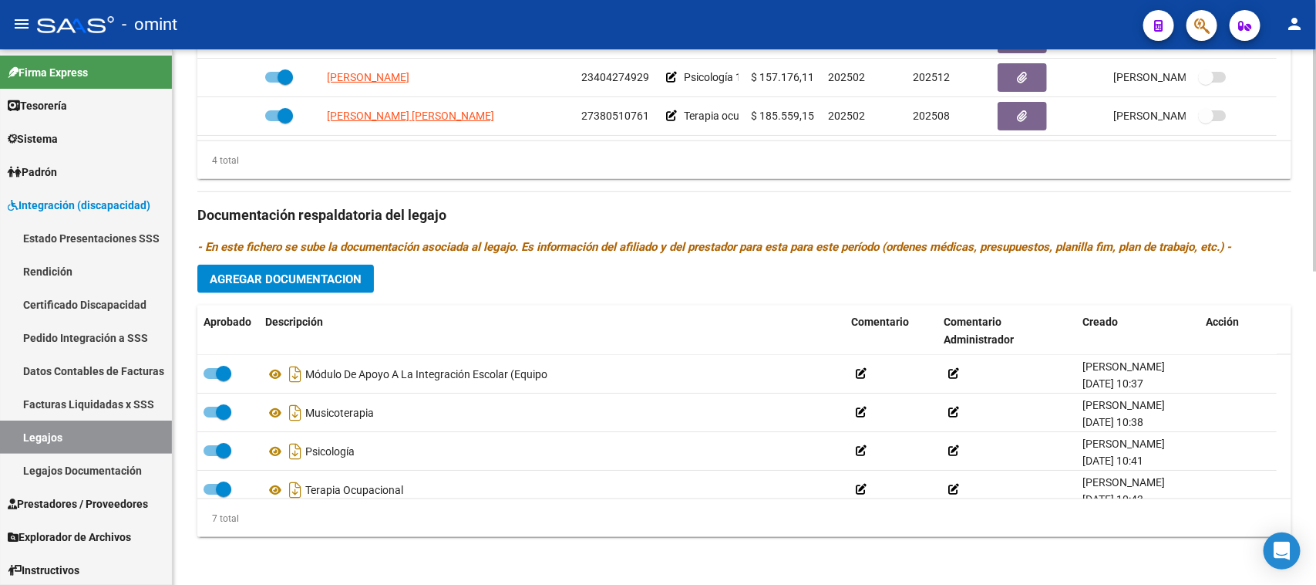
click at [295, 266] on button "Agregar Documentacion" at bounding box center [285, 279] width 177 height 29
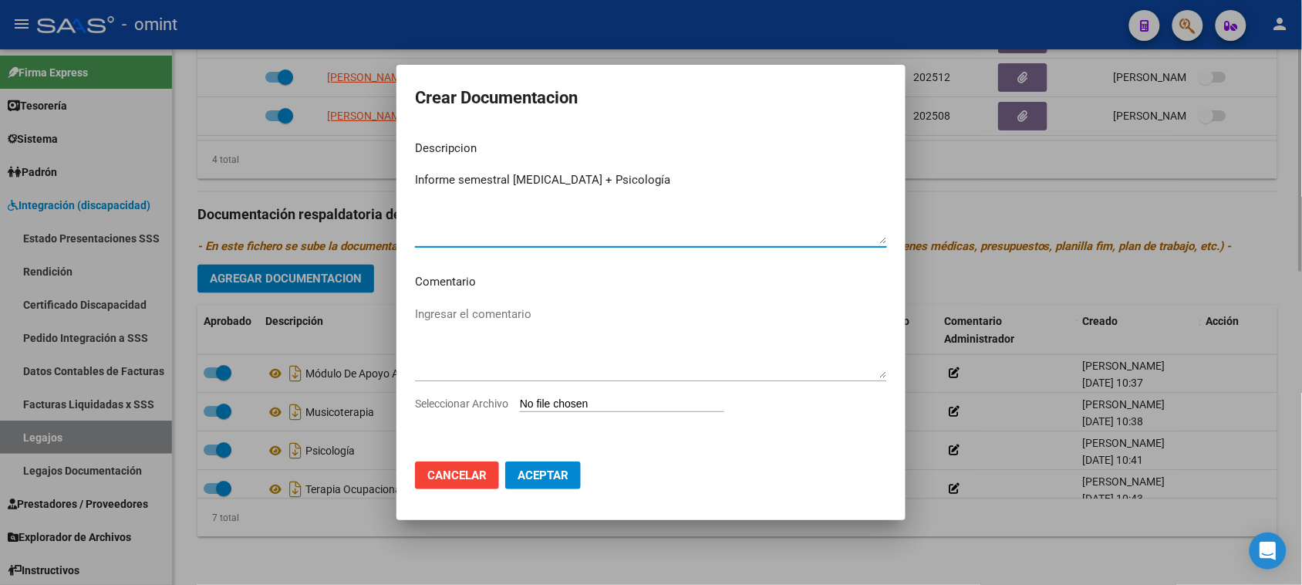
type textarea "Informe semestral [MEDICAL_DATA] + Psicología"
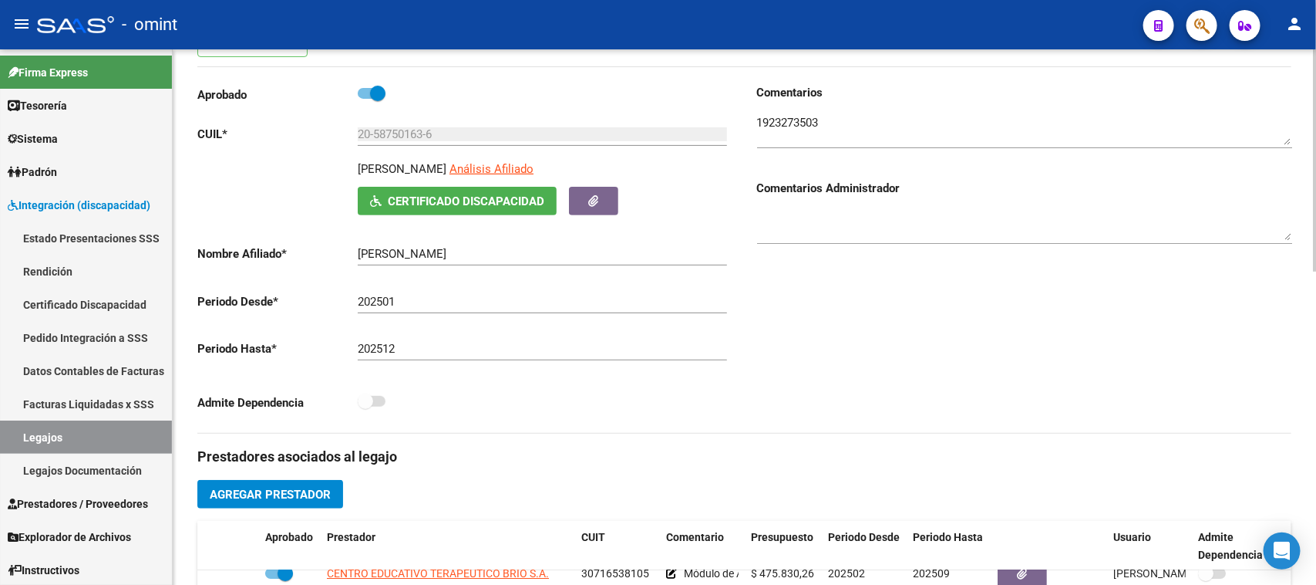
scroll to position [178, 0]
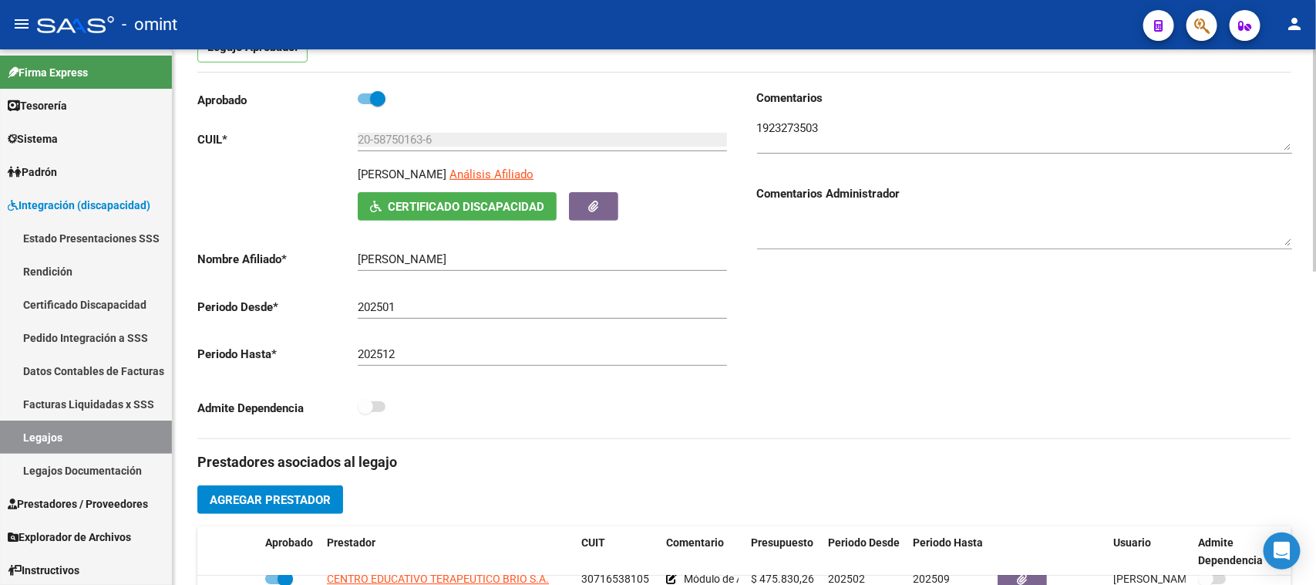
click at [787, 122] on textarea at bounding box center [1024, 135] width 535 height 31
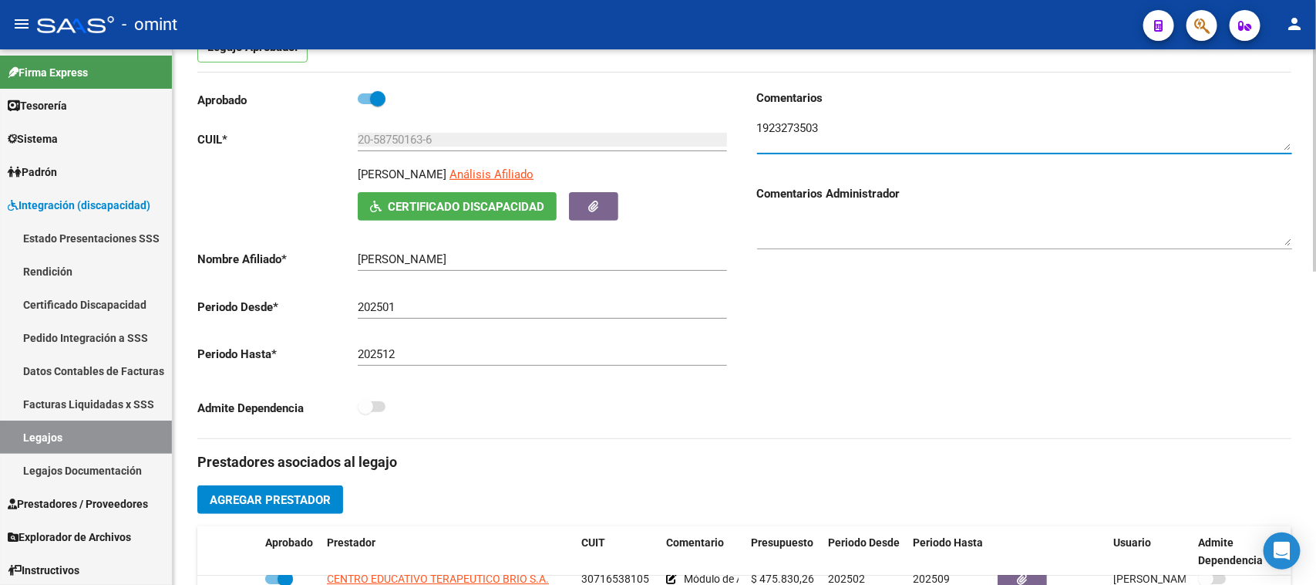
click at [787, 122] on textarea at bounding box center [1024, 135] width 535 height 31
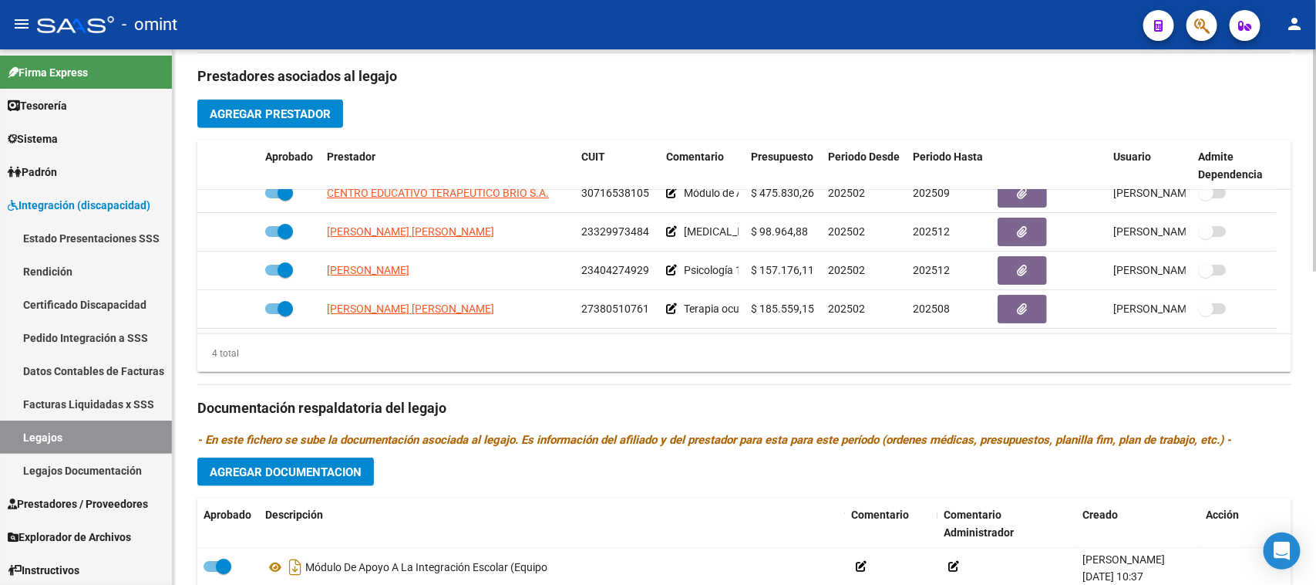
scroll to position [660, 0]
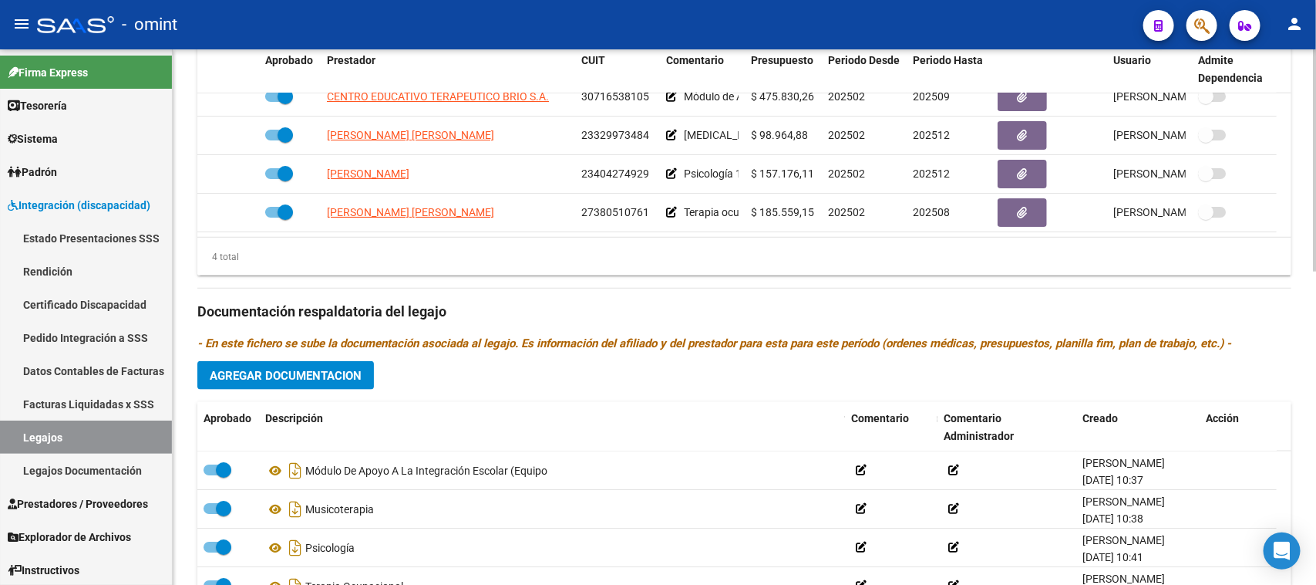
click at [338, 379] on span "Agregar Documentacion" at bounding box center [286, 376] width 152 height 14
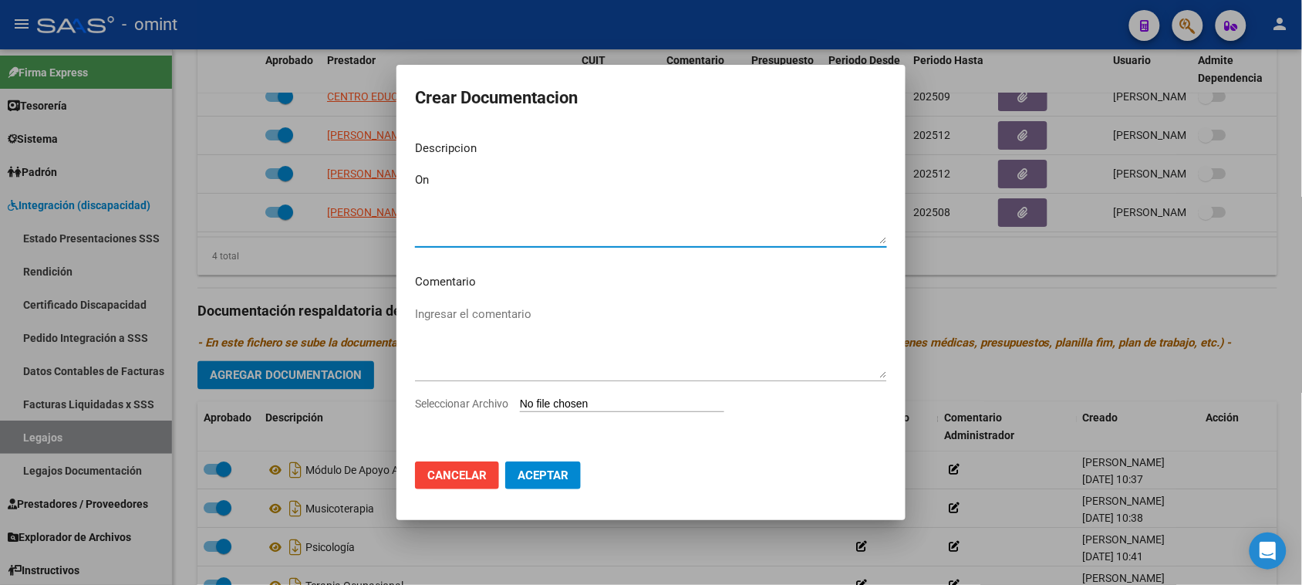
type textarea "O"
drag, startPoint x: 536, startPoint y: 194, endPoint x: 538, endPoint y: 187, distance: 7.9
type textarea "Informe semestral Psicología y [MEDICAL_DATA]"
type input "C:\fakepath\Inf semestral PSC y Musicot.pdf"
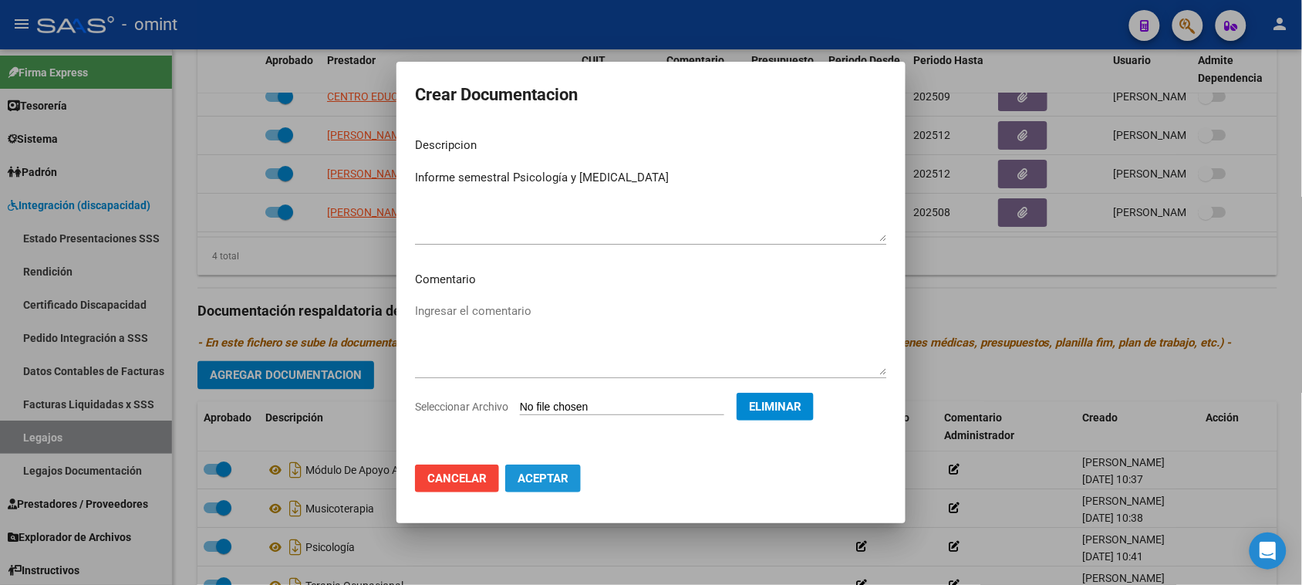
click at [554, 487] on button "Aceptar" at bounding box center [543, 478] width 76 height 28
checkbox input "false"
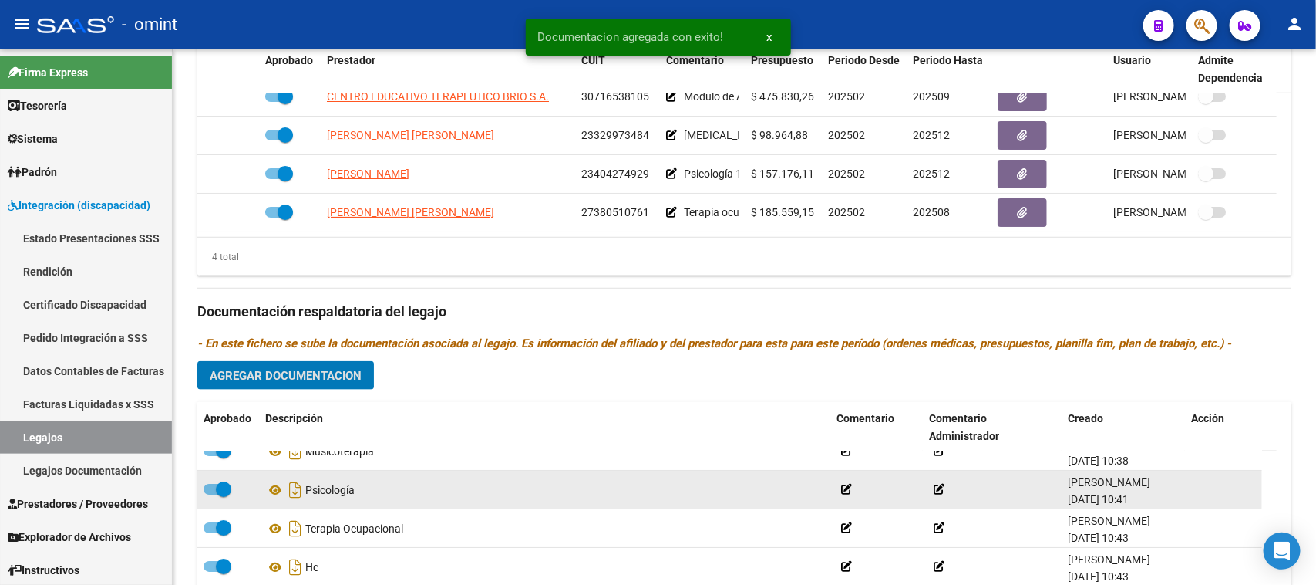
scroll to position [0, 0]
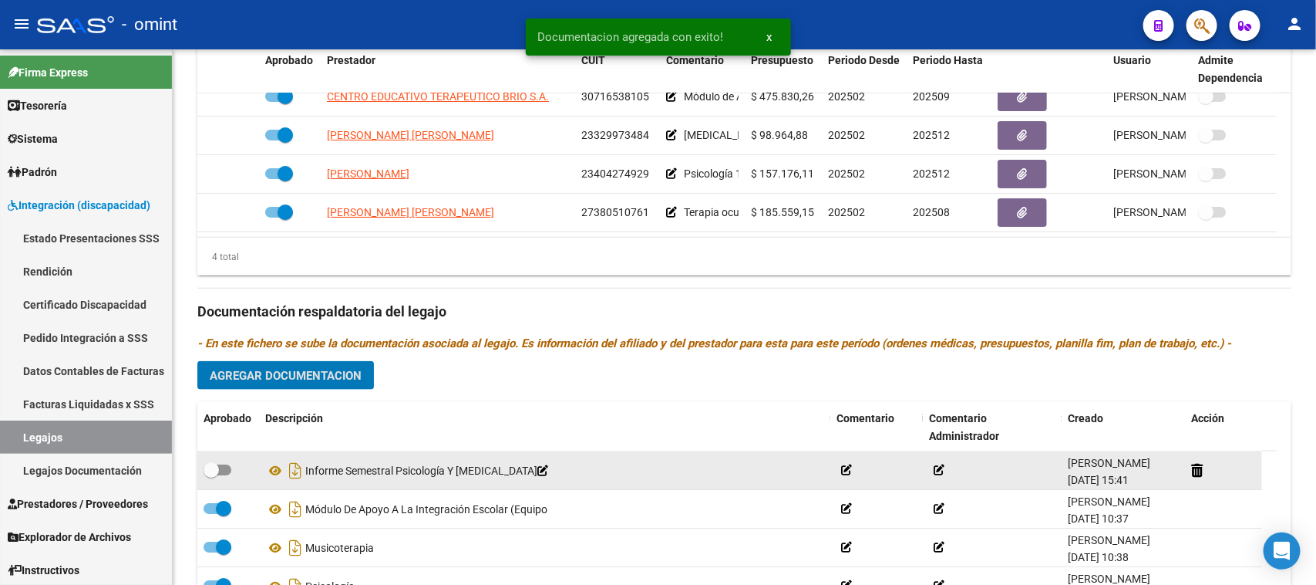
click at [228, 468] on span at bounding box center [218, 469] width 28 height 11
click at [211, 475] on input "checkbox" at bounding box center [211, 475] width 1 height 1
checkbox input "true"
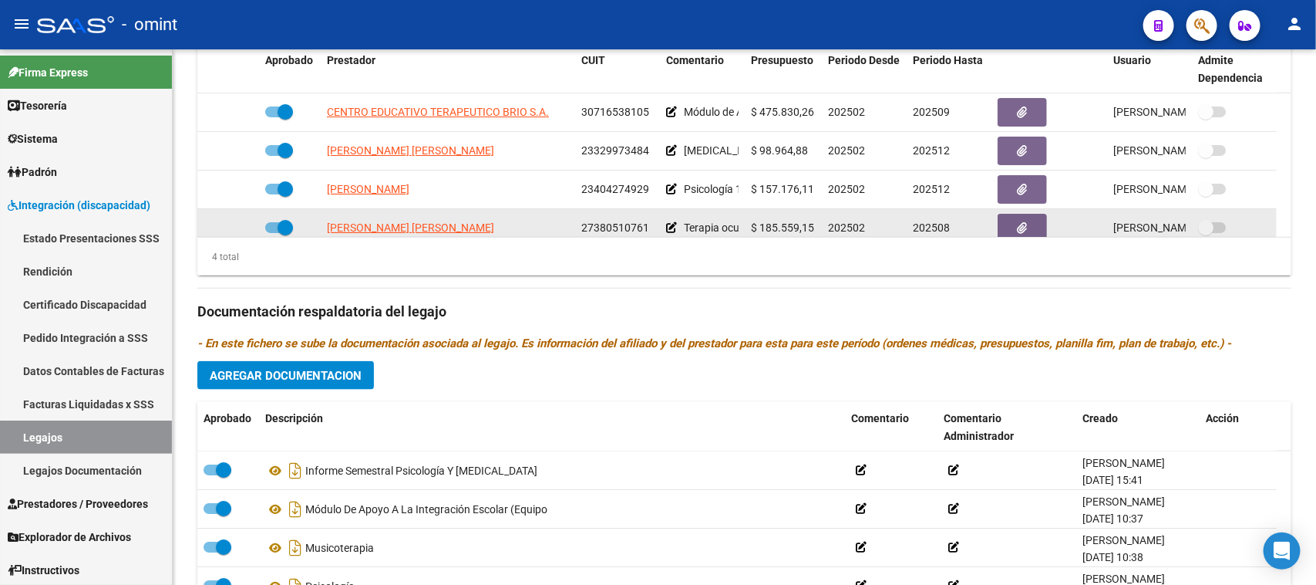
scroll to position [16, 0]
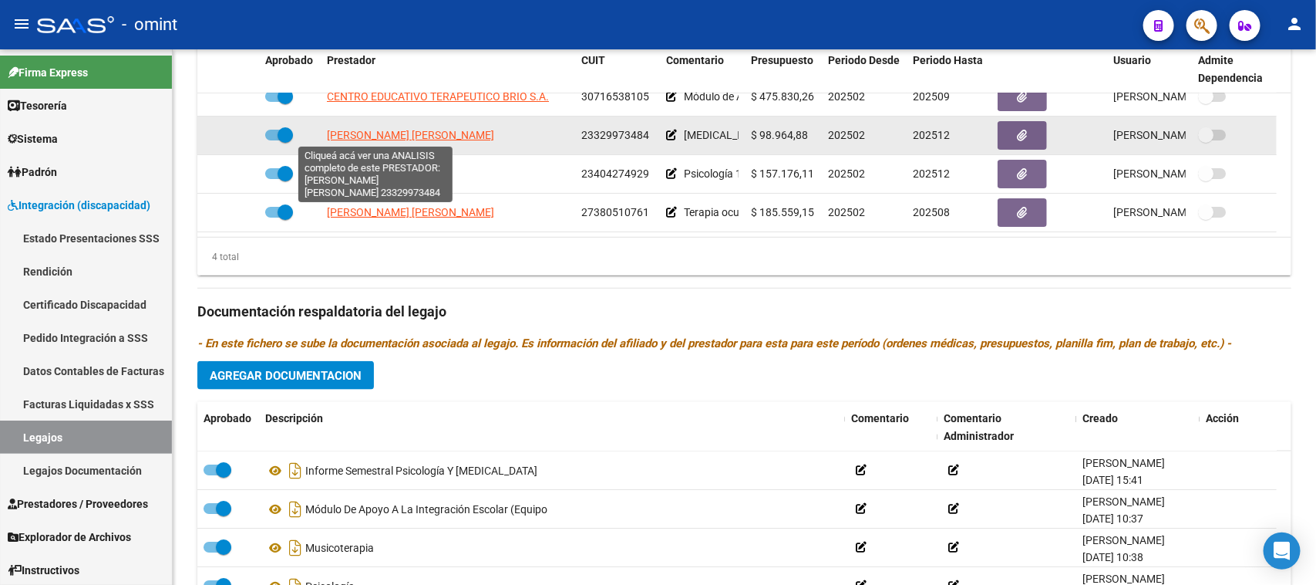
click at [376, 130] on span "[PERSON_NAME] [PERSON_NAME]" at bounding box center [410, 135] width 167 height 12
type textarea "23329973484"
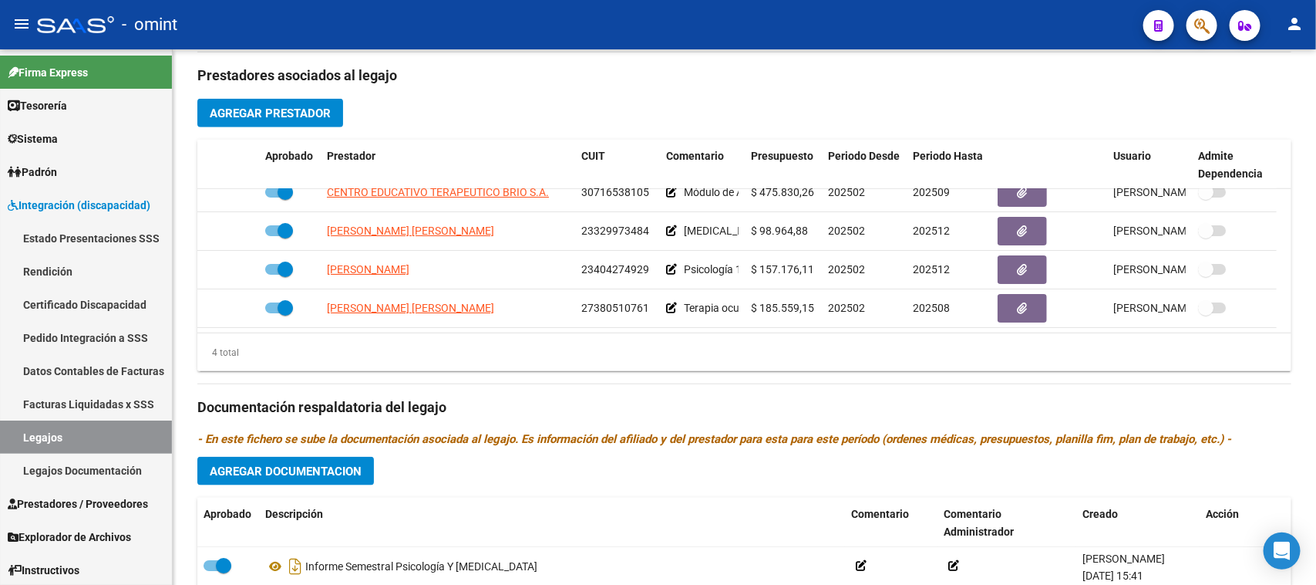
scroll to position [564, 0]
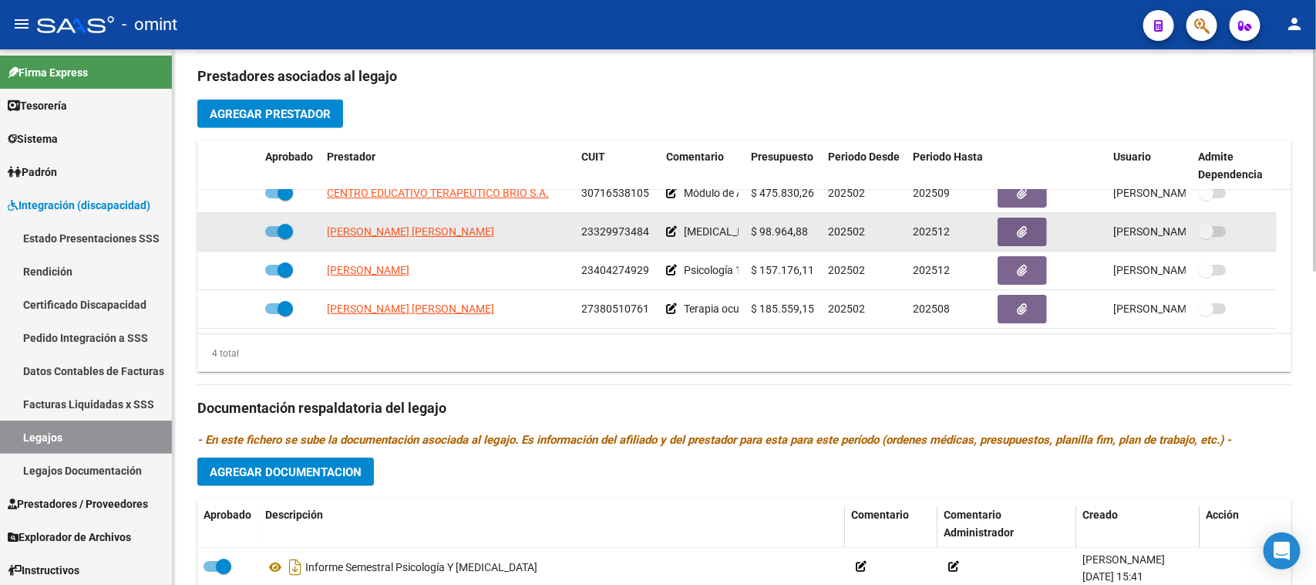
click at [606, 235] on span "23329973484" at bounding box center [615, 231] width 68 height 12
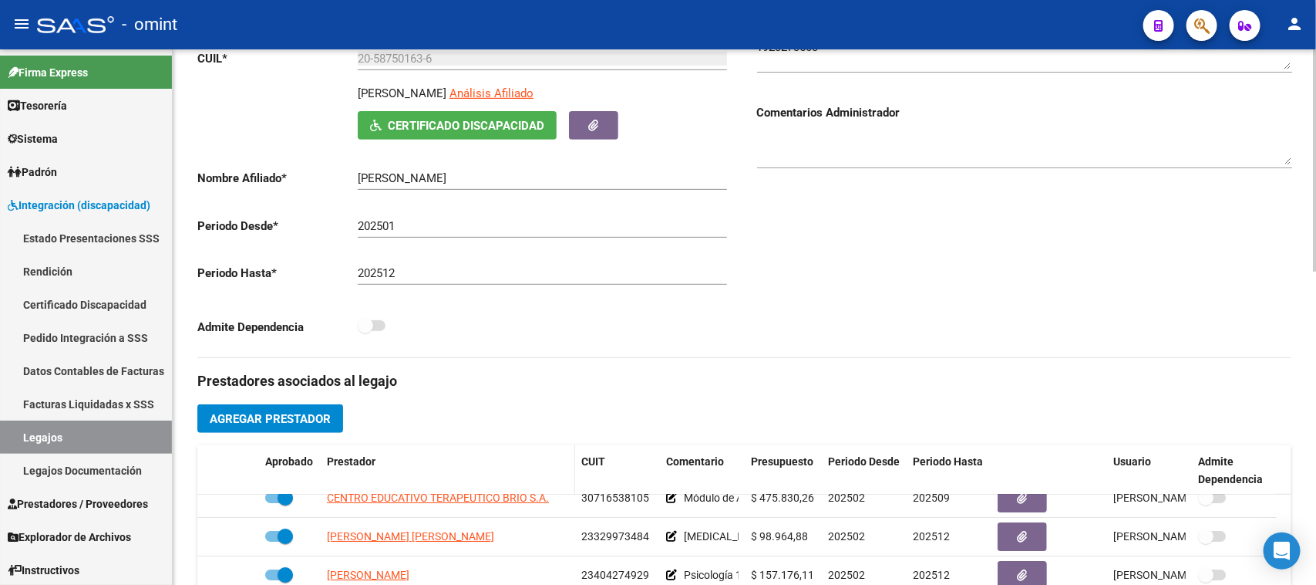
scroll to position [0, 0]
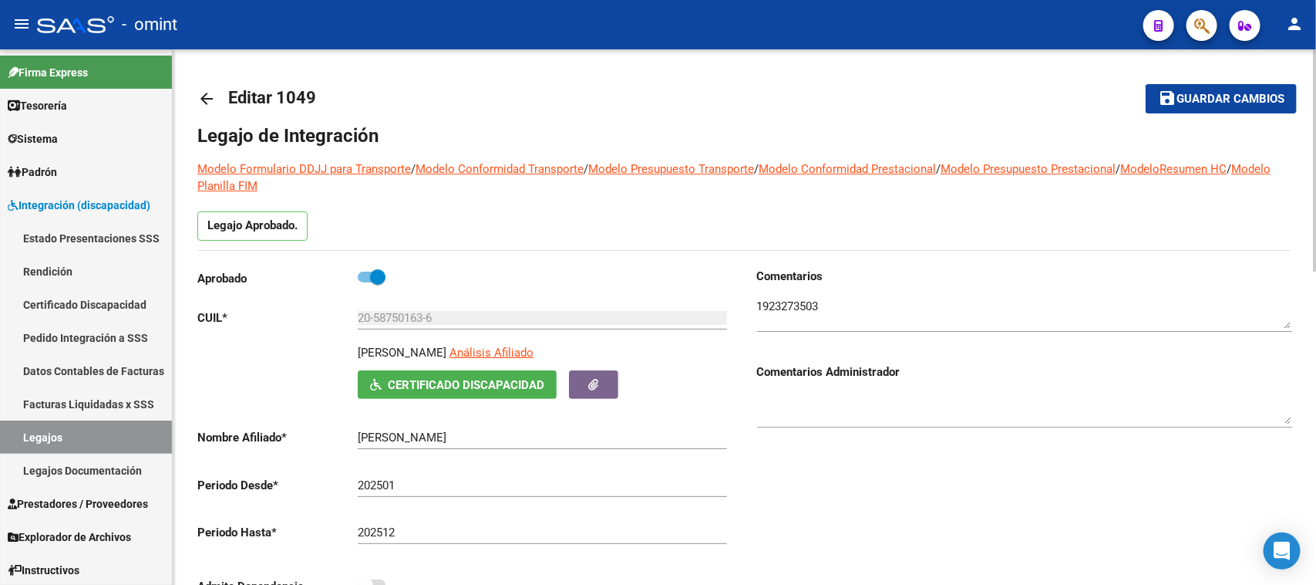
click at [429, 356] on p "[PERSON_NAME]" at bounding box center [402, 352] width 89 height 17
drag, startPoint x: 444, startPoint y: 322, endPoint x: 261, endPoint y: 321, distance: 183.6
click at [261, 321] on app-form-text-field "CUIL * 20-58750163-6 Ingresar CUIL" at bounding box center [462, 318] width 530 height 14
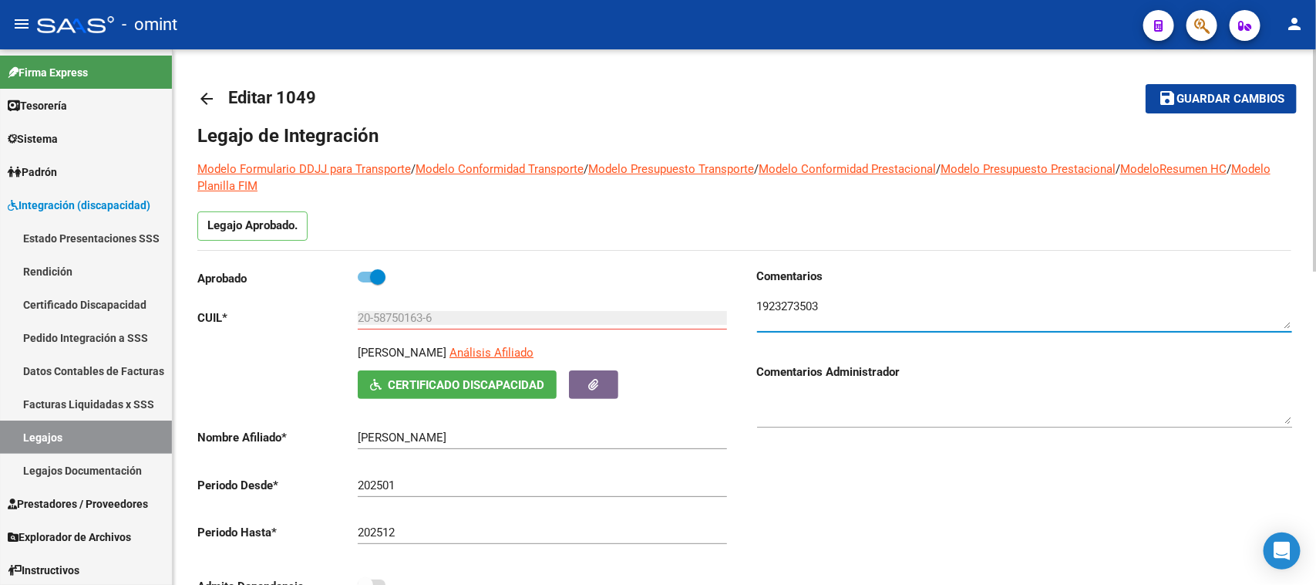
click at [766, 305] on textarea at bounding box center [1024, 313] width 535 height 31
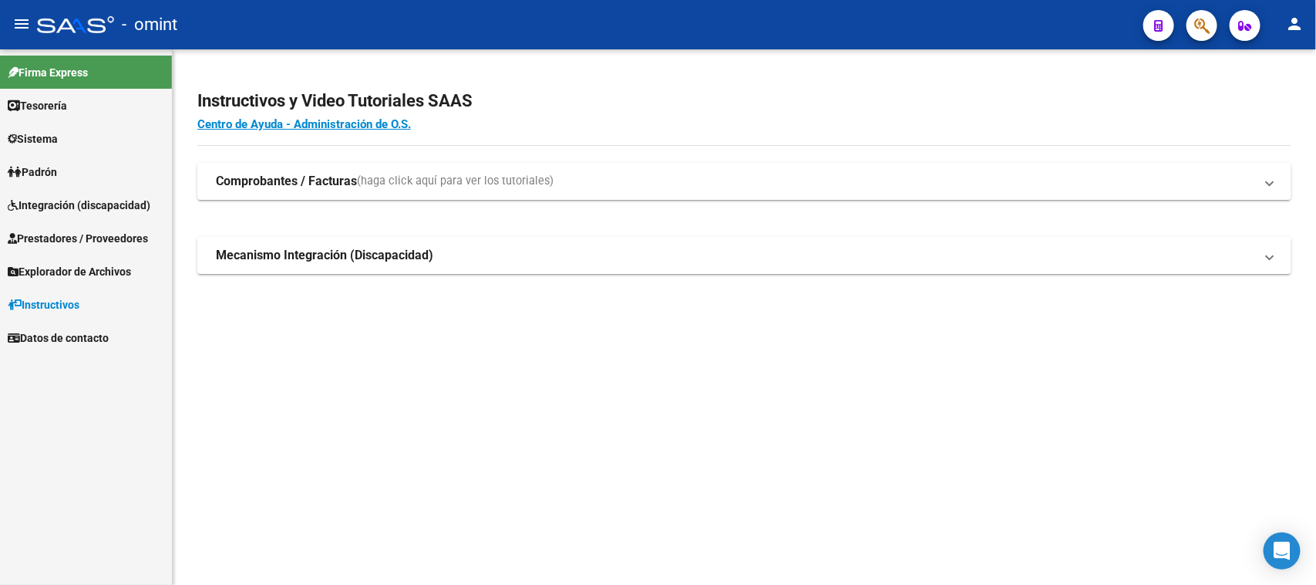
click at [32, 197] on span "Integración (discapacidad)" at bounding box center [79, 205] width 143 height 17
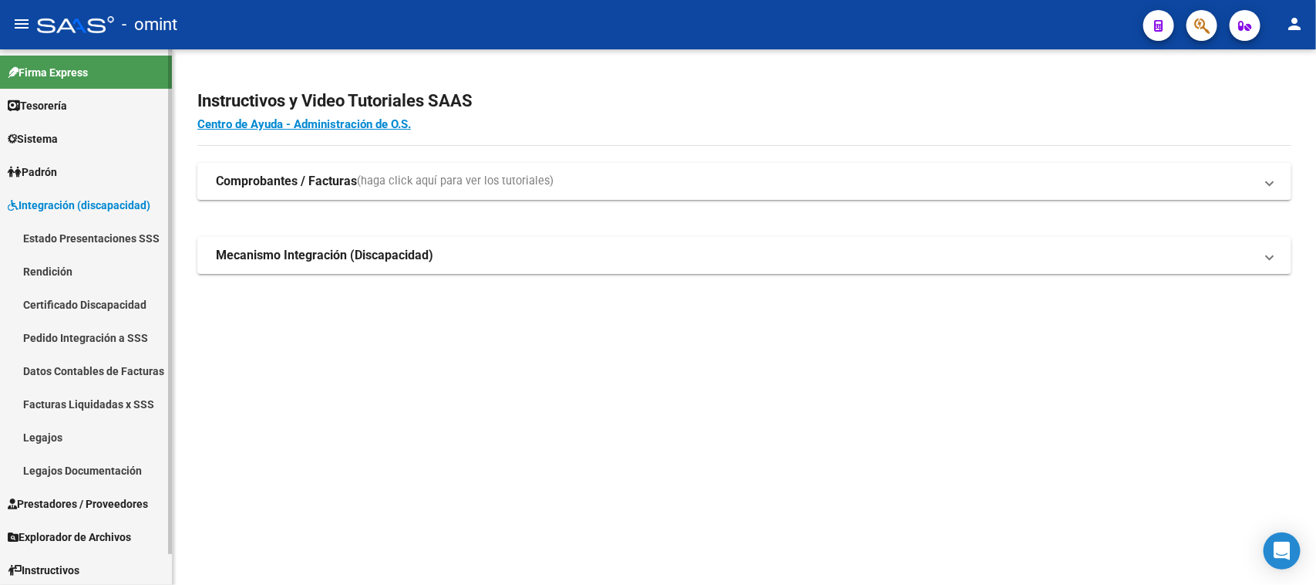
click at [39, 430] on link "Legajos" at bounding box center [86, 436] width 172 height 33
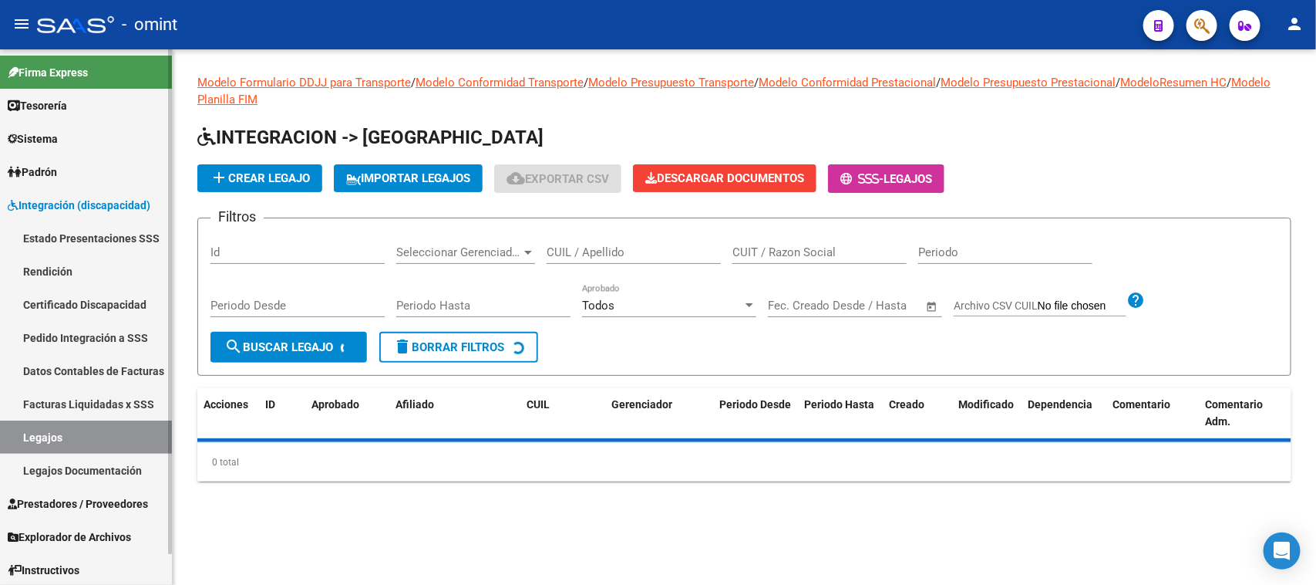
click at [45, 402] on link "Facturas Liquidadas x SSS" at bounding box center [86, 403] width 172 height 33
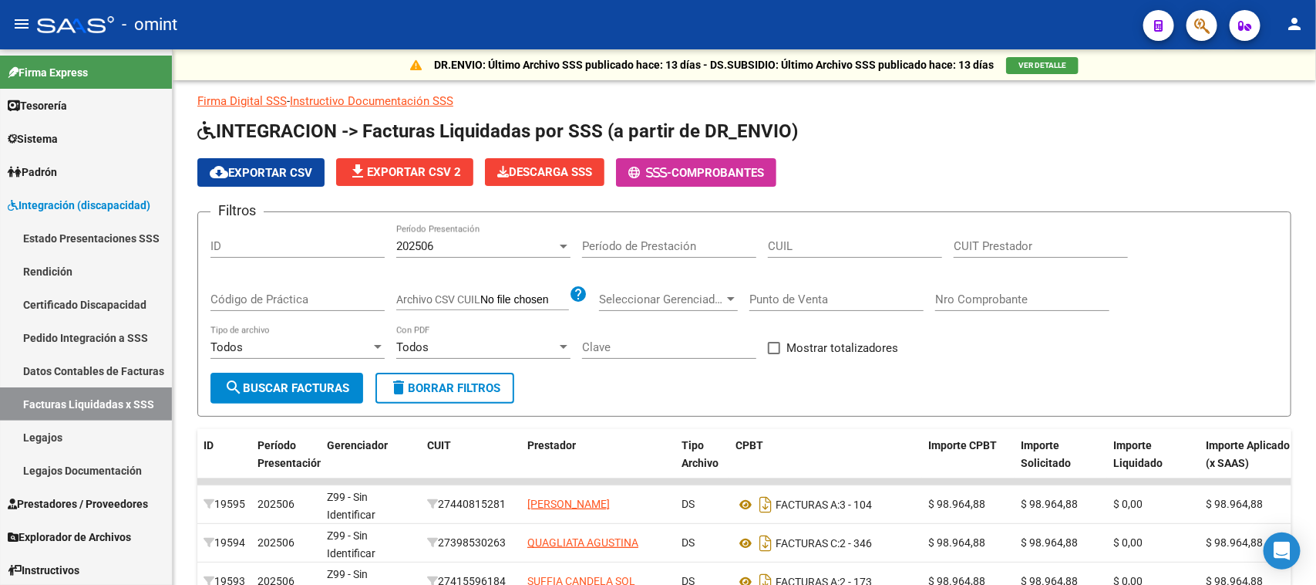
click at [979, 245] on input "CUIT Prestador" at bounding box center [1041, 246] width 174 height 14
paste input "23-32997348-4"
type input "23-32997348-4"
click at [483, 243] on div "202506" at bounding box center [476, 246] width 160 height 14
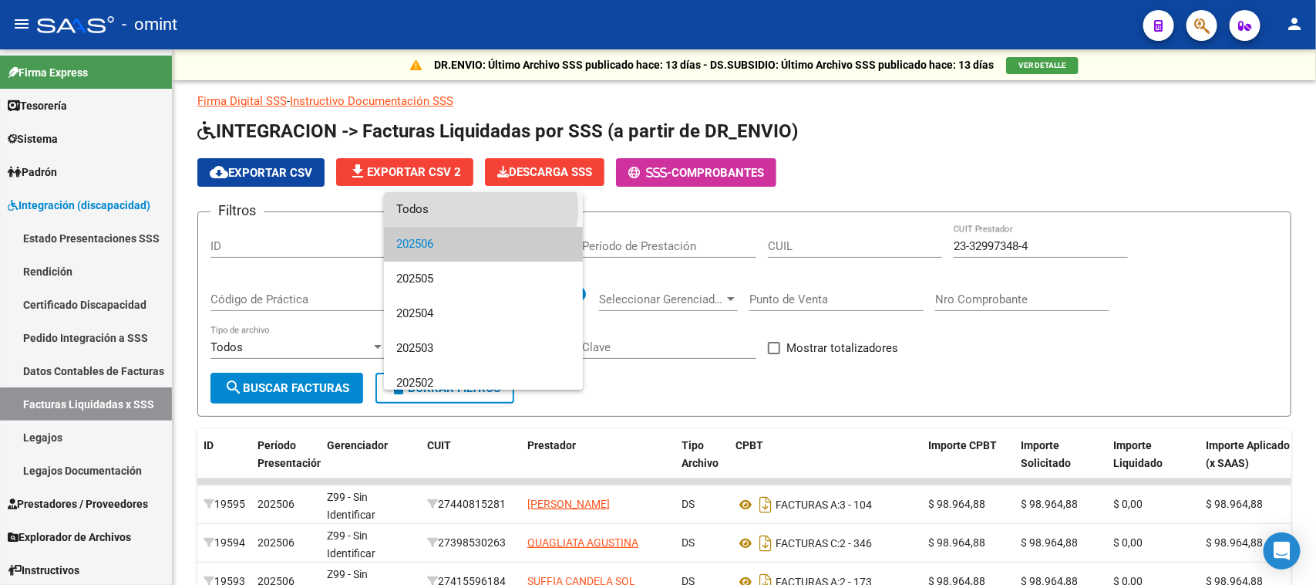
click at [480, 209] on span "Todos" at bounding box center [483, 209] width 174 height 35
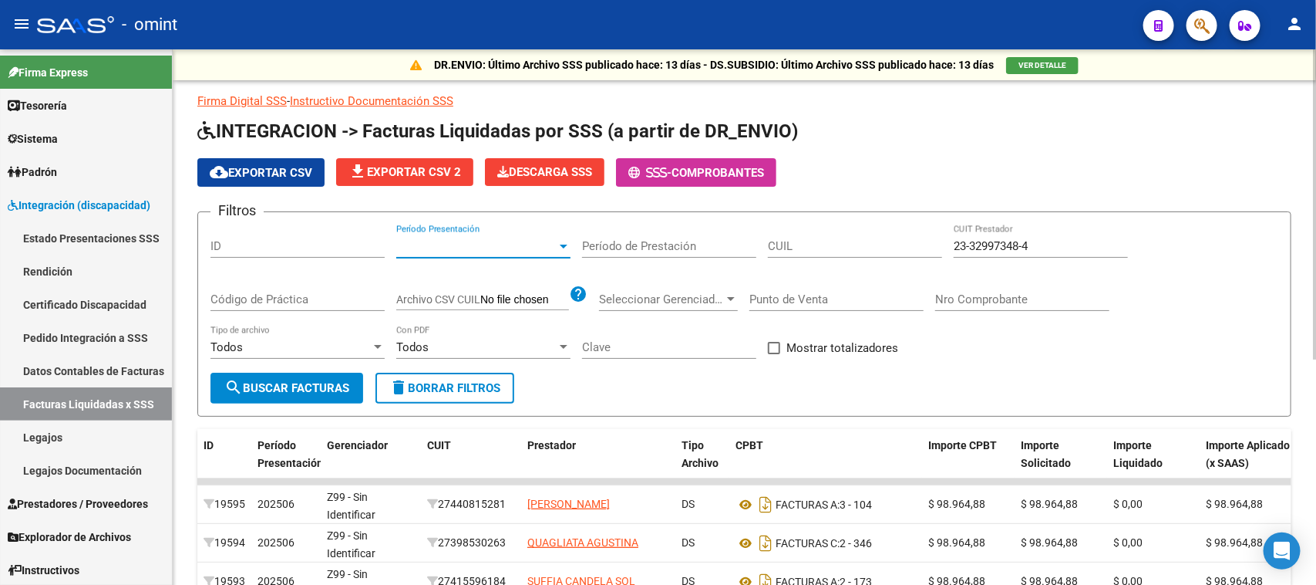
click at [271, 384] on span "search Buscar Facturas" at bounding box center [286, 388] width 125 height 14
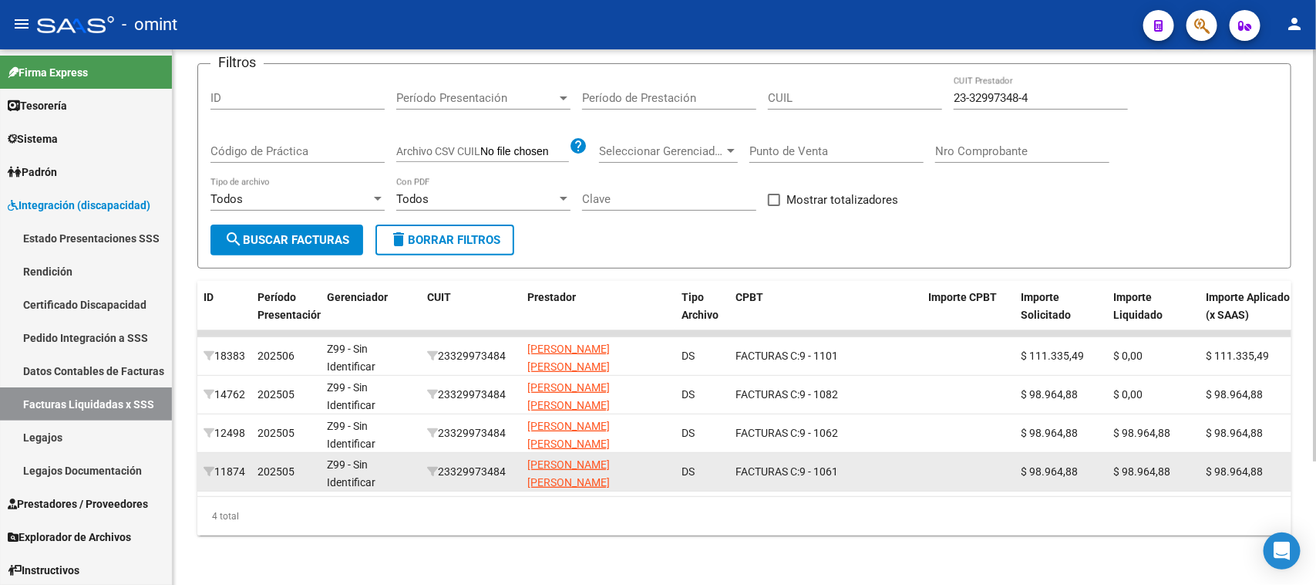
click at [467, 463] on div "23329973484" at bounding box center [471, 472] width 88 height 18
copy div "23329973484"
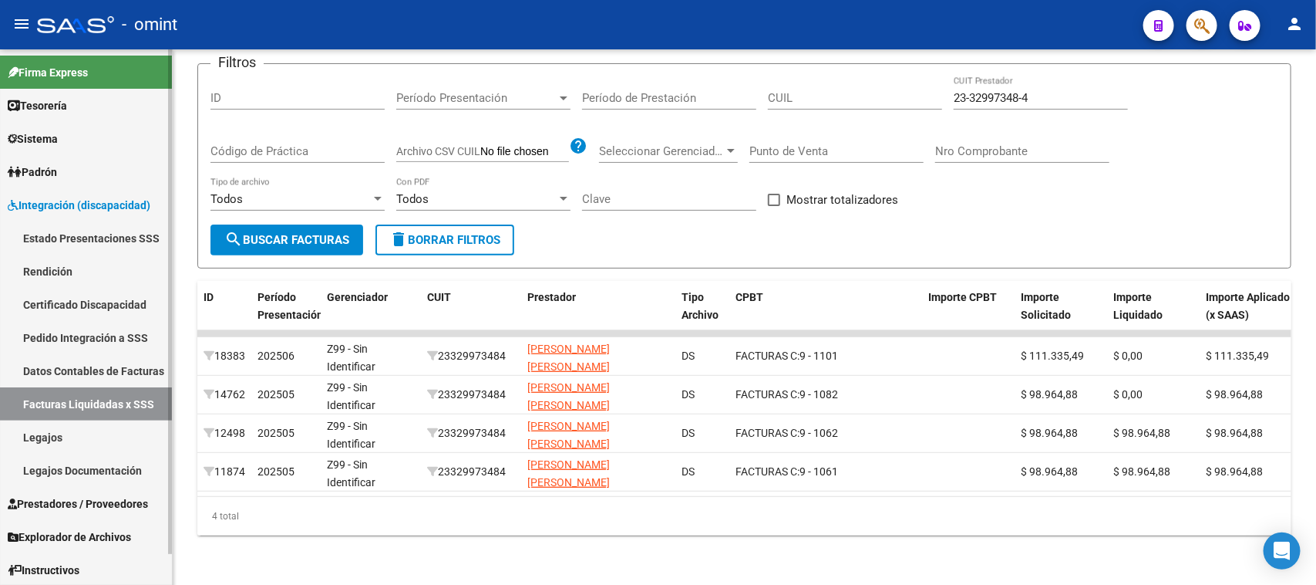
click at [99, 137] on link "Sistema" at bounding box center [86, 138] width 172 height 33
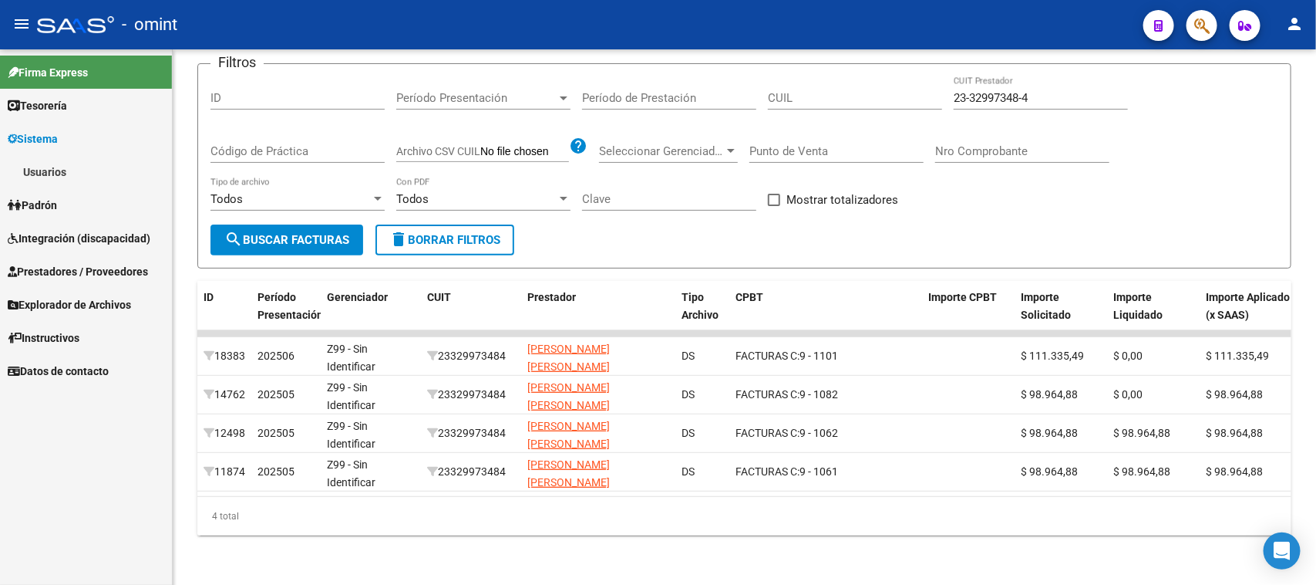
click at [90, 167] on link "Usuarios" at bounding box center [86, 171] width 172 height 33
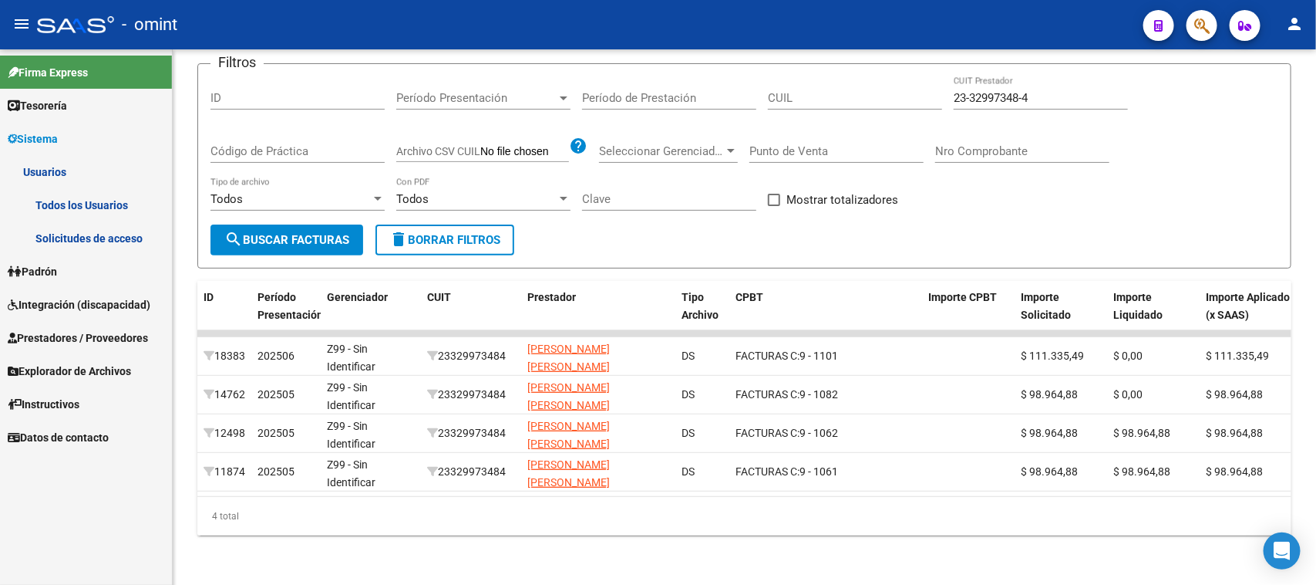
click at [87, 197] on link "Todos los Usuarios" at bounding box center [86, 204] width 172 height 33
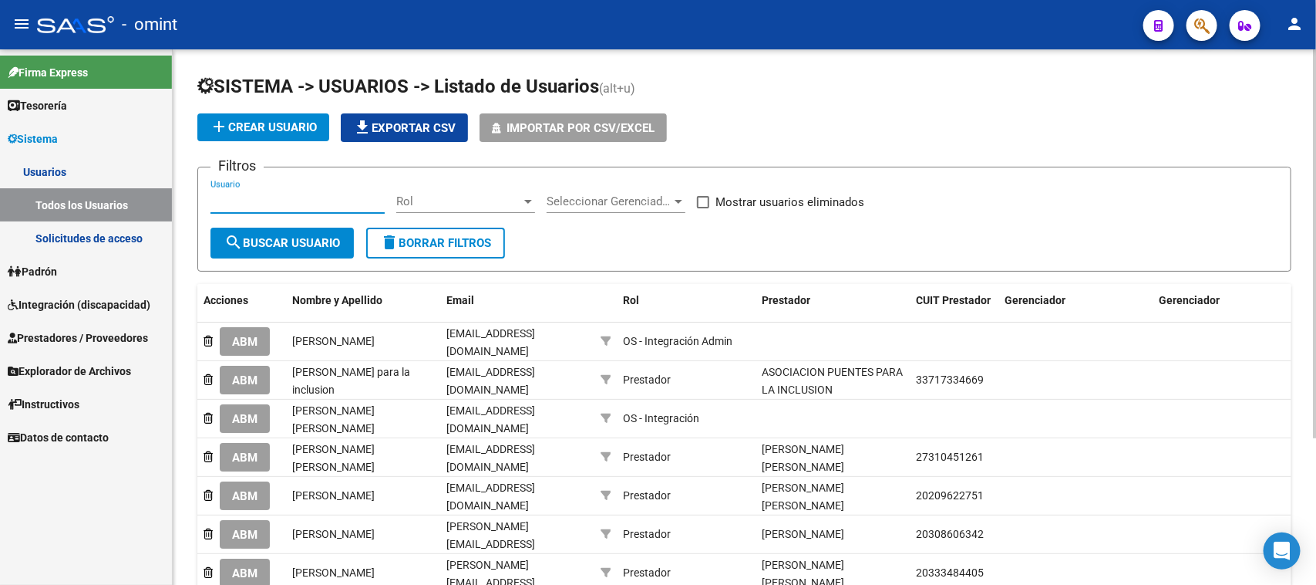
click at [284, 198] on input "Usuario" at bounding box center [298, 201] width 174 height 14
paste input "23329973484"
type input "23329973484"
click at [281, 236] on span "search Buscar Usuario" at bounding box center [282, 243] width 116 height 14
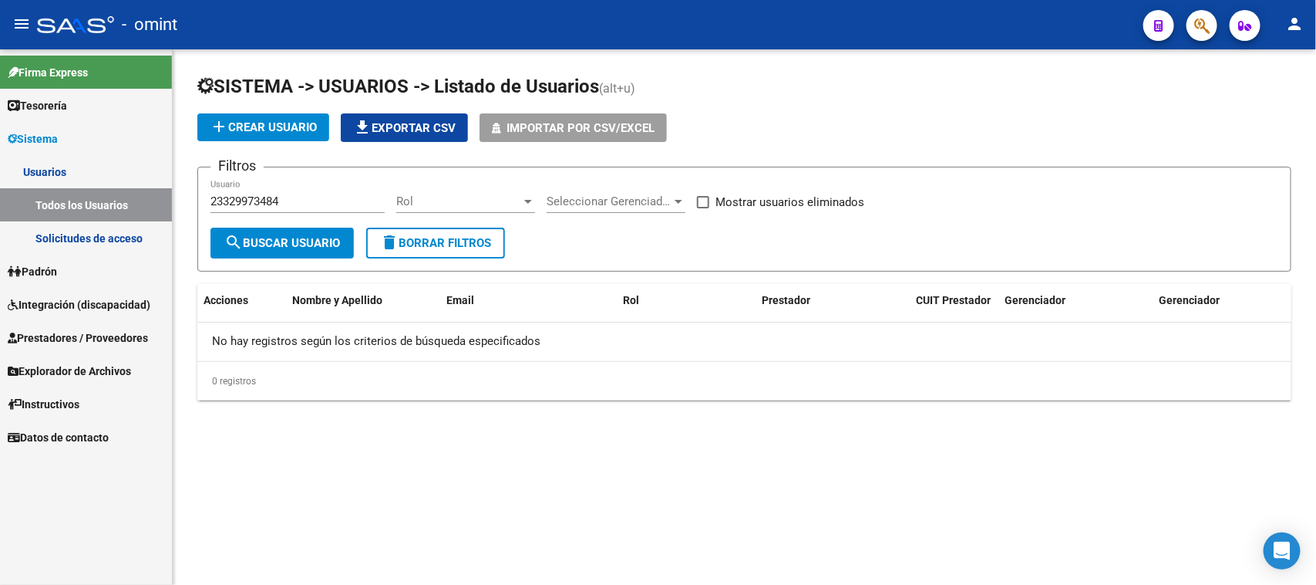
click at [68, 155] on link "Usuarios" at bounding box center [86, 171] width 172 height 33
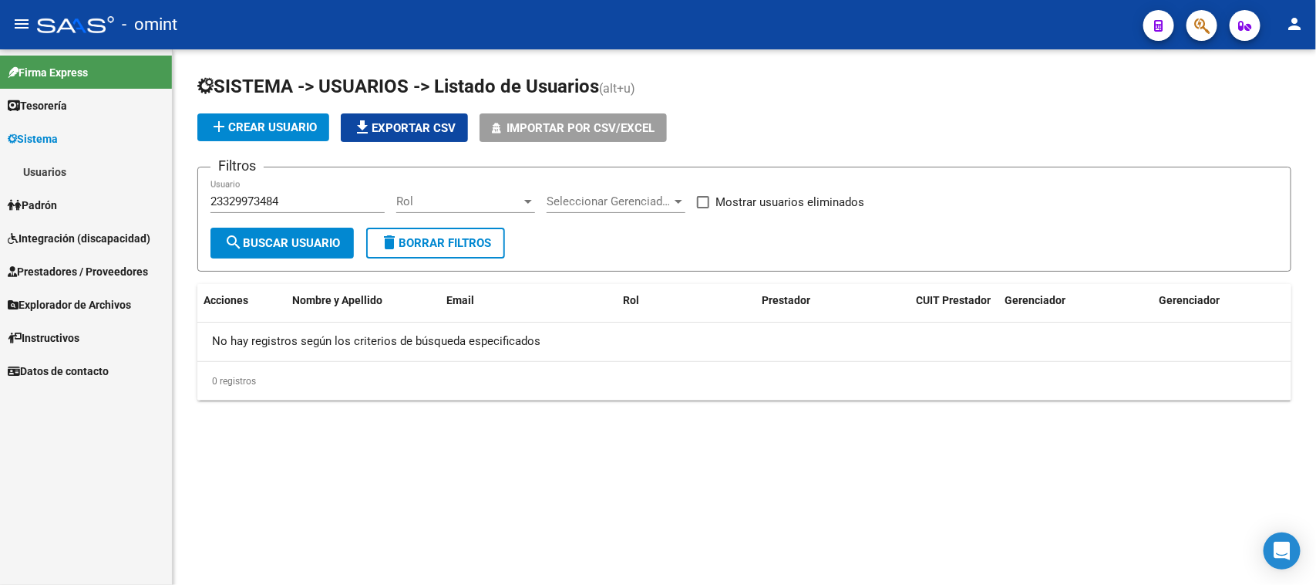
click at [67, 194] on link "Padrón" at bounding box center [86, 204] width 172 height 33
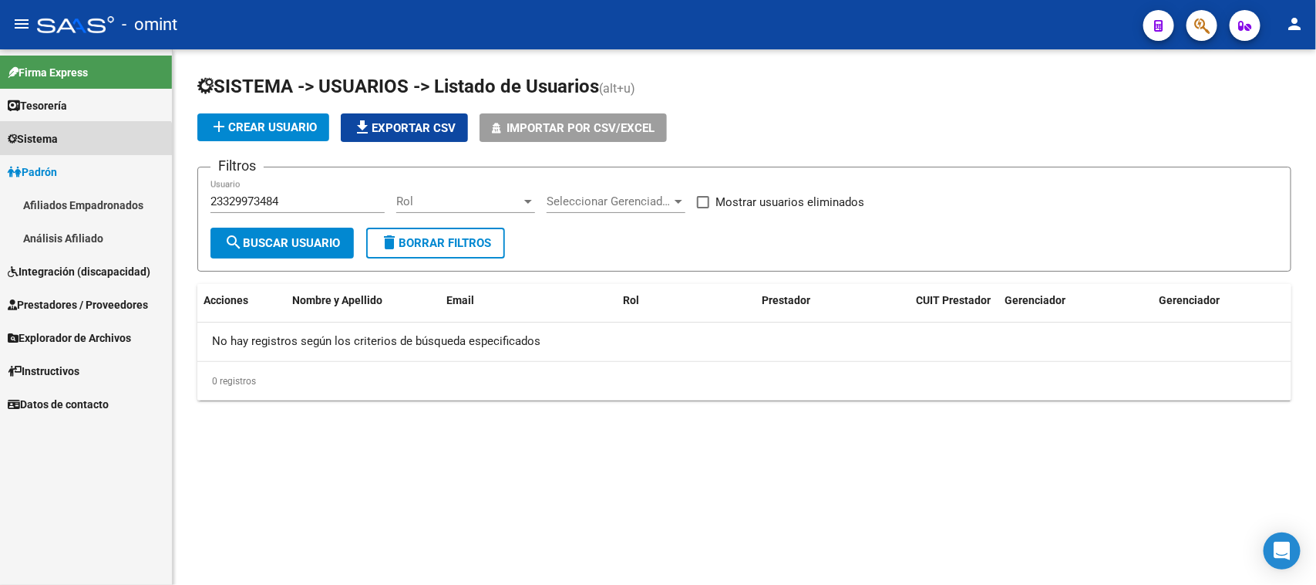
click at [67, 170] on link "Usuarios" at bounding box center [86, 171] width 172 height 33
click at [67, 170] on link "Padrón" at bounding box center [86, 171] width 172 height 33
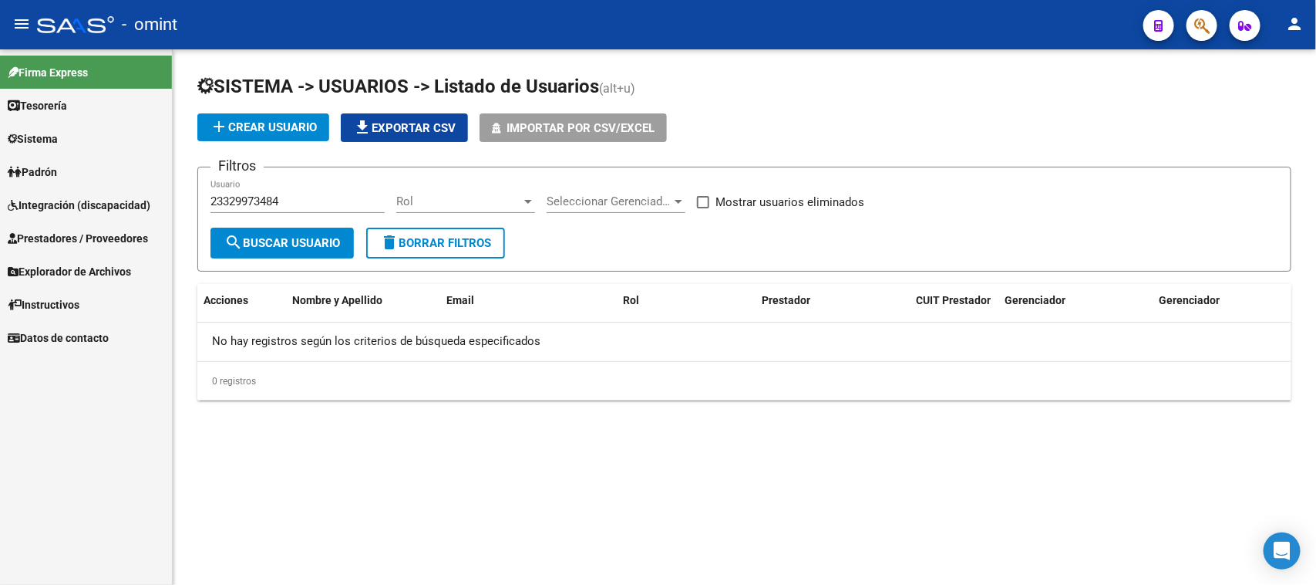
click at [66, 147] on link "Sistema" at bounding box center [86, 138] width 172 height 33
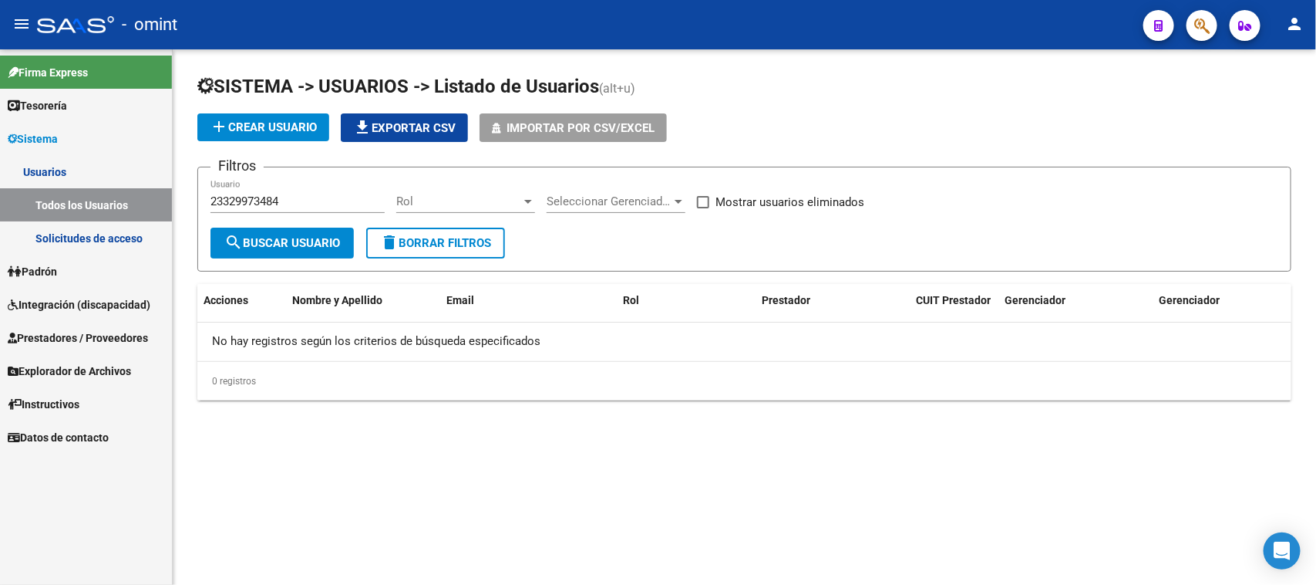
click at [68, 235] on link "Solicitudes de acceso" at bounding box center [86, 237] width 172 height 33
